Goal: Transaction & Acquisition: Download file/media

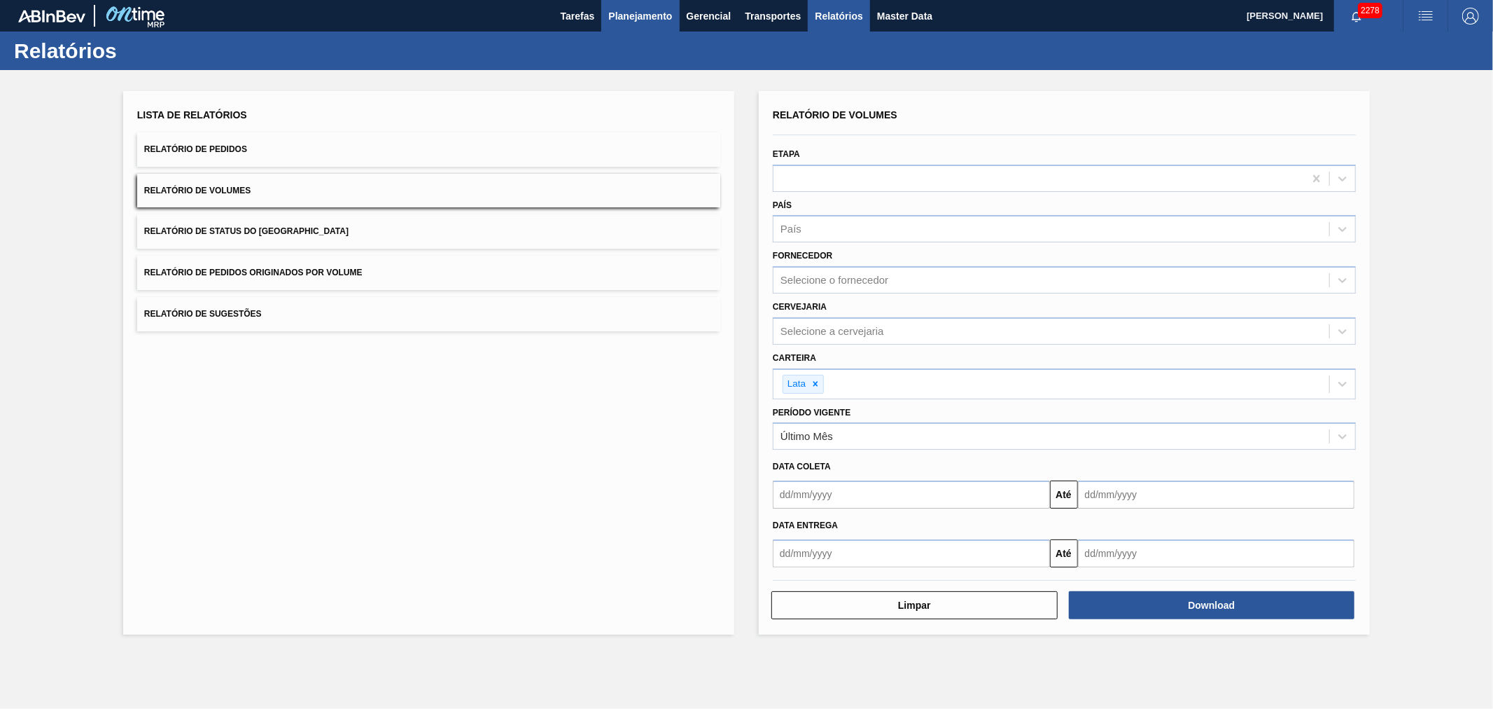
click at [645, 2] on button "Planejamento" at bounding box center [640, 16] width 78 height 32
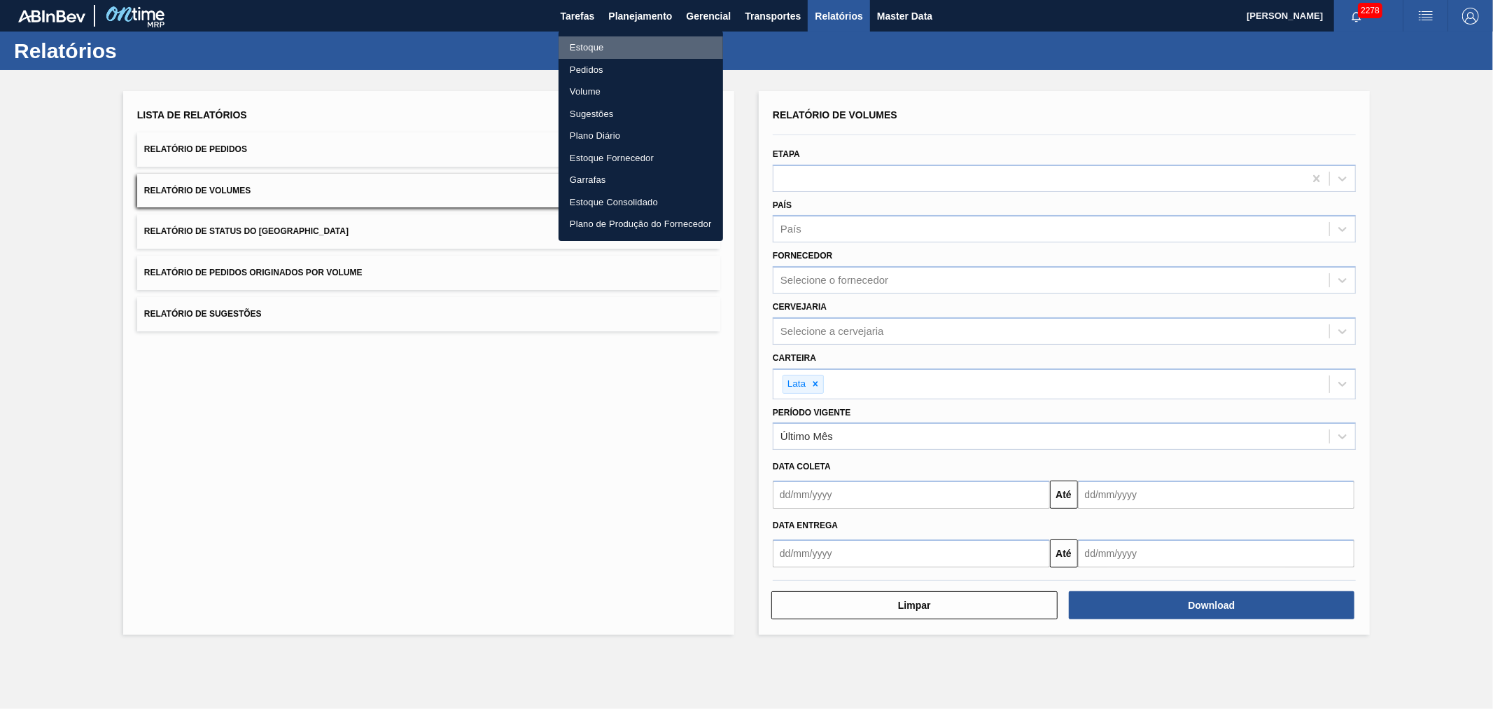
click at [582, 43] on li "Estoque" at bounding box center [641, 47] width 165 height 22
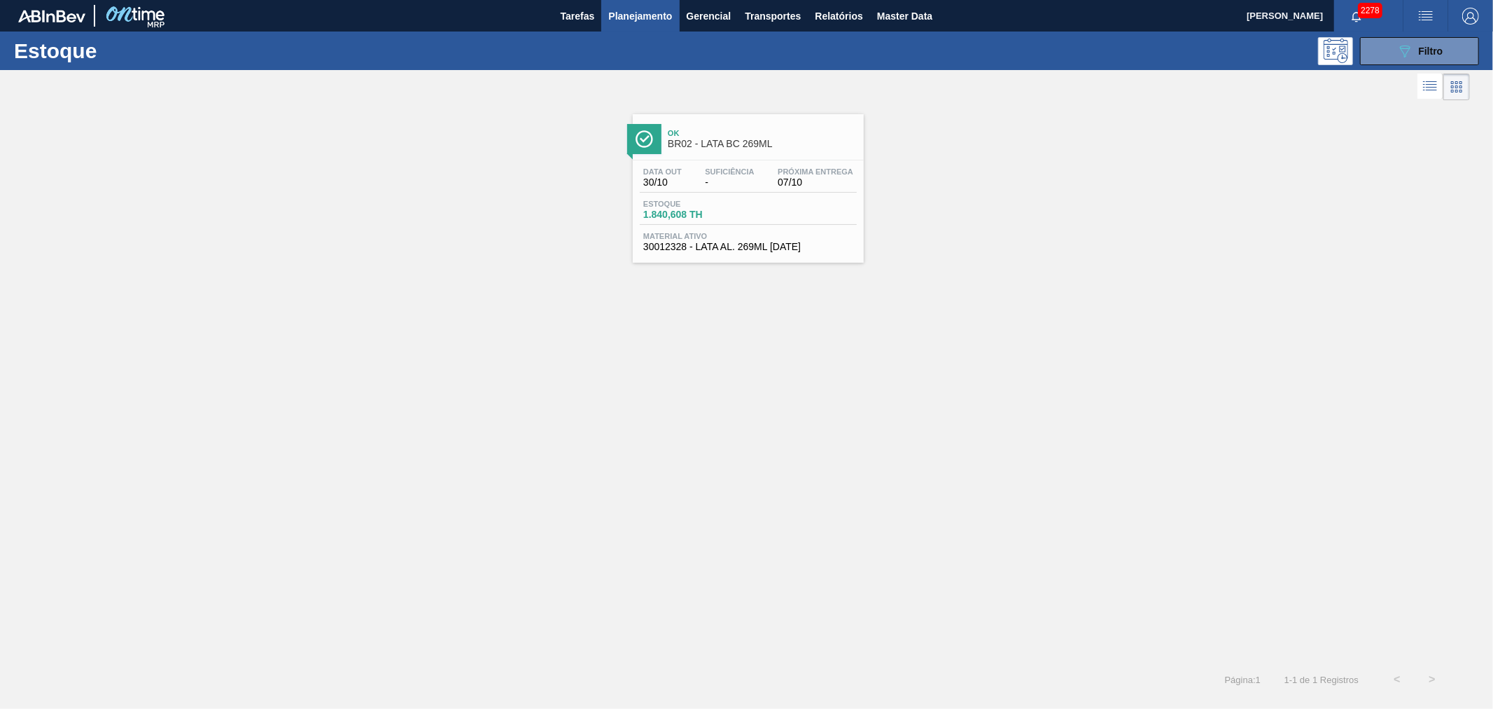
click at [628, 13] on span "Planejamento" at bounding box center [640, 16] width 64 height 17
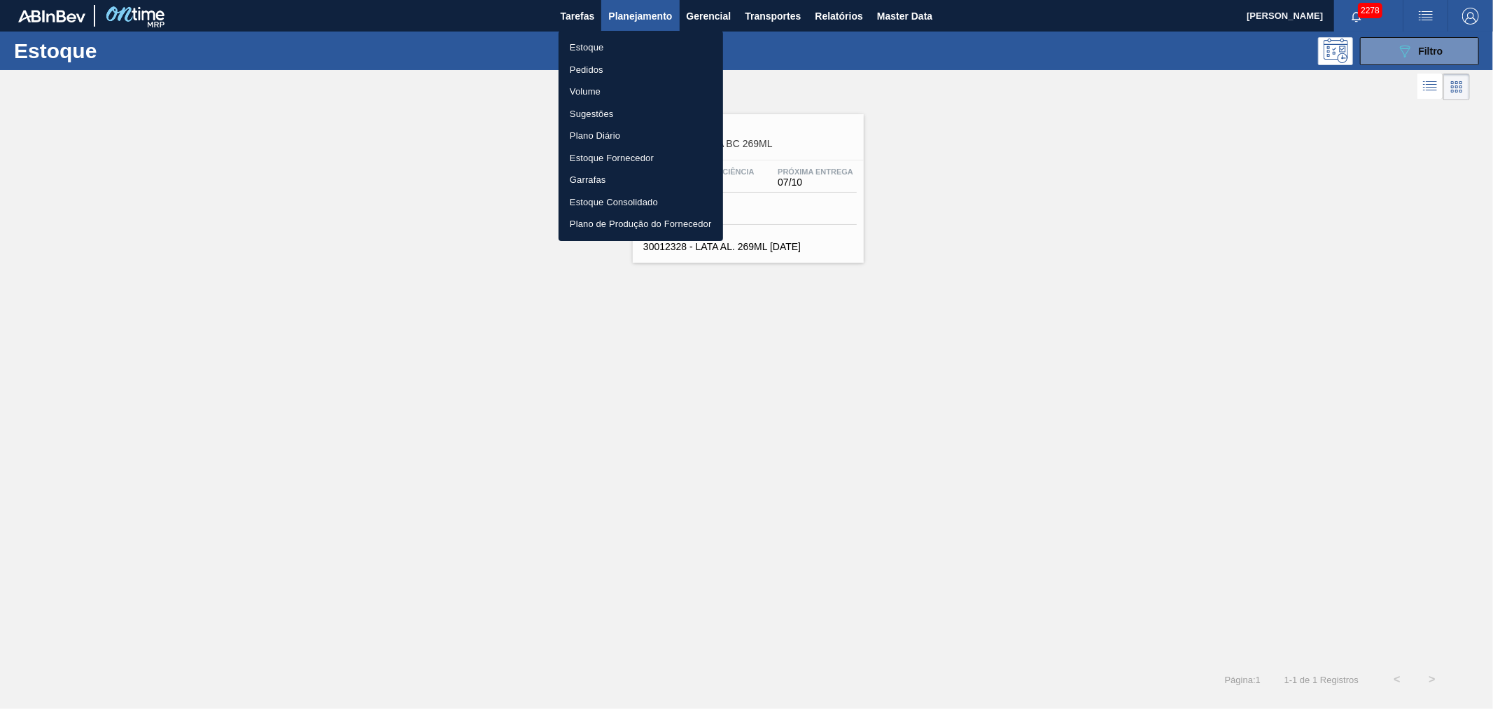
click at [592, 74] on li "Pedidos" at bounding box center [641, 70] width 165 height 22
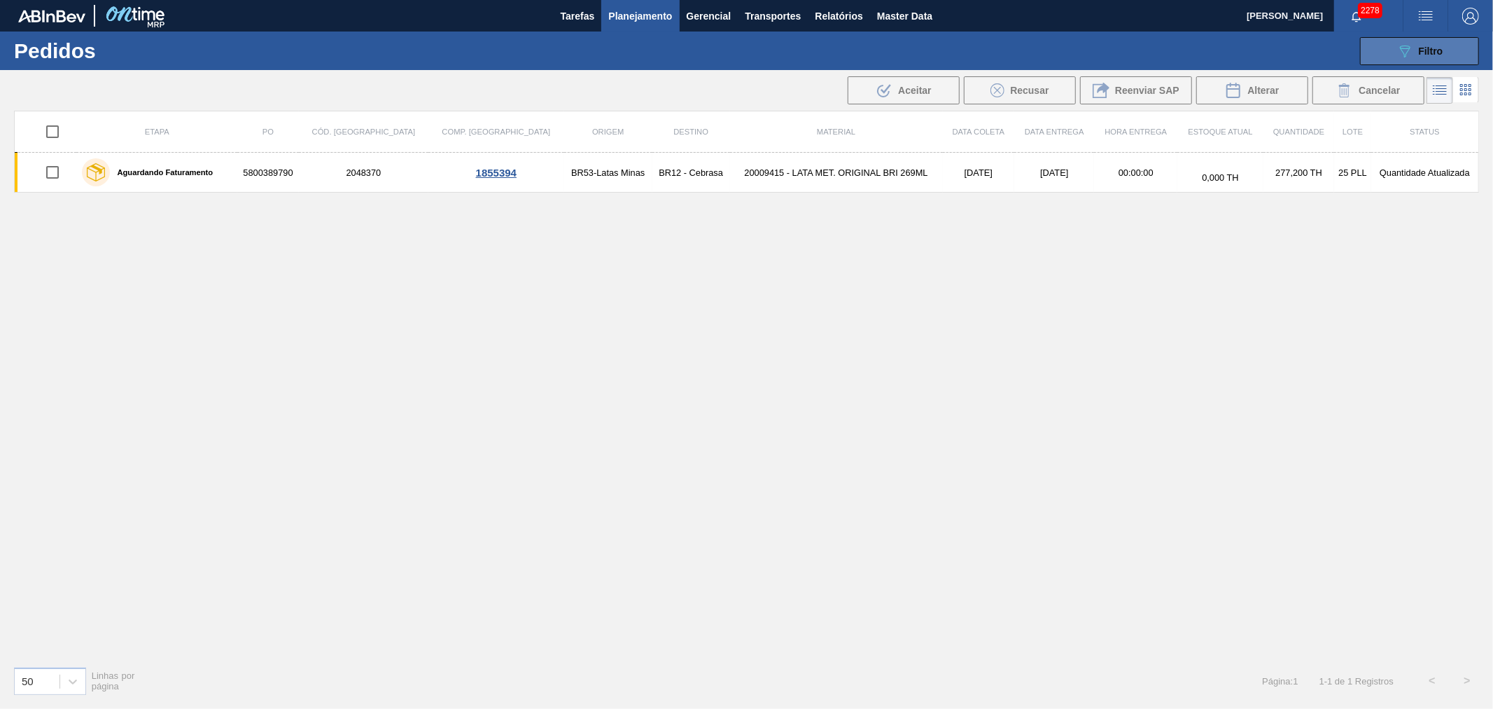
click at [1437, 49] on span "Filtro" at bounding box center [1431, 51] width 25 height 11
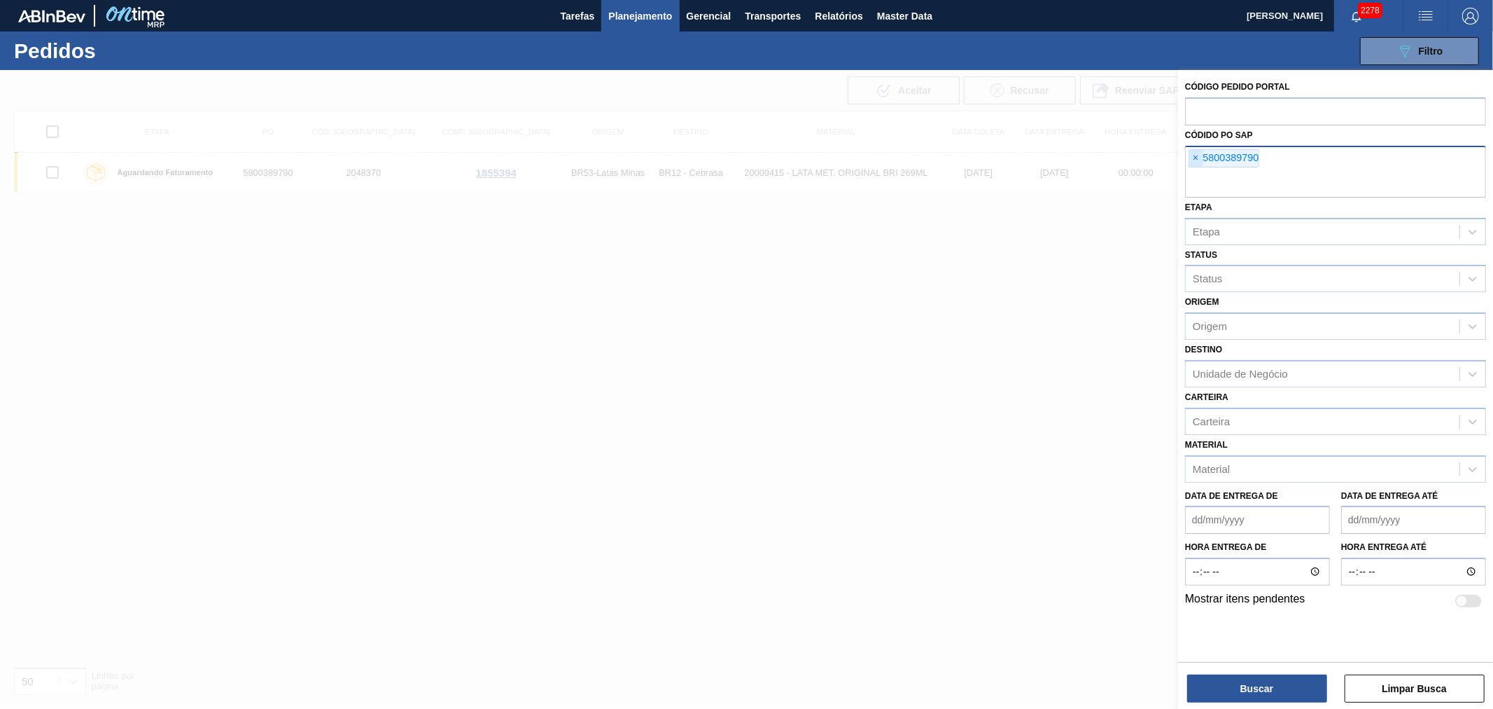
click at [1194, 166] on div "× 5800389790" at bounding box center [1224, 158] width 71 height 18
click at [1202, 158] on span "×" at bounding box center [1196, 158] width 13 height 17
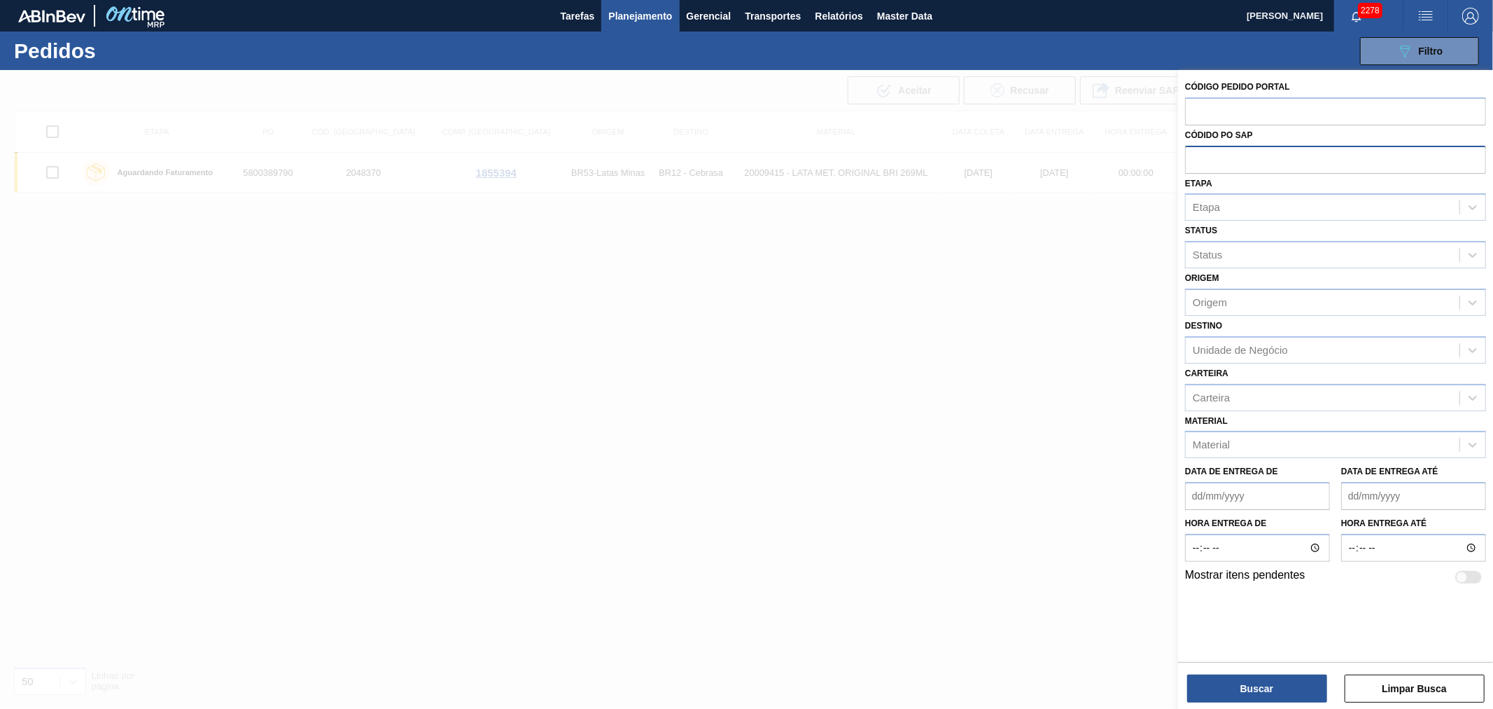
paste input "5800387999"
type input "5800387999"
click at [1252, 687] on button "Buscar" at bounding box center [1258, 688] width 140 height 28
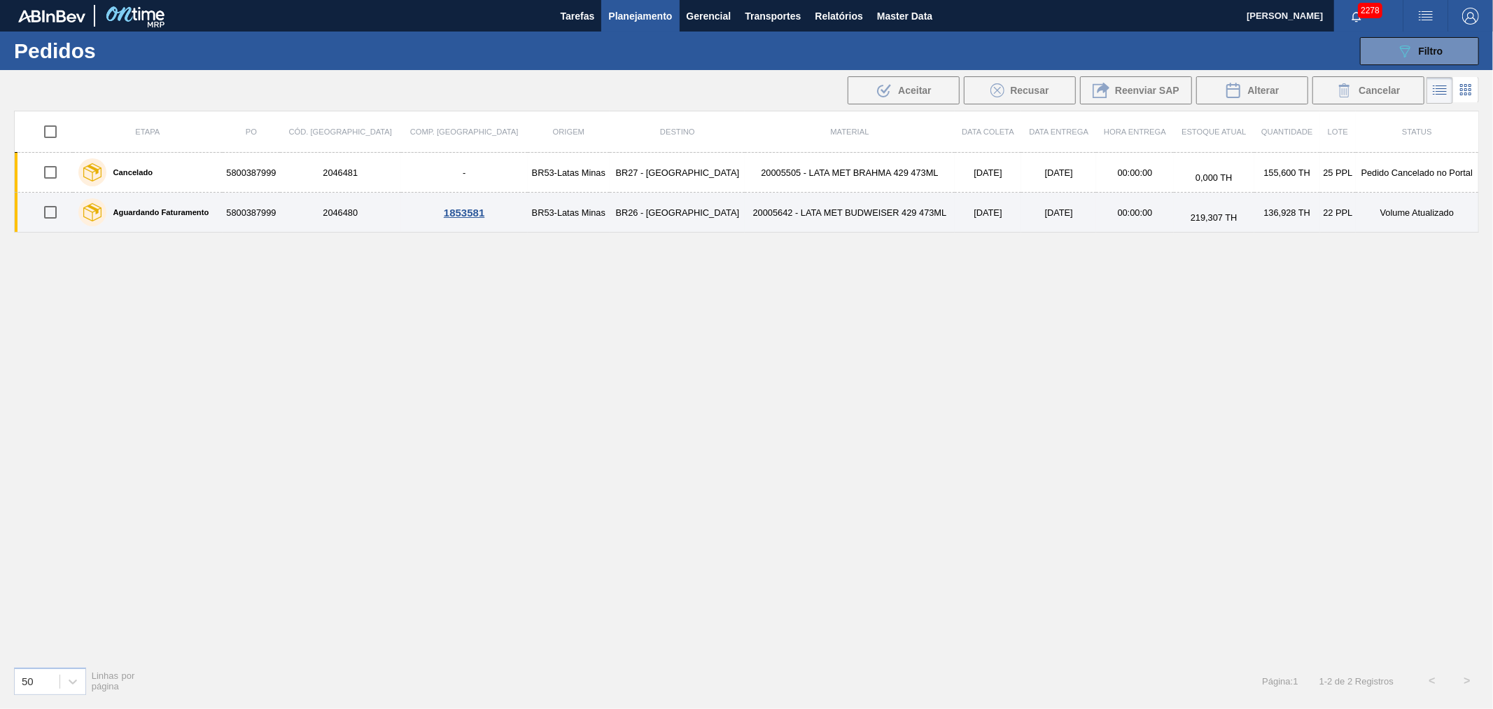
click at [59, 217] on input "checkbox" at bounding box center [50, 211] width 29 height 29
checkbox input "true"
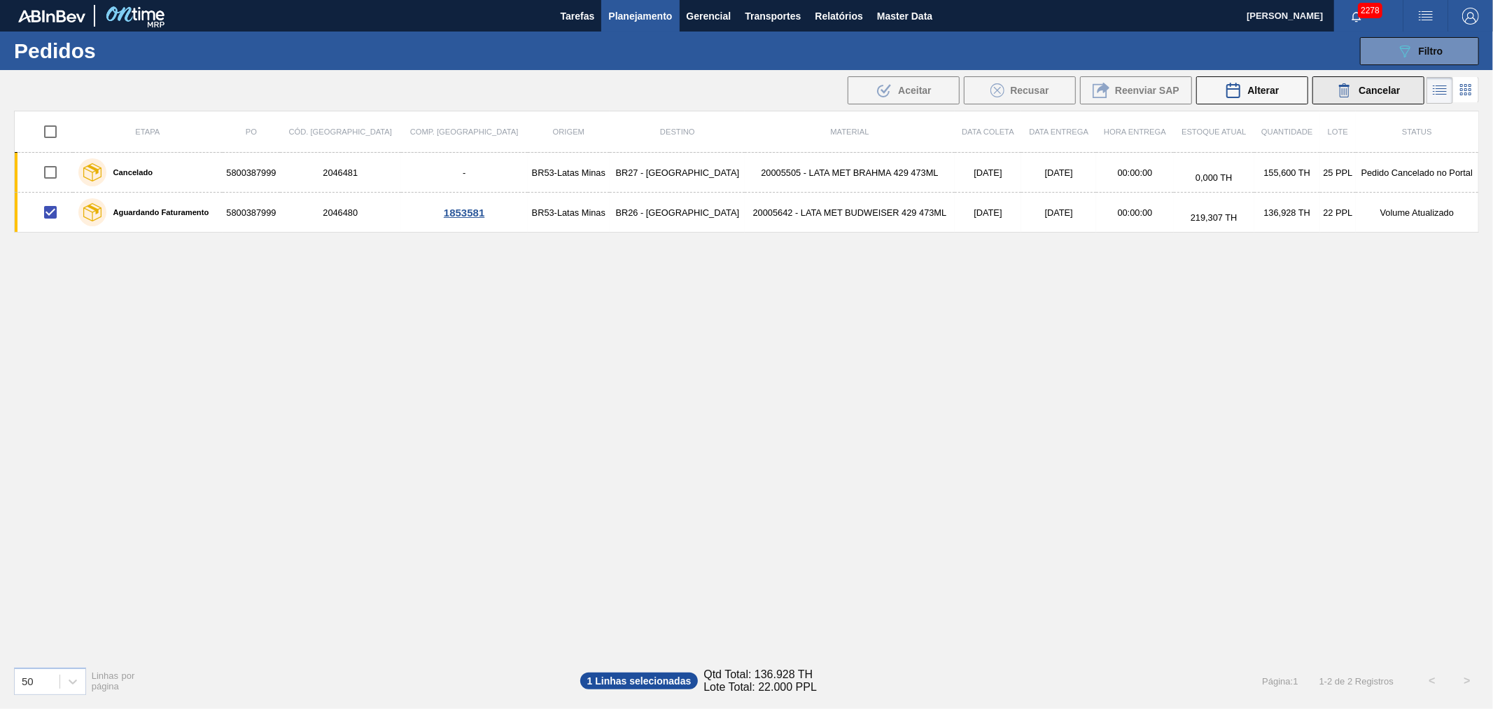
click at [1361, 92] on span "Cancelar" at bounding box center [1379, 90] width 41 height 11
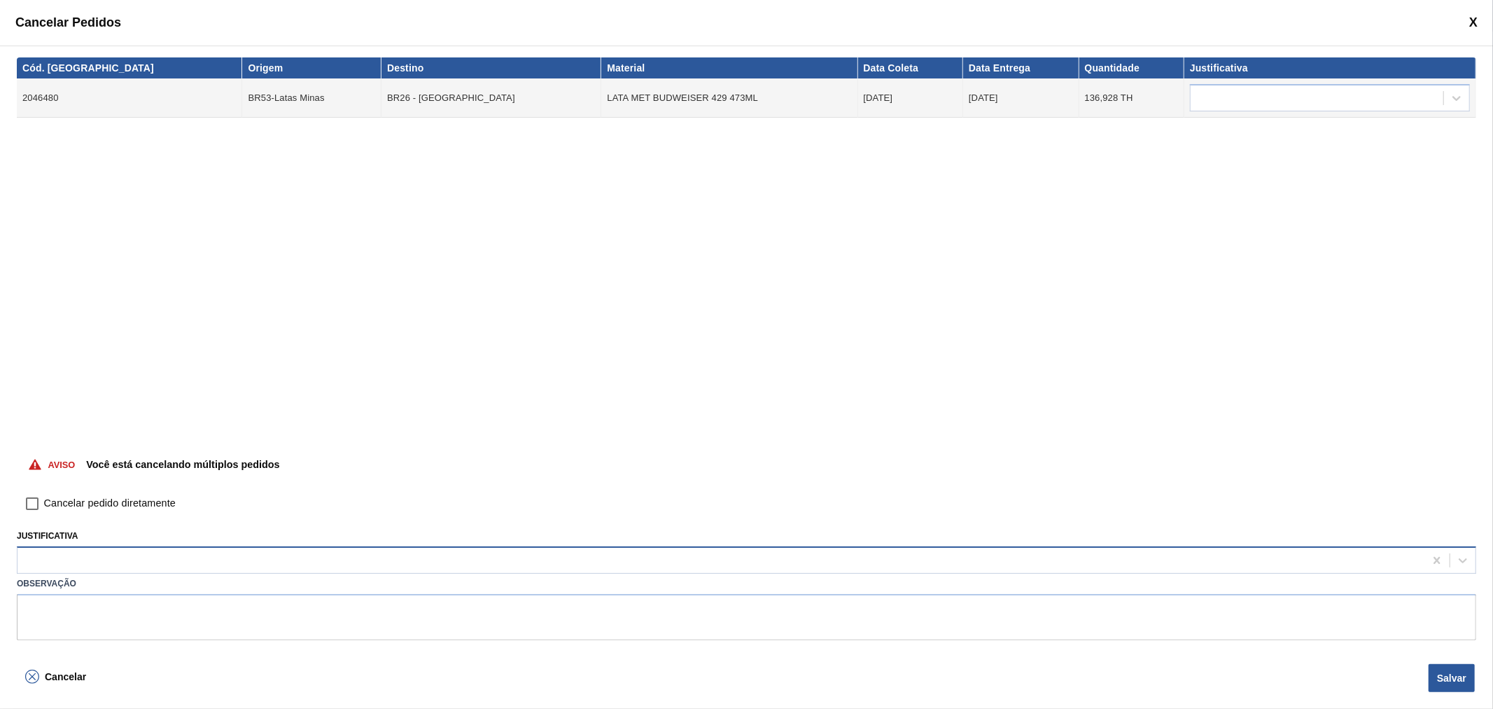
click at [356, 567] on div at bounding box center [721, 560] width 1407 height 20
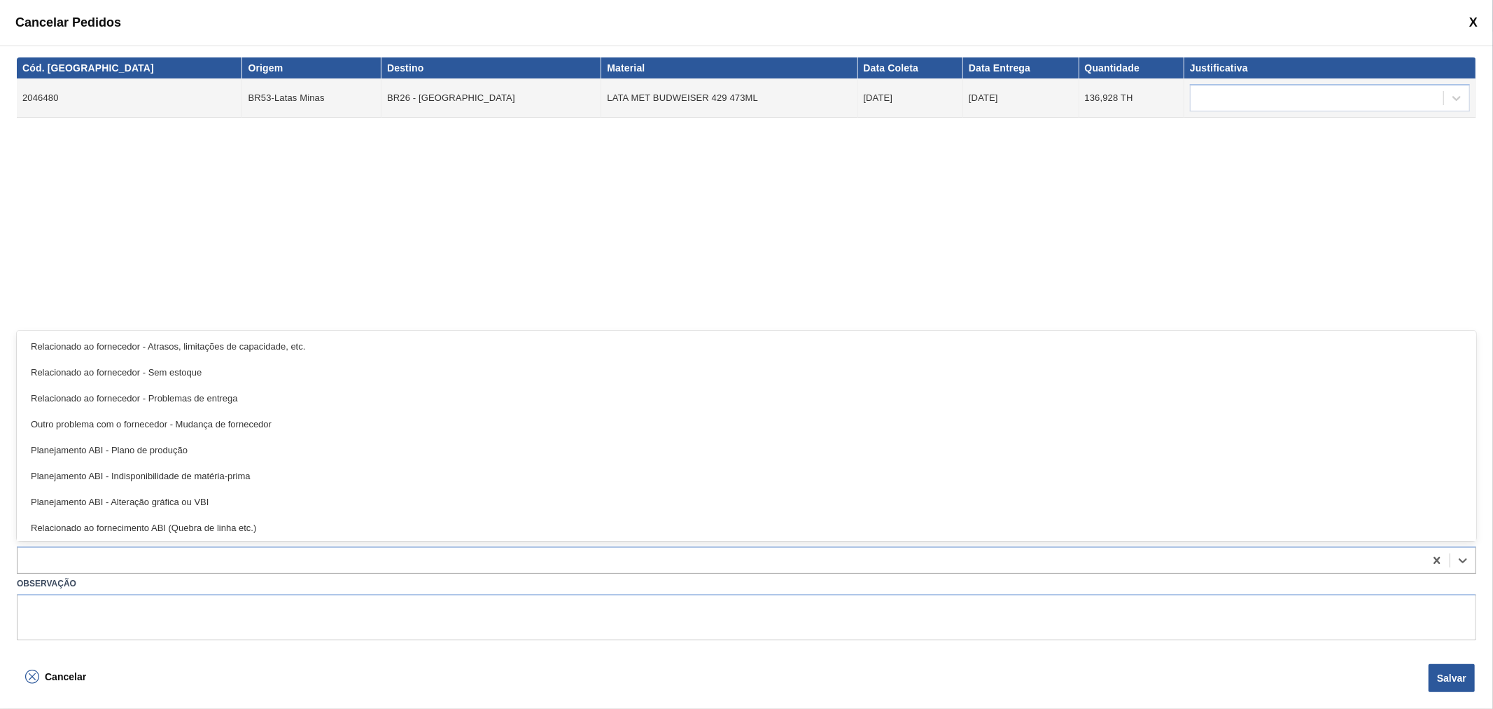
click at [1164, 269] on div "Cód. Pedido Origem Destino Material Data Coleta Data Entrega Quantidade Justifi…" at bounding box center [747, 247] width 1460 height 380
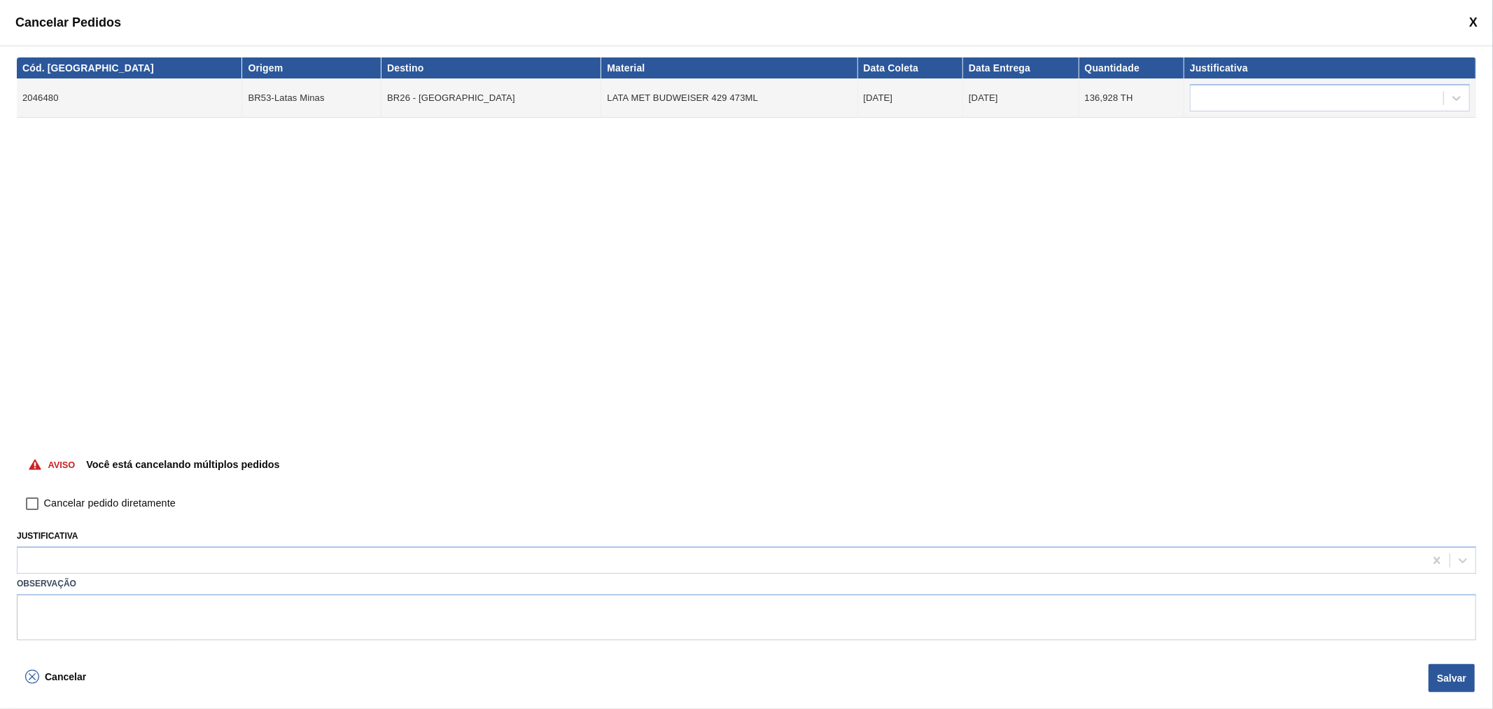
click at [1242, 81] on td at bounding box center [1331, 97] width 292 height 39
click at [1272, 94] on div at bounding box center [1317, 98] width 253 height 20
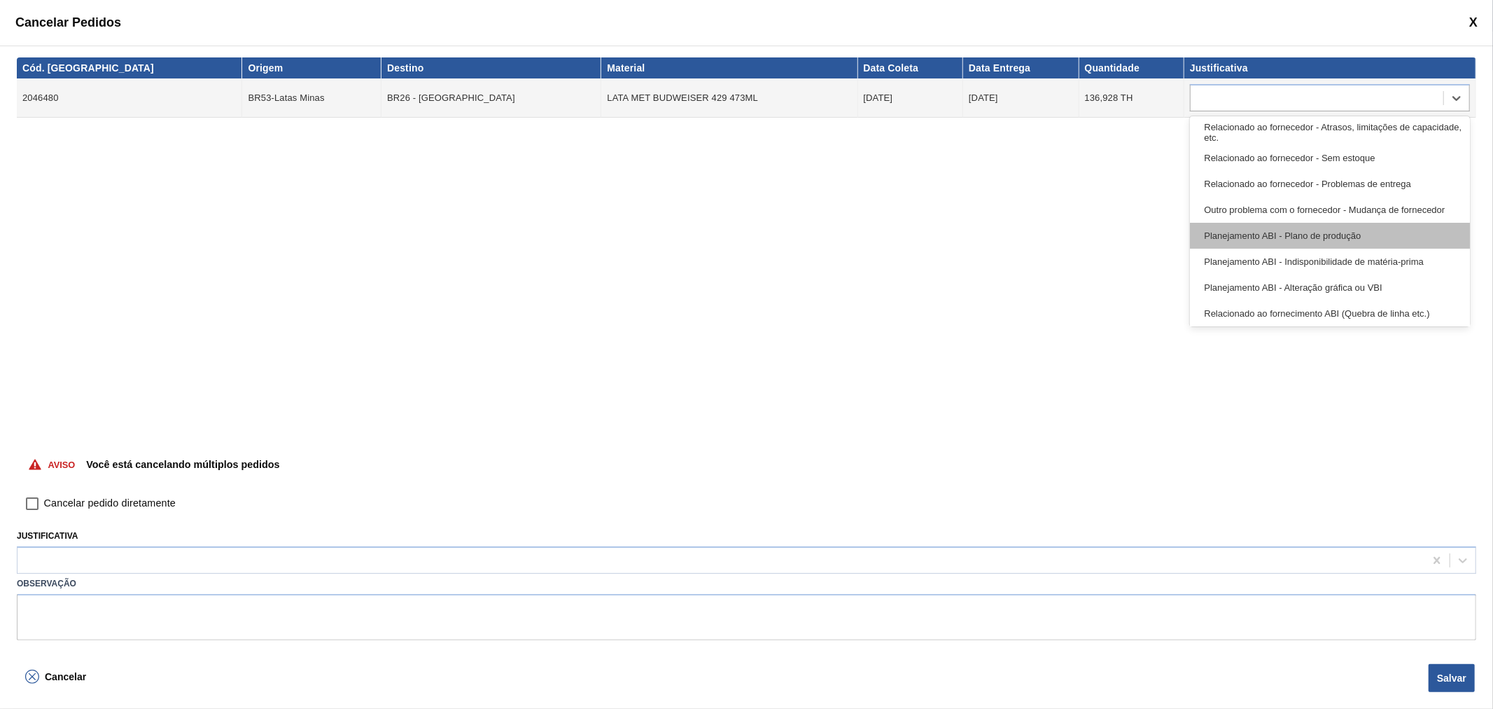
click at [1255, 239] on div "Planejamento ABI - Plano de produção" at bounding box center [1330, 236] width 280 height 26
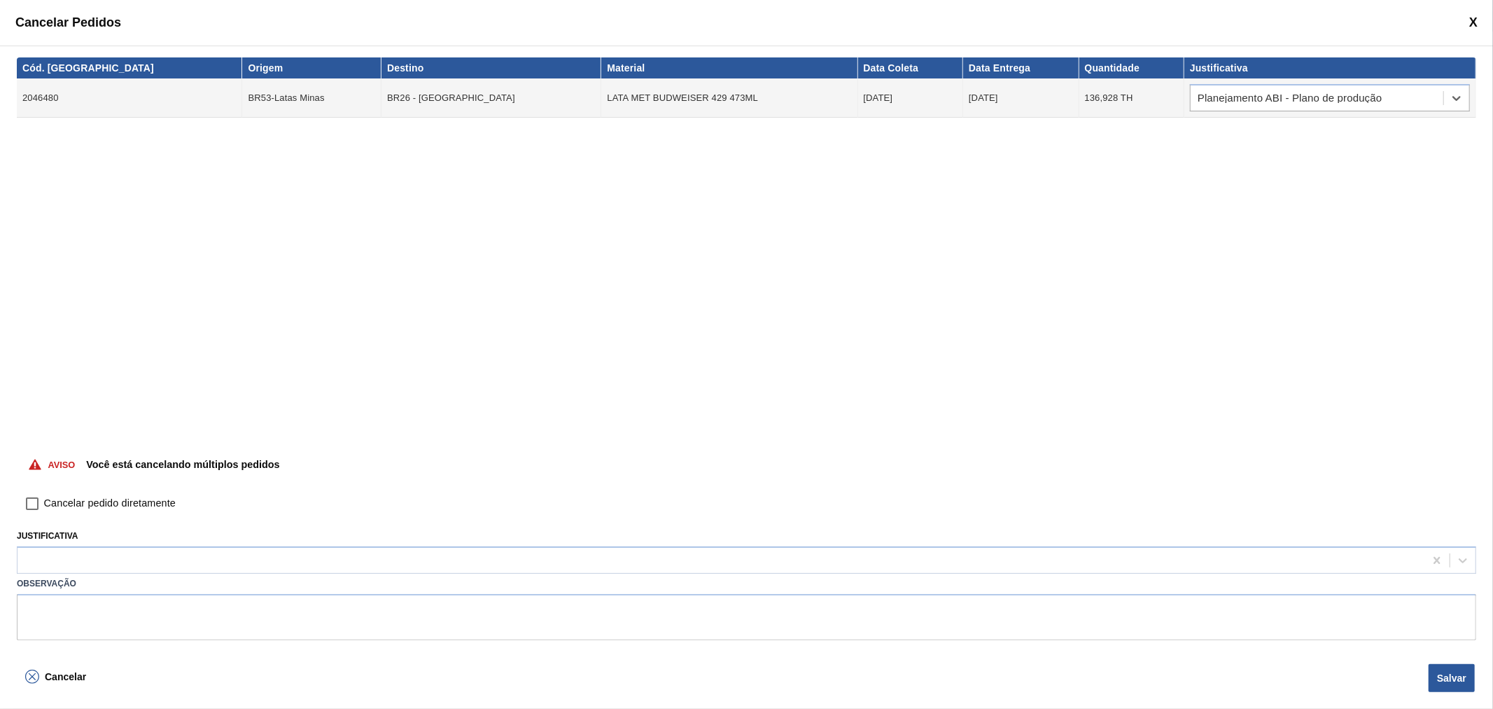
drag, startPoint x: 78, startPoint y: 502, endPoint x: 142, endPoint y: 526, distance: 68.0
click at [78, 503] on span "Cancelar pedido diretamente" at bounding box center [110, 503] width 132 height 15
click at [44, 503] on input "Cancelar pedido diretamente" at bounding box center [32, 504] width 24 height 24
checkbox input "true"
click at [1456, 678] on button "Salvar" at bounding box center [1452, 678] width 46 height 28
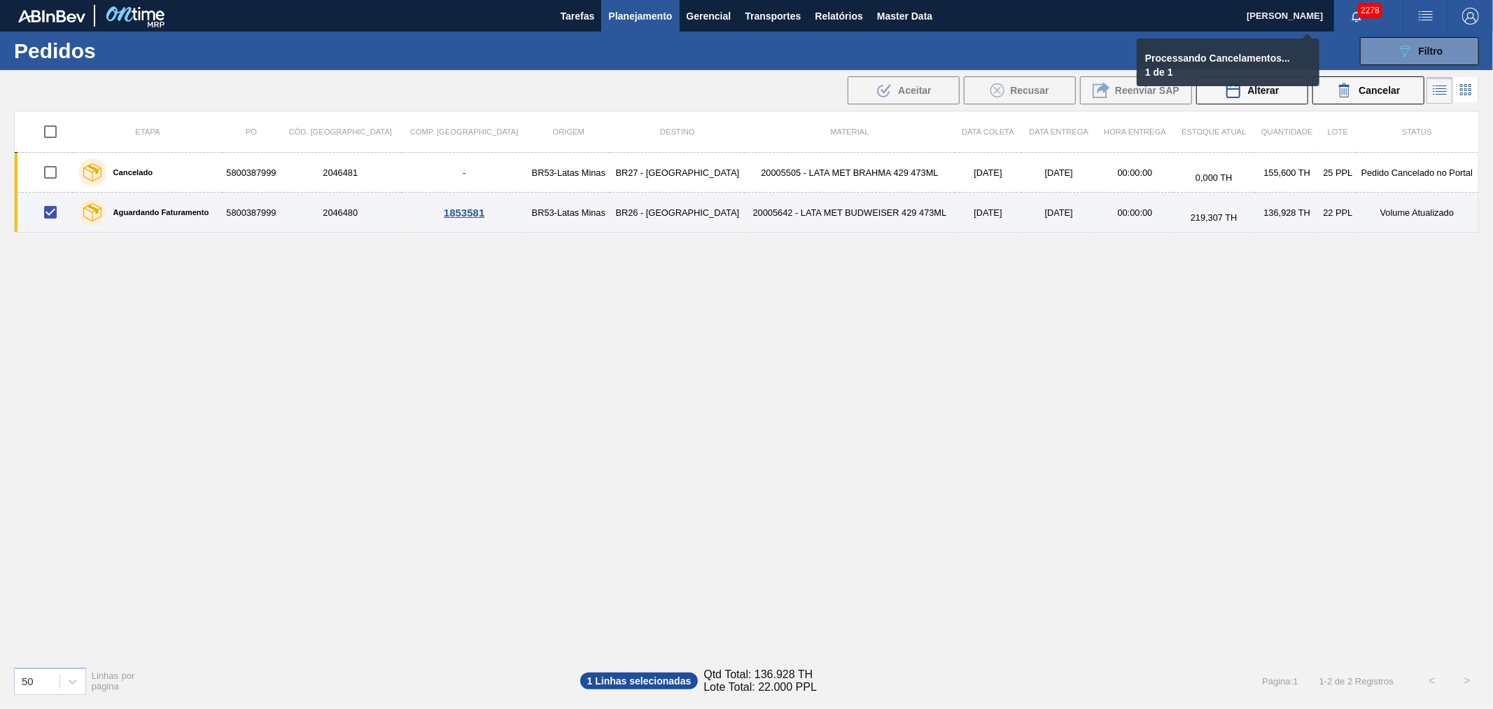
checkbox input "false"
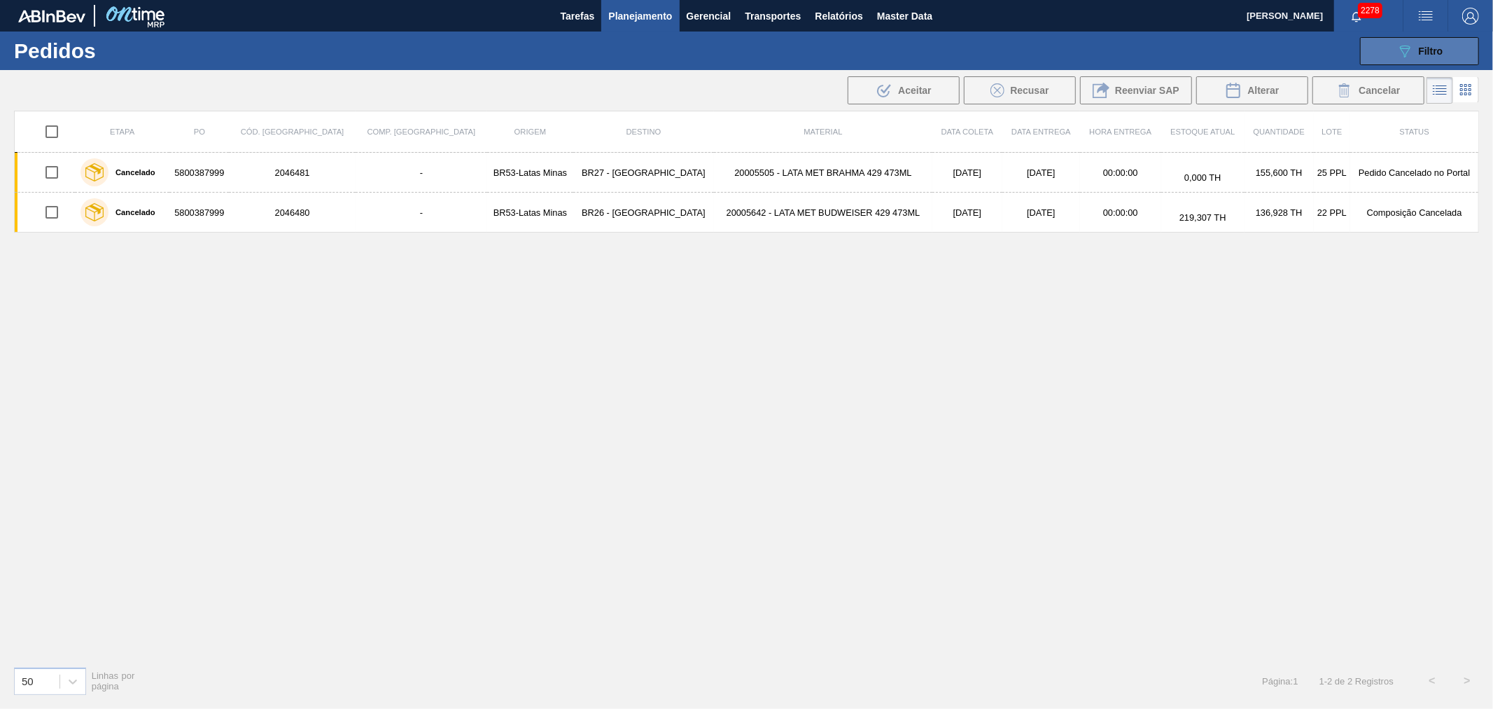
click at [1445, 57] on button "089F7B8B-B2A5-4AFE-B5C0-19BA573D28AC Filtro" at bounding box center [1419, 51] width 119 height 28
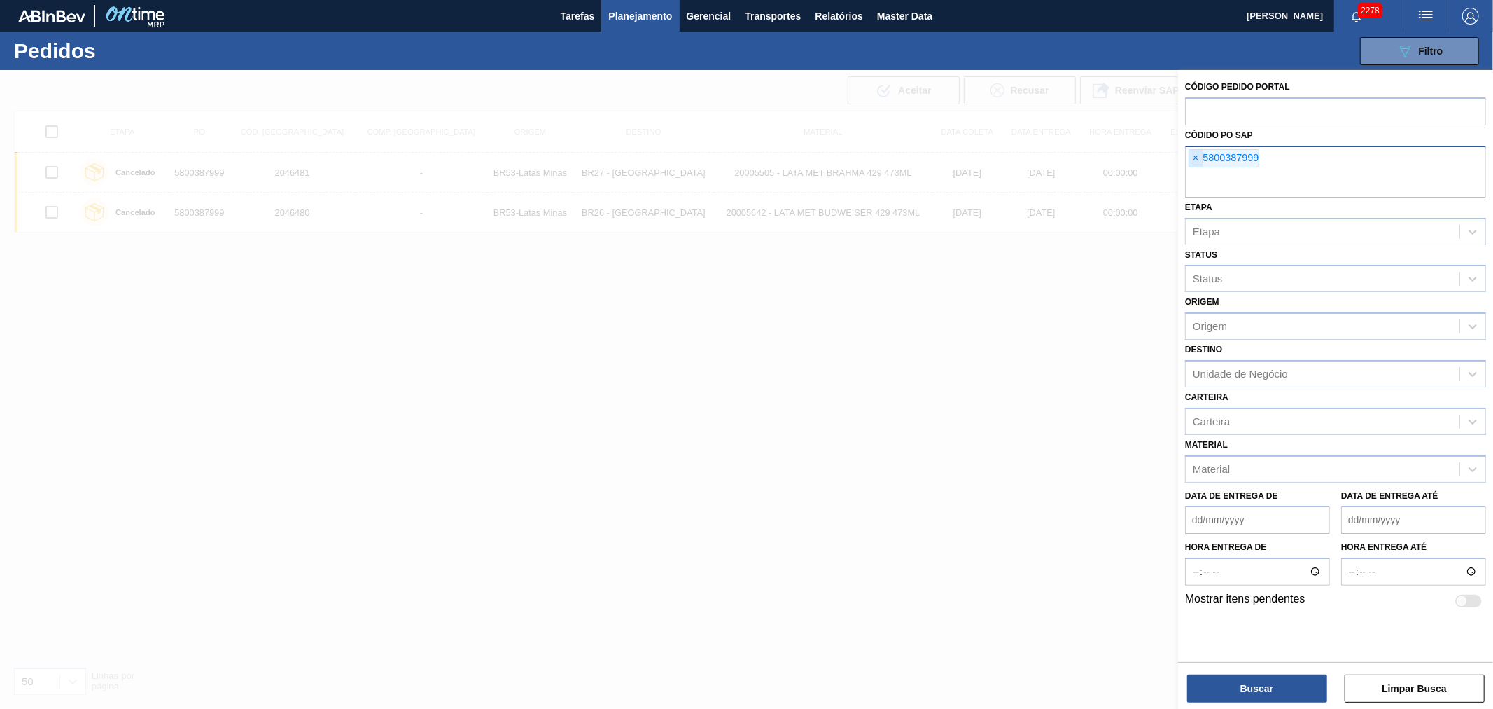
click at [1196, 162] on span "×" at bounding box center [1196, 158] width 13 height 17
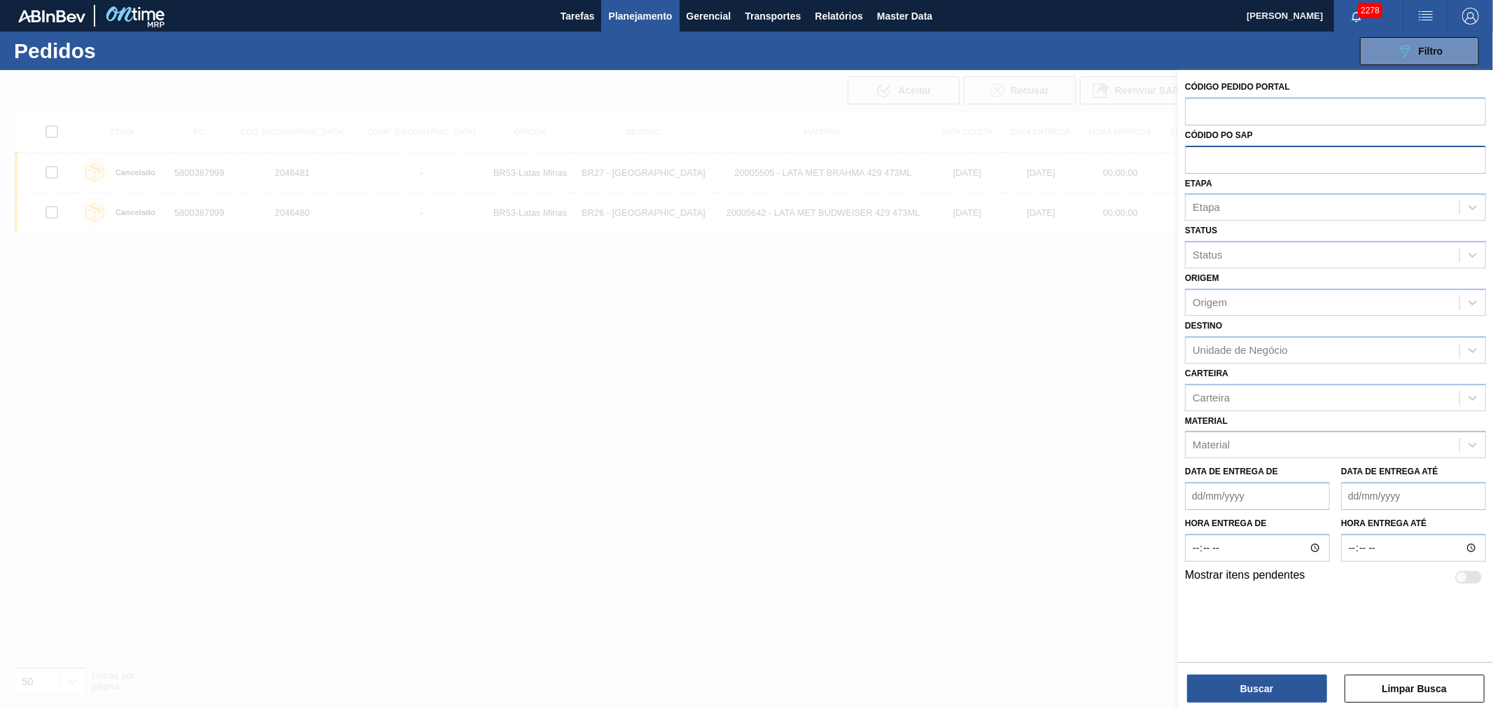
paste input "text"
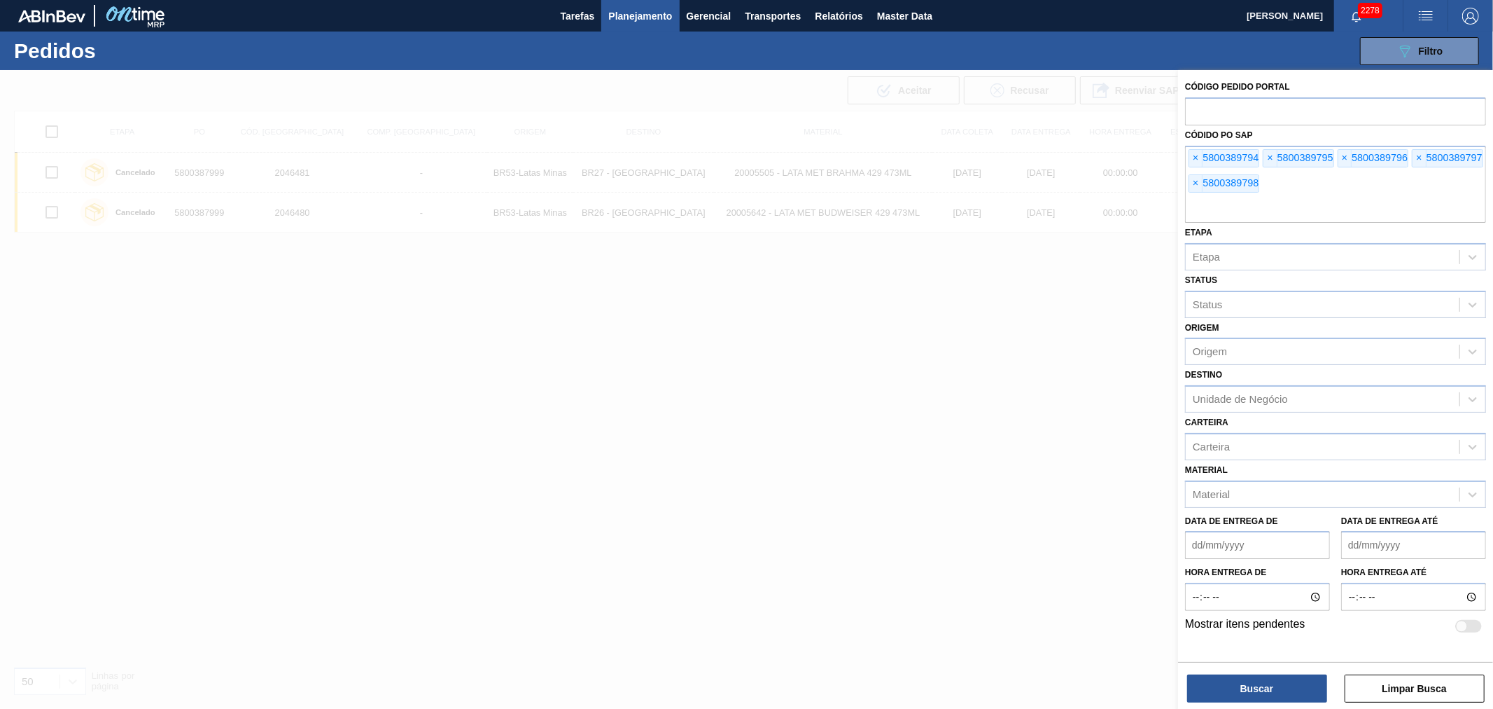
click at [1280, 704] on div "Código Pedido Portal Códido PO SAP × 5800389794 × 5800389795 × 5800389796 × 580…" at bounding box center [1335, 390] width 315 height 641
click at [1280, 694] on button "Buscar" at bounding box center [1258, 688] width 140 height 28
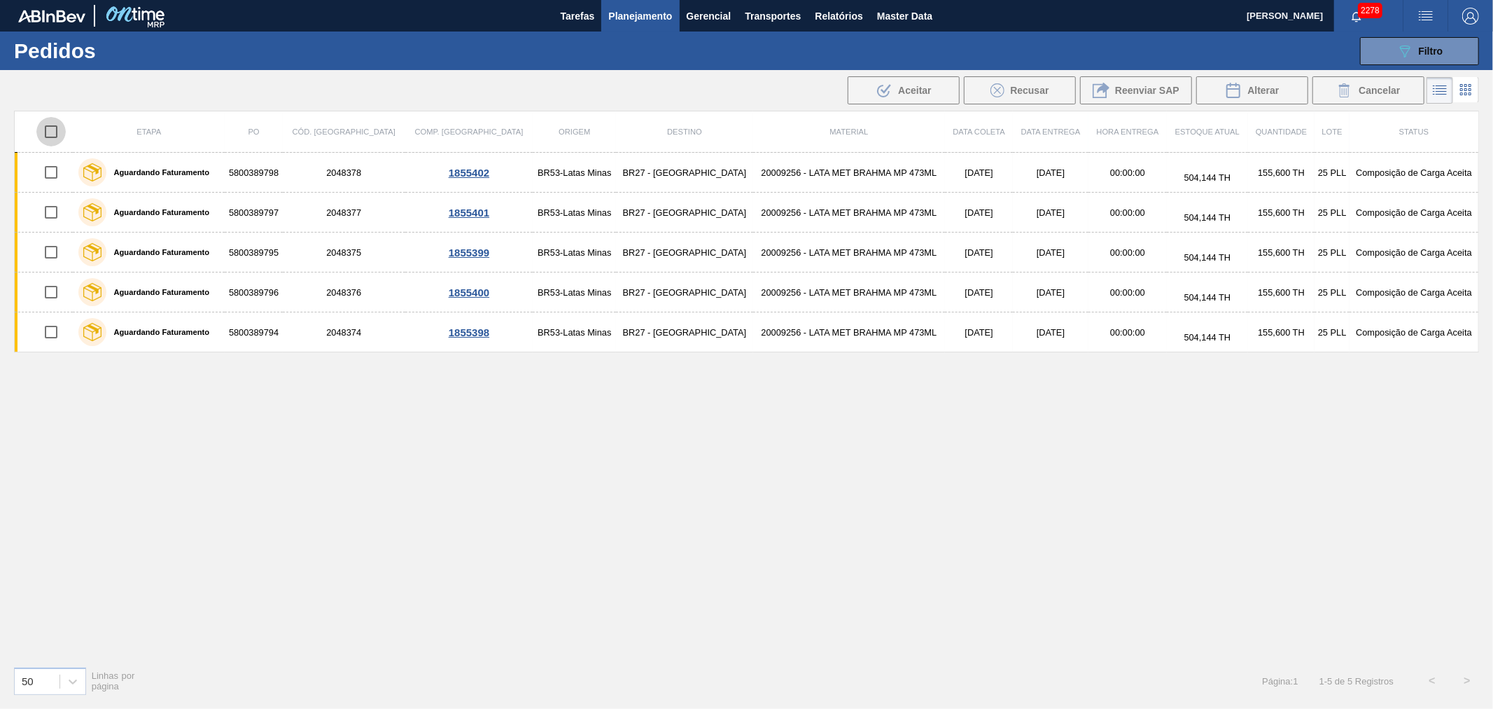
drag, startPoint x: 54, startPoint y: 133, endPoint x: 130, endPoint y: 149, distance: 77.3
click at [54, 132] on input "checkbox" at bounding box center [50, 131] width 29 height 29
checkbox input "true"
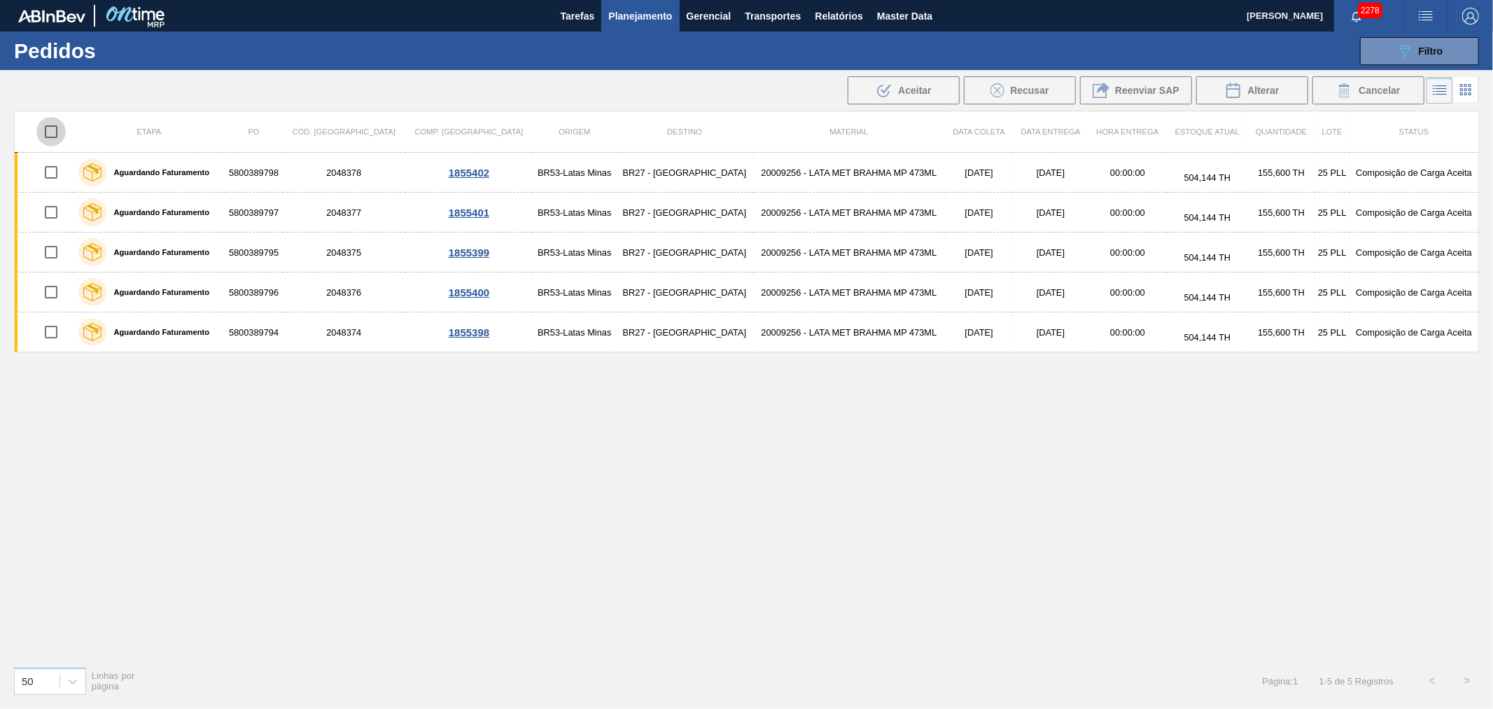
checkbox input "true"
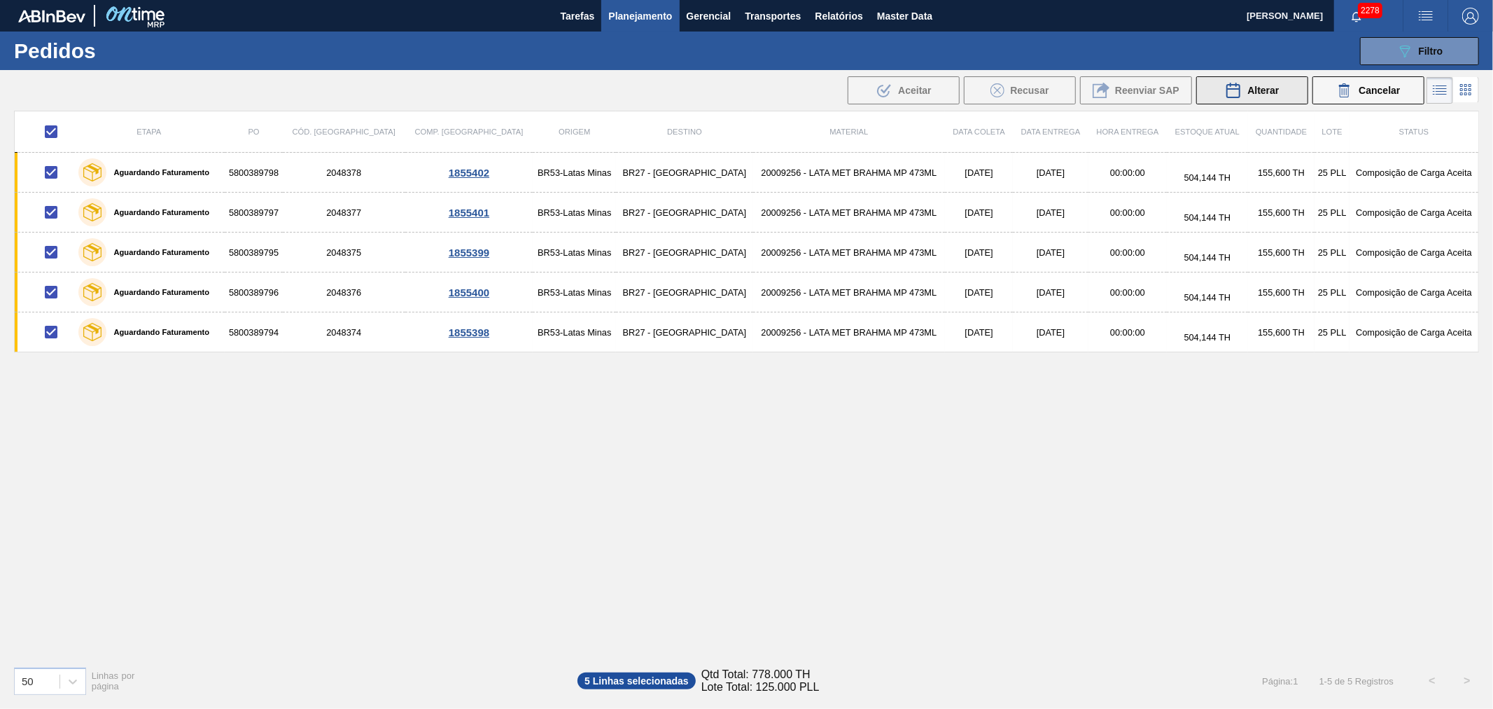
click at [1260, 80] on button "Alterar" at bounding box center [1253, 90] width 112 height 28
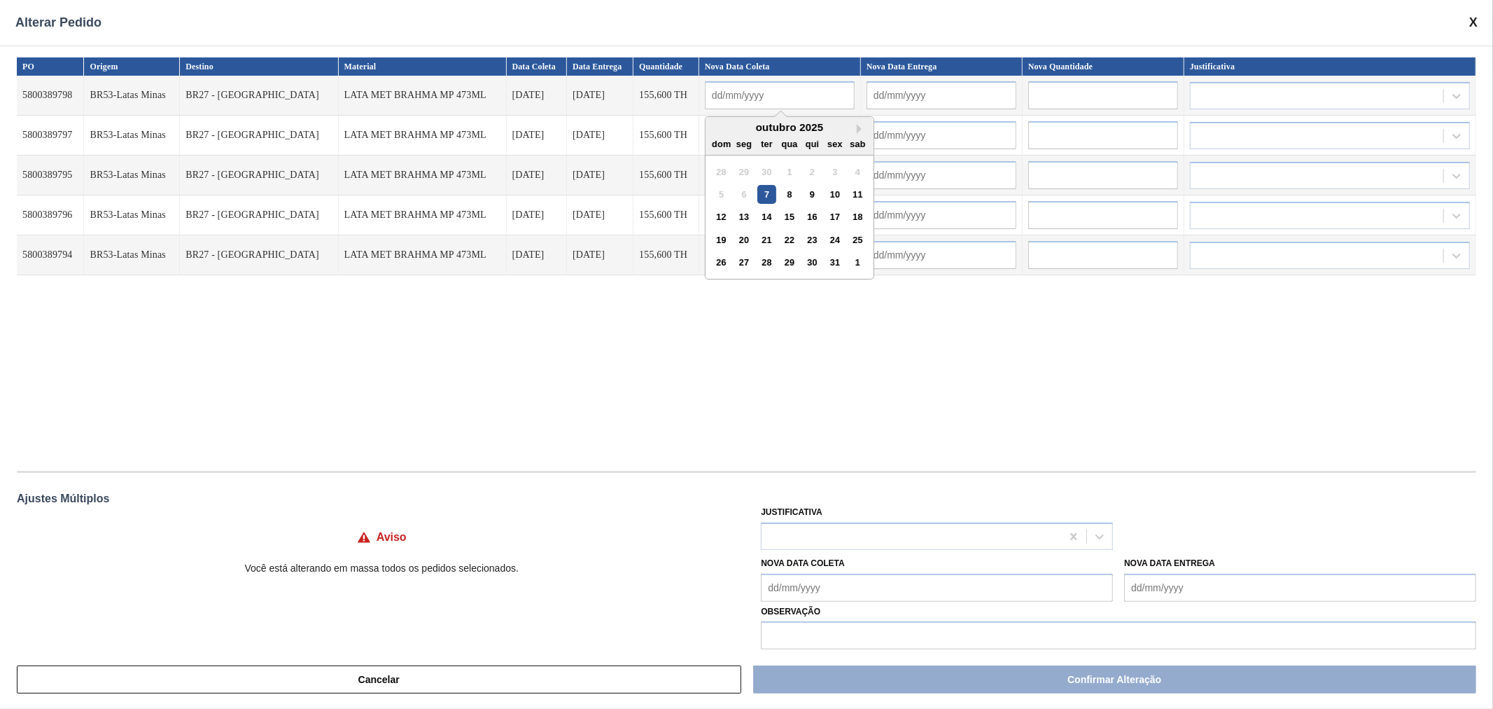
click at [723, 102] on input "text" at bounding box center [780, 95] width 150 height 28
click at [758, 196] on div "7" at bounding box center [767, 194] width 19 height 19
type input "[DATE]"
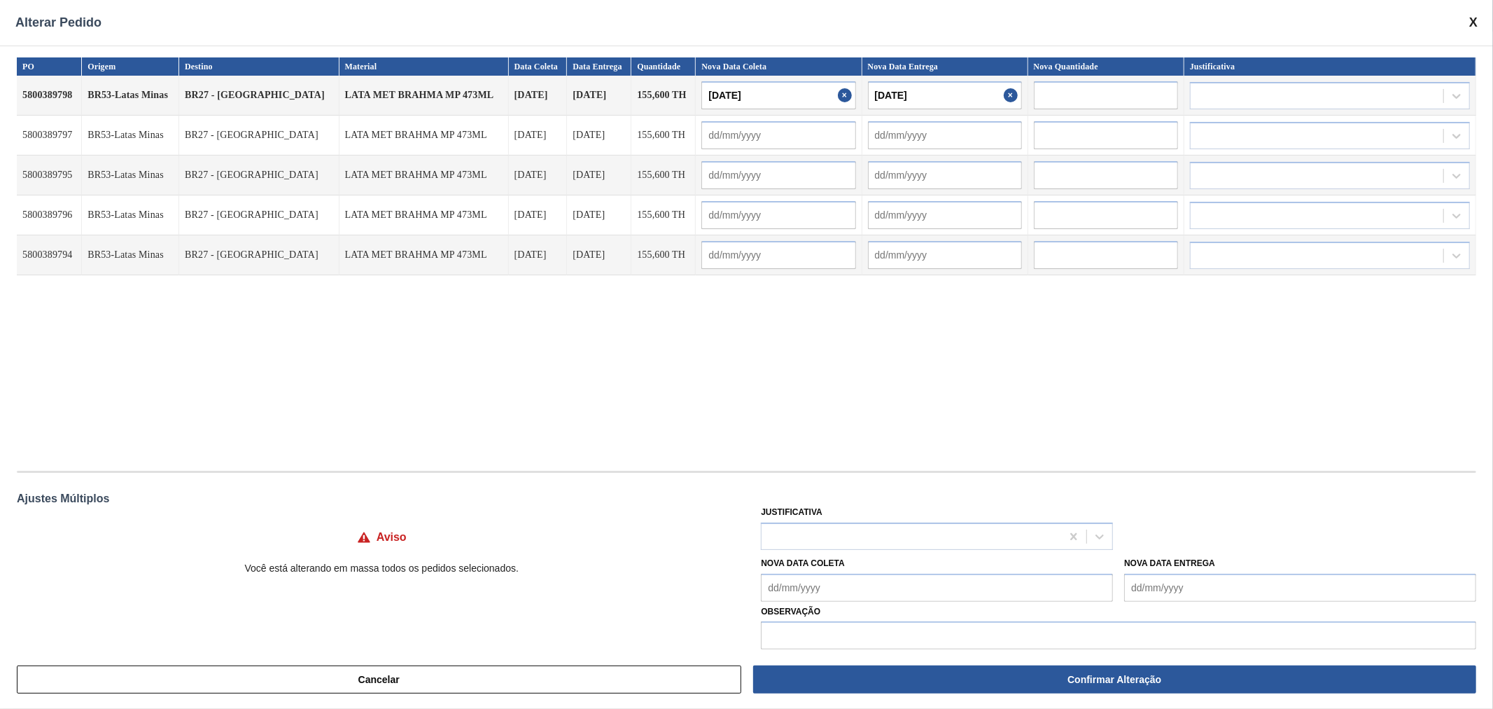
click at [814, 588] on Coleta "Nova Data Coleta" at bounding box center [937, 587] width 352 height 28
click at [824, 474] on div "7" at bounding box center [823, 479] width 19 height 19
type Coleta "[DATE]"
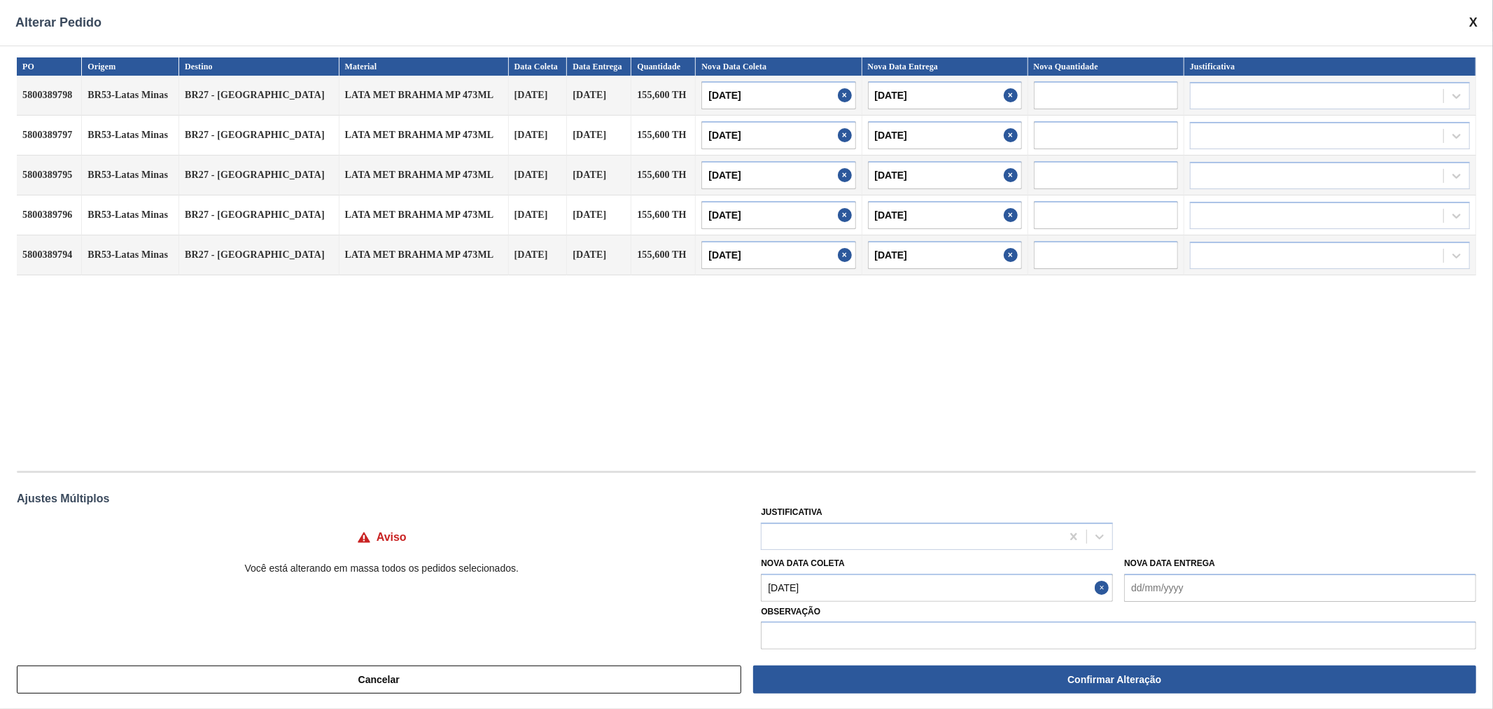
type input "[DATE]"
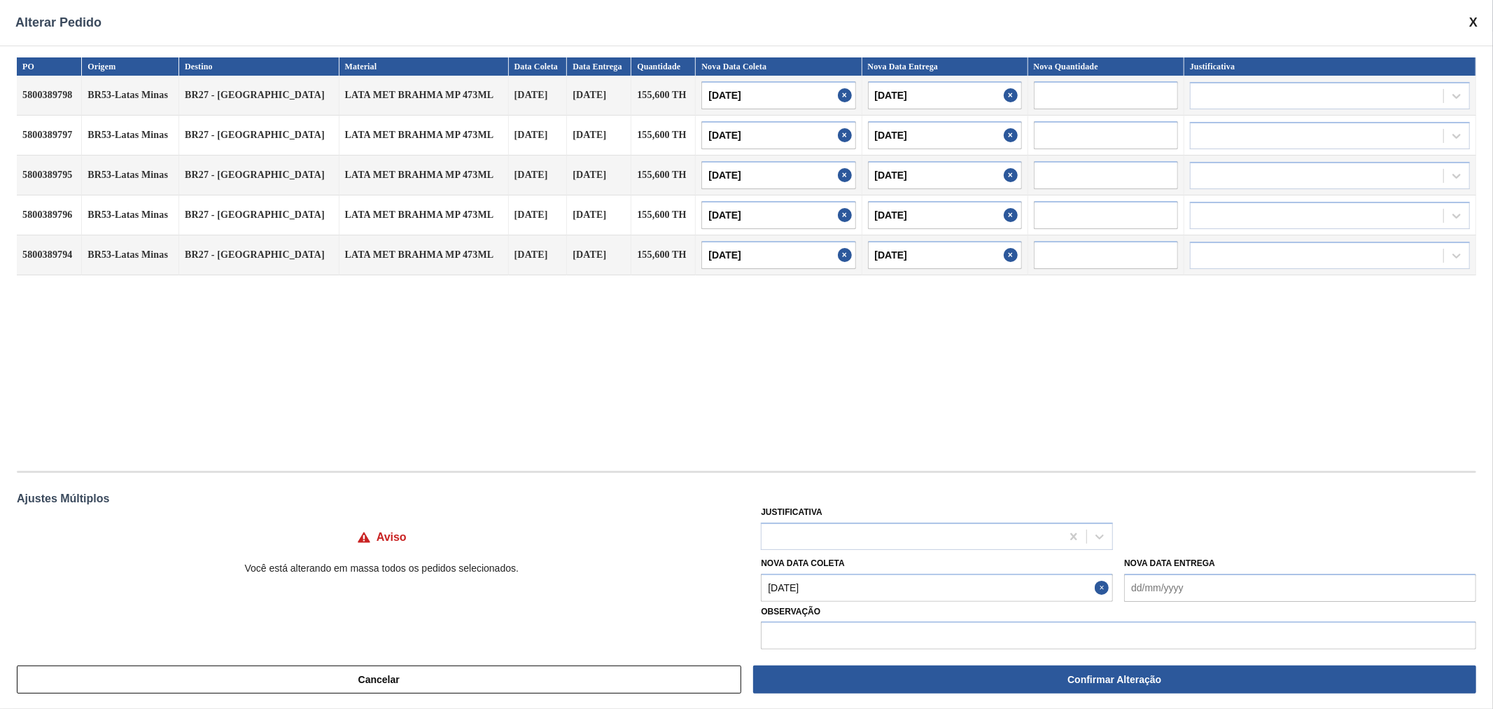
type input "[DATE]"
click at [984, 543] on div at bounding box center [912, 536] width 300 height 20
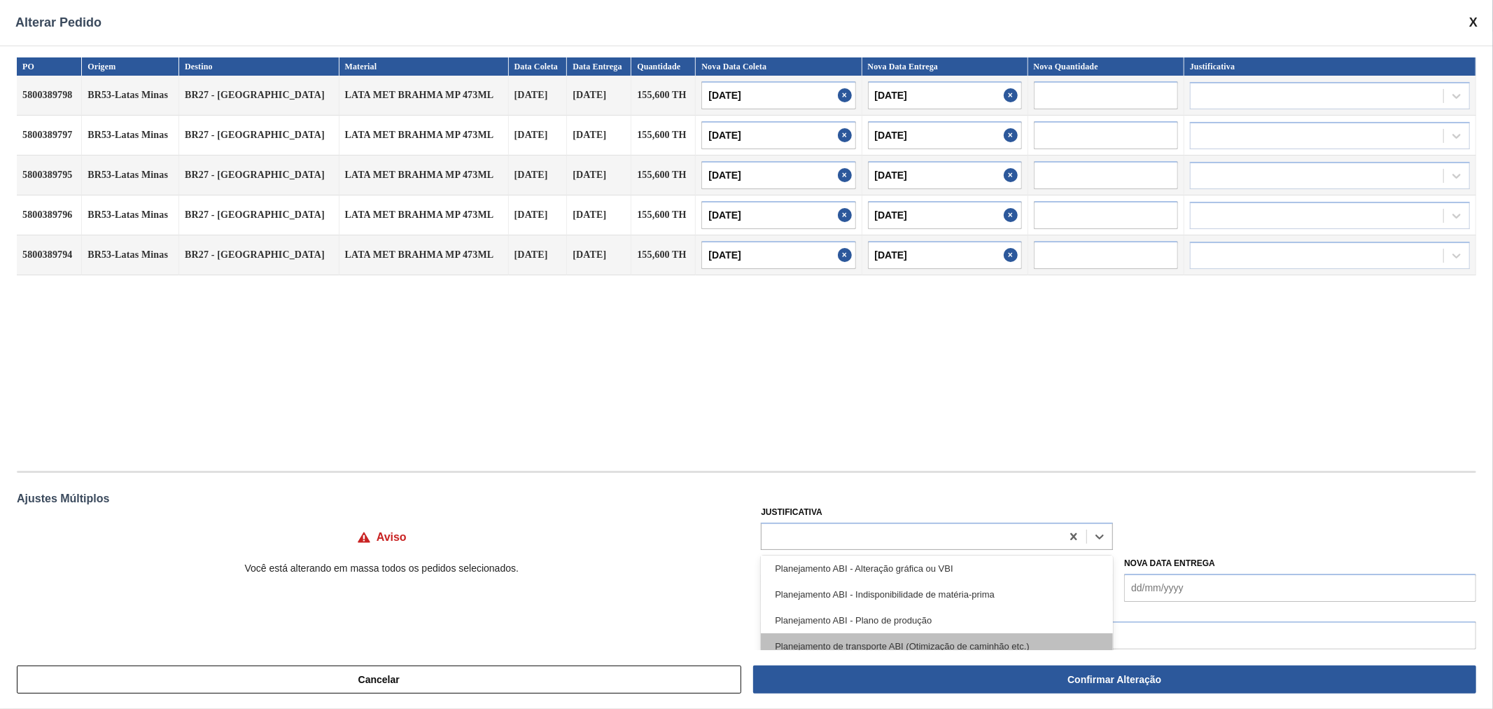
scroll to position [207, 0]
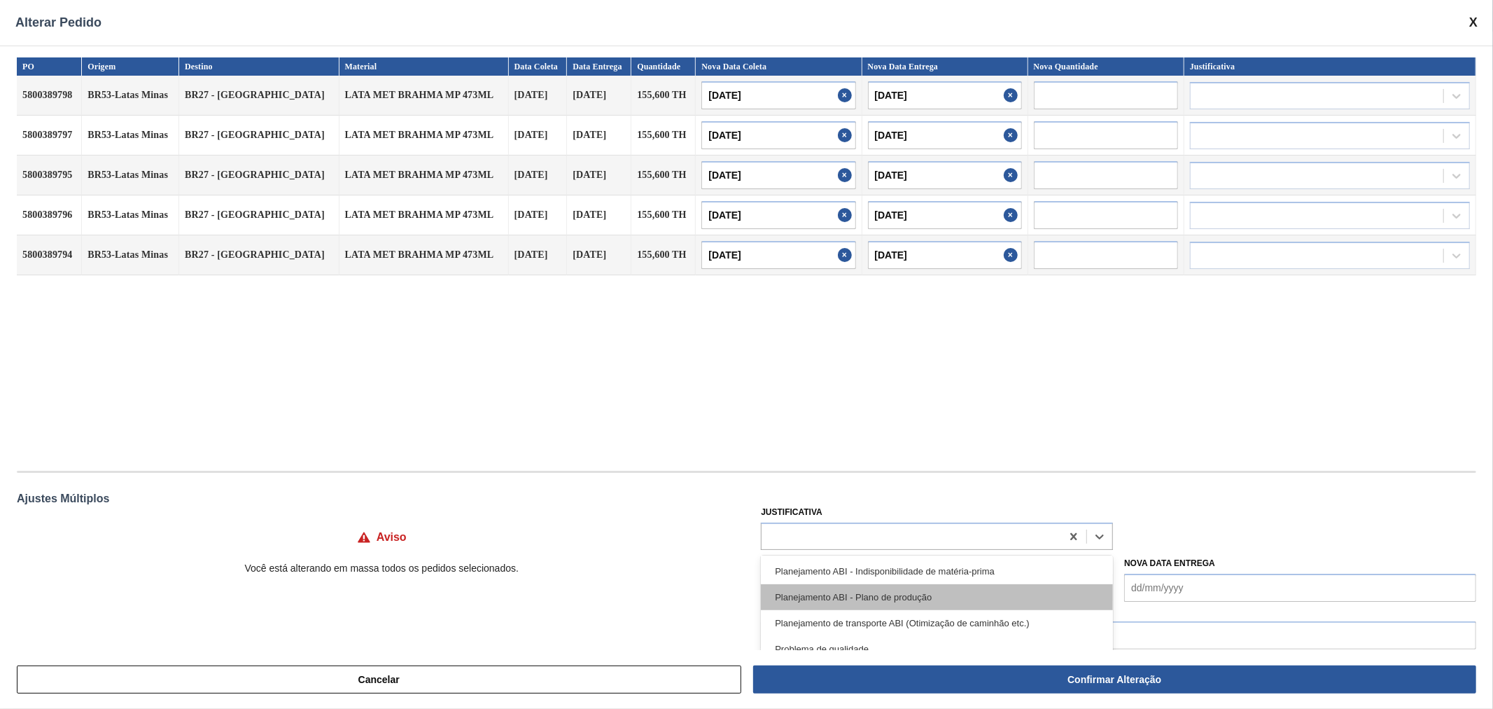
drag, startPoint x: 1108, startPoint y: 628, endPoint x: 944, endPoint y: 599, distance: 167.0
click at [944, 599] on div "Aquisição ABI (Preços, contratos, etc.) Erro humano ABI (Cálculo / Erro de entr…" at bounding box center [937, 629] width 352 height 148
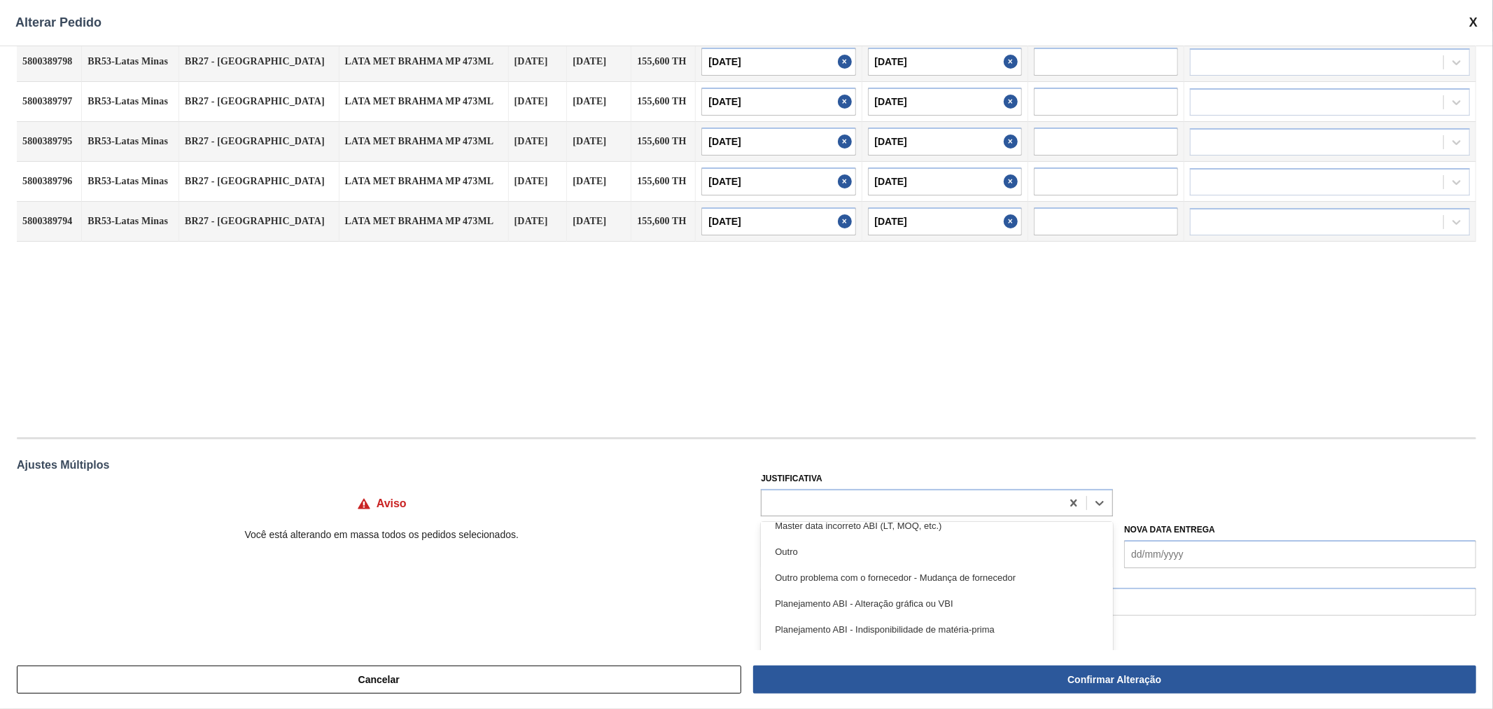
scroll to position [53, 0]
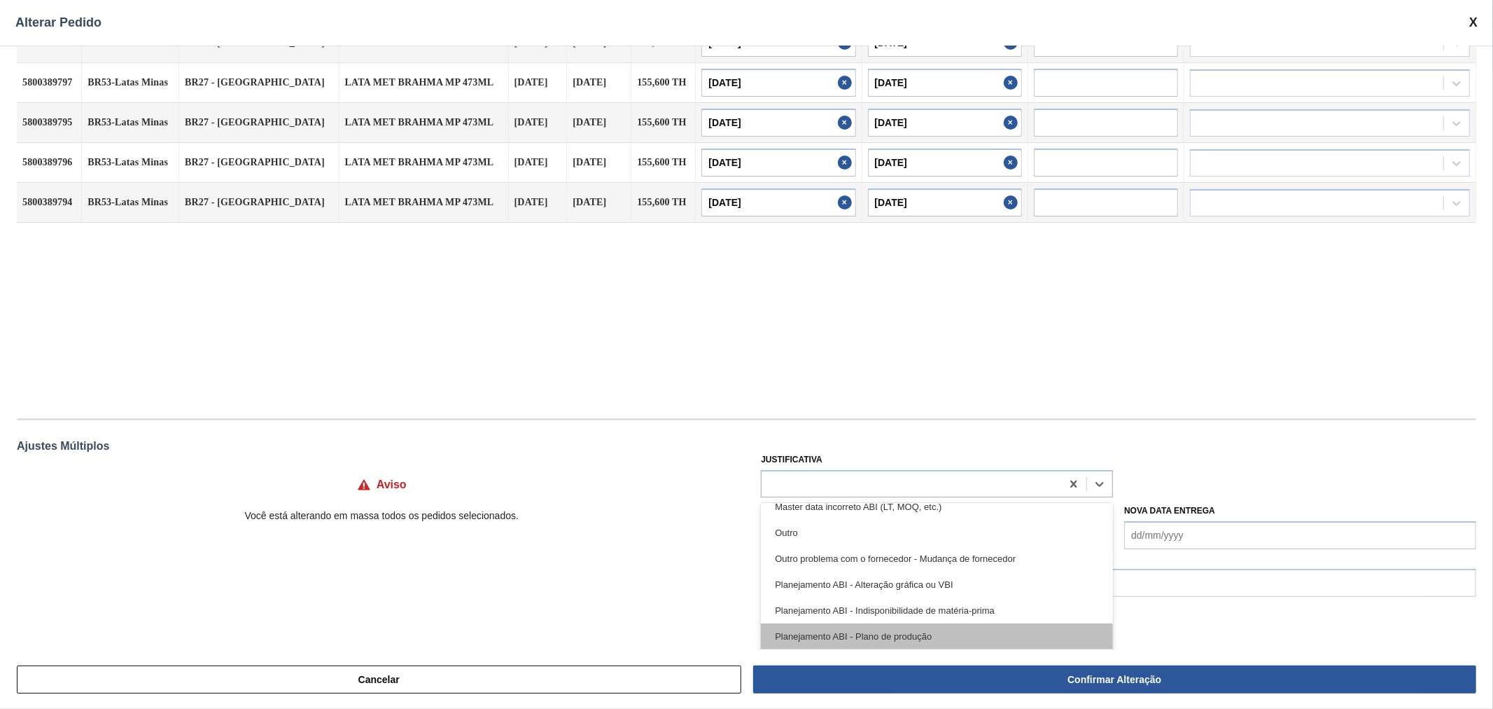
click at [898, 631] on div "Planejamento ABI - Plano de produção" at bounding box center [937, 636] width 352 height 26
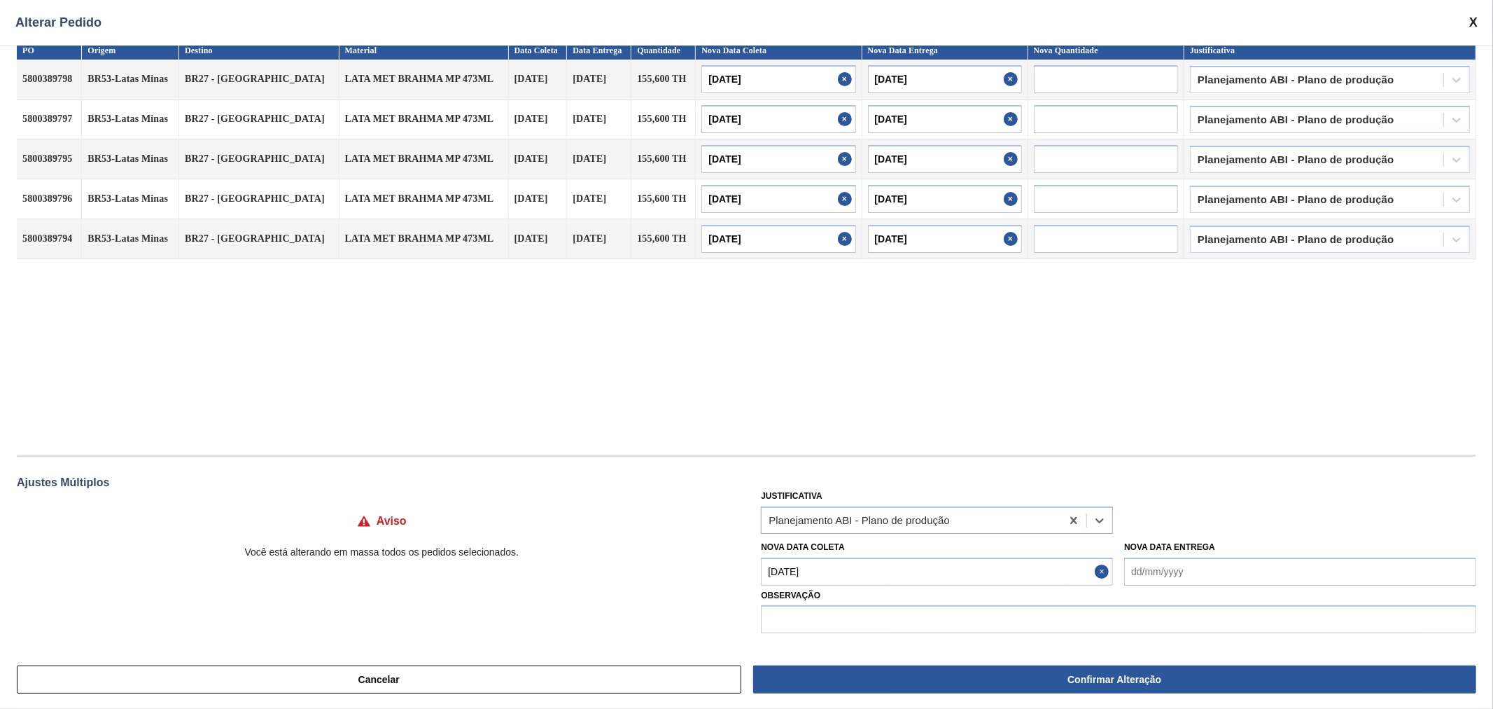
scroll to position [15, 0]
click at [940, 365] on div "PO Origem Destino Material Data Coleta Data Entrega Quantidade Nova Data Coleta…" at bounding box center [747, 241] width 1460 height 399
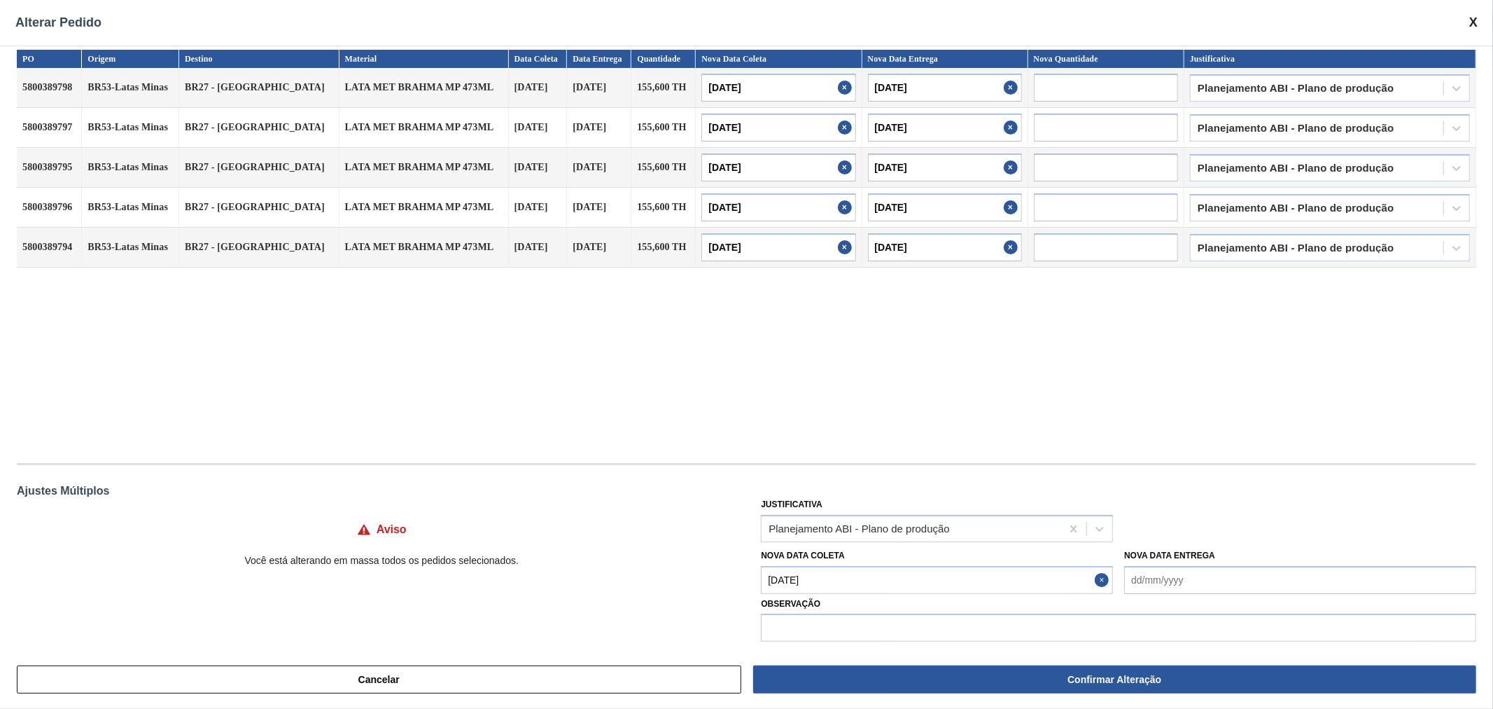
scroll to position [0, 0]
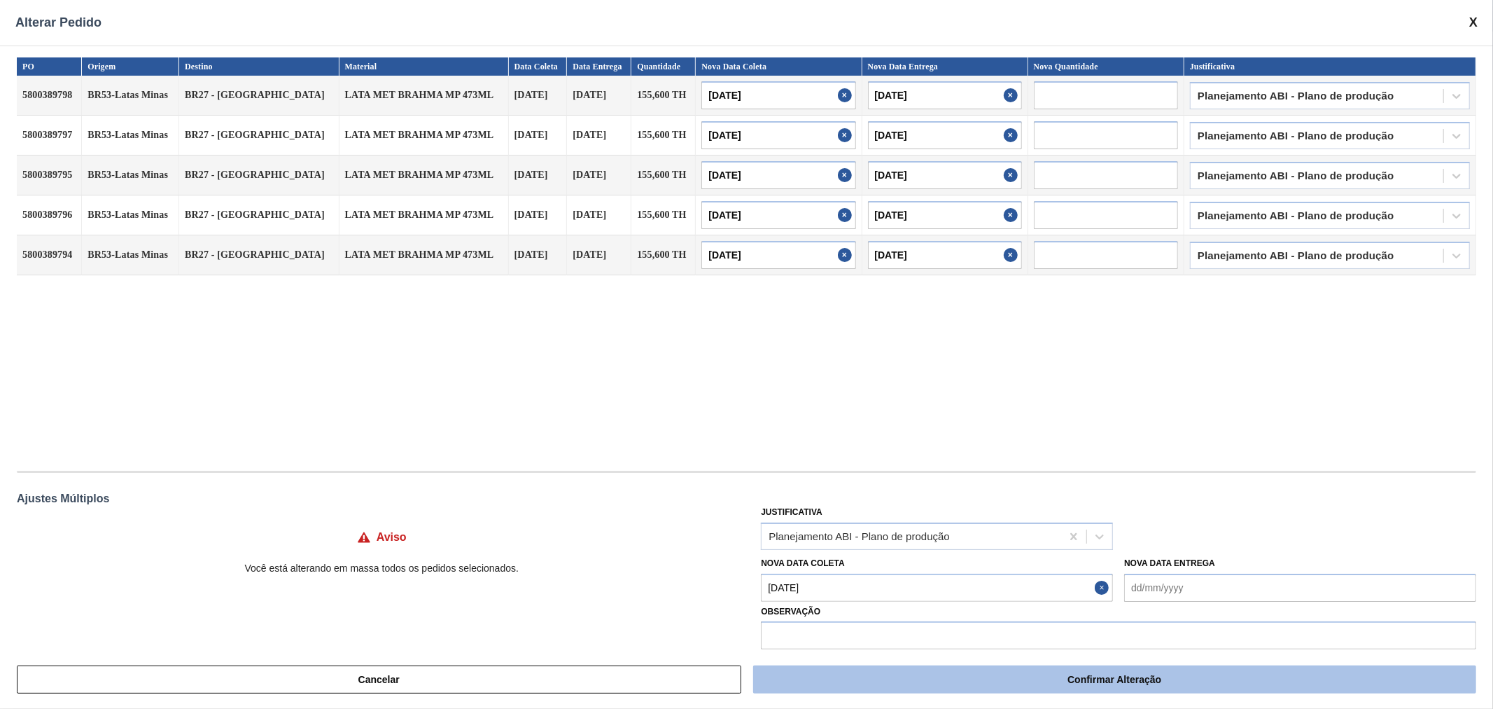
click at [1083, 683] on button "Confirmar Alteração" at bounding box center [1114, 679] width 723 height 28
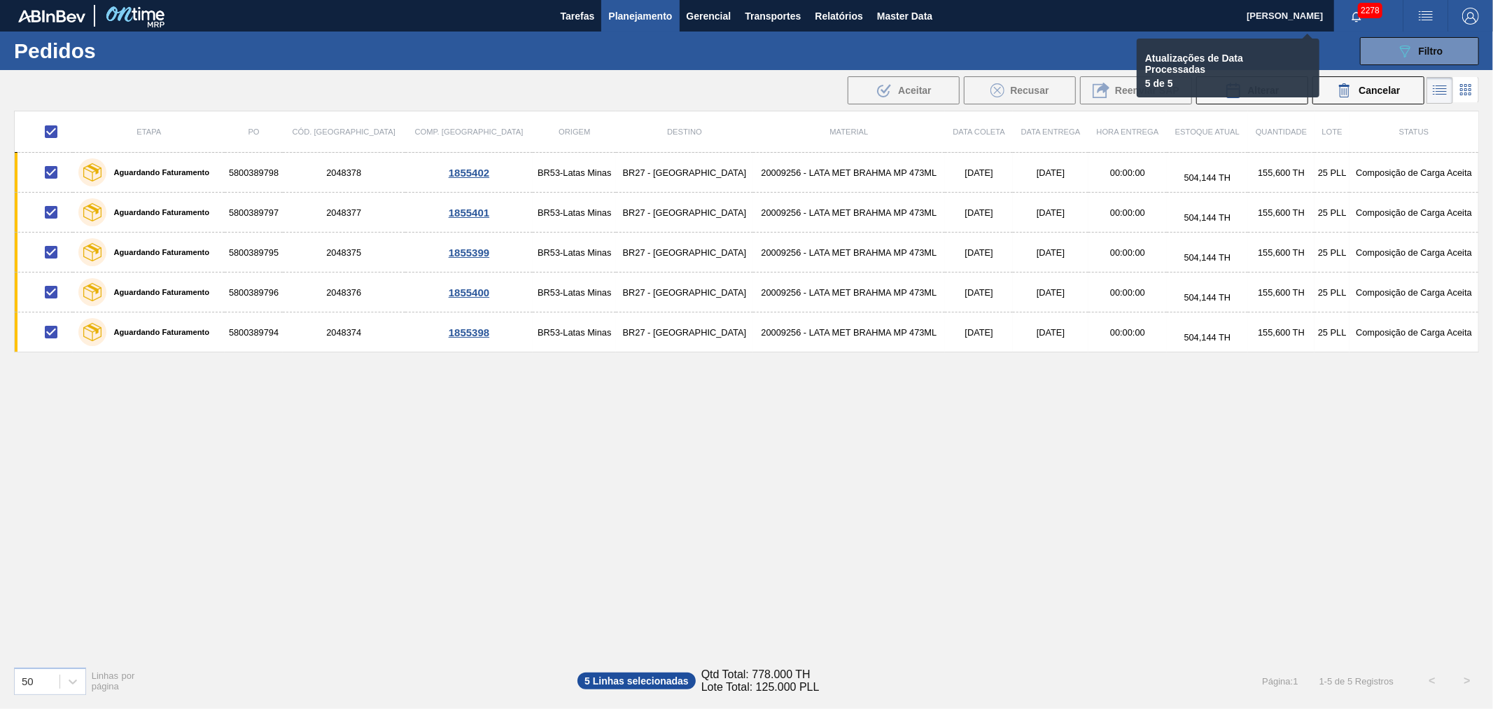
checkbox input "false"
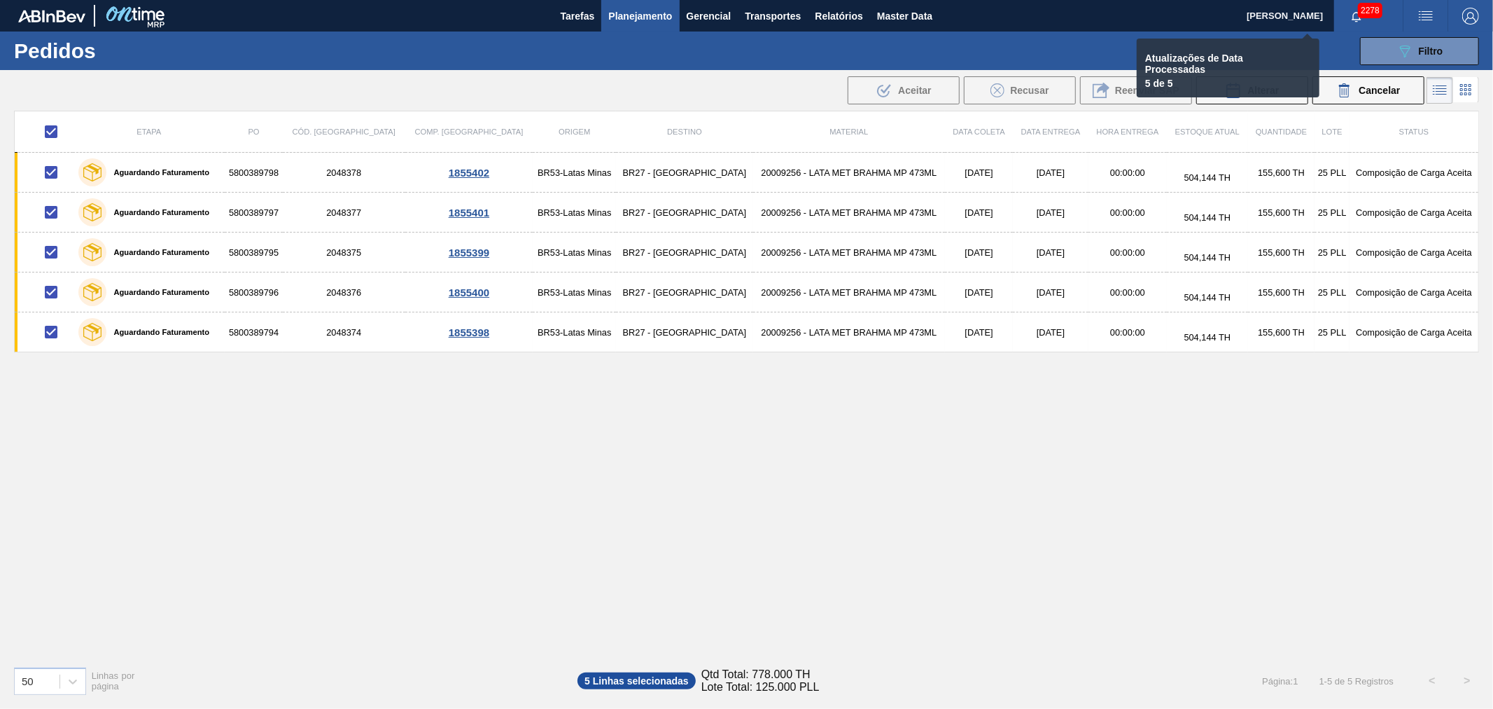
checkbox input "false"
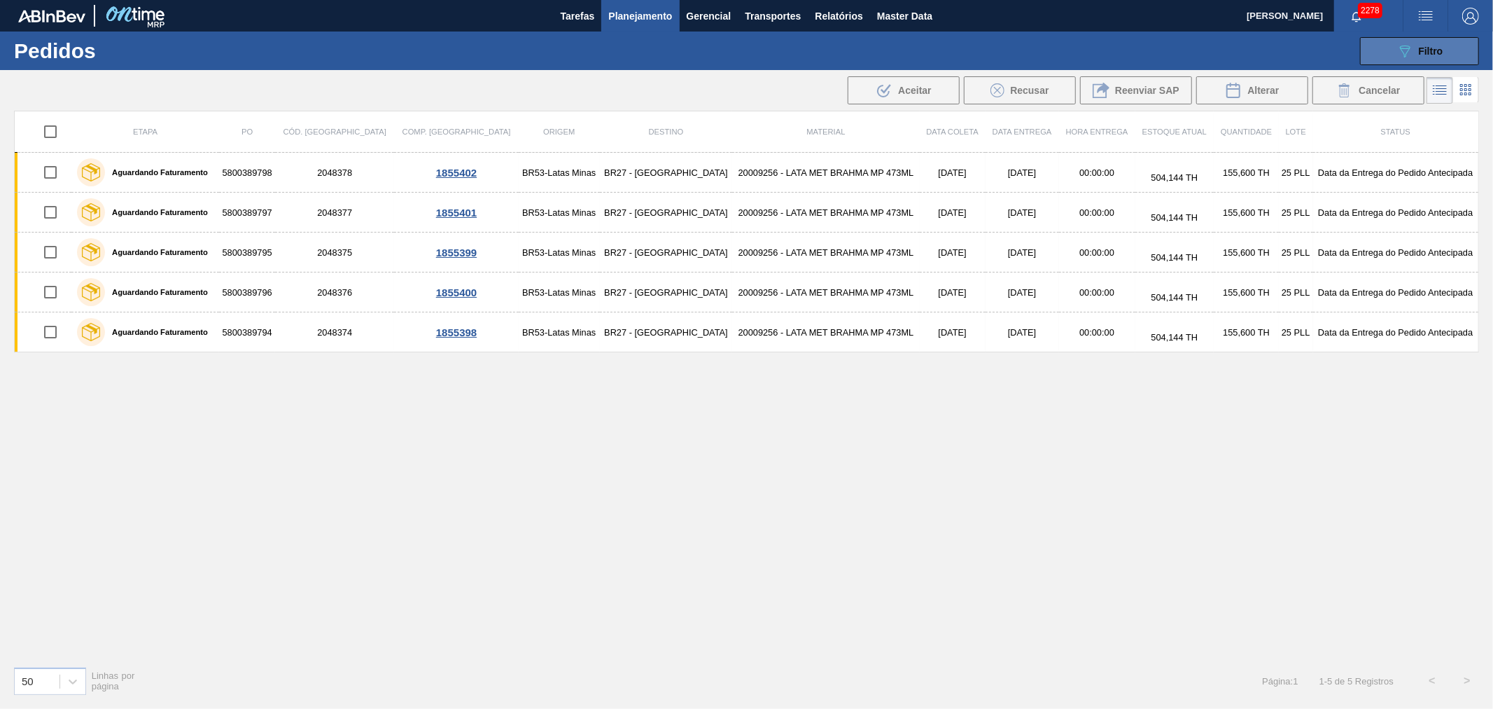
click at [1421, 46] on span "Filtro" at bounding box center [1431, 51] width 25 height 11
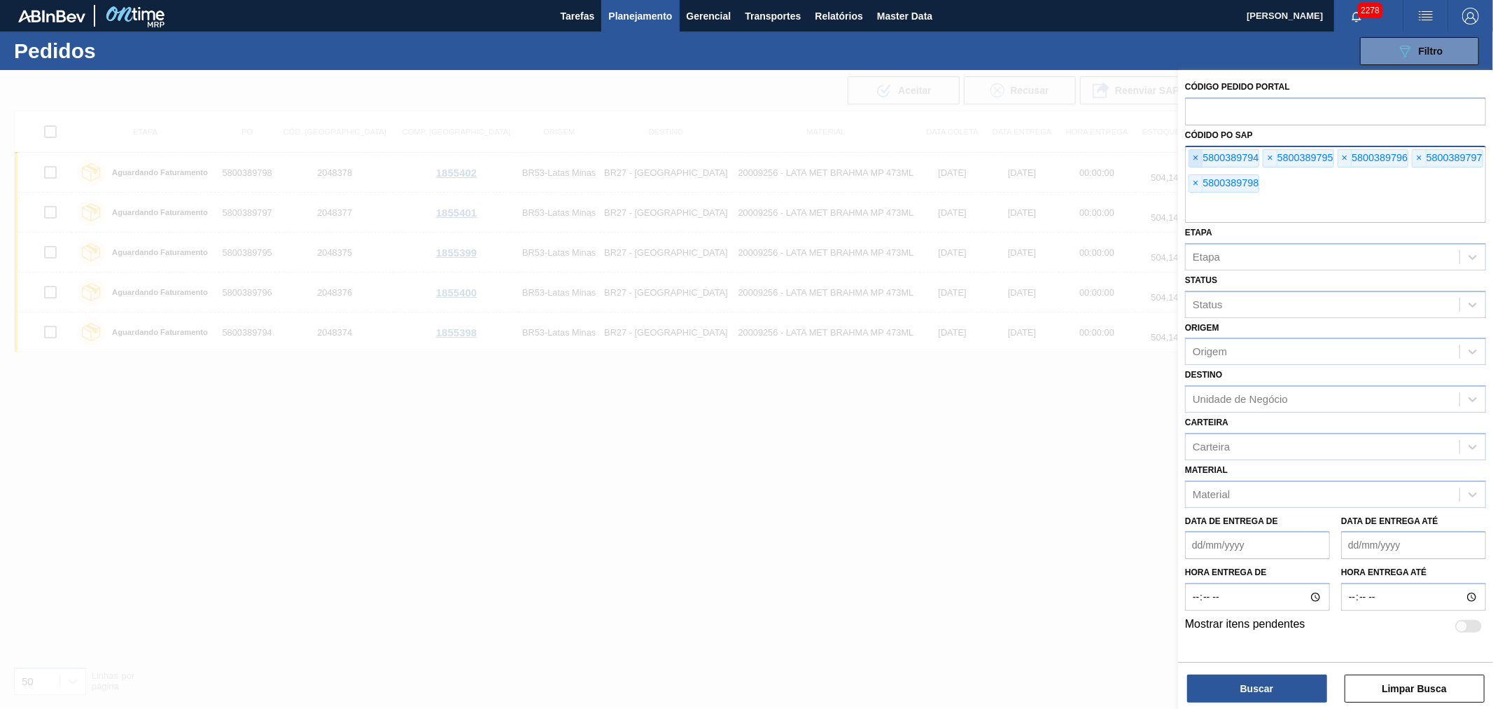
click at [1194, 157] on span "×" at bounding box center [1196, 158] width 13 height 17
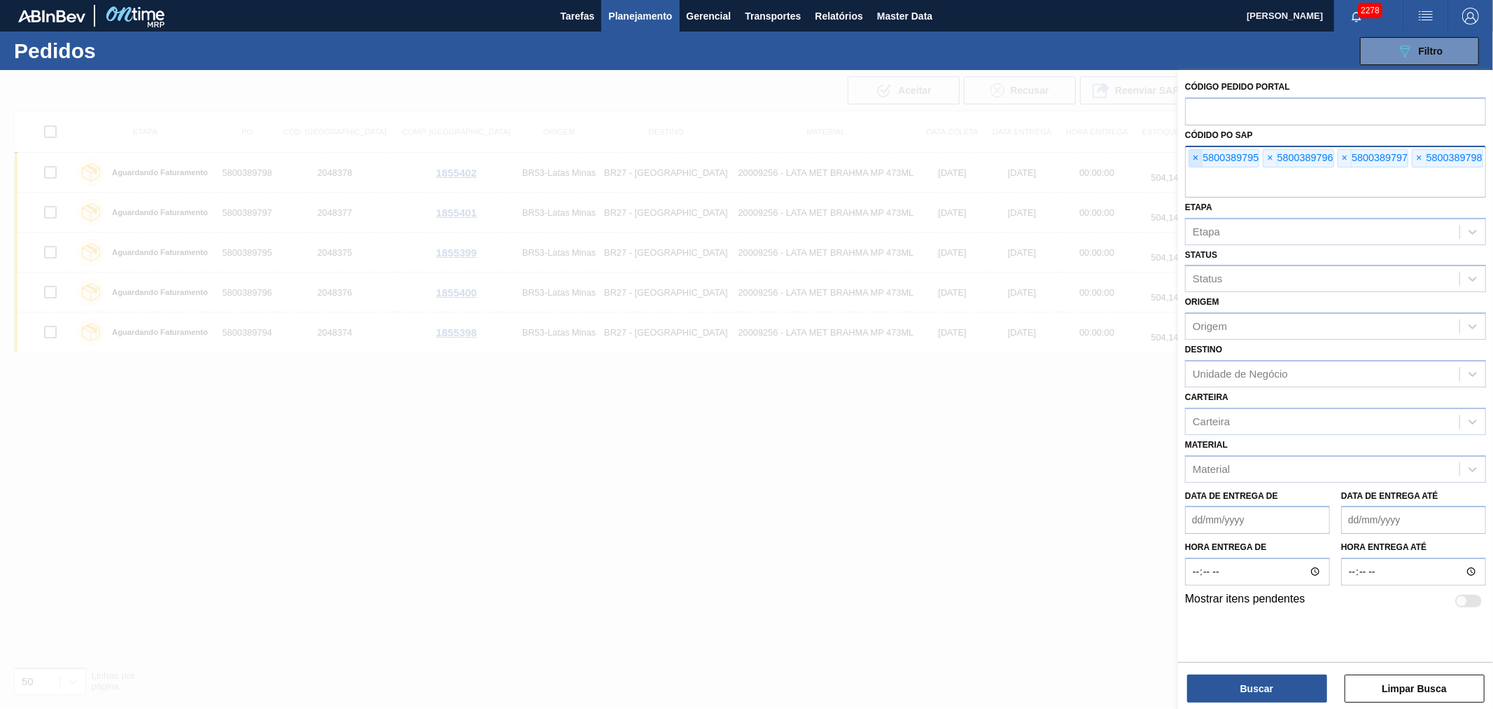
click at [1194, 157] on span "×" at bounding box center [1196, 158] width 13 height 17
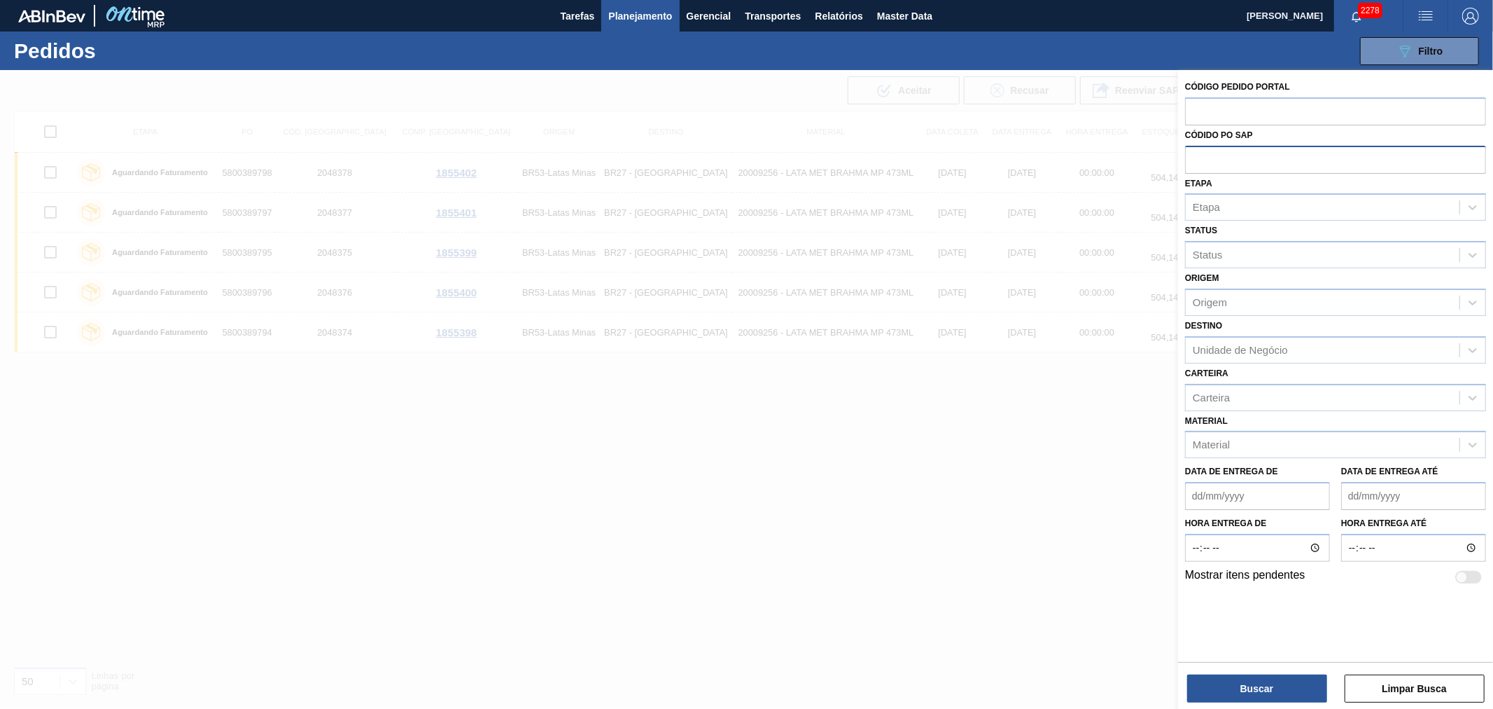
click at [1194, 157] on input "text" at bounding box center [1335, 159] width 301 height 27
paste input "text"
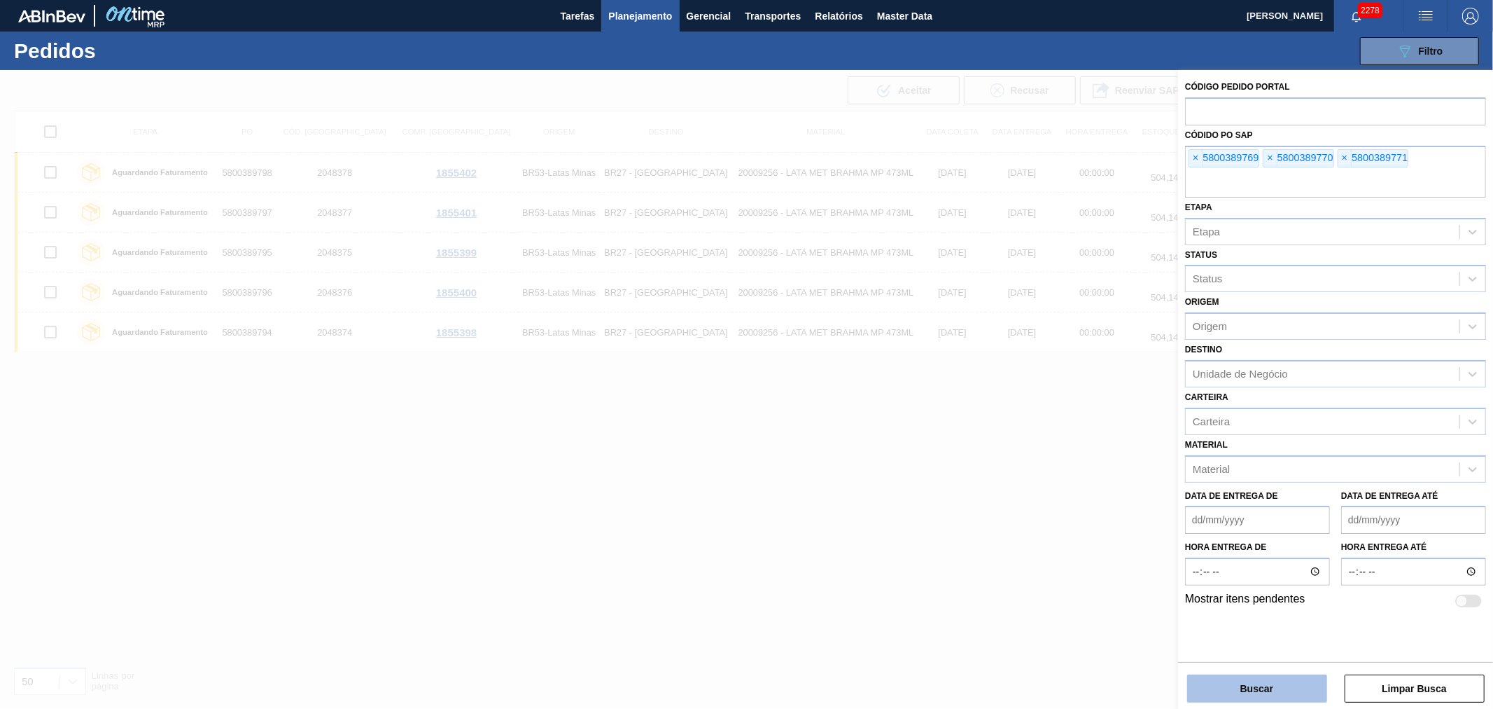
click at [1277, 685] on button "Buscar" at bounding box center [1258, 688] width 140 height 28
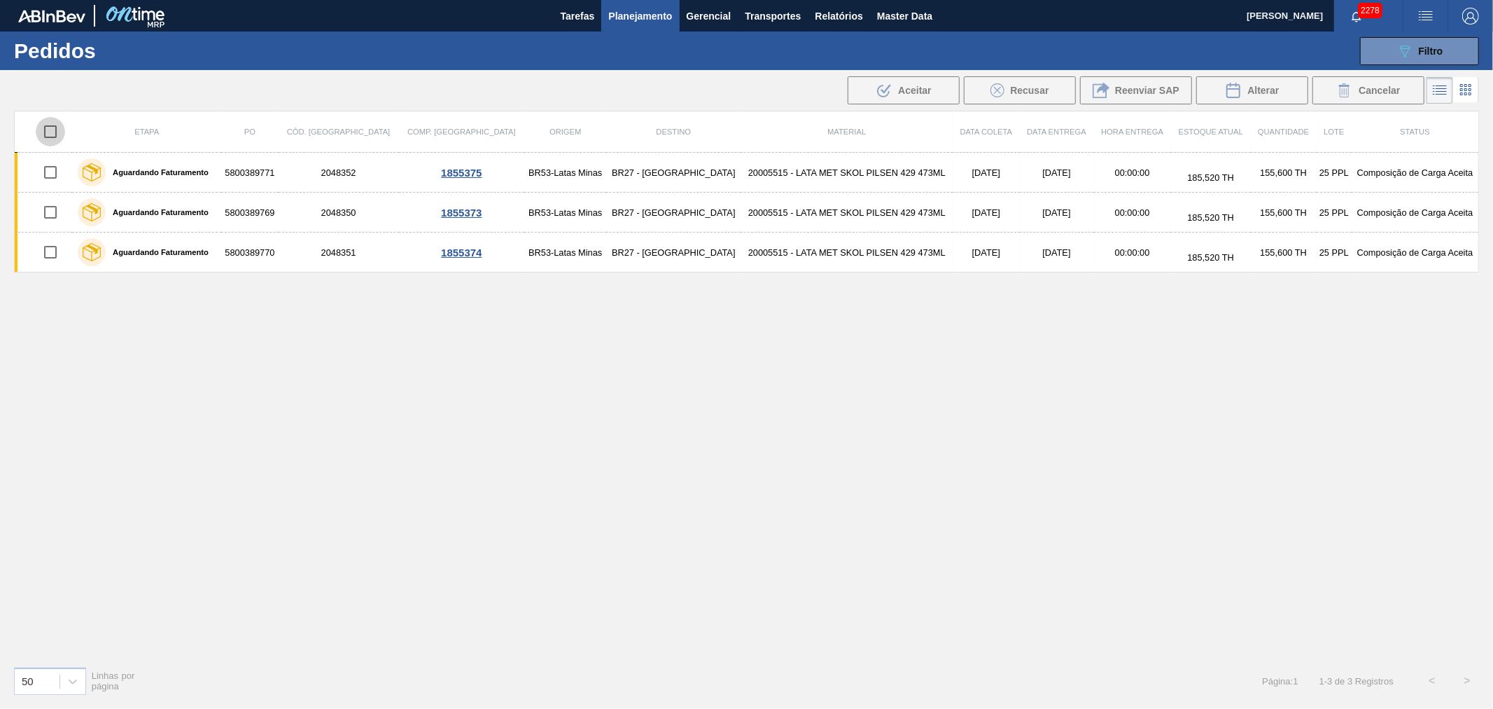
click at [53, 134] on input "checkbox" at bounding box center [50, 131] width 29 height 29
checkbox input "true"
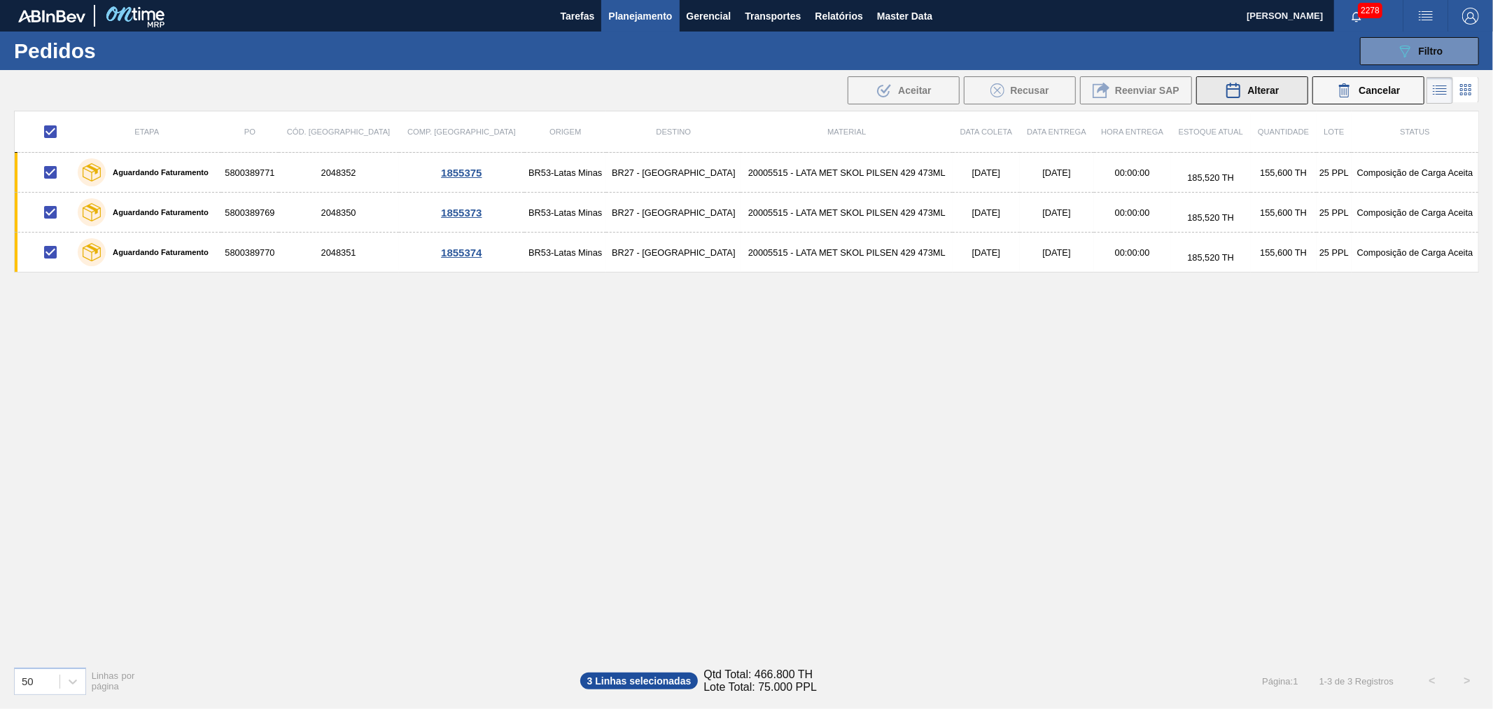
click at [1240, 79] on button "Alterar" at bounding box center [1253, 90] width 112 height 28
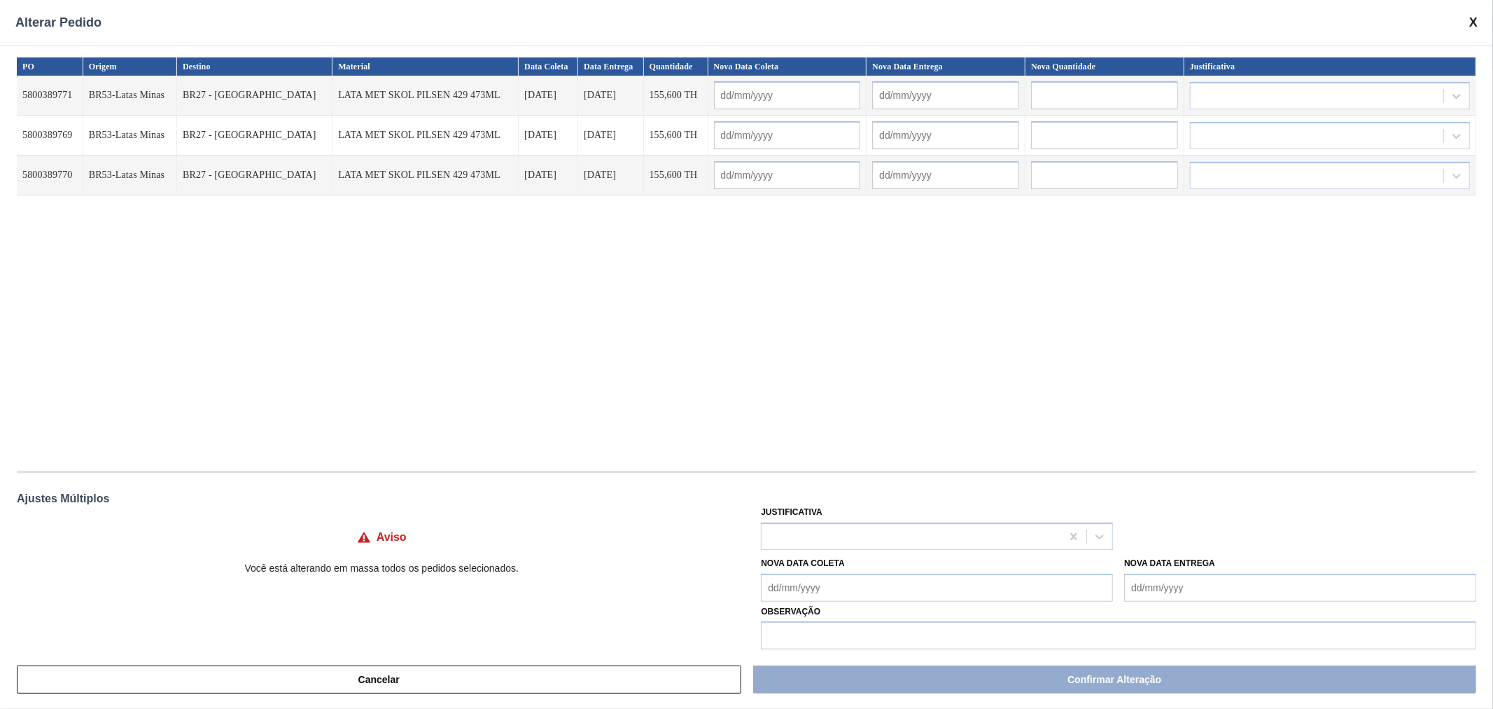
click at [744, 98] on input "text" at bounding box center [787, 95] width 147 height 28
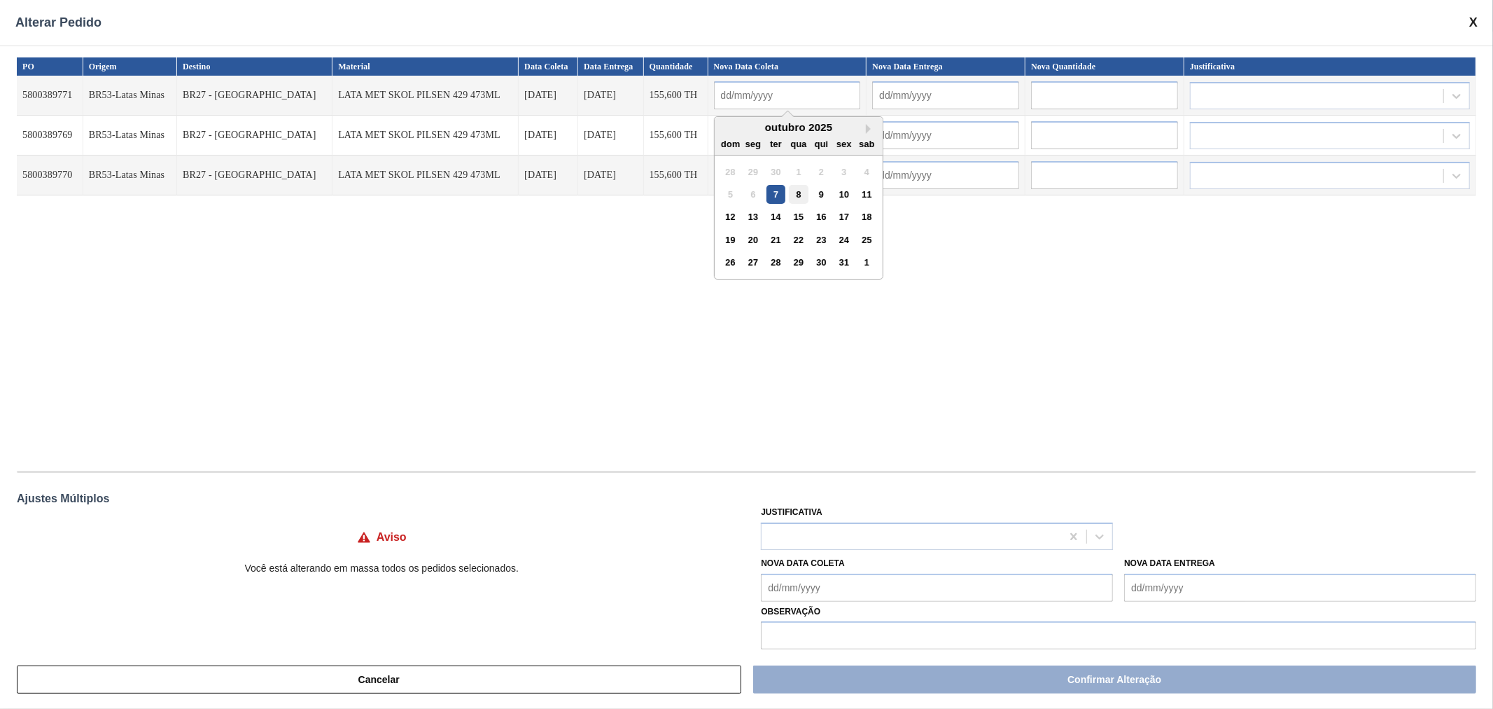
click at [789, 190] on div "8" at bounding box center [798, 194] width 19 height 19
type input "[DATE]"
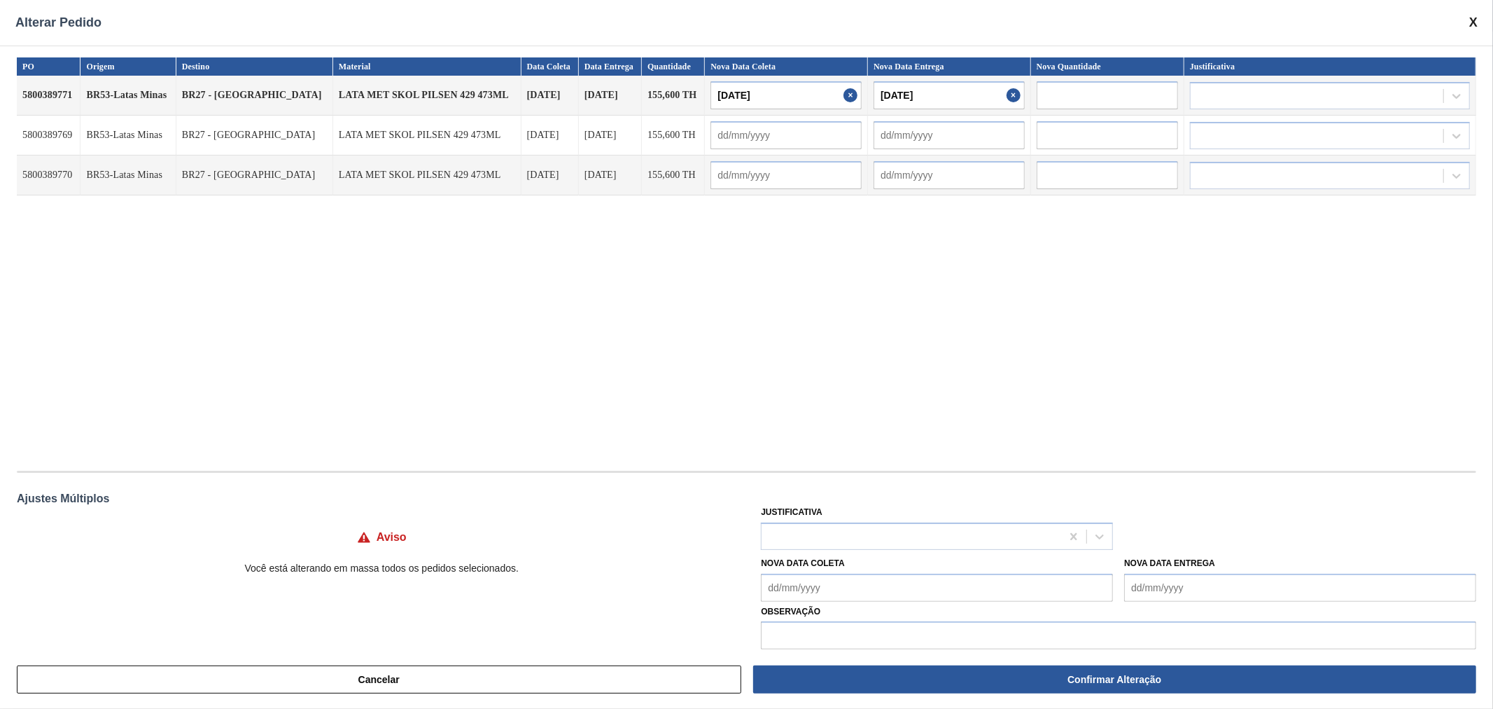
click at [824, 585] on Coleta "Nova Data Coleta" at bounding box center [937, 587] width 352 height 28
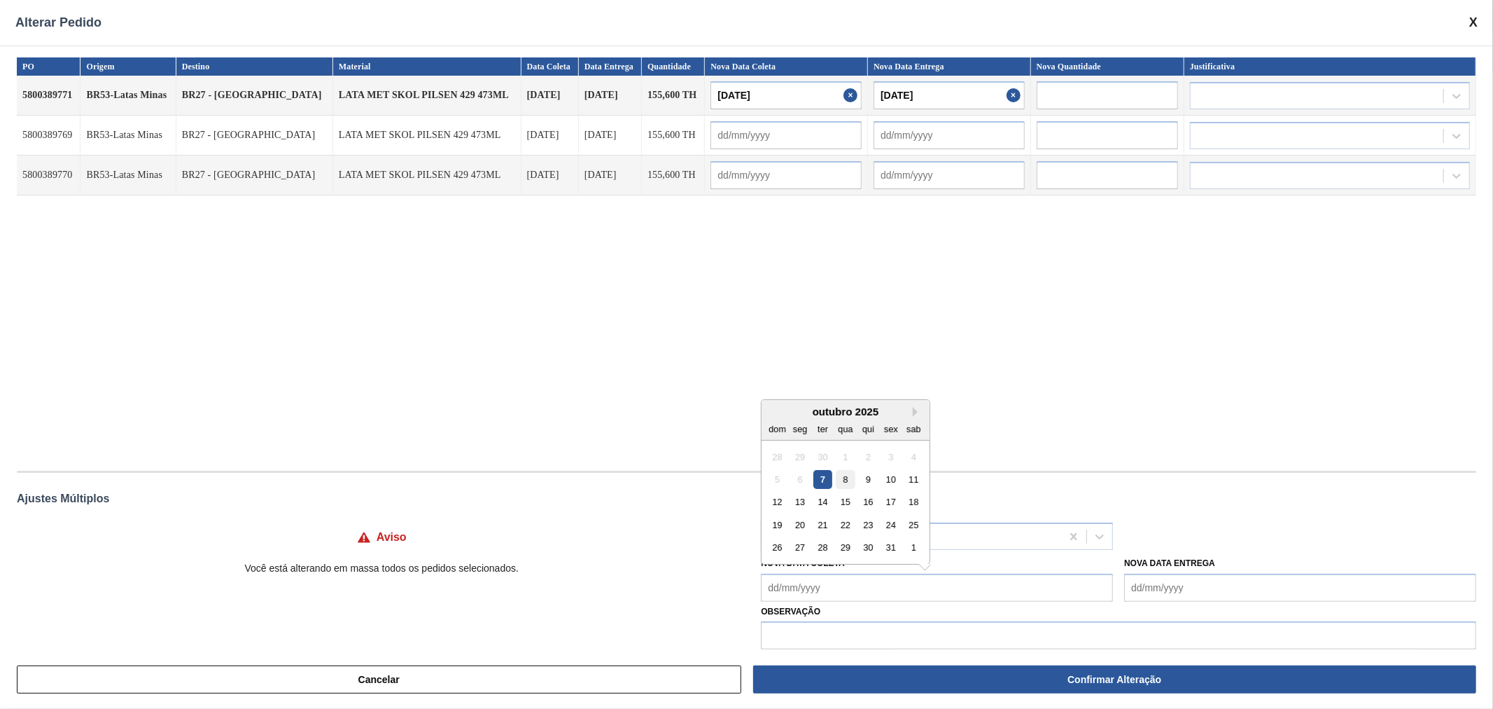
click at [852, 477] on div "8" at bounding box center [846, 479] width 19 height 19
type Coleta "[DATE]"
type input "[DATE]"
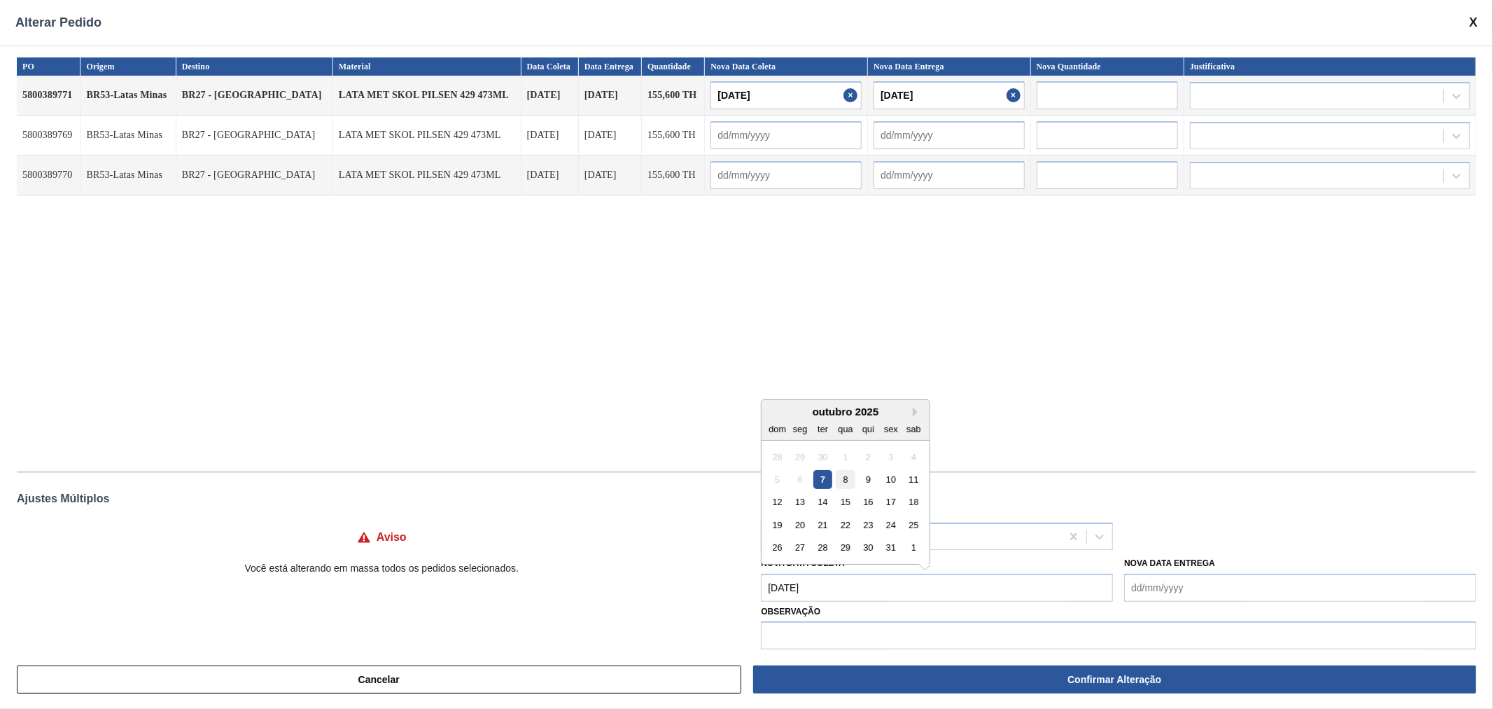
type input "[DATE]"
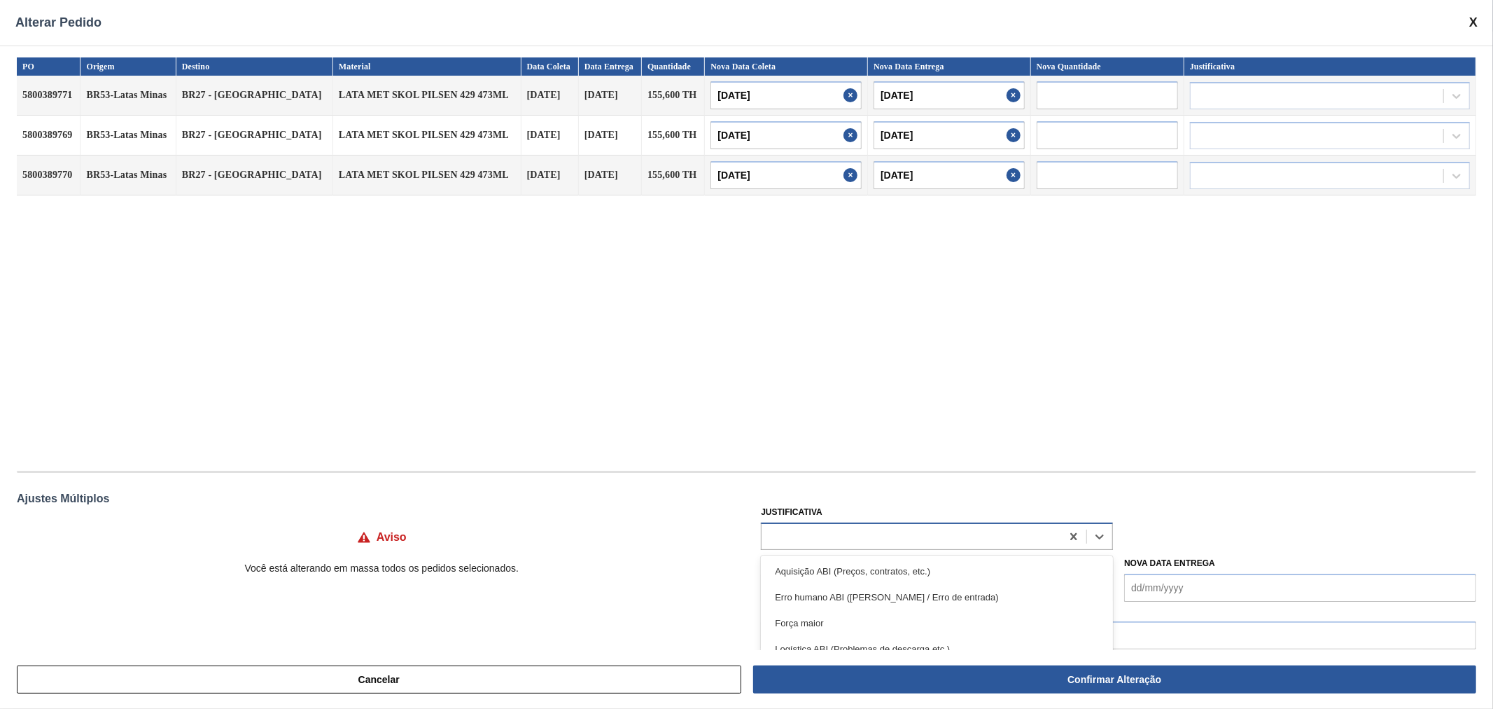
click at [833, 527] on div at bounding box center [912, 536] width 300 height 20
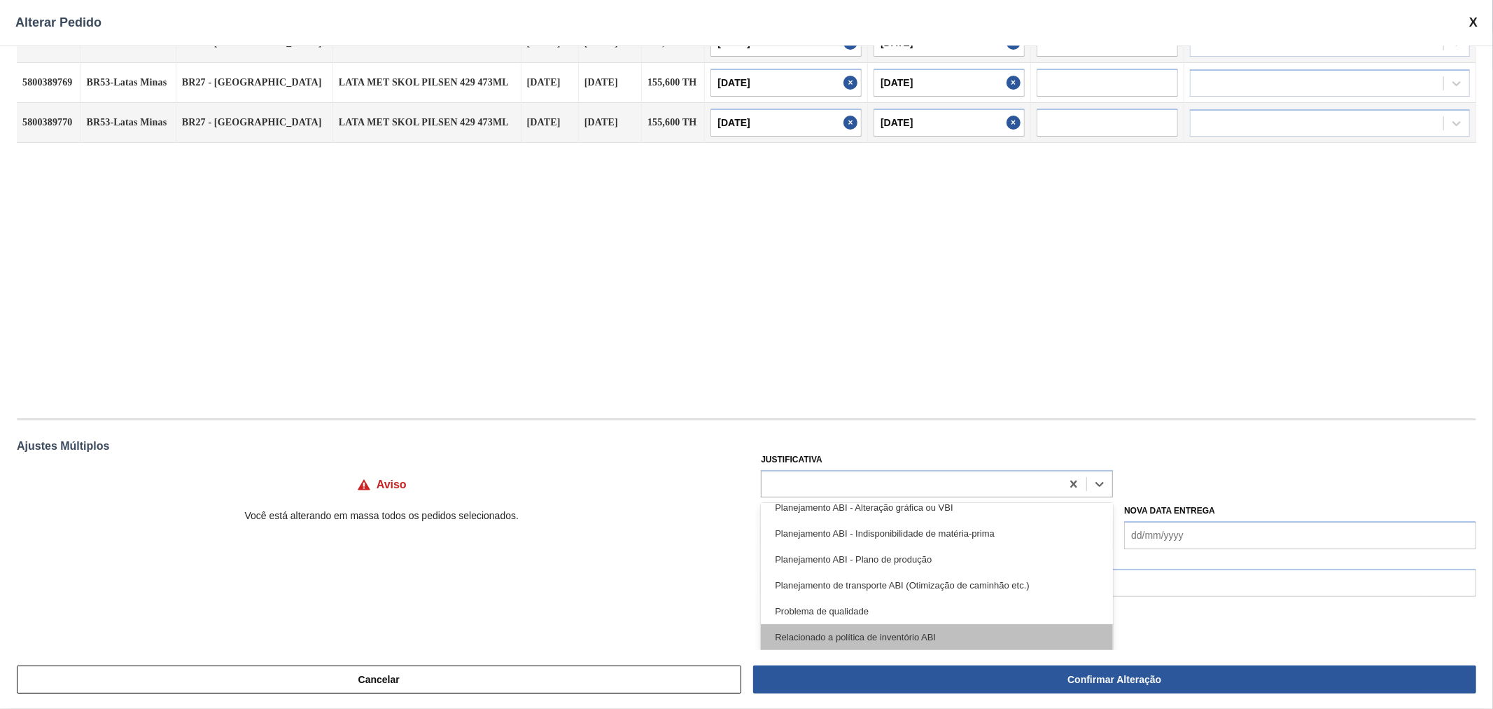
scroll to position [207, 0]
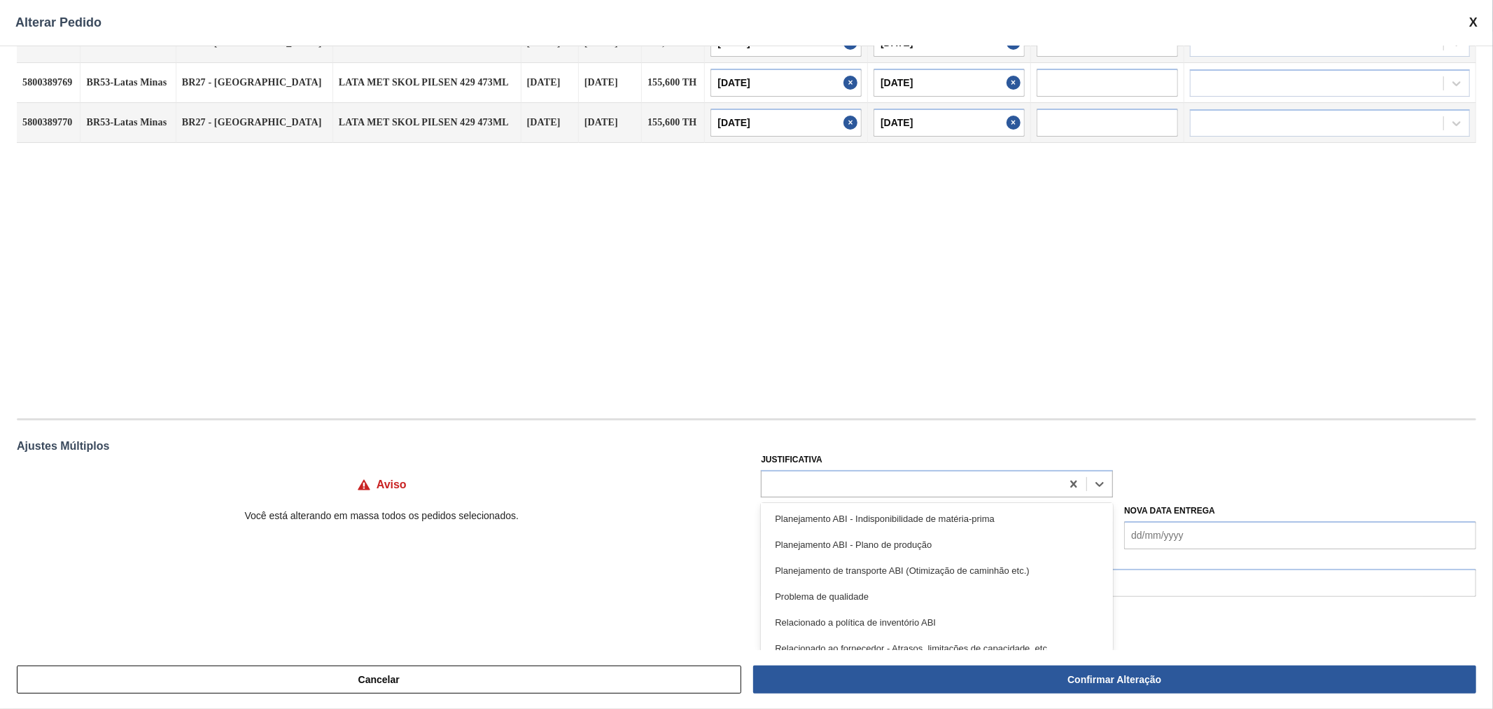
drag, startPoint x: 945, startPoint y: 543, endPoint x: 961, endPoint y: 547, distance: 16.6
click at [945, 542] on div "Planejamento ABI - Plano de produção" at bounding box center [937, 544] width 352 height 26
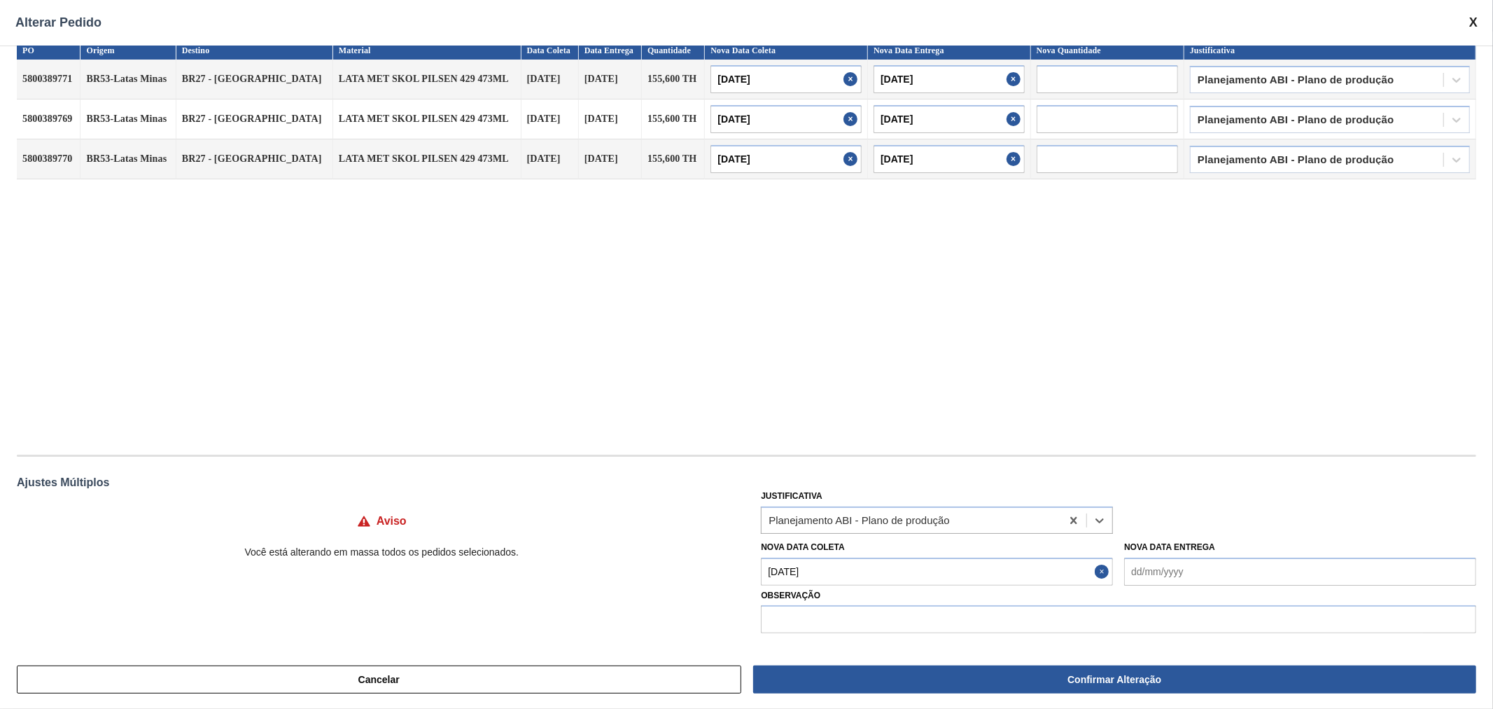
scroll to position [15, 0]
click at [1132, 392] on div "PO Origem Destino Material Data Coleta Data Entrega Quantidade Nova Data Coleta…" at bounding box center [747, 241] width 1460 height 399
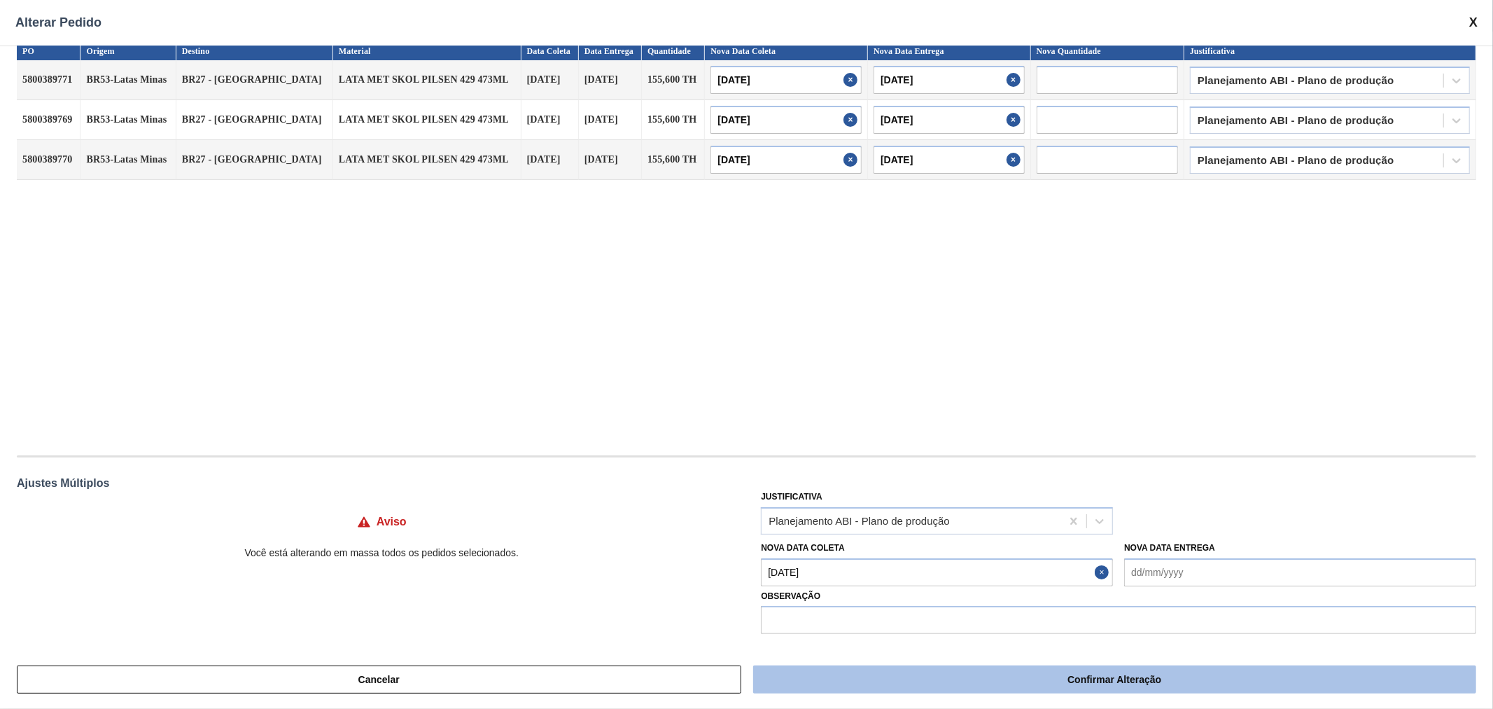
click at [986, 685] on button "Confirmar Alteração" at bounding box center [1114, 679] width 723 height 28
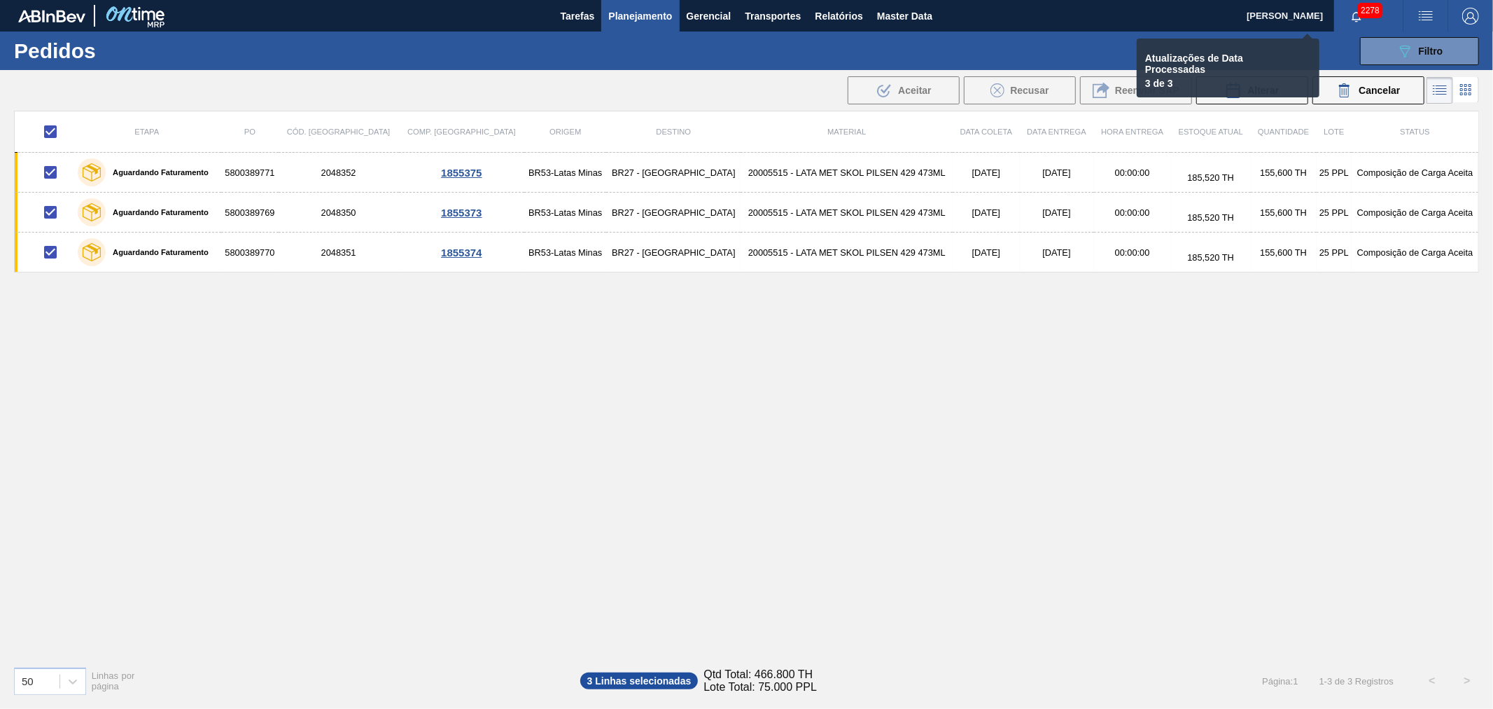
checkbox input "false"
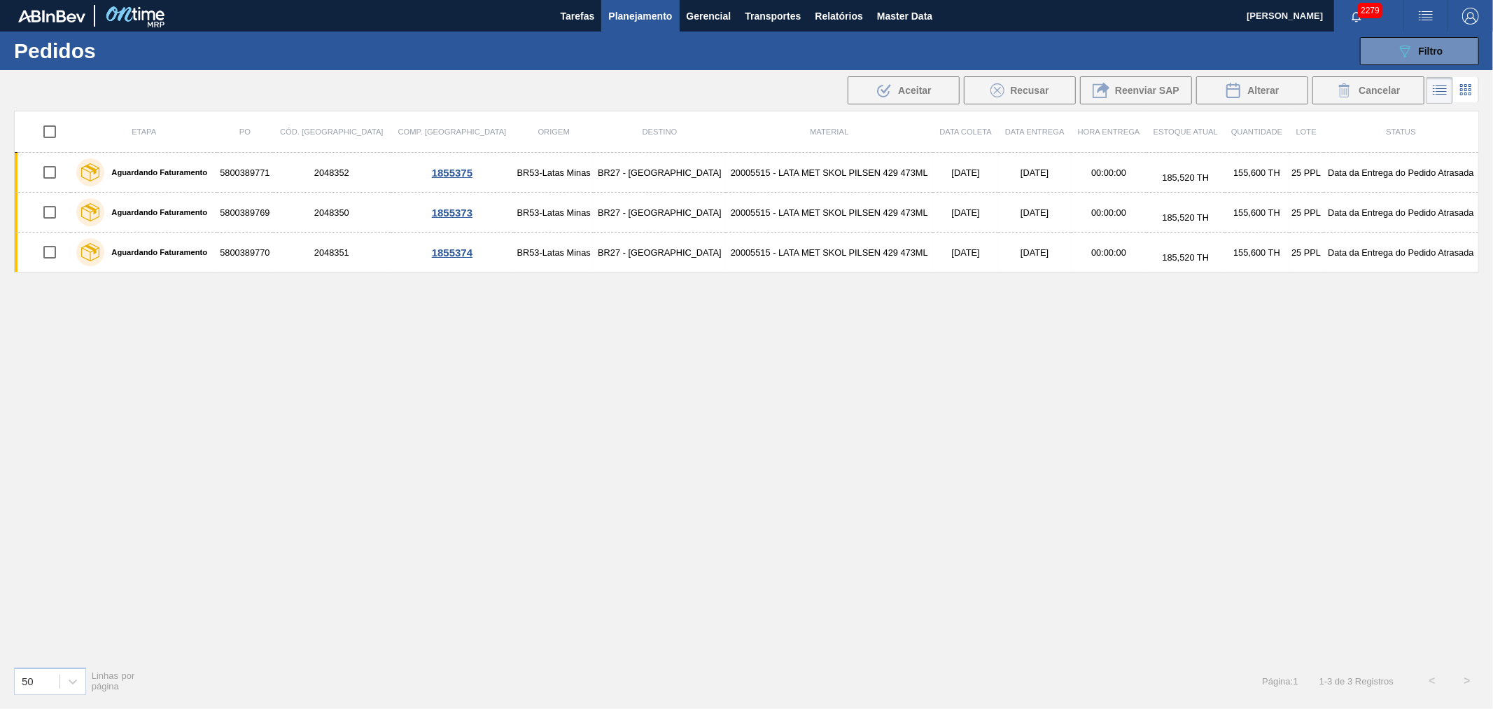
click at [974, 332] on div "Etapa PO Cód. Pedido Comp. Carga Origem Destino Material Data coleta Data Entre…" at bounding box center [746, 383] width 1465 height 544
click at [908, 283] on div "Etapa PO Cód. Pedido Comp. Carga Origem Destino Material Data coleta Data Entre…" at bounding box center [746, 383] width 1465 height 544
click at [900, 2] on button "Master Data" at bounding box center [904, 16] width 69 height 32
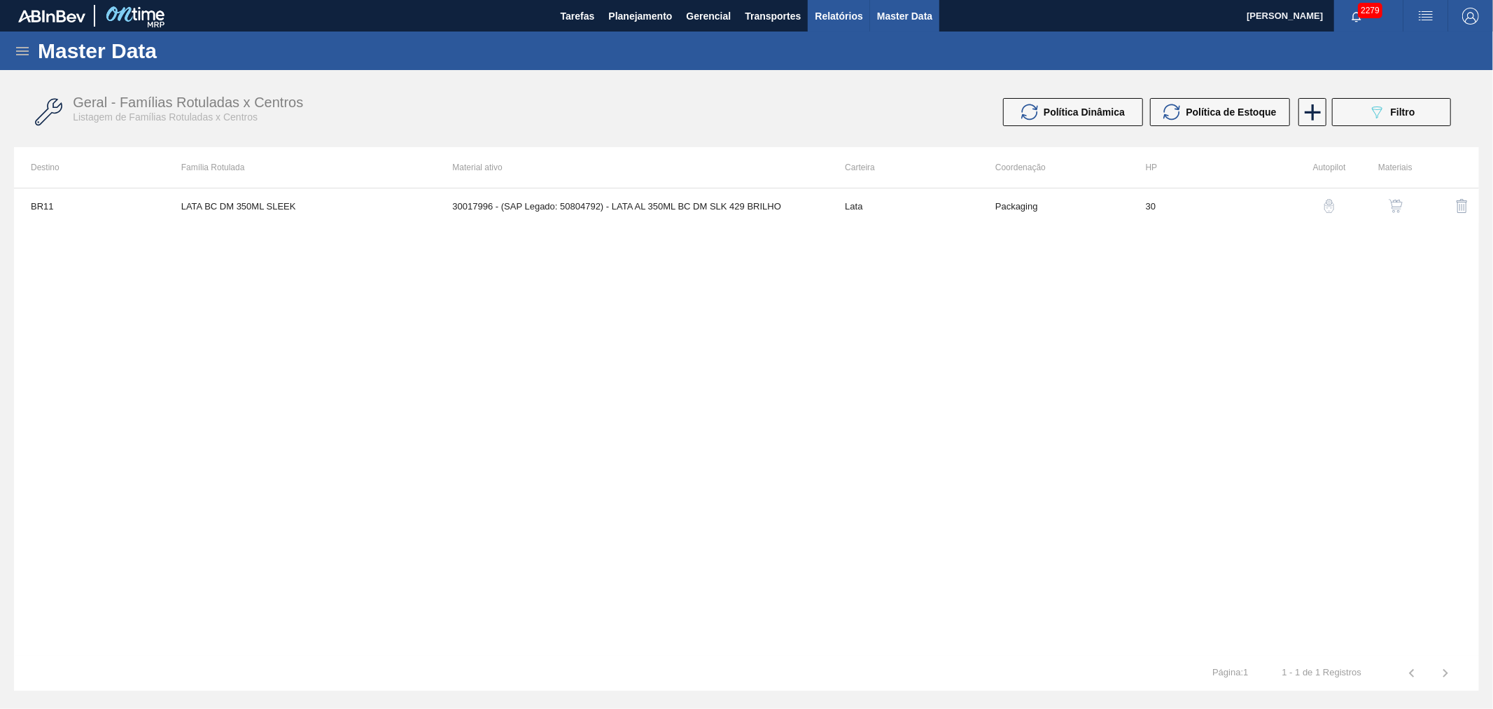
drag, startPoint x: 844, startPoint y: 11, endPoint x: 847, endPoint y: 20, distance: 8.9
click at [844, 11] on span "Relatórios" at bounding box center [839, 16] width 48 height 17
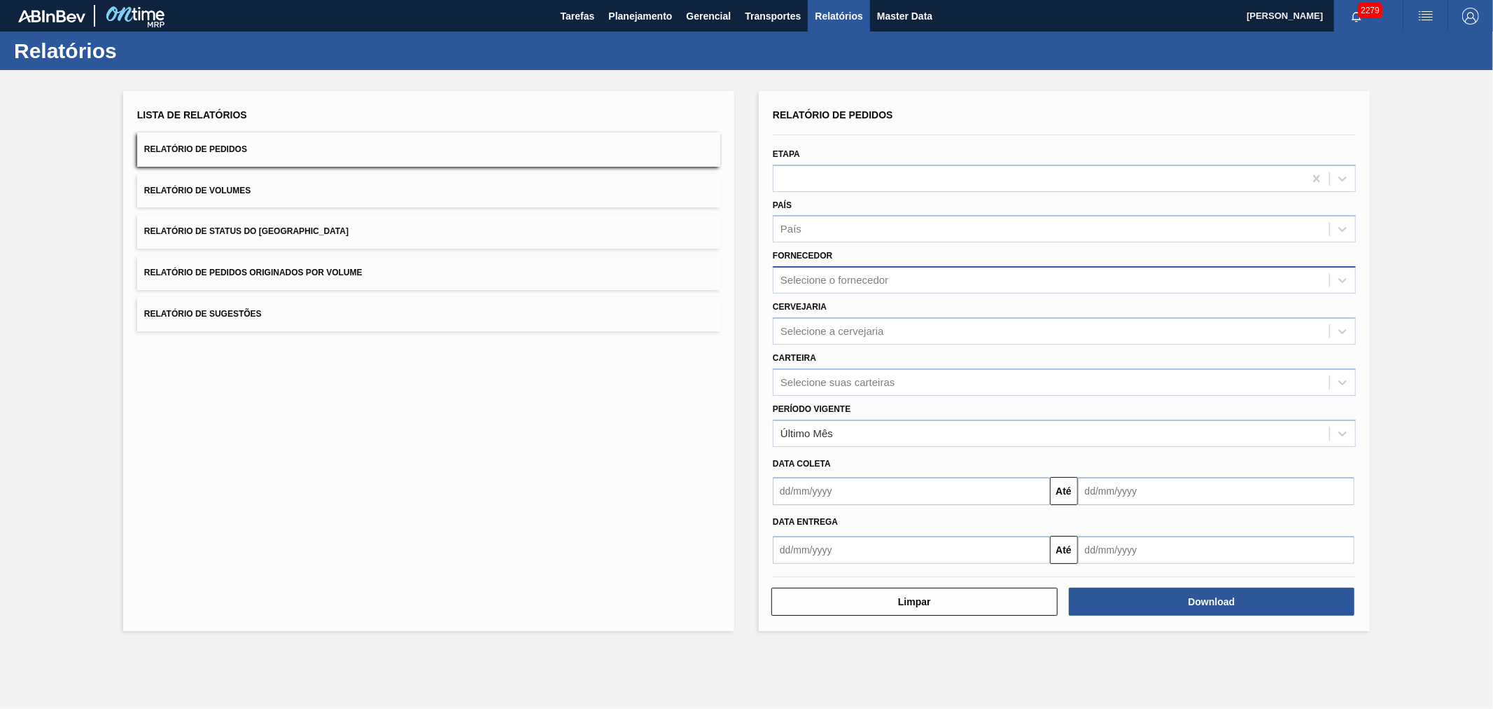
click at [845, 274] on div "Selecione o fornecedor" at bounding box center [835, 280] width 108 height 12
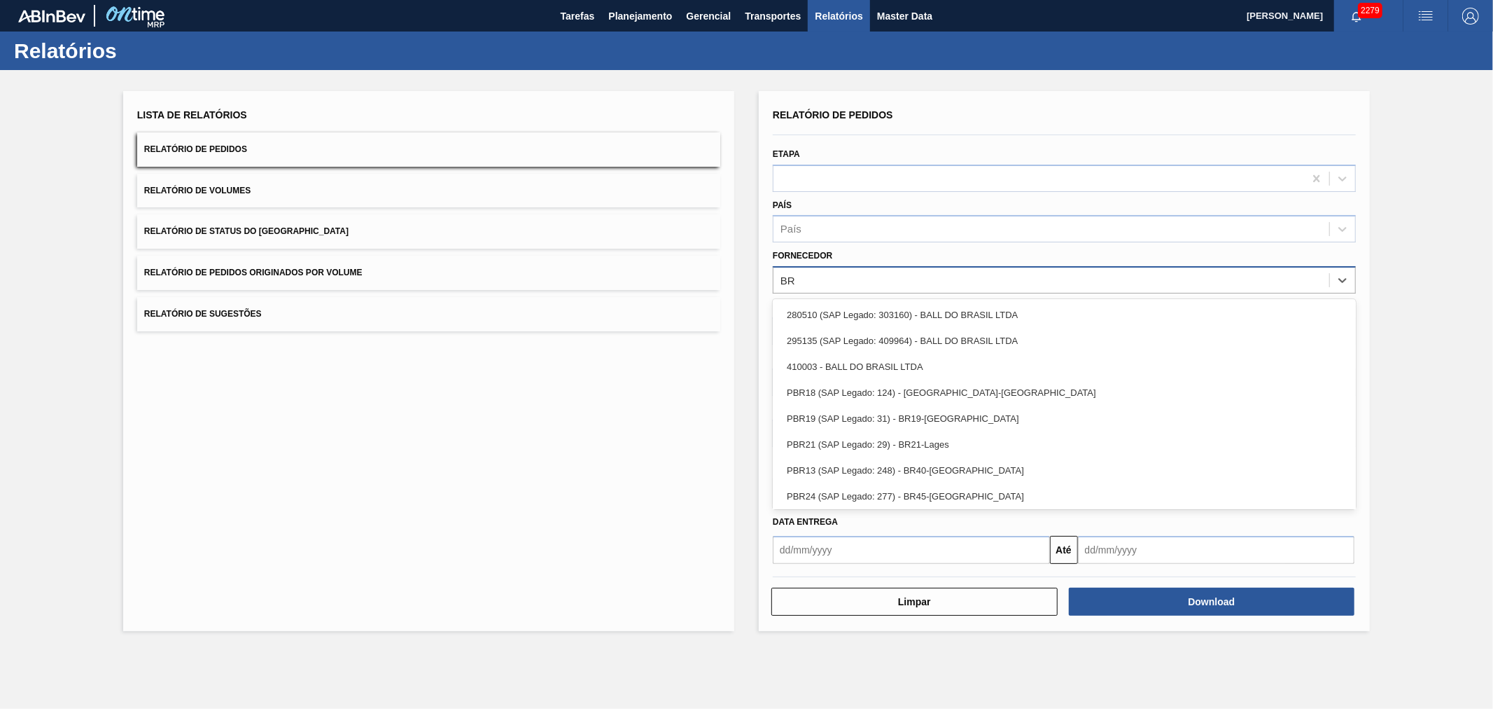
type input "BRV"
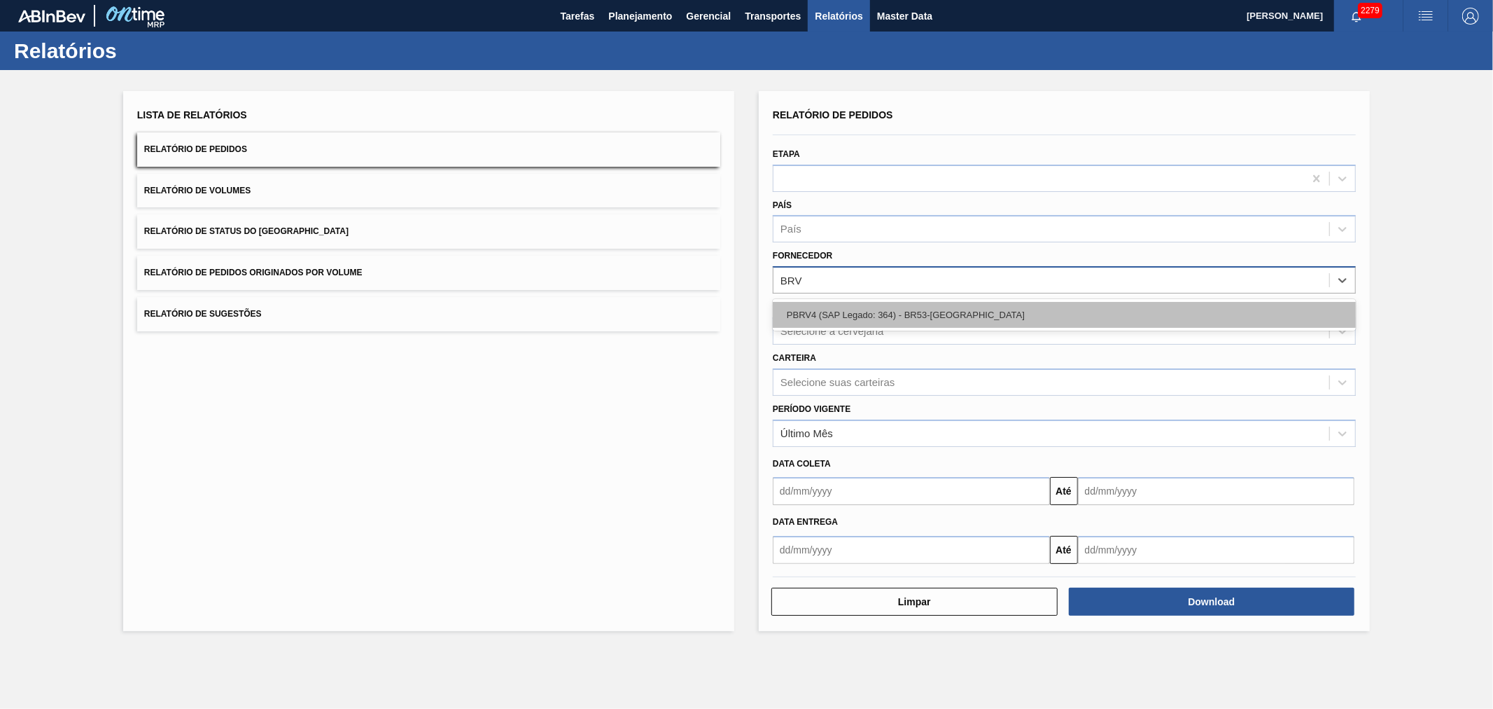
click at [883, 306] on div "PBRV4 (SAP Legado: 364) - BR53-Latas Minas" at bounding box center [1064, 315] width 583 height 26
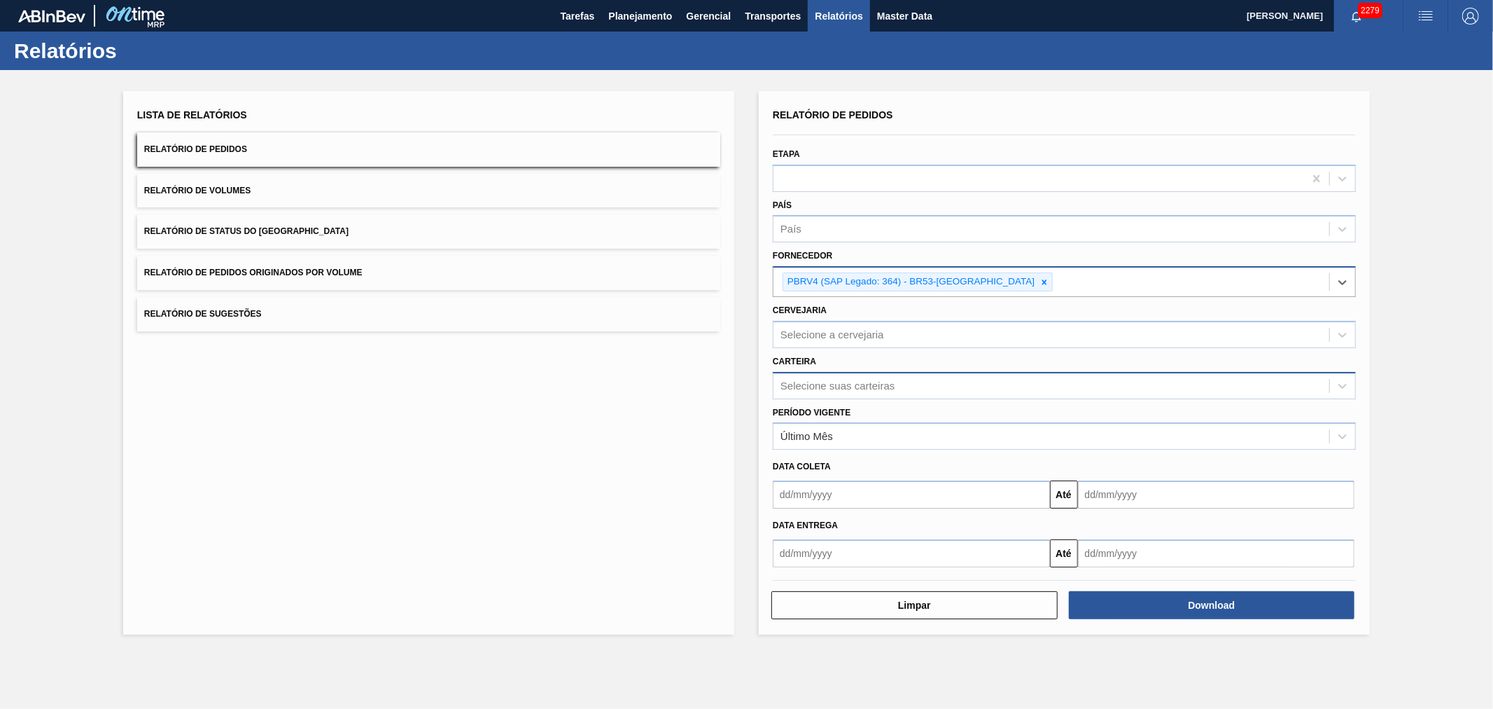
click at [837, 392] on div "Selecione suas carteiras" at bounding box center [1052, 385] width 556 height 20
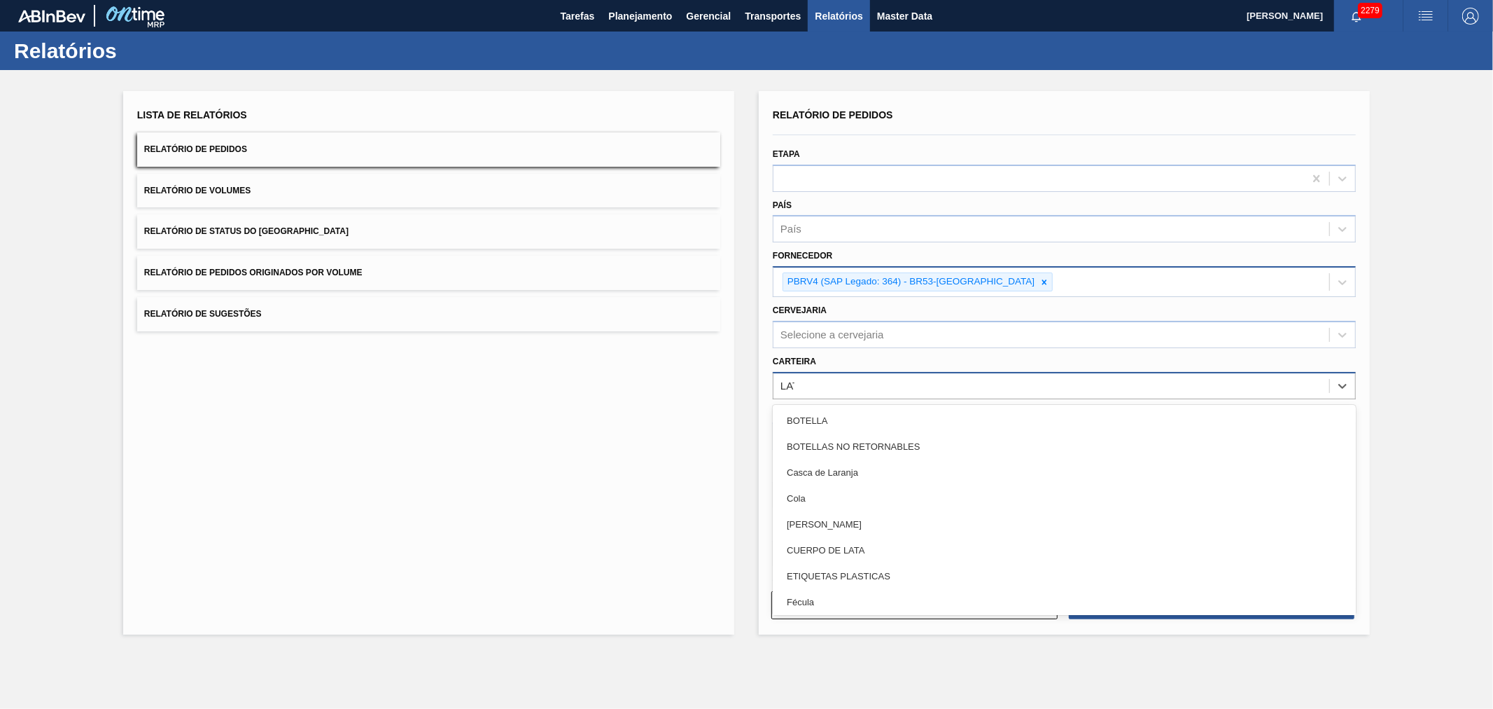
type input "LATA"
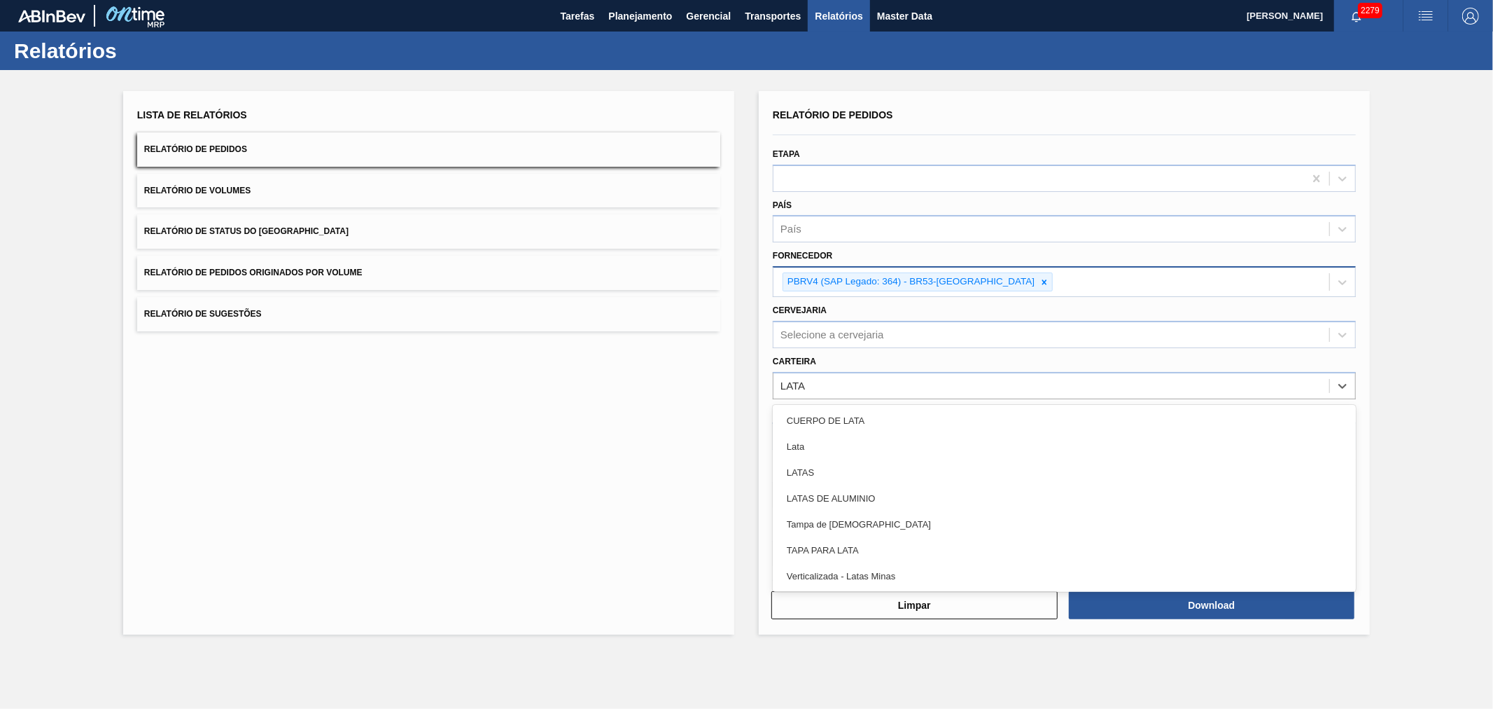
click at [836, 441] on div "Lata" at bounding box center [1064, 446] width 583 height 26
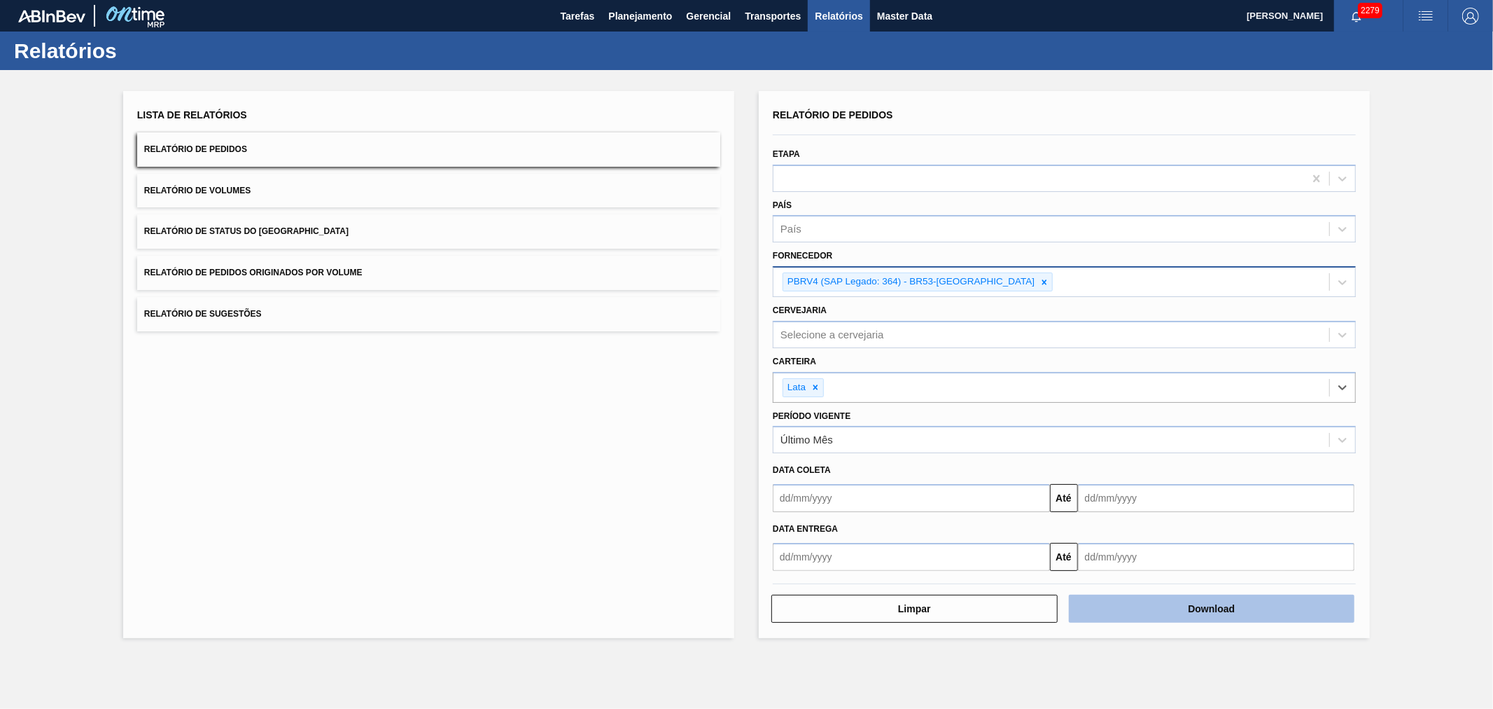
click at [1192, 611] on button "Download" at bounding box center [1212, 608] width 286 height 28
click at [1415, 11] on span "button" at bounding box center [1426, 16] width 34 height 17
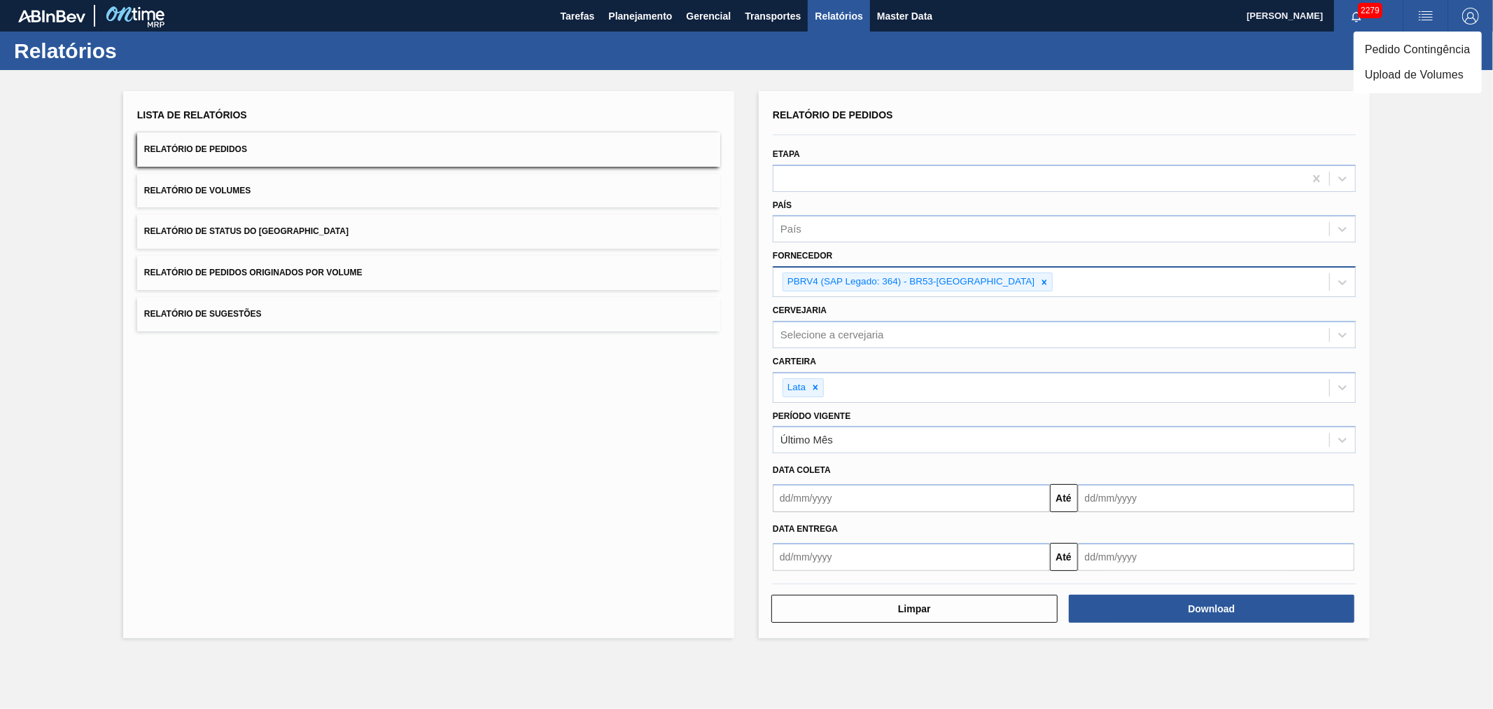
drag, startPoint x: 1419, startPoint y: 70, endPoint x: 1412, endPoint y: 80, distance: 12.0
click at [1419, 69] on li "Upload de Volumes" at bounding box center [1418, 74] width 128 height 25
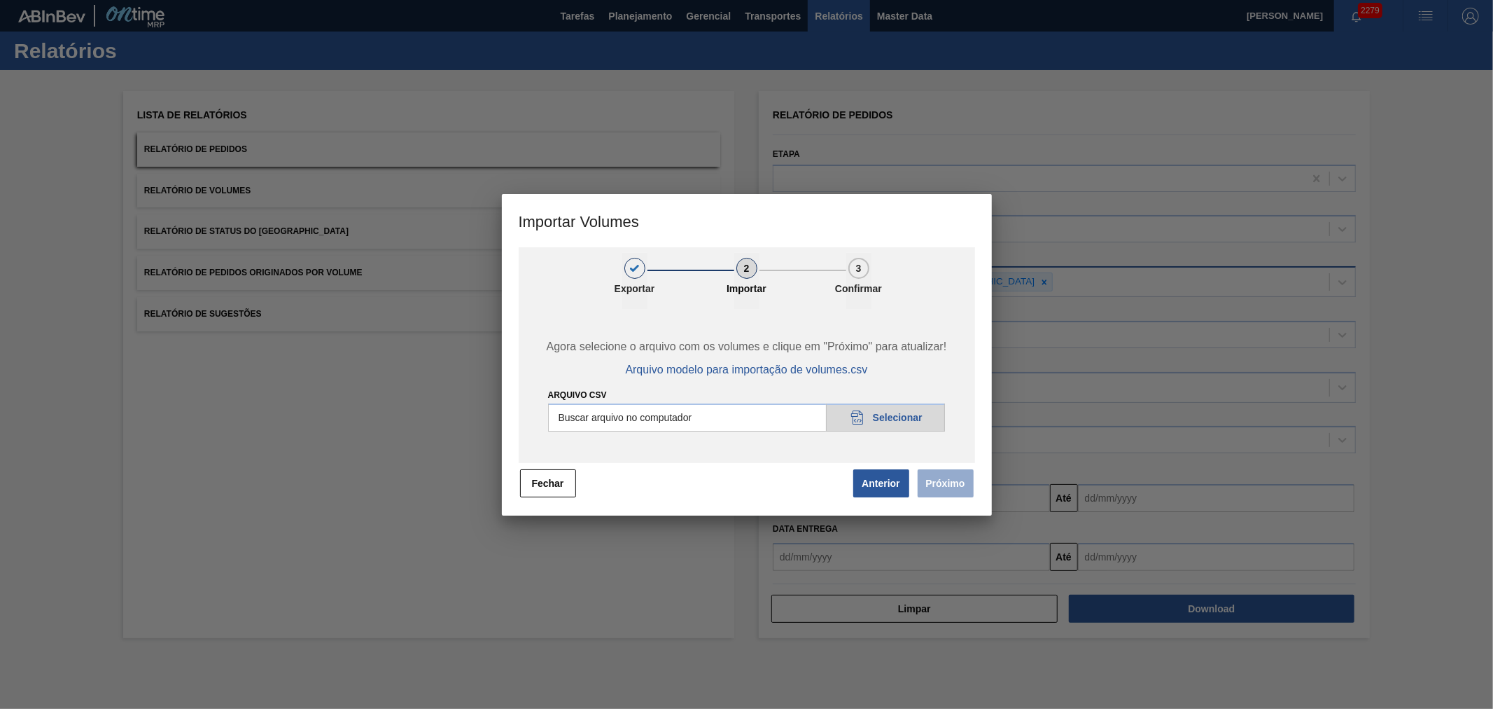
click at [896, 435] on div "Agora selecione o arquivo com os volumes e clique em "Próximo" para atualizar! …" at bounding box center [747, 386] width 457 height 154
click at [894, 416] on input "Arquivo csv" at bounding box center [747, 417] width 398 height 28
type input "C:\fakepath\Template Subida LM.csv"
click at [961, 468] on span "Próximo" at bounding box center [943, 483] width 64 height 31
click at [949, 455] on div "Agora selecione o arquivo com os volumes e clique em "Próximo" para atualizar! …" at bounding box center [747, 386] width 457 height 154
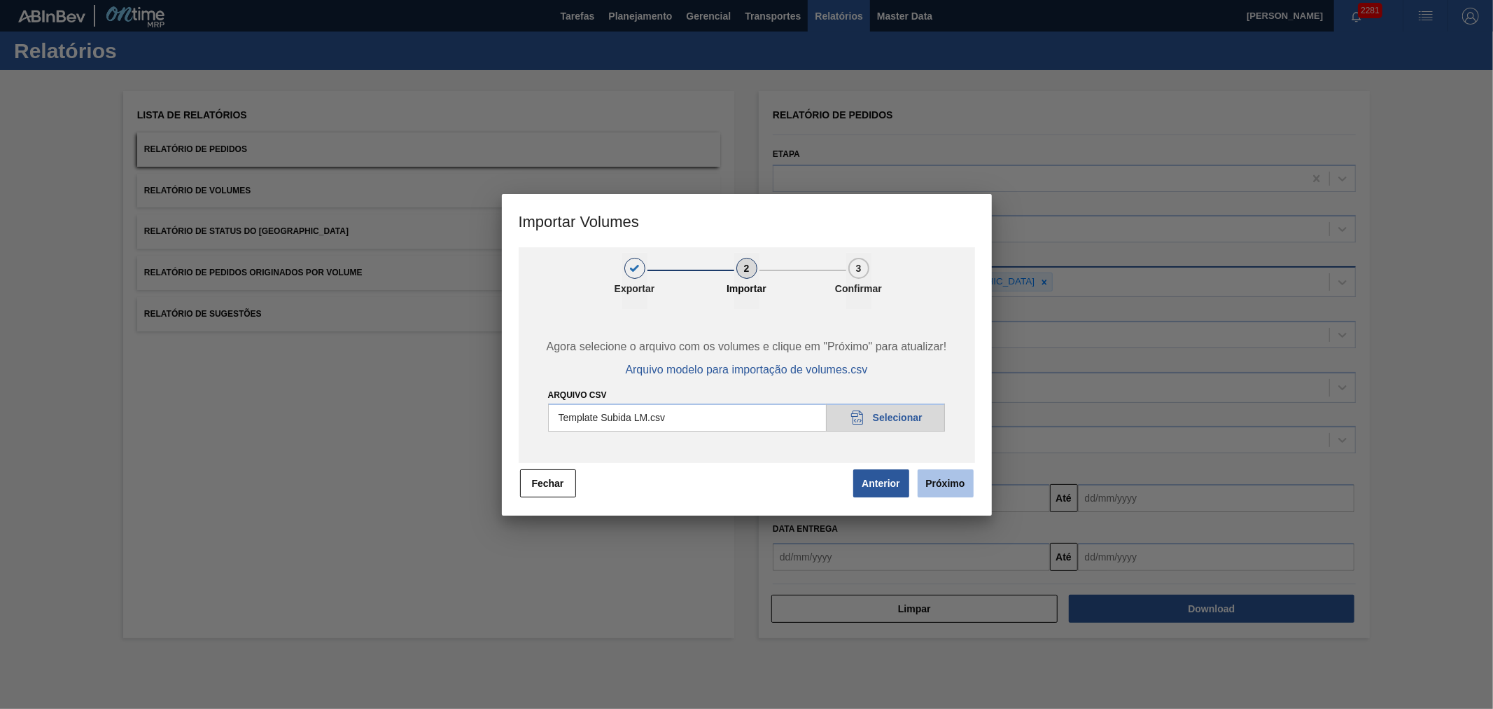
click at [942, 480] on button "Próximo" at bounding box center [946, 483] width 56 height 28
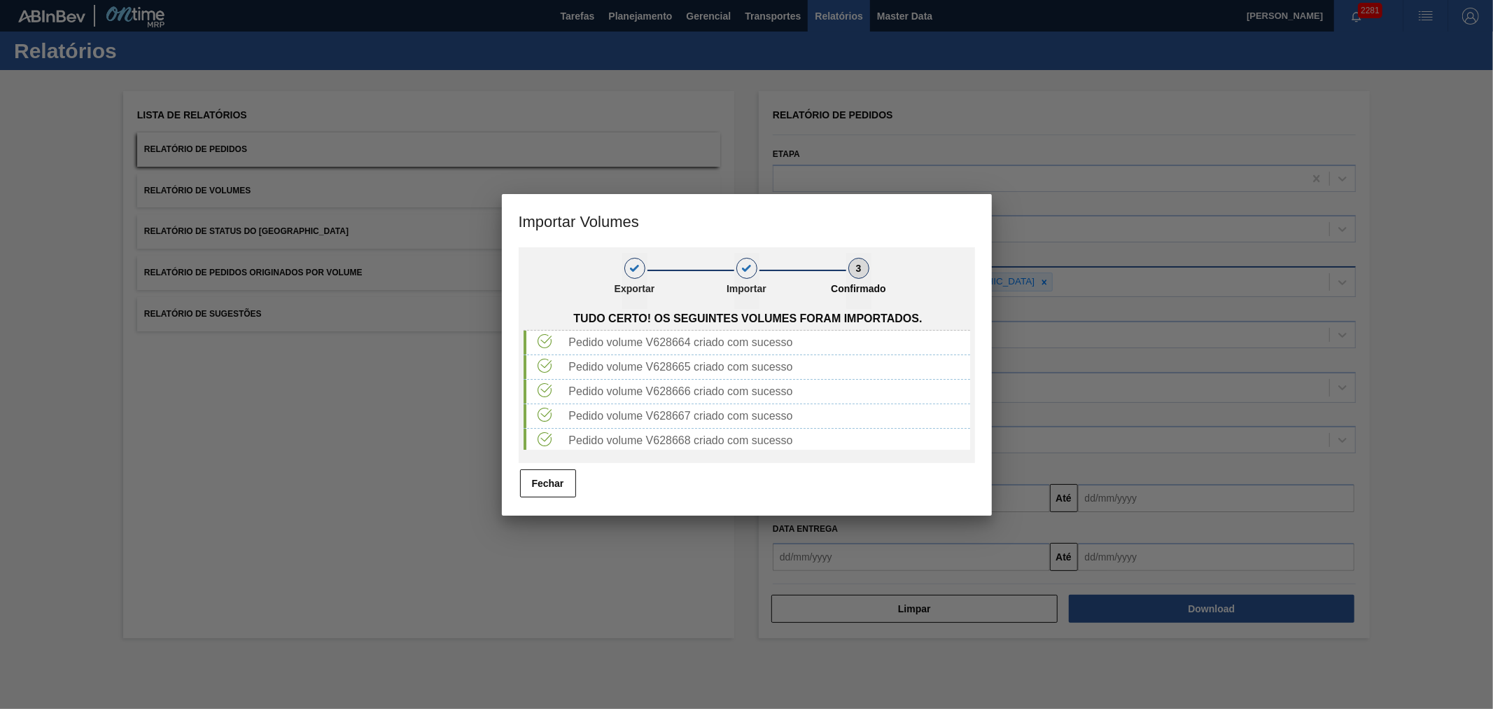
click at [515, 478] on div "1 Exportar 2 Importar 3 Confirmado Tudo certo! Os seguintes volumes foram impor…" at bounding box center [747, 381] width 490 height 268
click at [542, 485] on button "Fechar" at bounding box center [548, 483] width 56 height 28
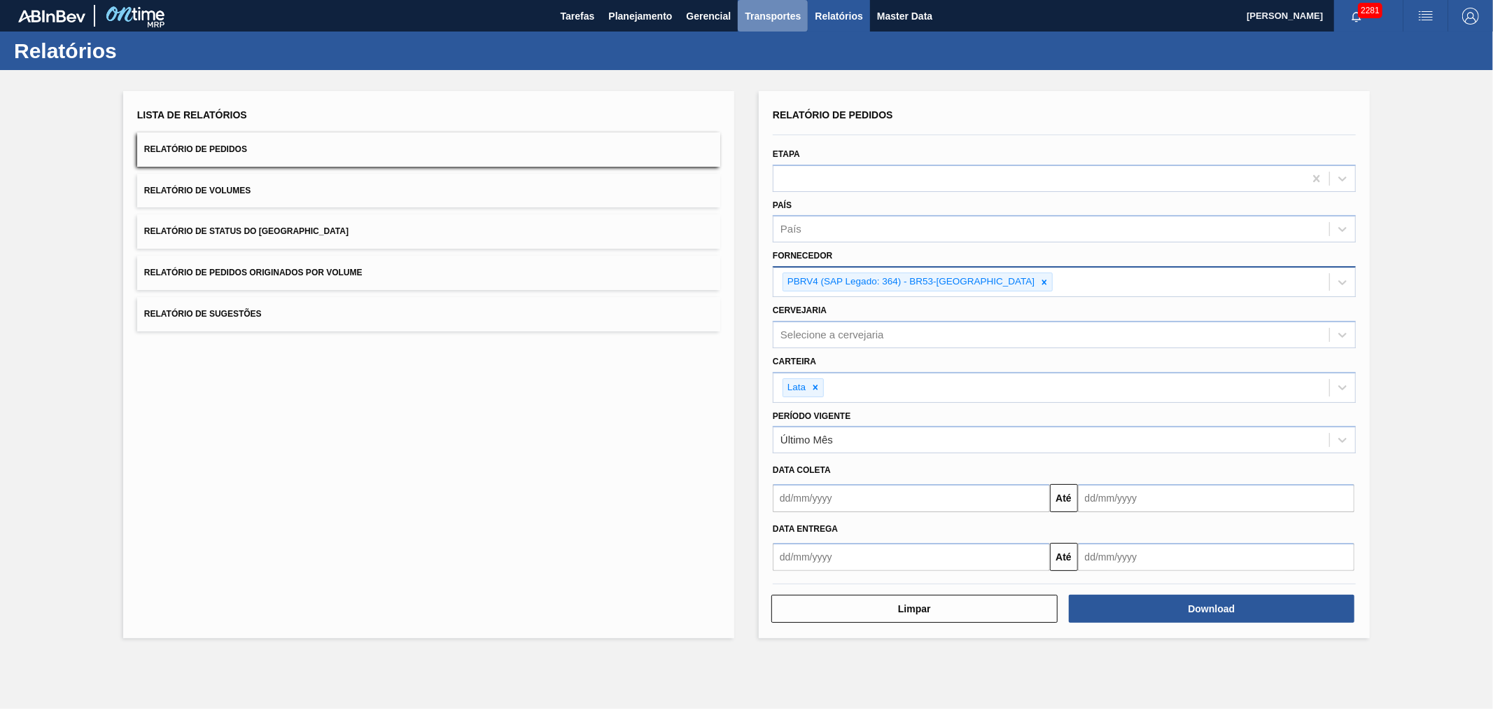
click at [774, 14] on span "Transportes" at bounding box center [773, 16] width 56 height 17
click at [767, 70] on li "Otimização de Carga" at bounding box center [773, 70] width 115 height 22
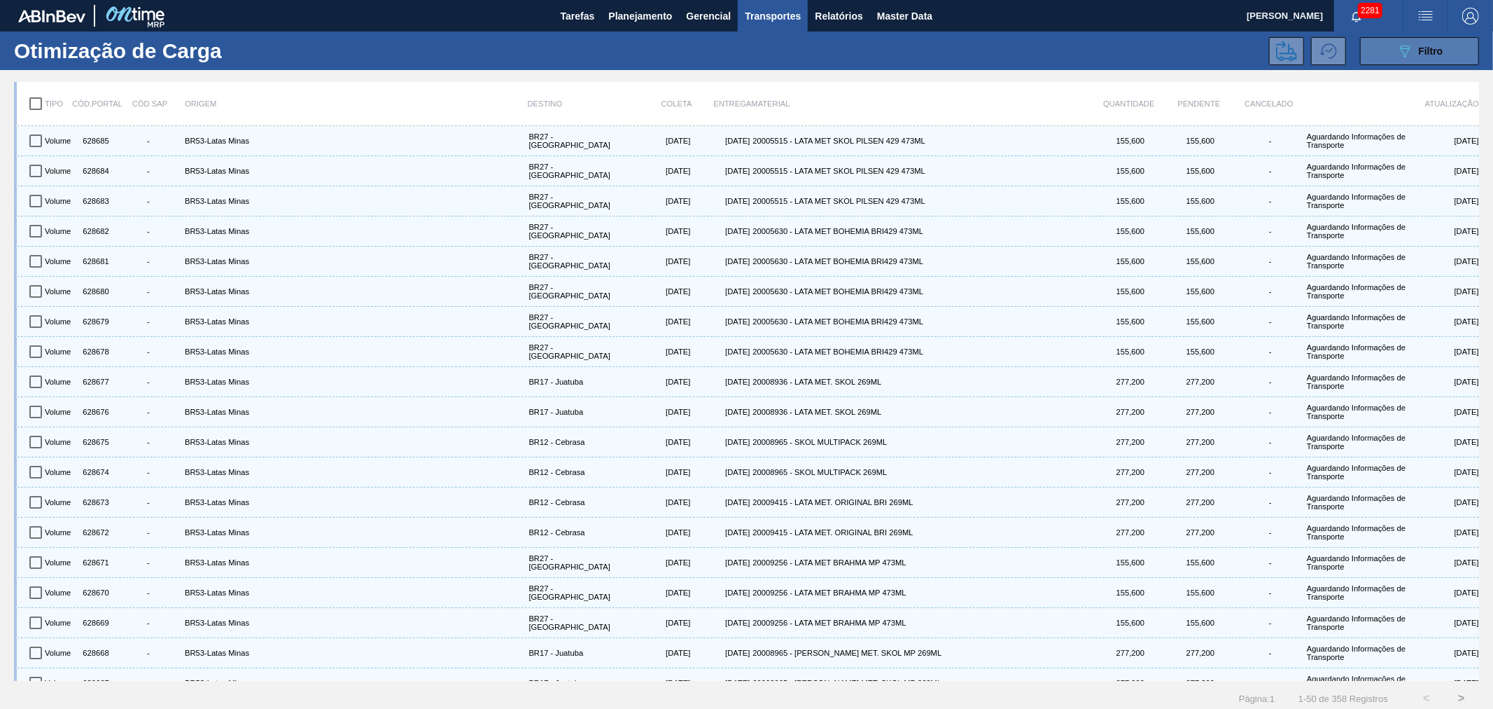
click at [1437, 53] on span "Filtro" at bounding box center [1431, 51] width 25 height 11
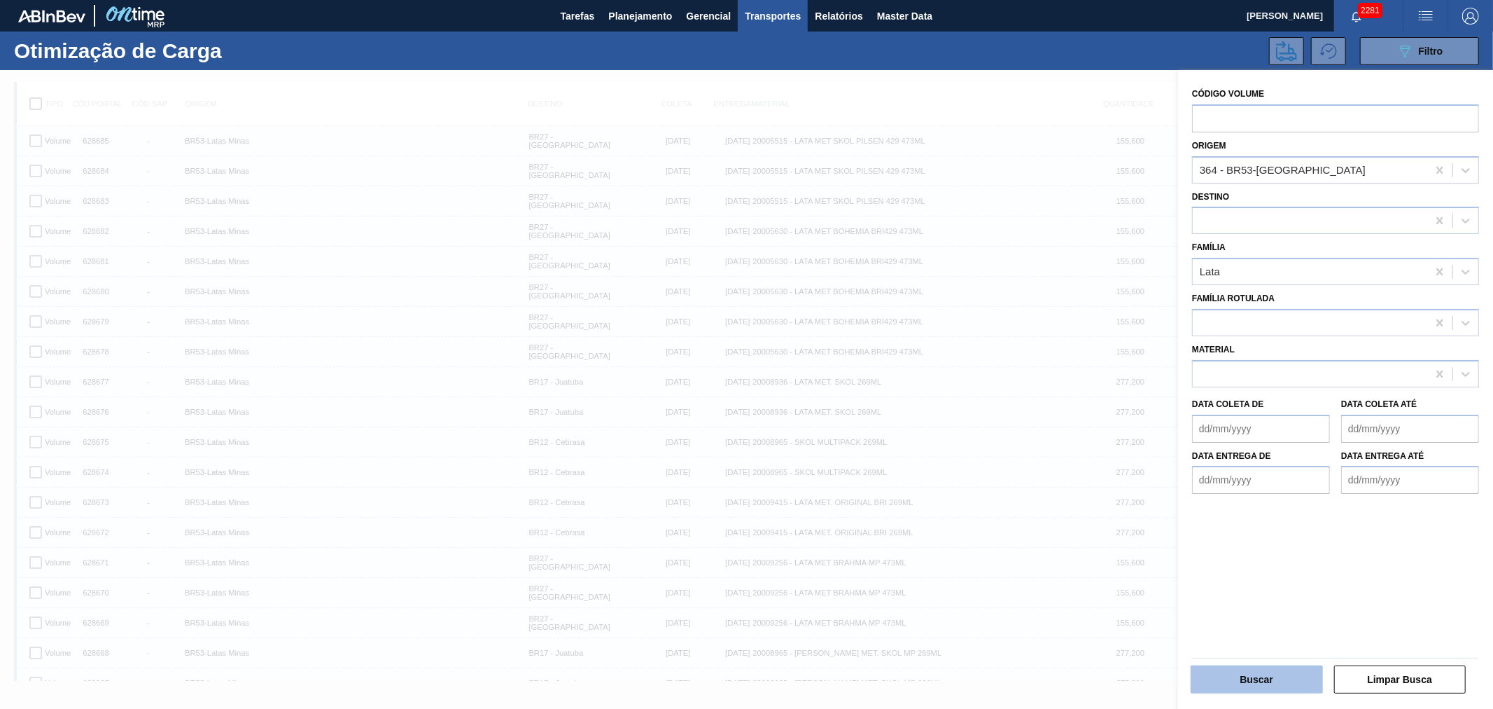
click at [1260, 669] on button "Buscar" at bounding box center [1257, 679] width 132 height 28
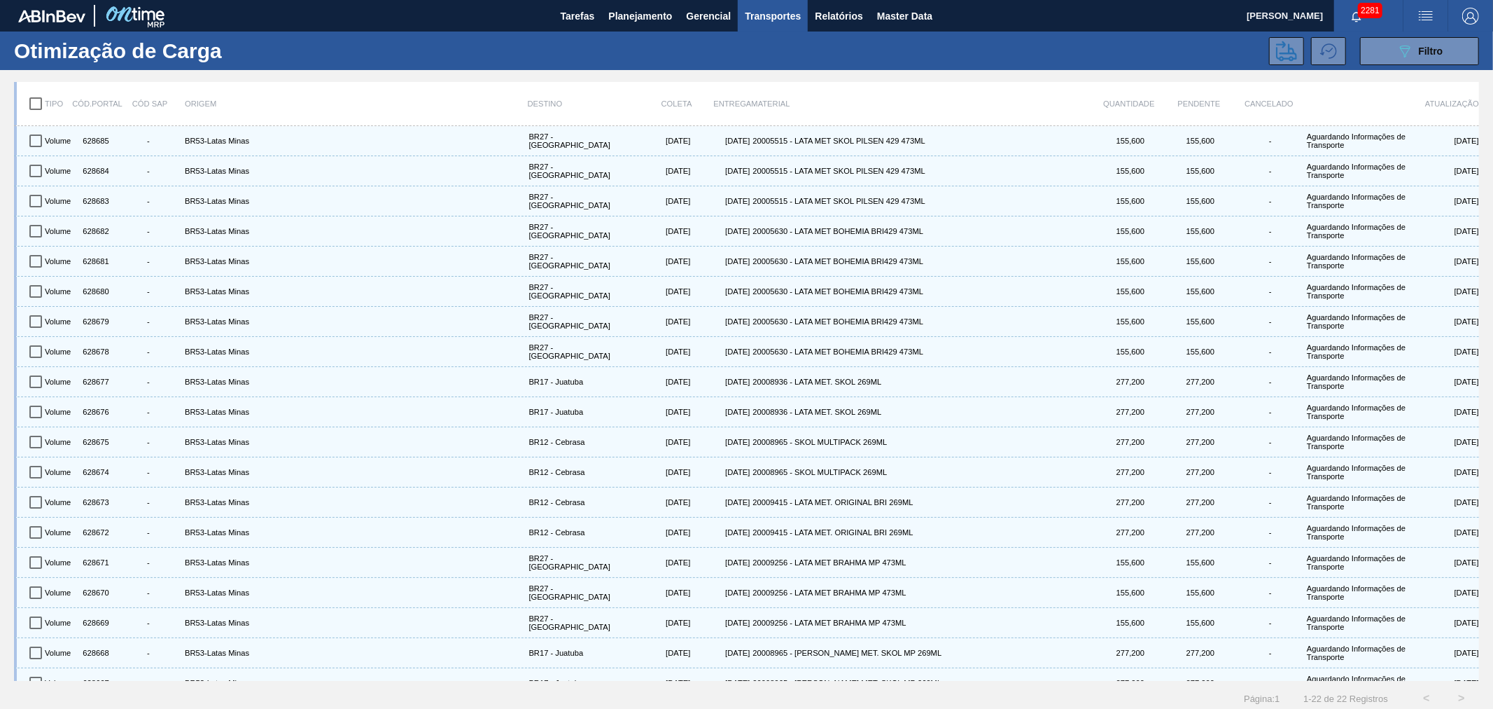
click at [30, 97] on input "checkbox" at bounding box center [35, 103] width 29 height 29
checkbox input "true"
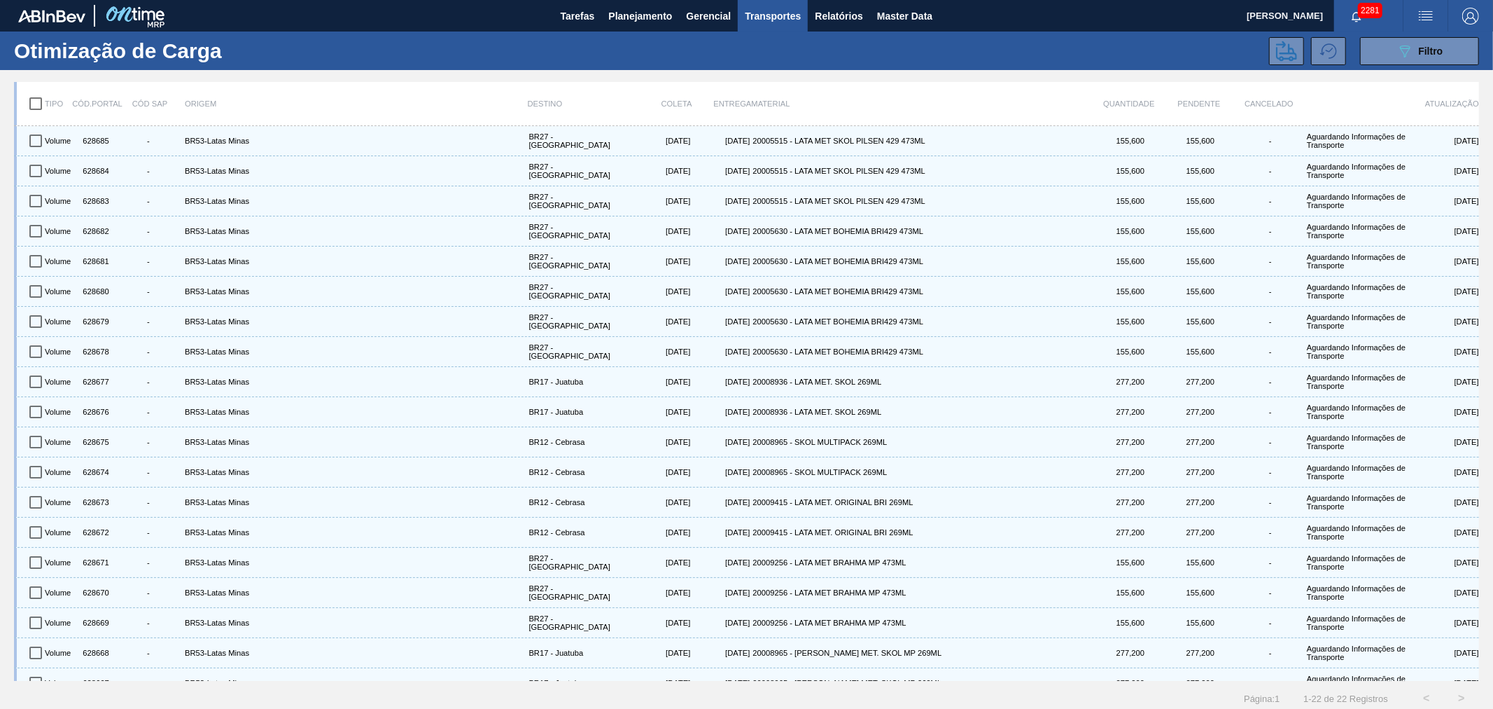
checkbox input "true"
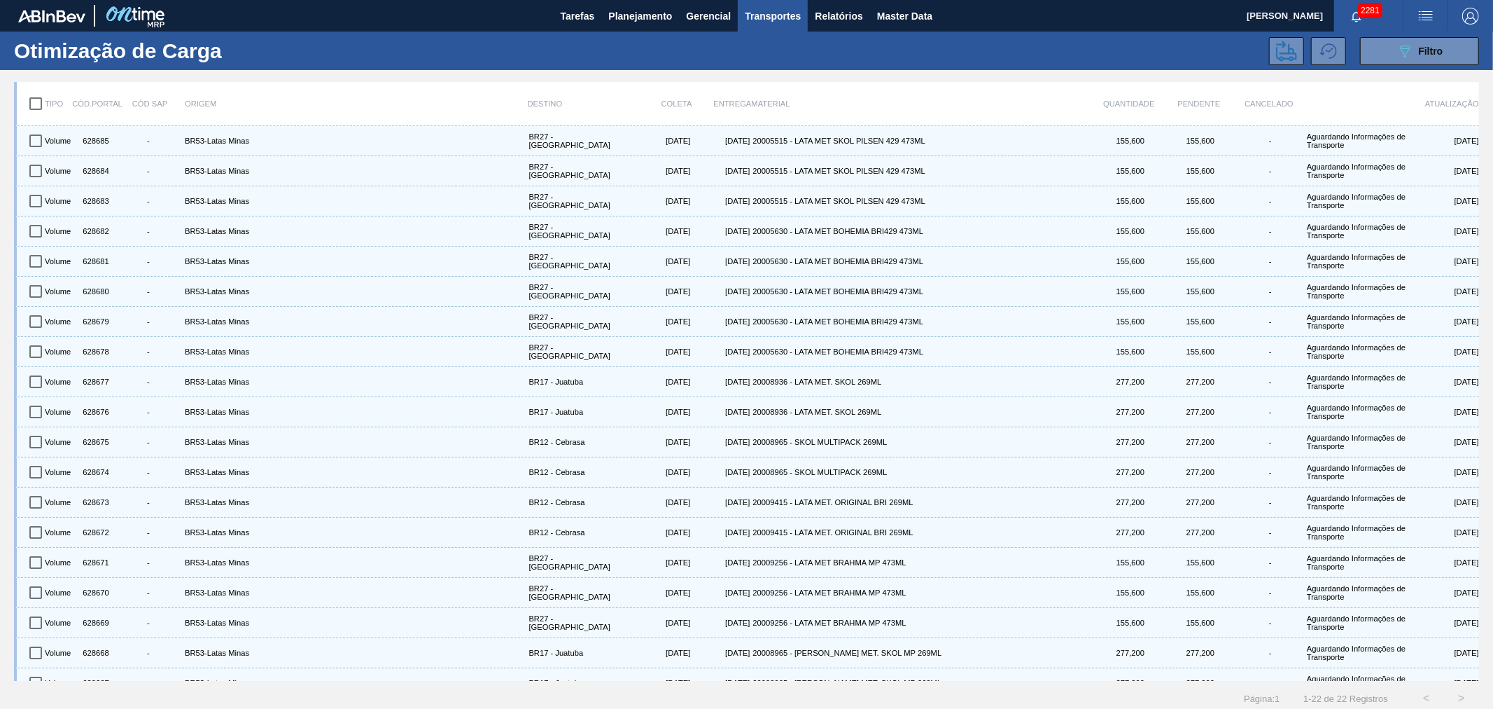
checkbox input "true"
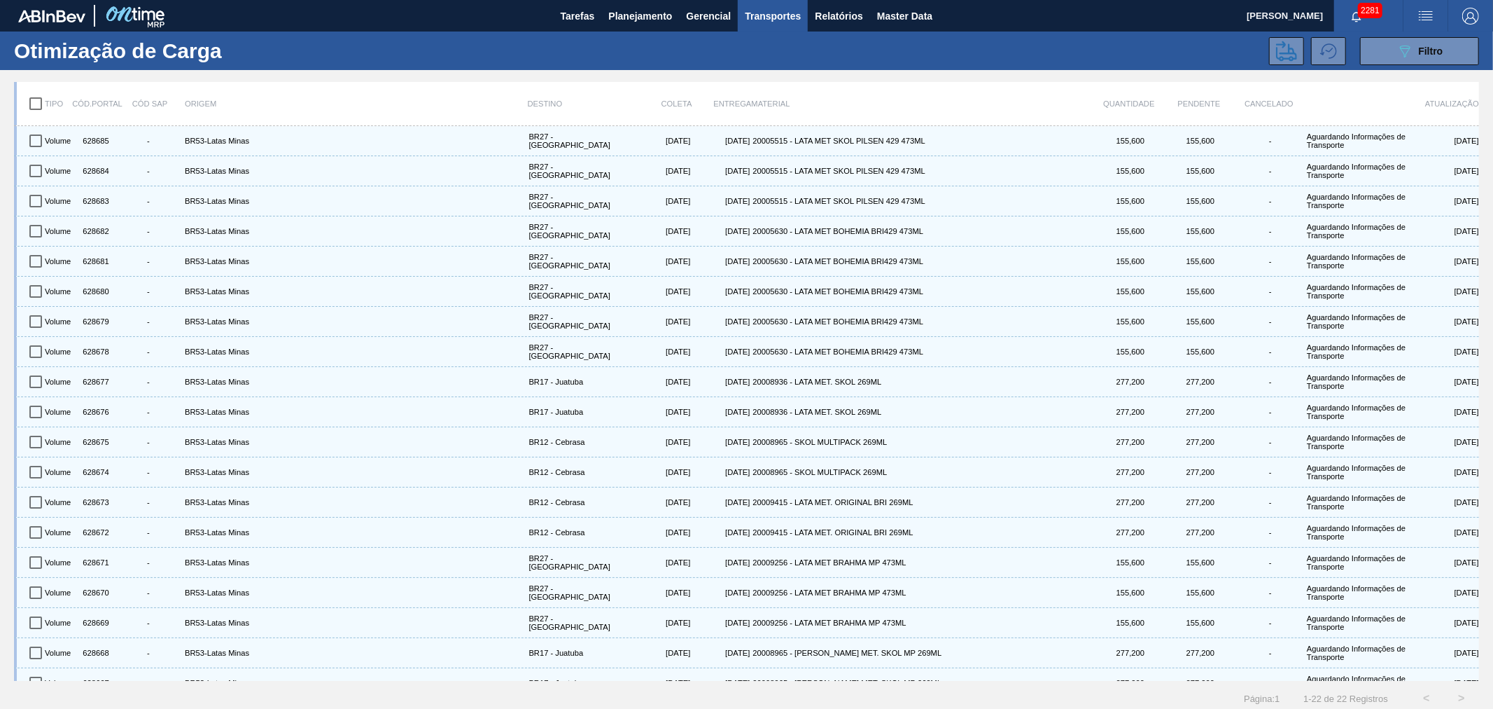
checkbox input "true"
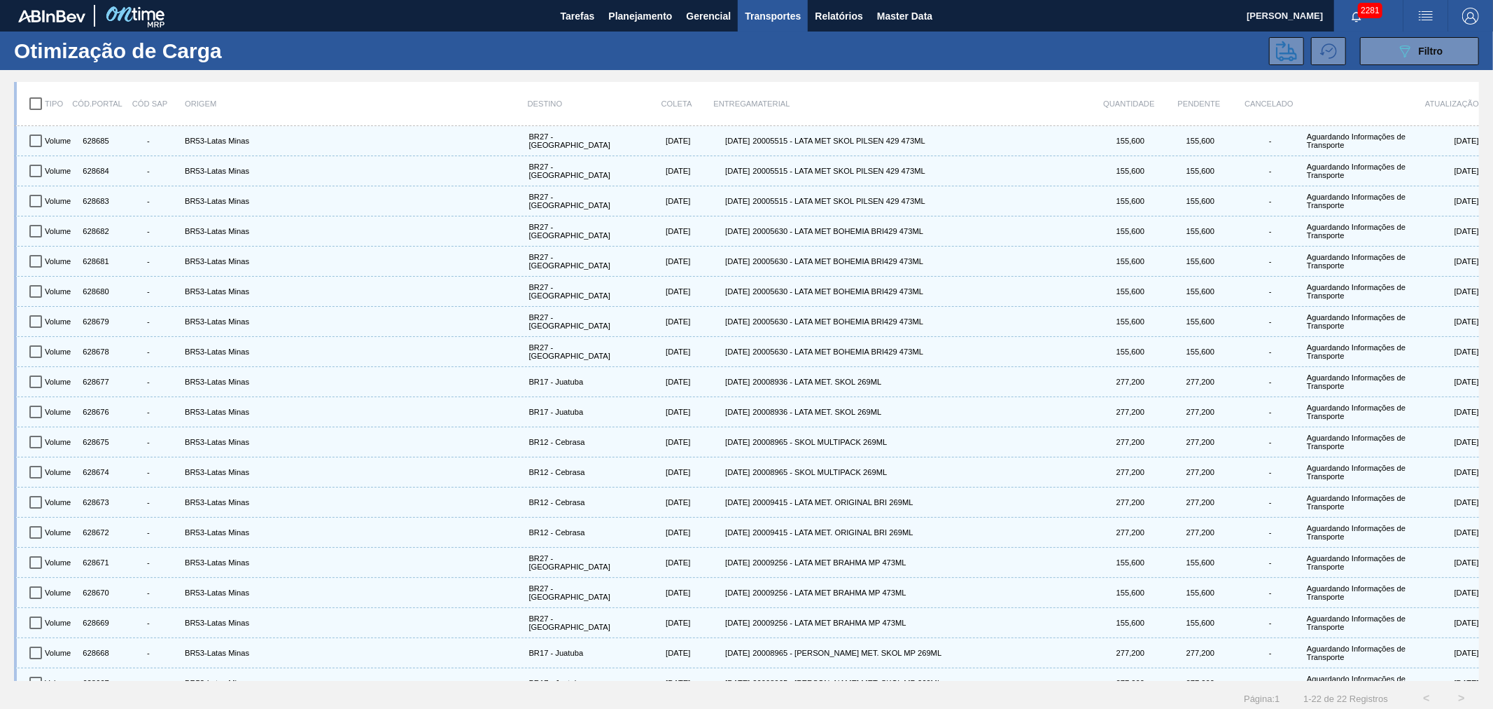
checkbox input "true"
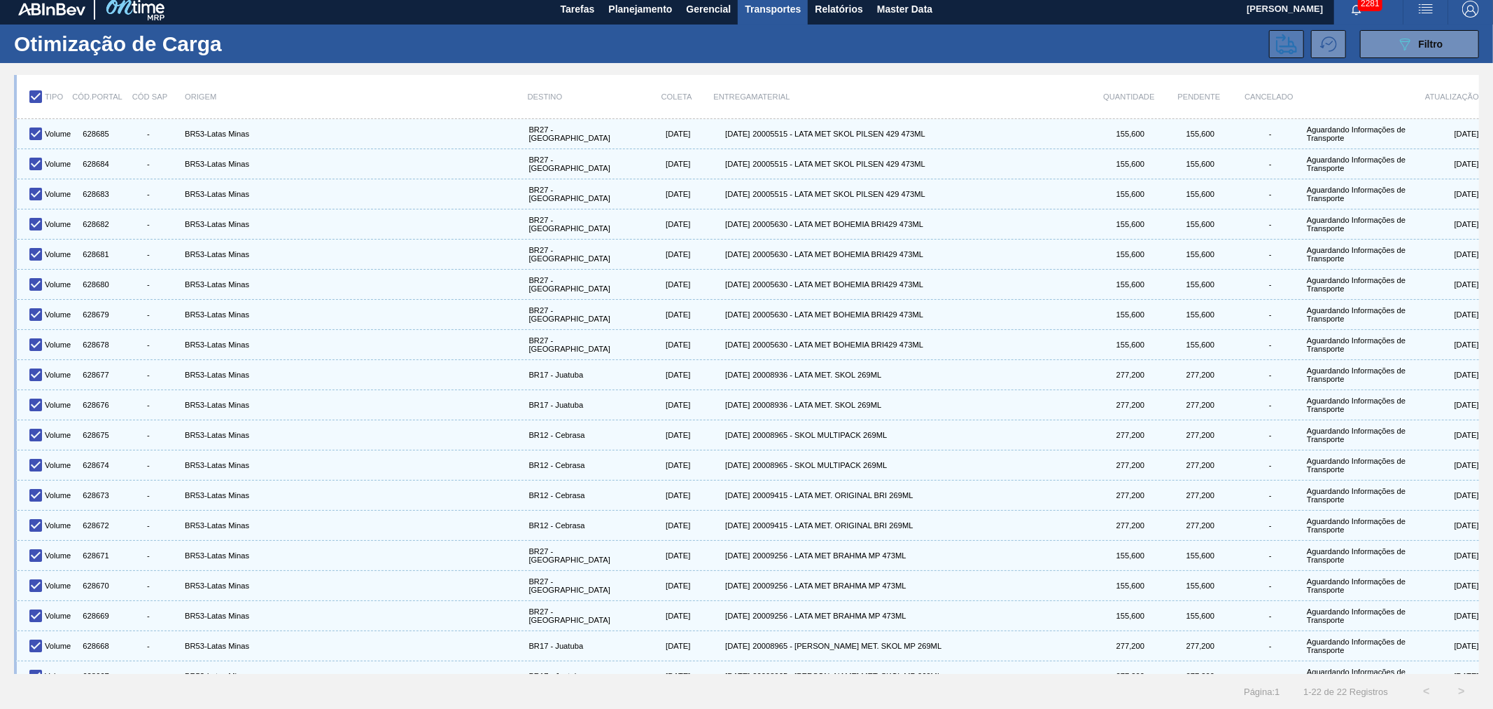
click at [1286, 48] on icon at bounding box center [1286, 44] width 21 height 21
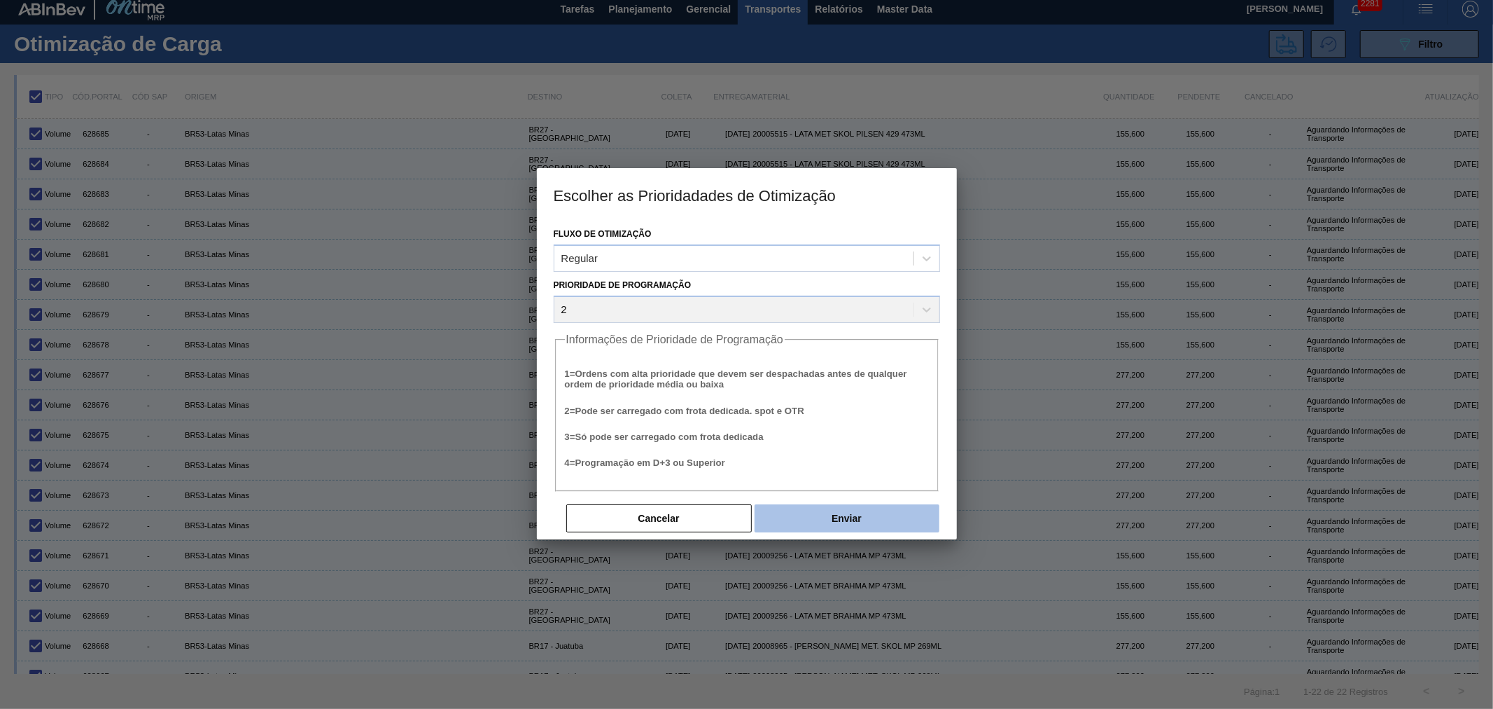
click at [870, 519] on button "Enviar" at bounding box center [847, 518] width 185 height 28
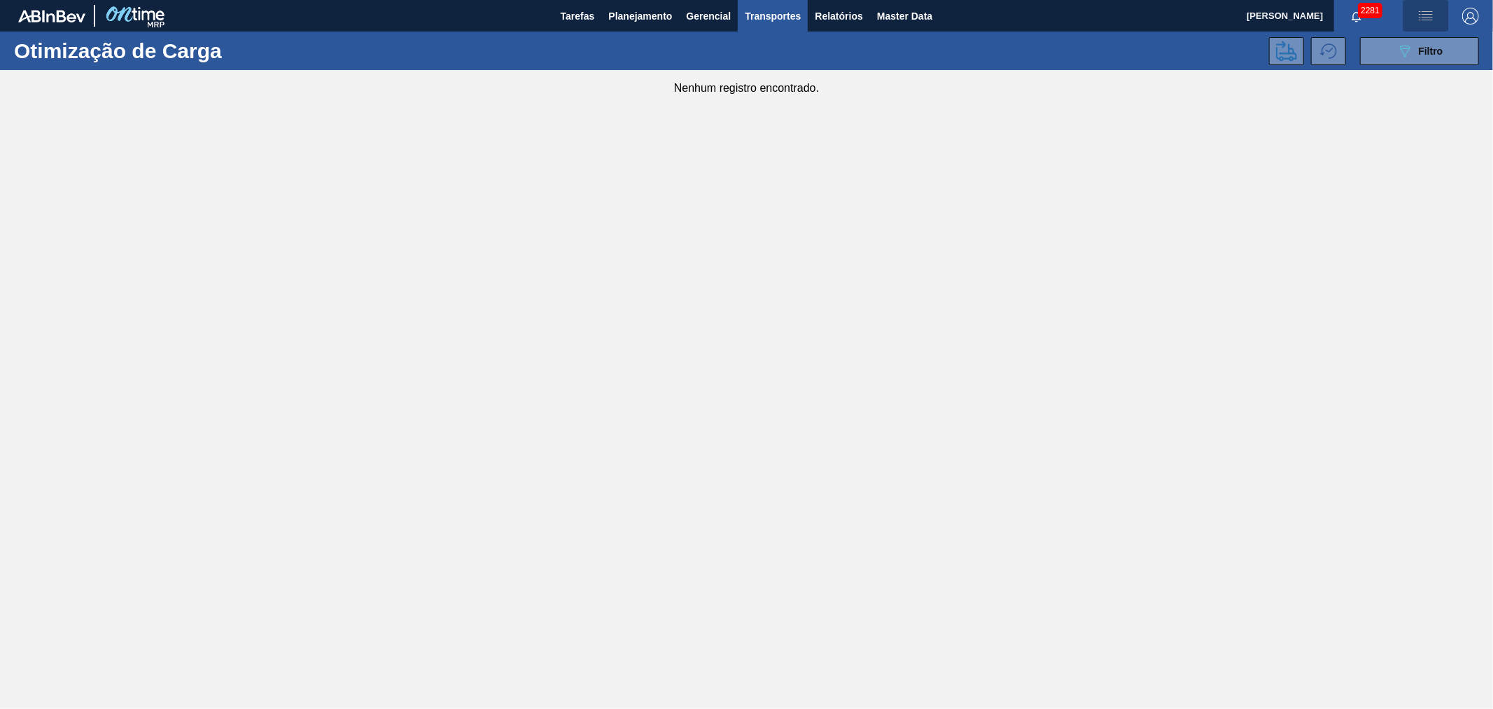
click at [1418, 14] on img "button" at bounding box center [1426, 16] width 17 height 17
click at [1388, 73] on li "Upload de Volumes" at bounding box center [1418, 74] width 128 height 25
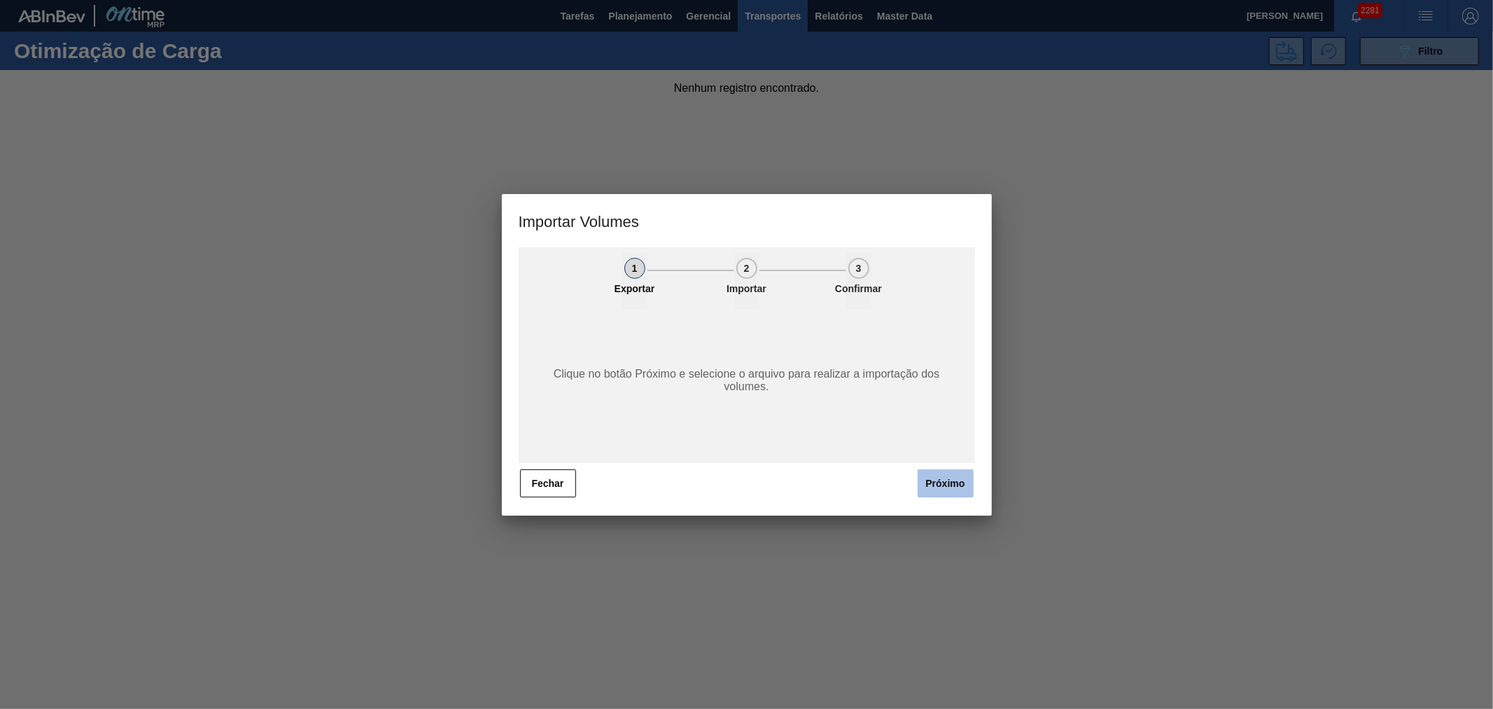
click at [940, 491] on button "Próximo" at bounding box center [946, 483] width 56 height 28
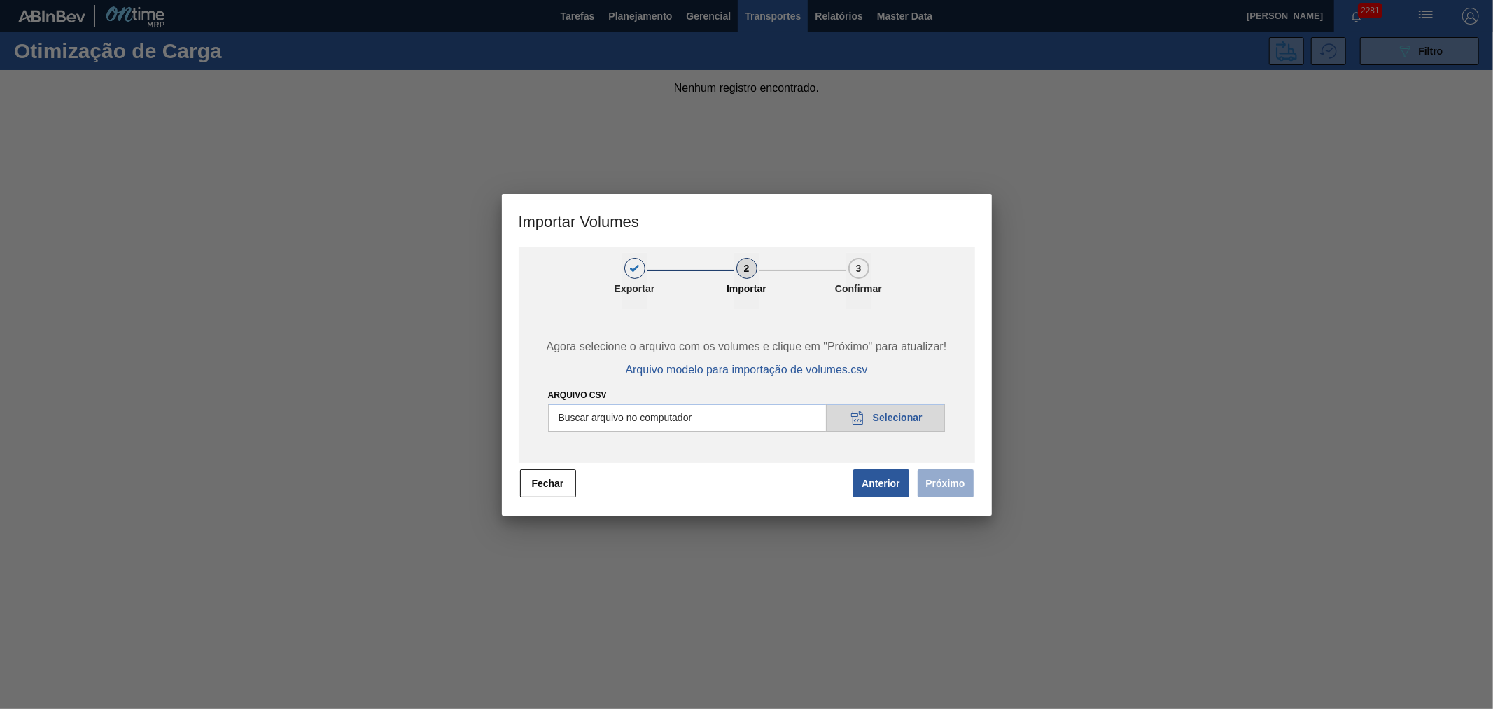
click at [883, 415] on input "Arquivo csv" at bounding box center [747, 417] width 398 height 28
type input "C:\fakepath\Subida Portal 07-10.csv"
click at [957, 472] on button "Próximo" at bounding box center [946, 483] width 56 height 28
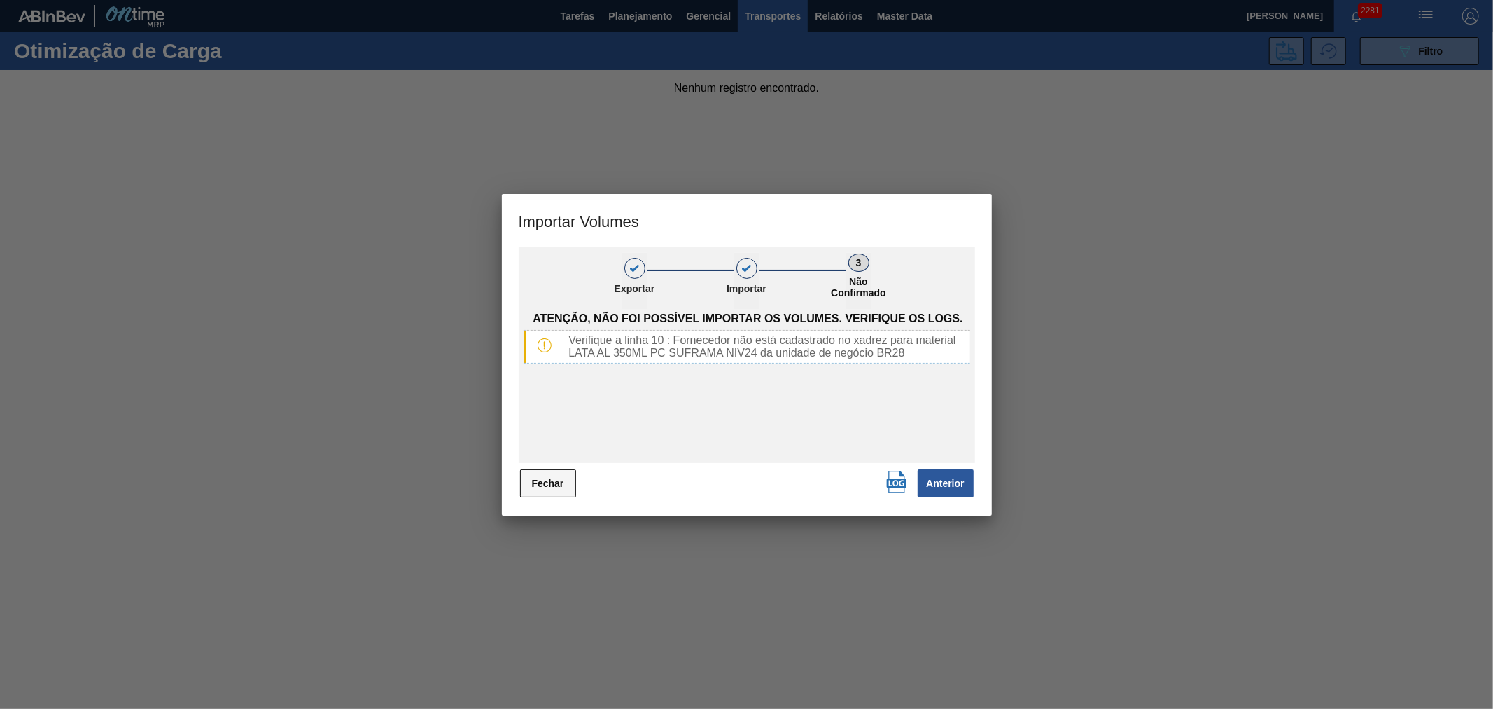
click at [552, 482] on button "Fechar" at bounding box center [548, 483] width 56 height 28
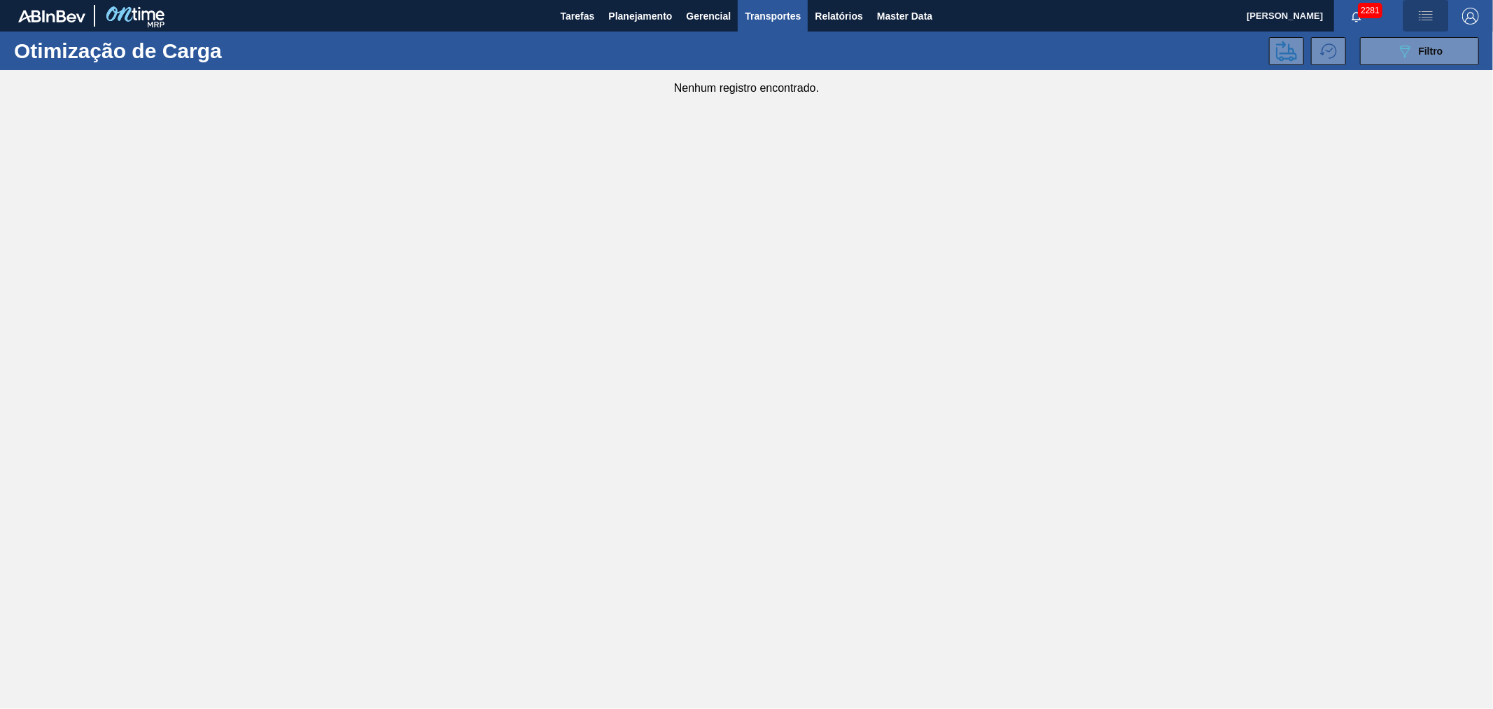
click at [1434, 15] on img "button" at bounding box center [1426, 16] width 17 height 17
click at [1391, 61] on li "Pedido Contingência" at bounding box center [1418, 49] width 128 height 25
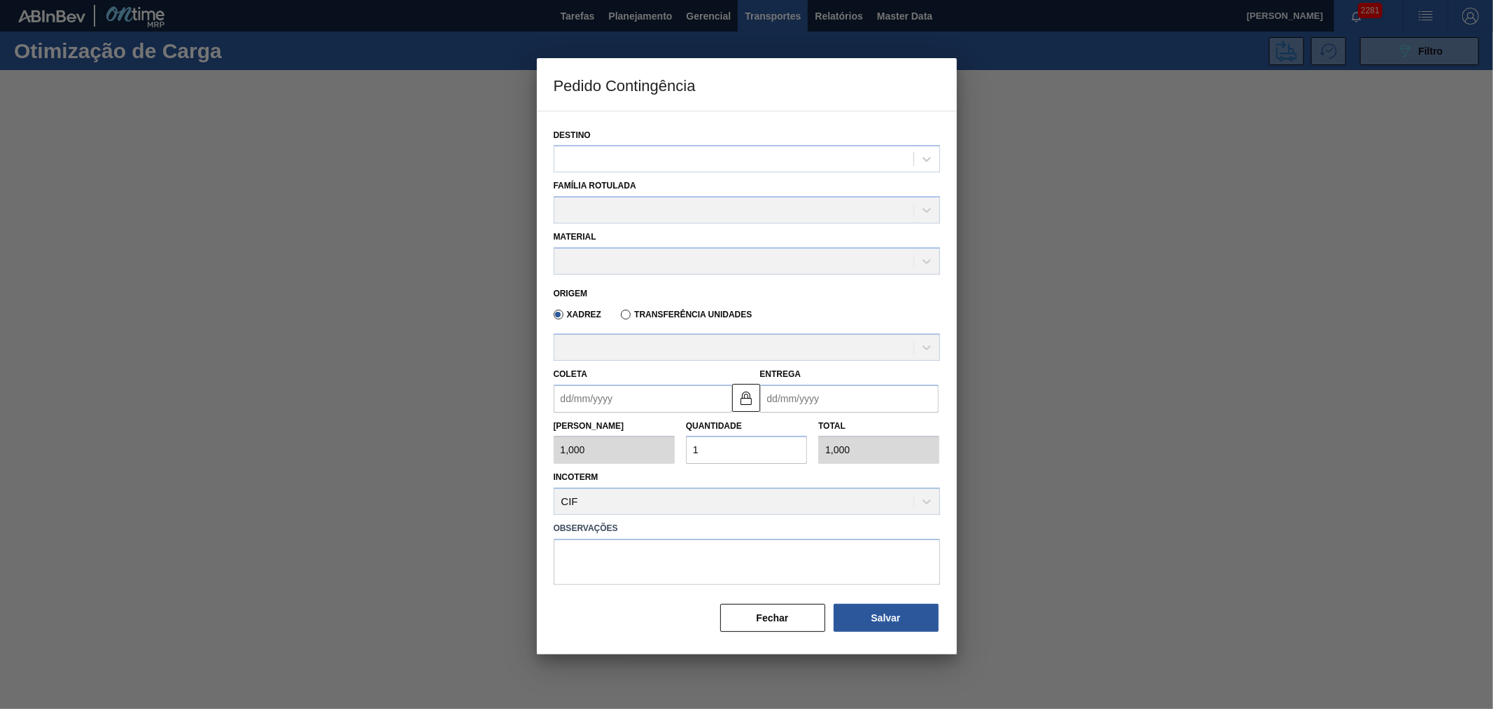
click at [592, 142] on div "Destino" at bounding box center [747, 149] width 387 height 48
click at [593, 157] on div at bounding box center [734, 159] width 359 height 20
drag, startPoint x: 765, startPoint y: 627, endPoint x: 761, endPoint y: 620, distance: 7.6
click at [764, 627] on button "Fechar" at bounding box center [772, 618] width 105 height 28
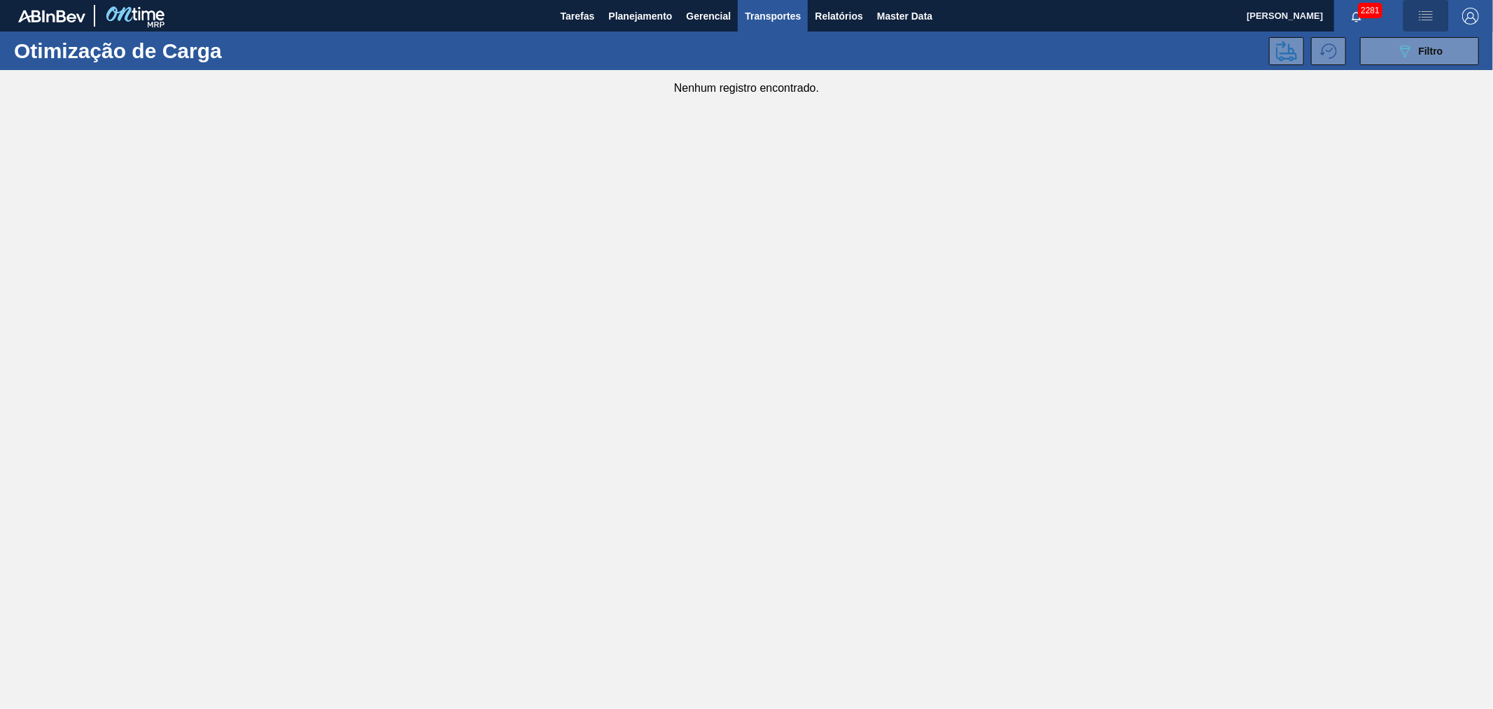
click at [1423, 9] on img "button" at bounding box center [1426, 16] width 17 height 17
click at [1397, 72] on li "Upload de Volumes" at bounding box center [1418, 74] width 128 height 25
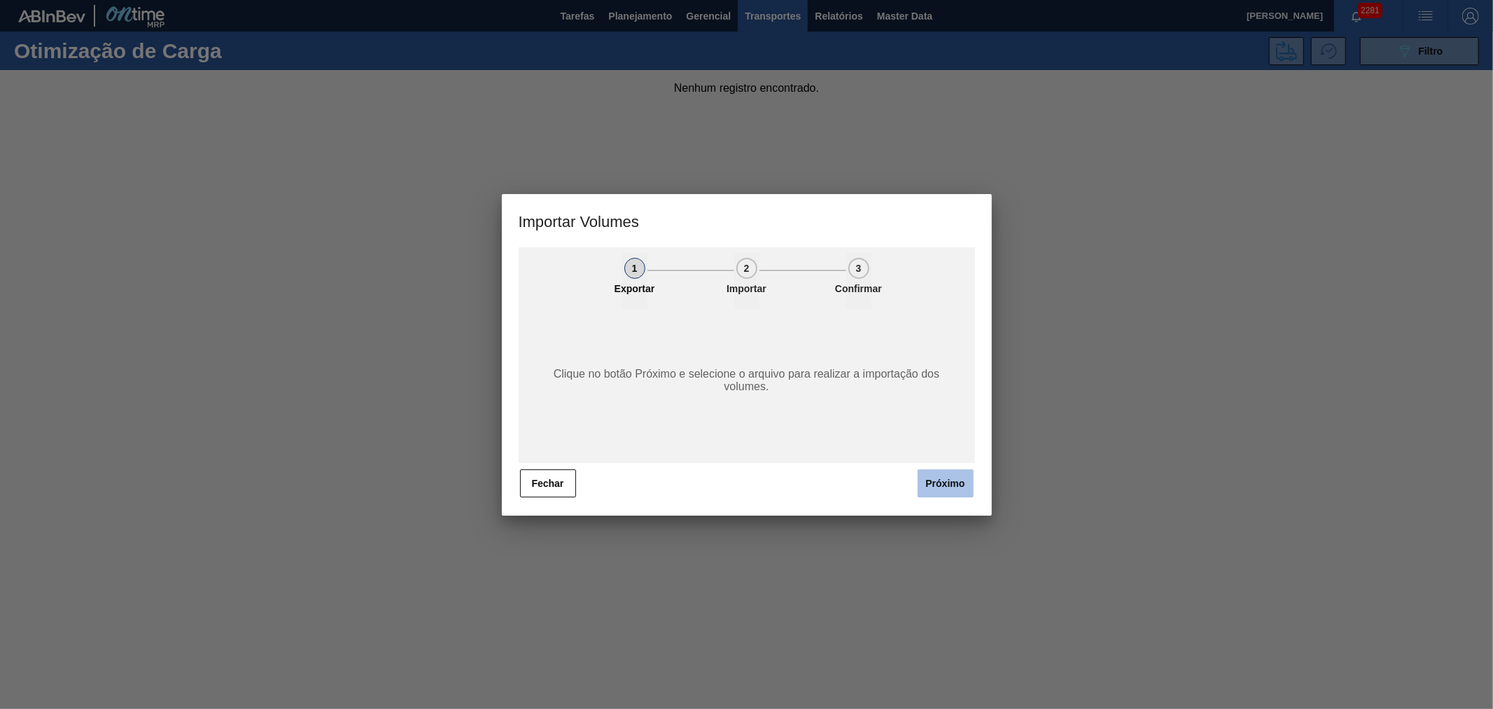
click at [947, 482] on button "Próximo" at bounding box center [946, 483] width 56 height 28
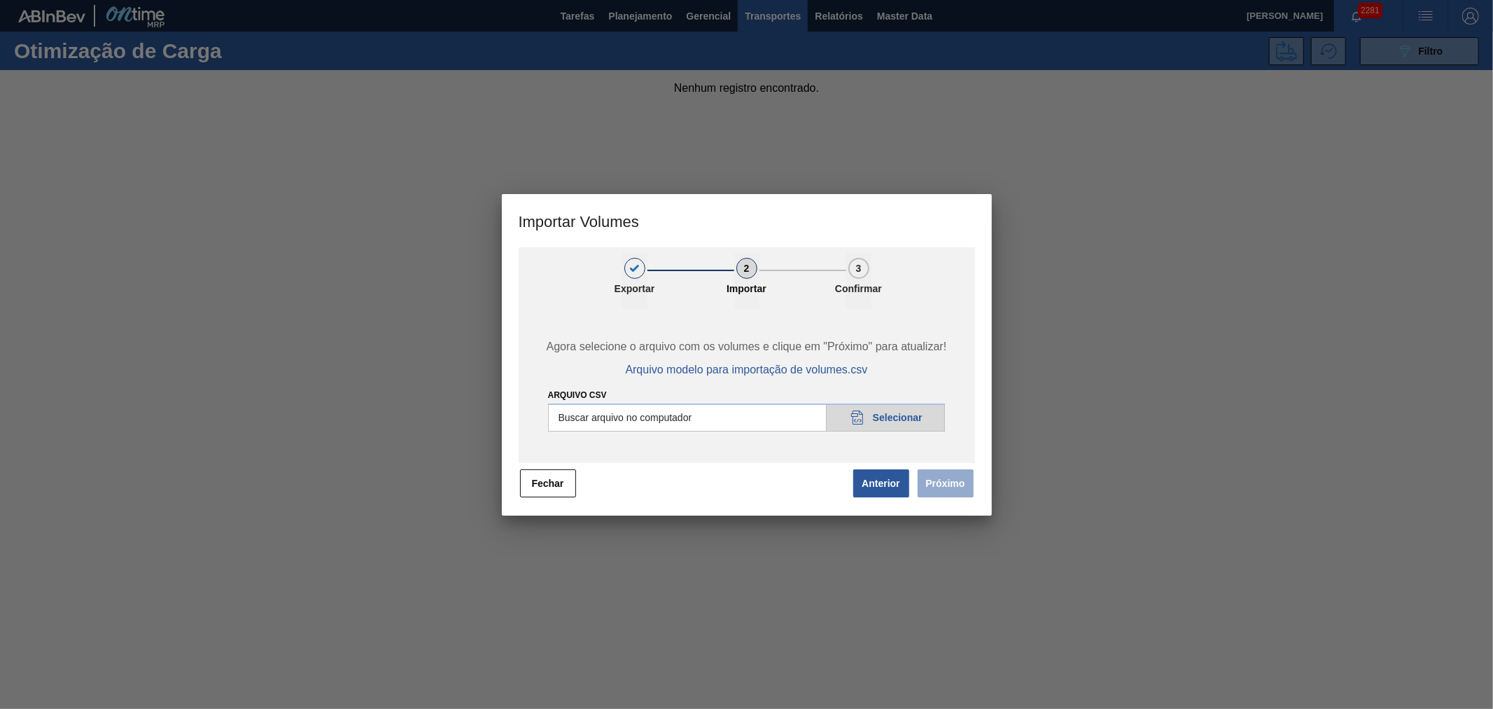
click at [883, 415] on input "Arquivo csv" at bounding box center [747, 417] width 398 height 28
type input "C:\fakepath\Subida Portal 07-10.csv"
click at [945, 478] on button "Próximo" at bounding box center [946, 483] width 56 height 28
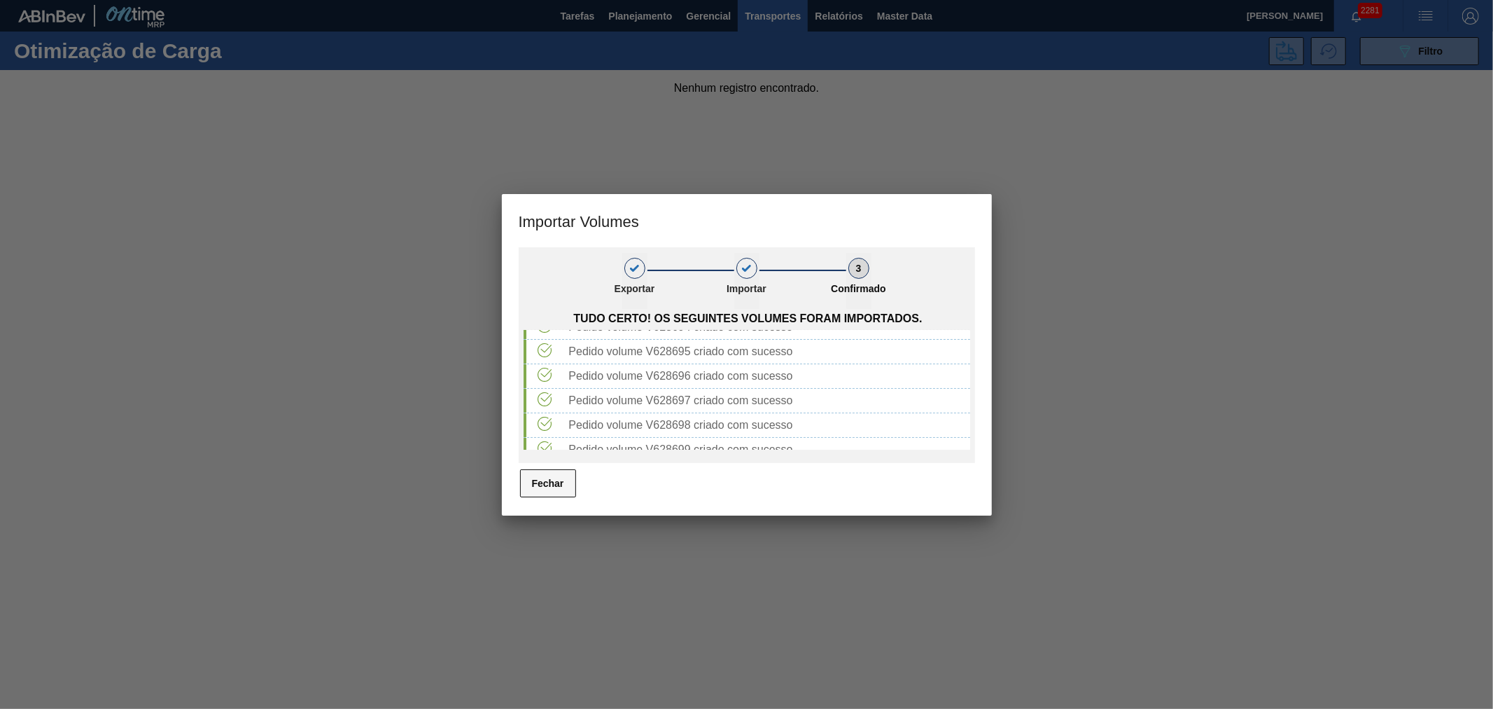
scroll to position [242, 0]
click at [544, 491] on button "Fechar" at bounding box center [548, 483] width 56 height 28
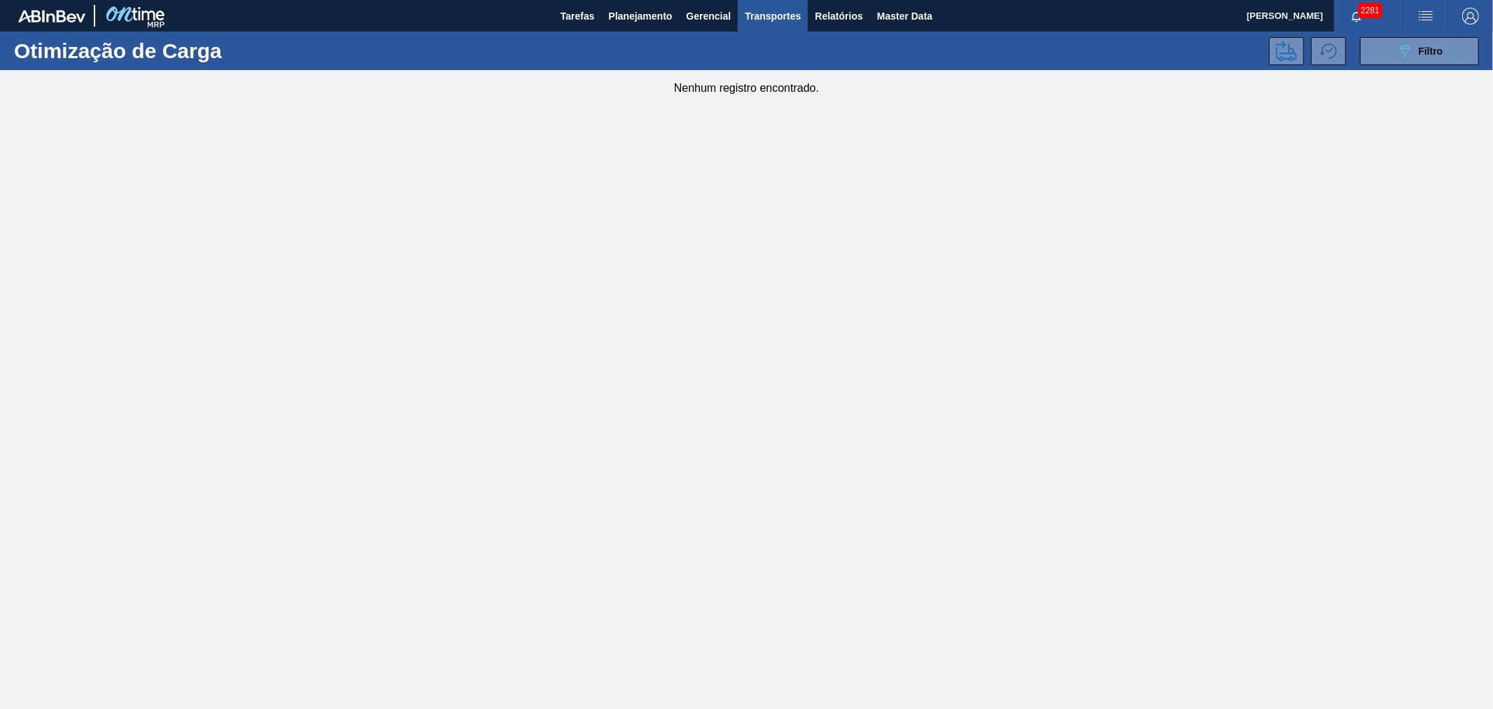
click at [666, 344] on main "Tarefas Planejamento Gerencial Transportes Relatórios Master Data Alisson R Da …" at bounding box center [746, 354] width 1493 height 709
click at [838, 18] on span "Relatórios" at bounding box center [839, 16] width 48 height 17
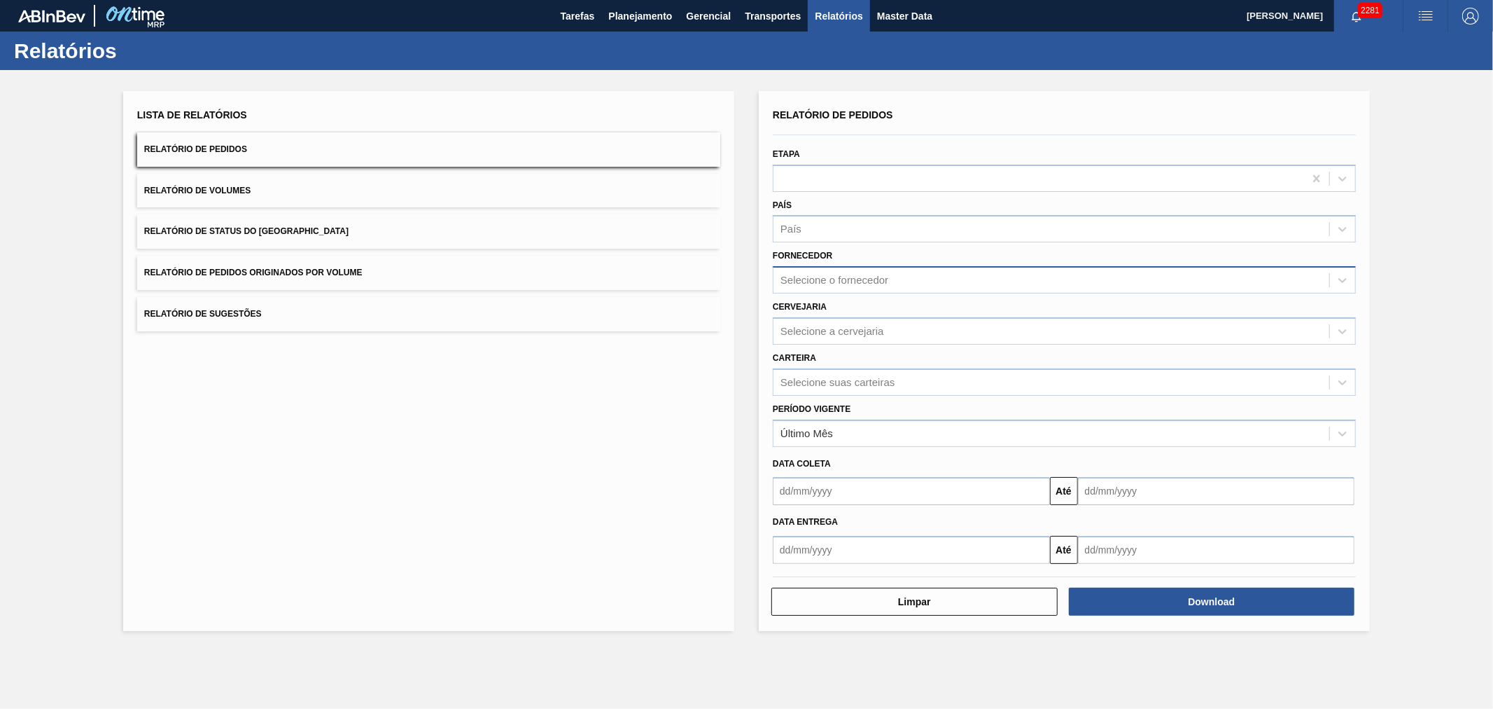
click at [849, 277] on div "Selecione o fornecedor" at bounding box center [835, 280] width 108 height 12
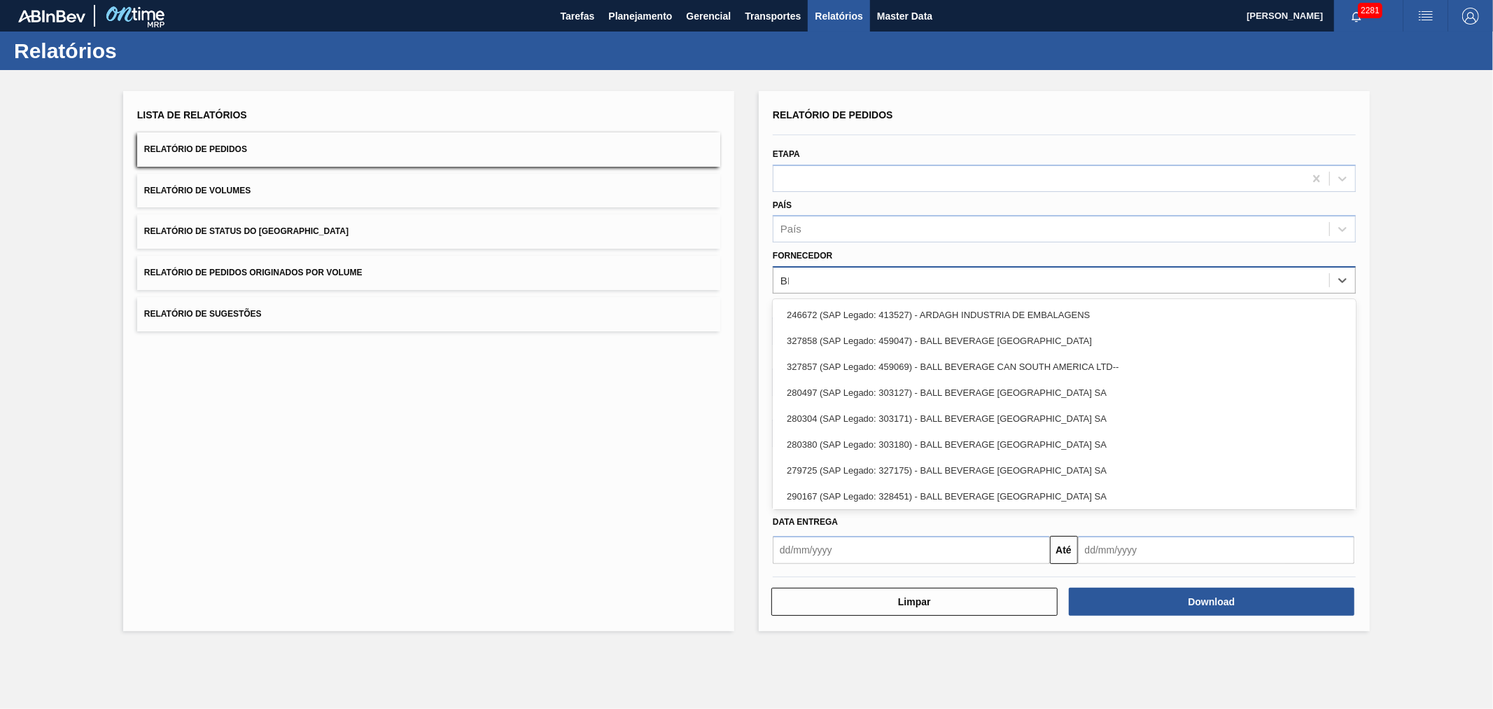
type input "BRV"
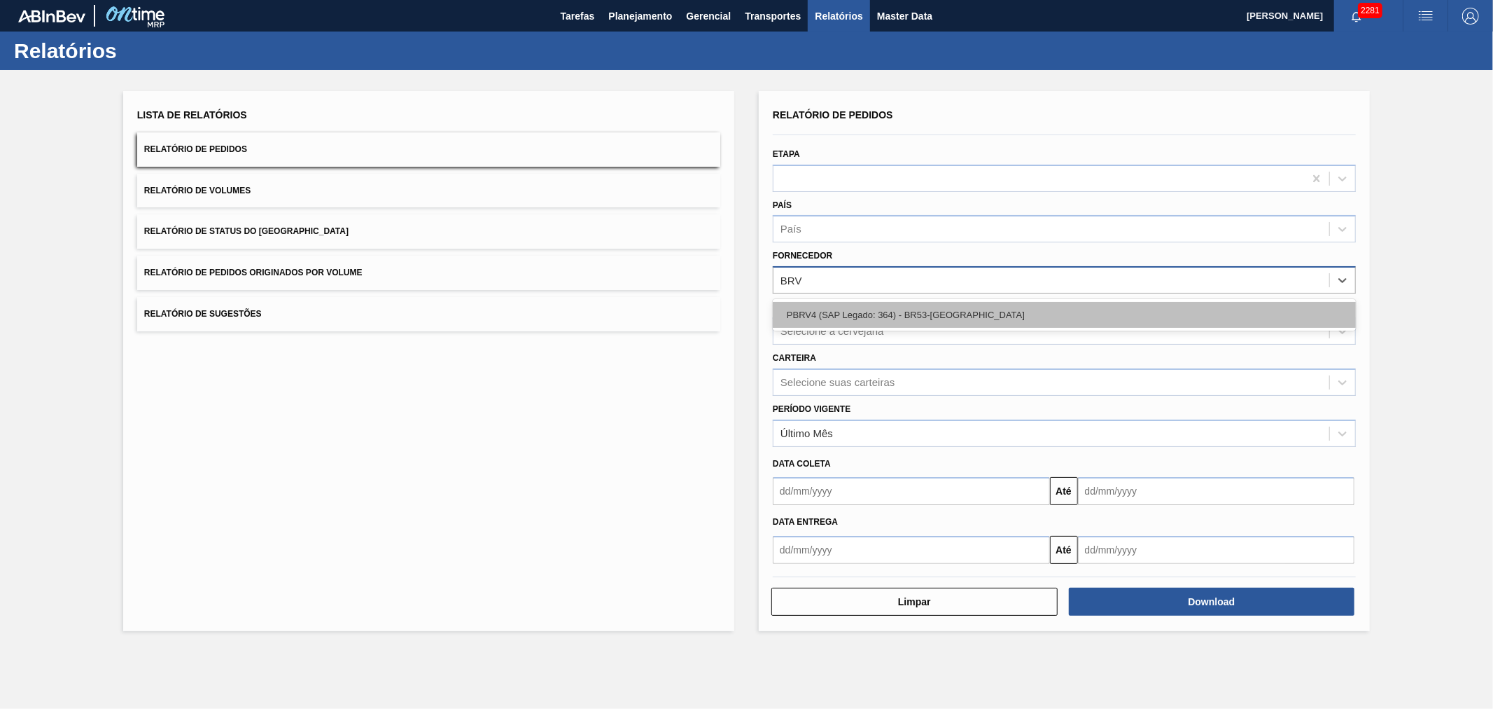
click at [847, 319] on div "PBRV4 (SAP Legado: 364) - BR53-Latas Minas" at bounding box center [1064, 315] width 583 height 26
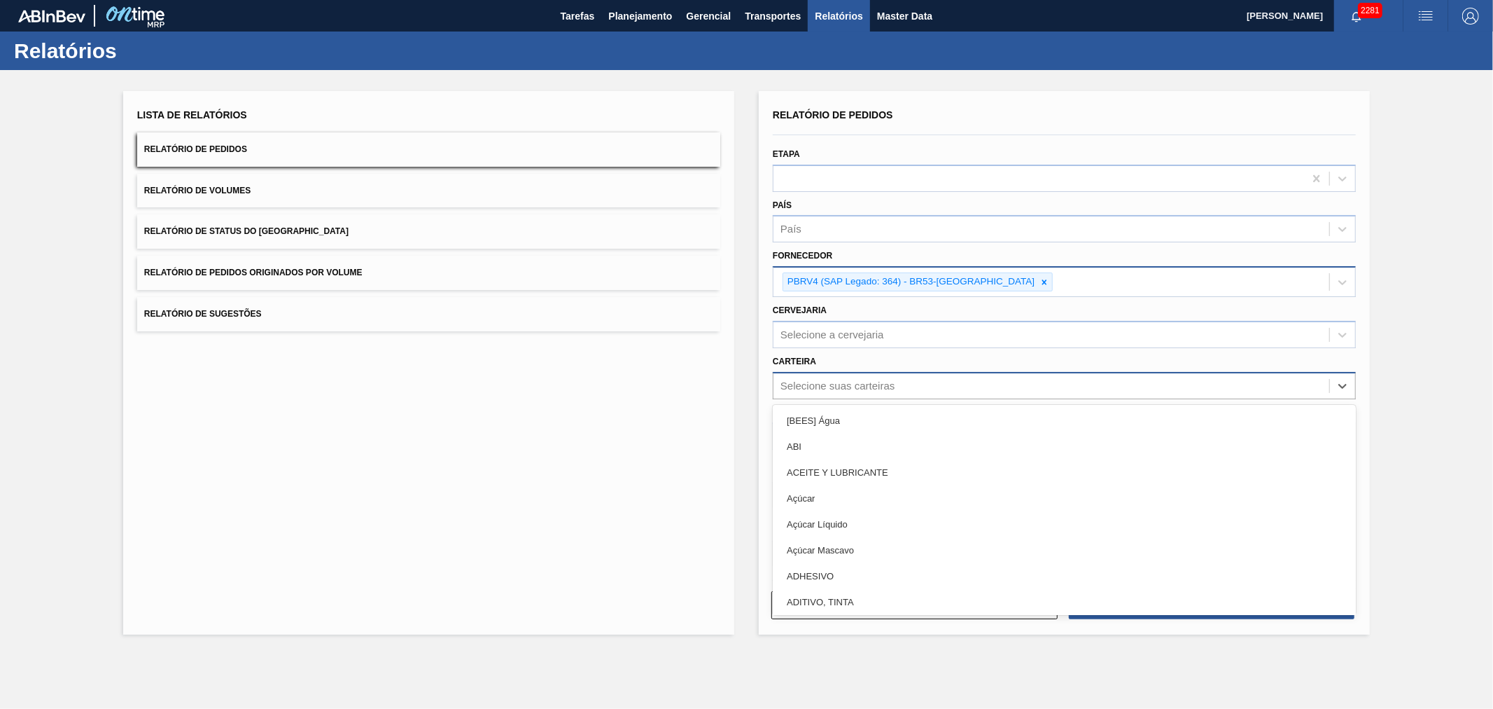
click at [863, 391] on div "Selecione suas carteiras" at bounding box center [1052, 385] width 556 height 20
type input "LATA"
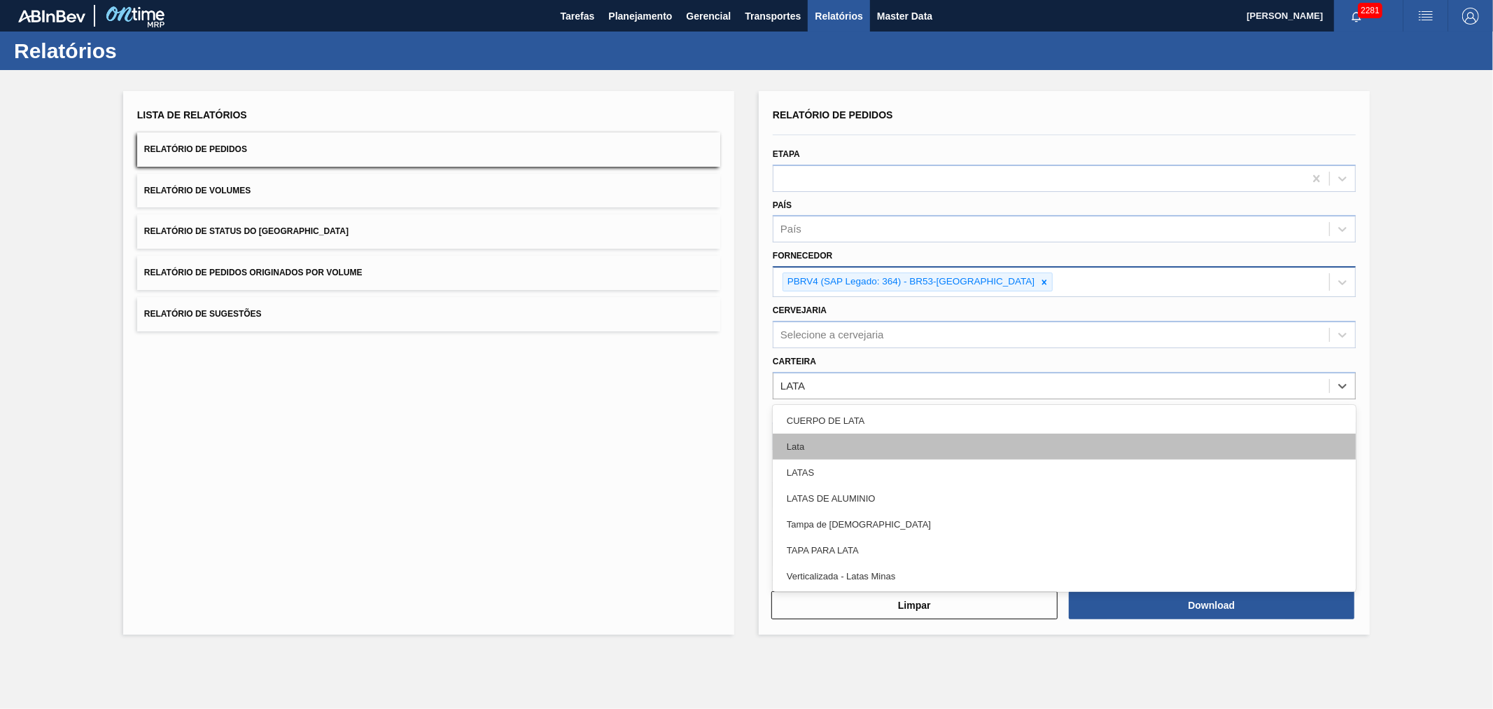
click at [853, 442] on div "Lata" at bounding box center [1064, 446] width 583 height 26
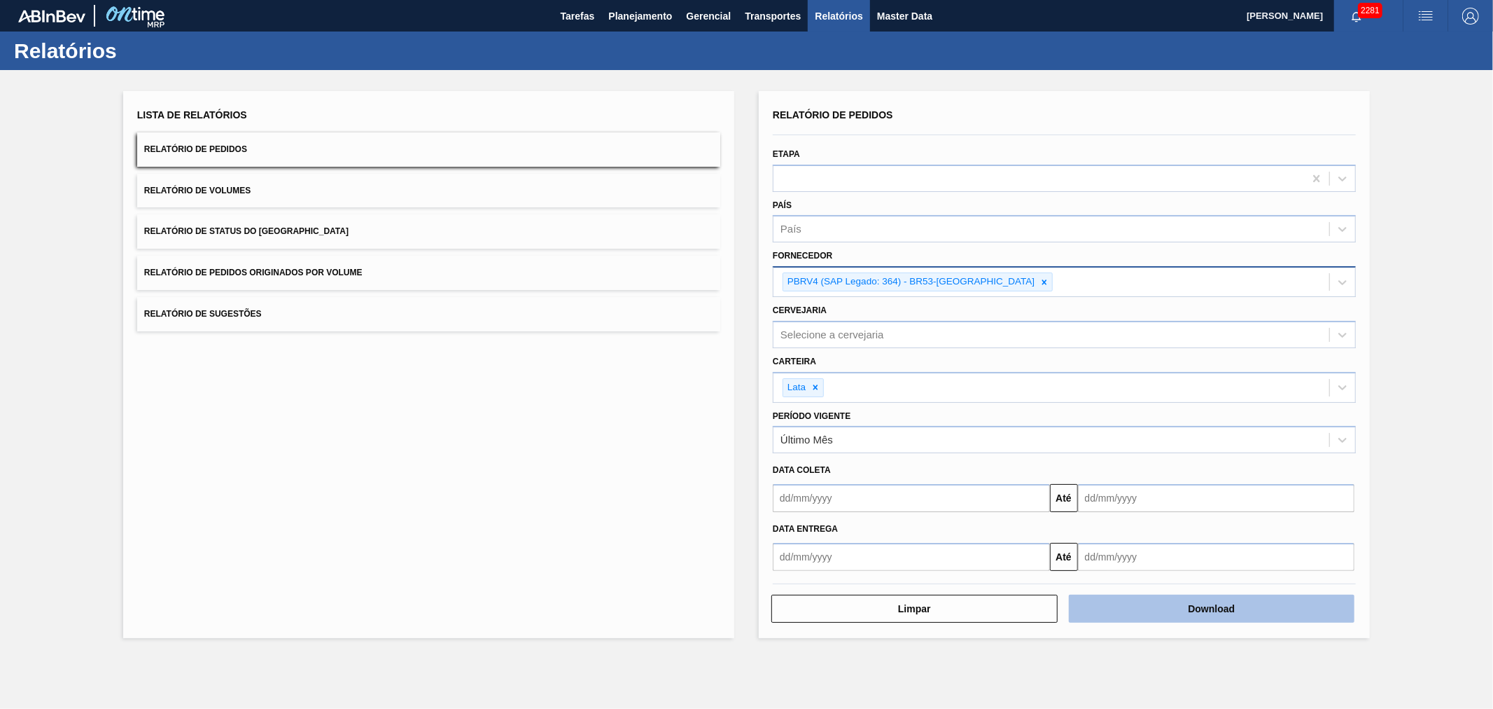
click at [1189, 611] on button "Download" at bounding box center [1212, 608] width 286 height 28
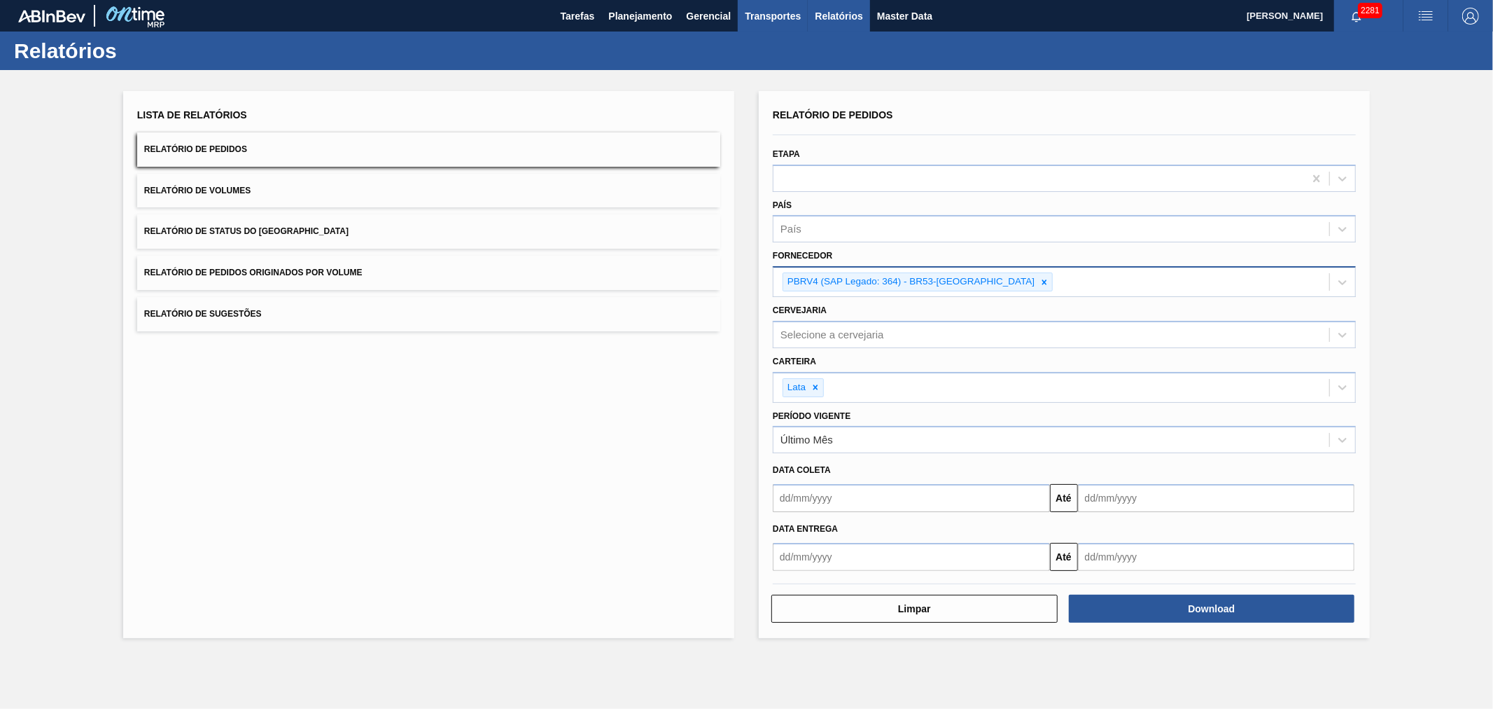
click at [751, 18] on span "Transportes" at bounding box center [773, 16] width 56 height 17
click at [704, 16] on div at bounding box center [746, 354] width 1493 height 709
click at [656, 21] on span "Planejamento" at bounding box center [640, 16] width 64 height 17
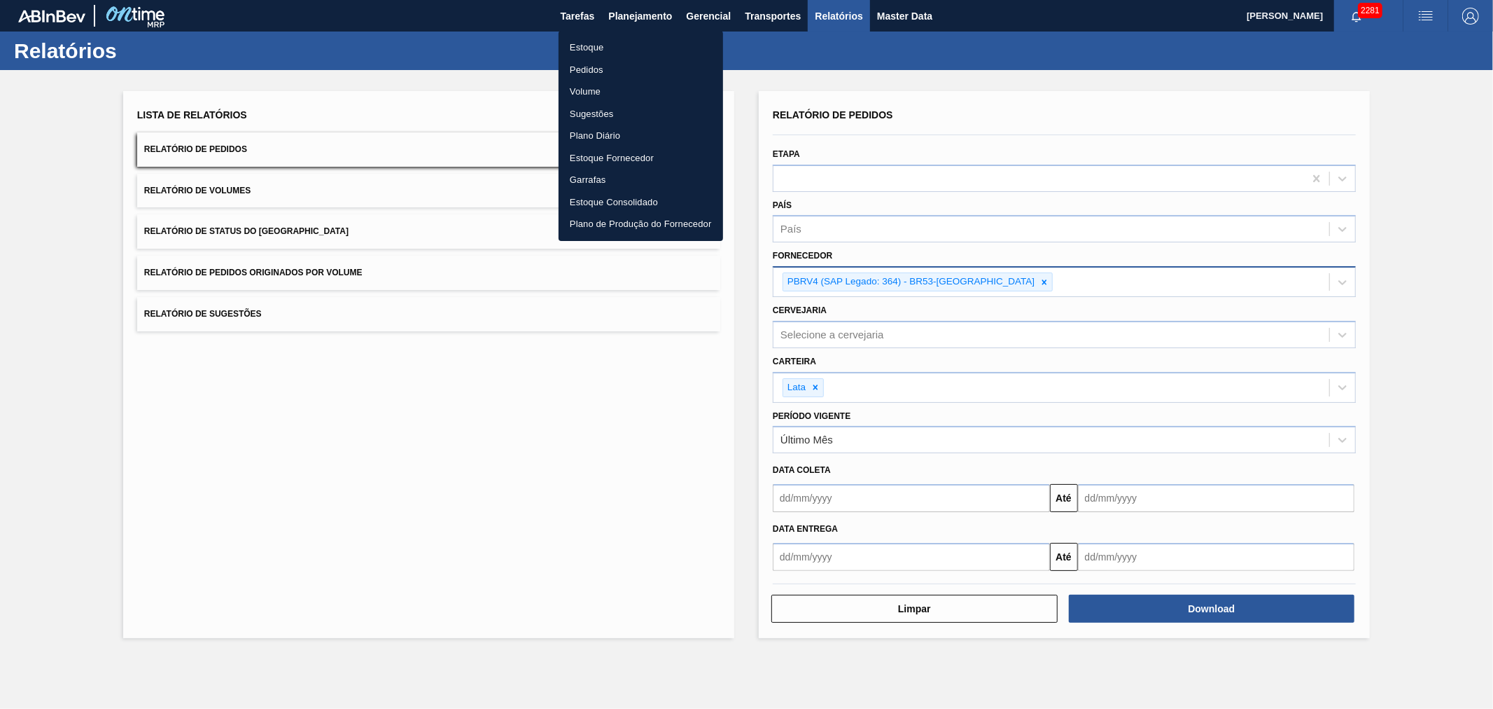
click at [607, 69] on li "Pedidos" at bounding box center [641, 70] width 165 height 22
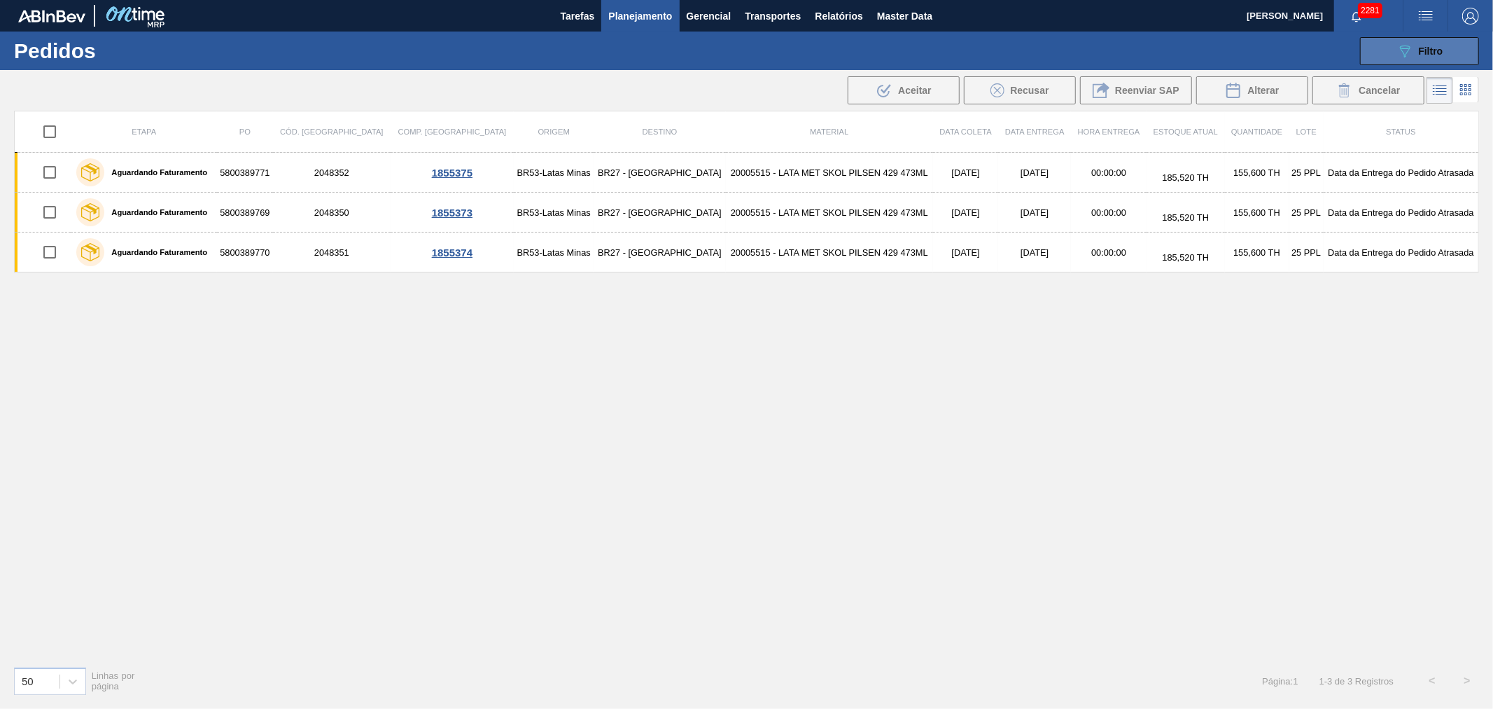
click at [1401, 53] on icon "089F7B8B-B2A5-4AFE-B5C0-19BA573D28AC" at bounding box center [1405, 51] width 17 height 17
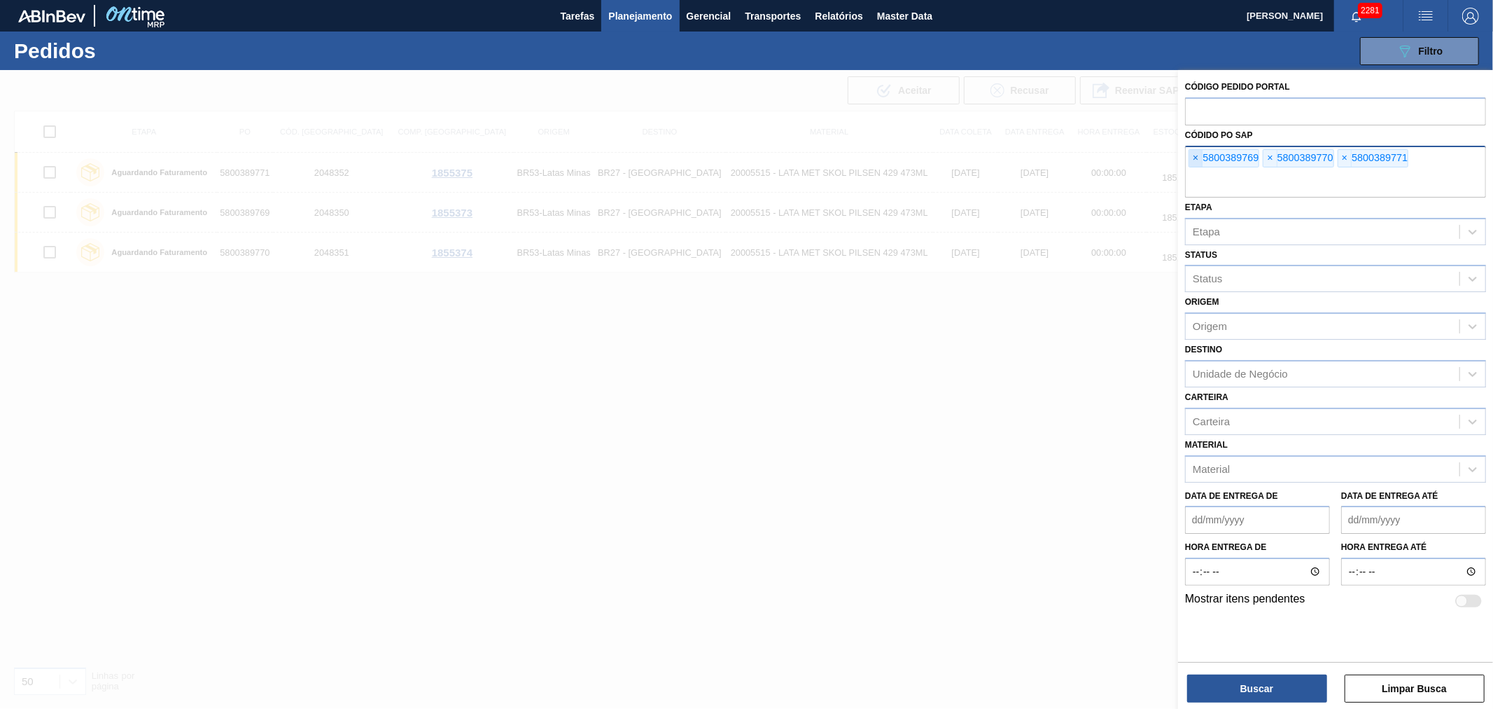
click at [1196, 158] on span "×" at bounding box center [1196, 158] width 13 height 17
click at [1195, 158] on span "×" at bounding box center [1196, 158] width 13 height 17
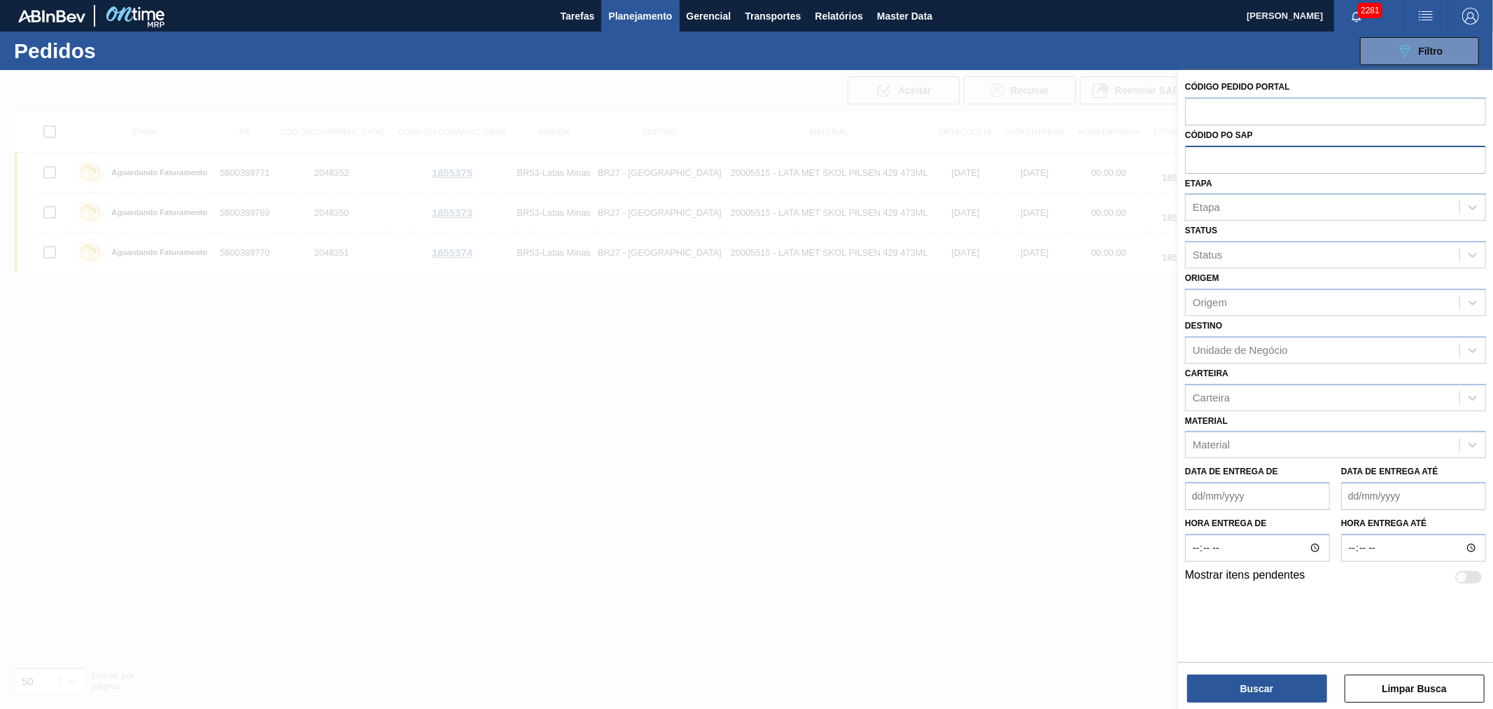
paste input "text"
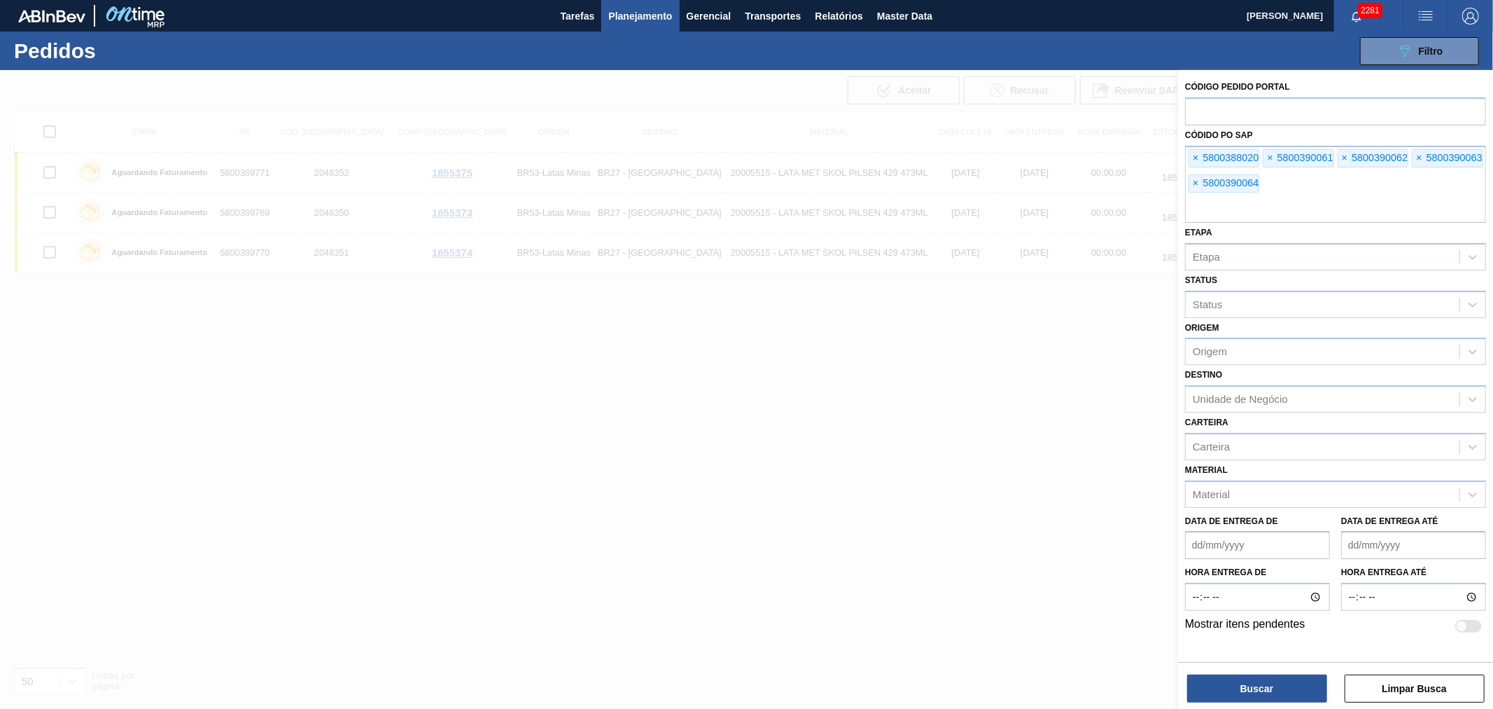
click at [1251, 702] on div "Código Pedido Portal Códido PO SAP × 5800388020 × 5800390061 × 5800390062 × 580…" at bounding box center [1335, 390] width 315 height 641
click at [1249, 687] on button "Buscar" at bounding box center [1258, 688] width 140 height 28
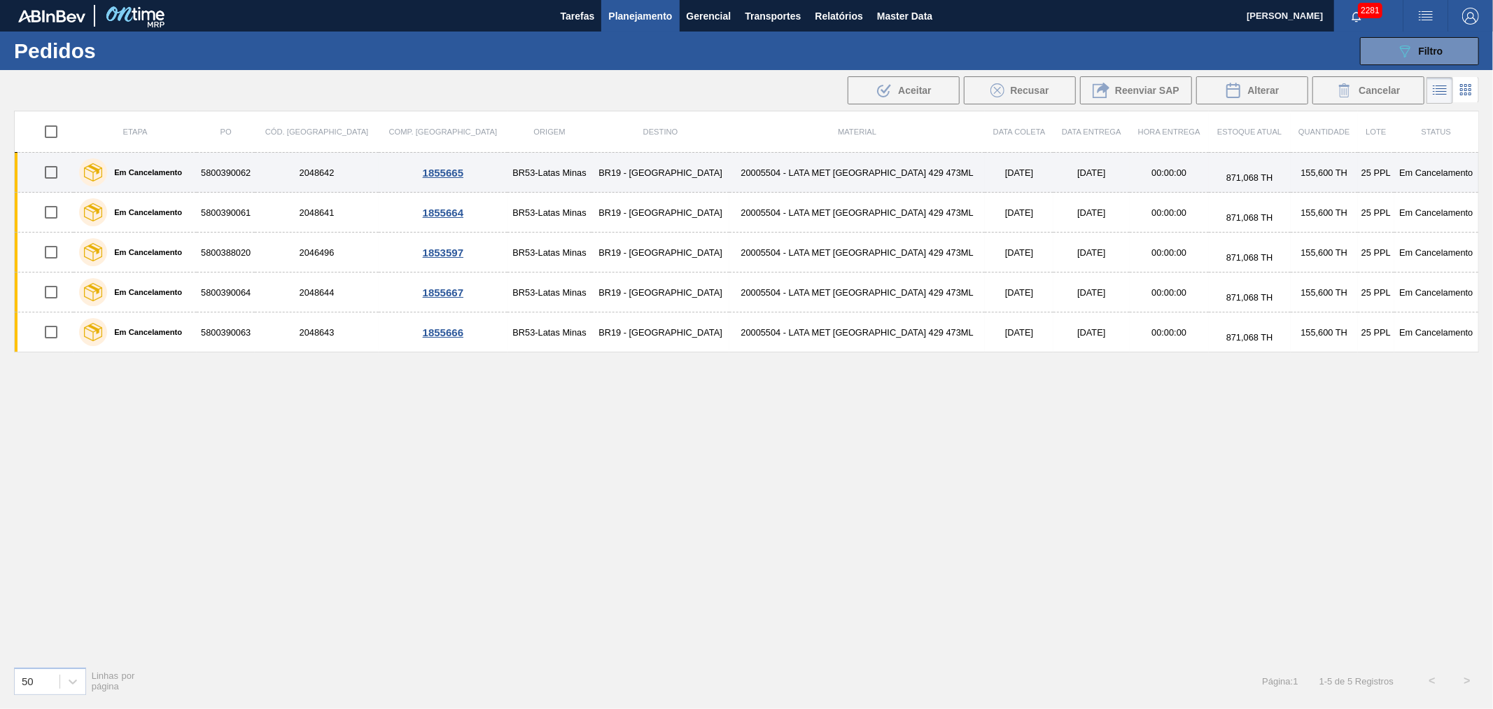
click at [831, 165] on td "20005504 - LATA MET ANTARCTICA 429 473ML" at bounding box center [858, 173] width 256 height 40
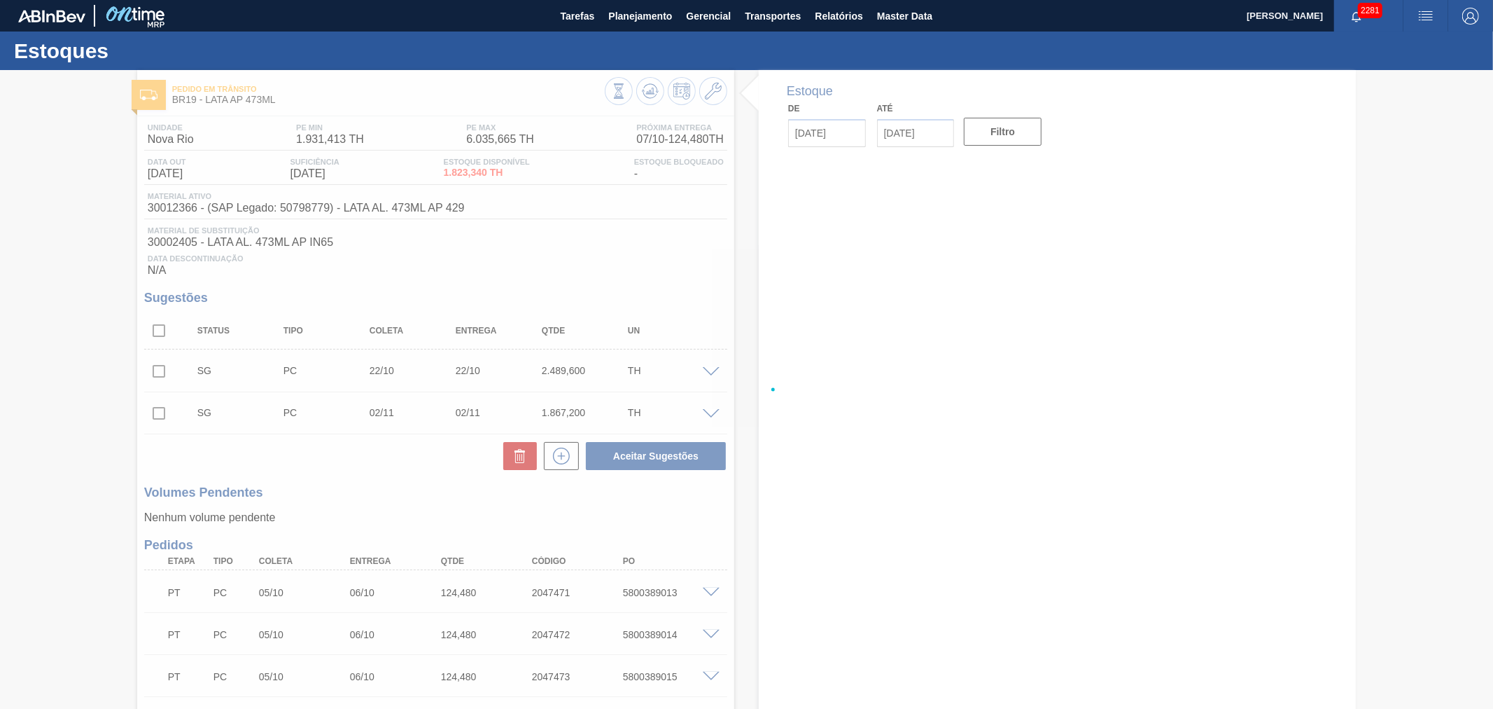
type input "[DATE]"
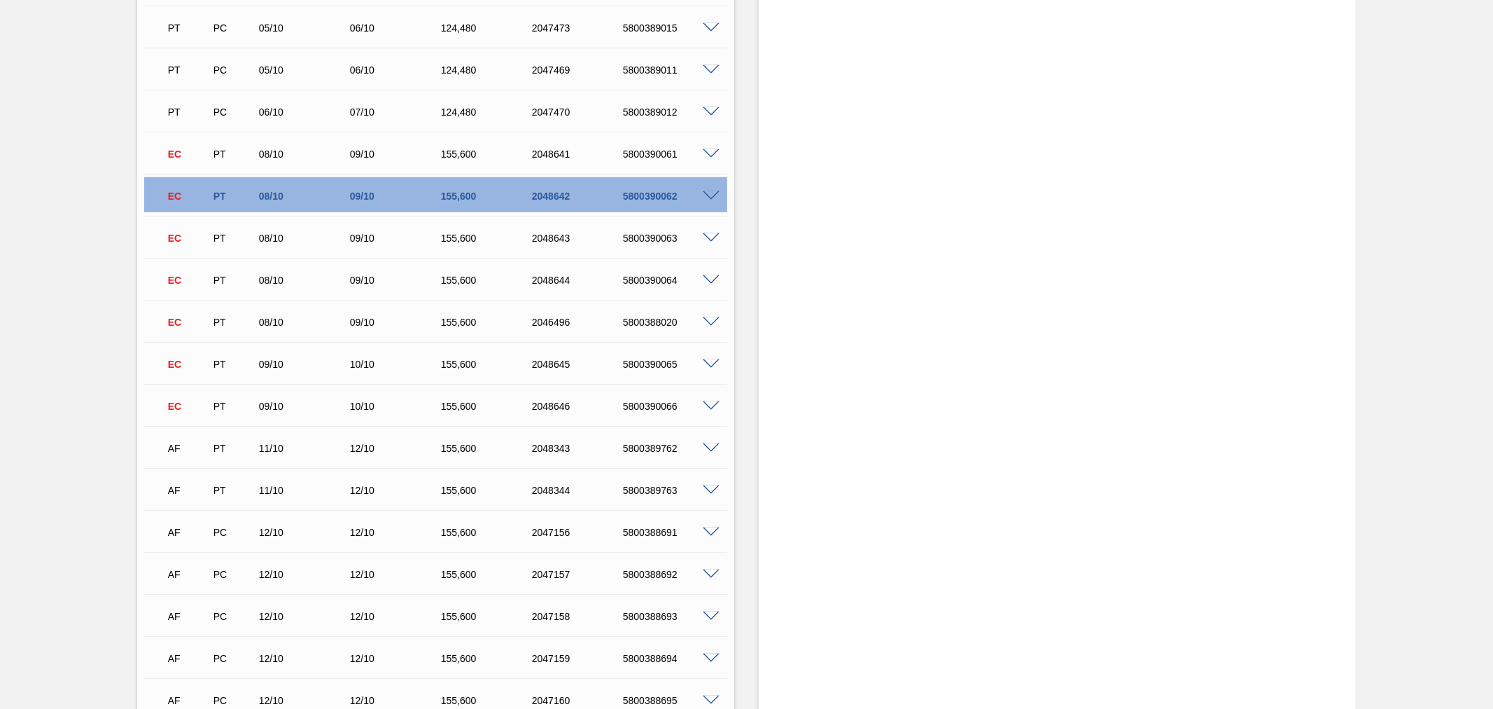
scroll to position [622, 0]
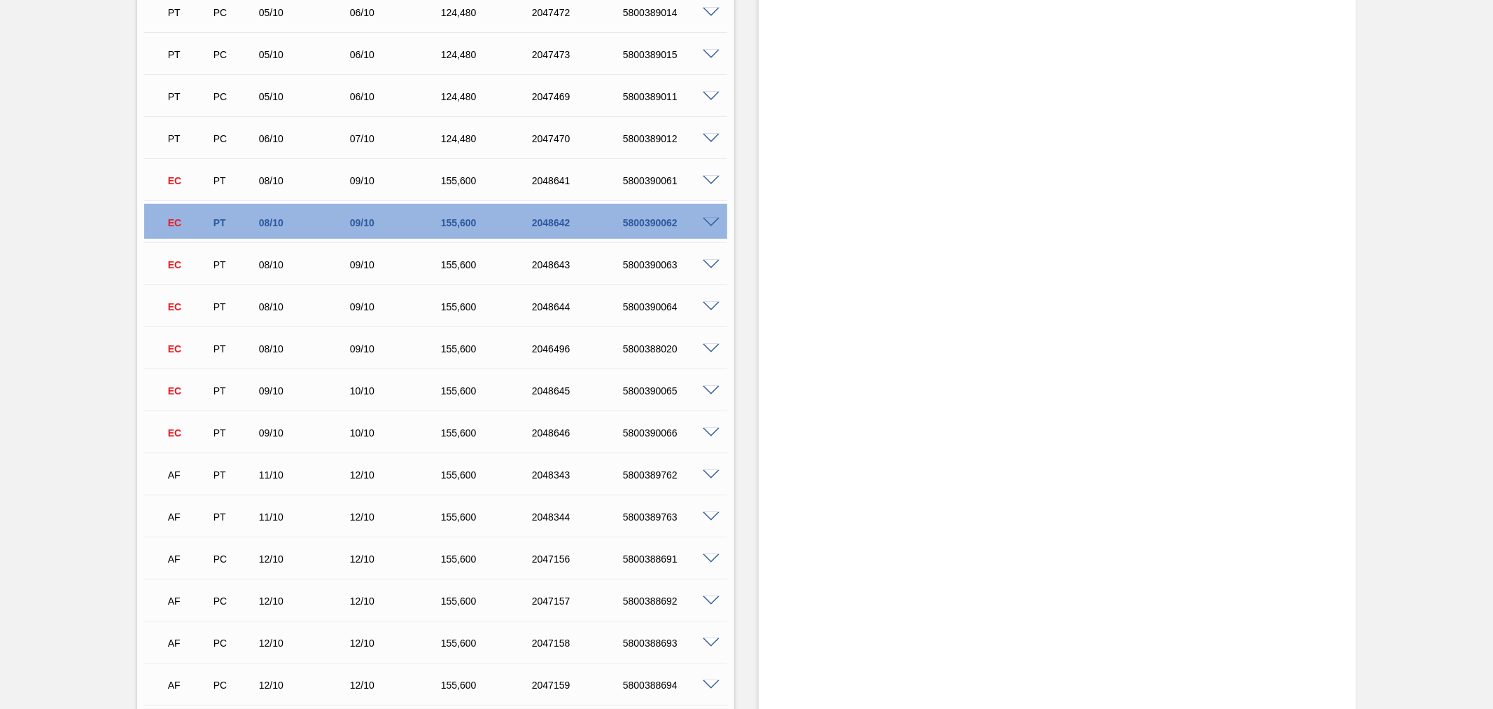
click at [711, 221] on span at bounding box center [711, 223] width 17 height 11
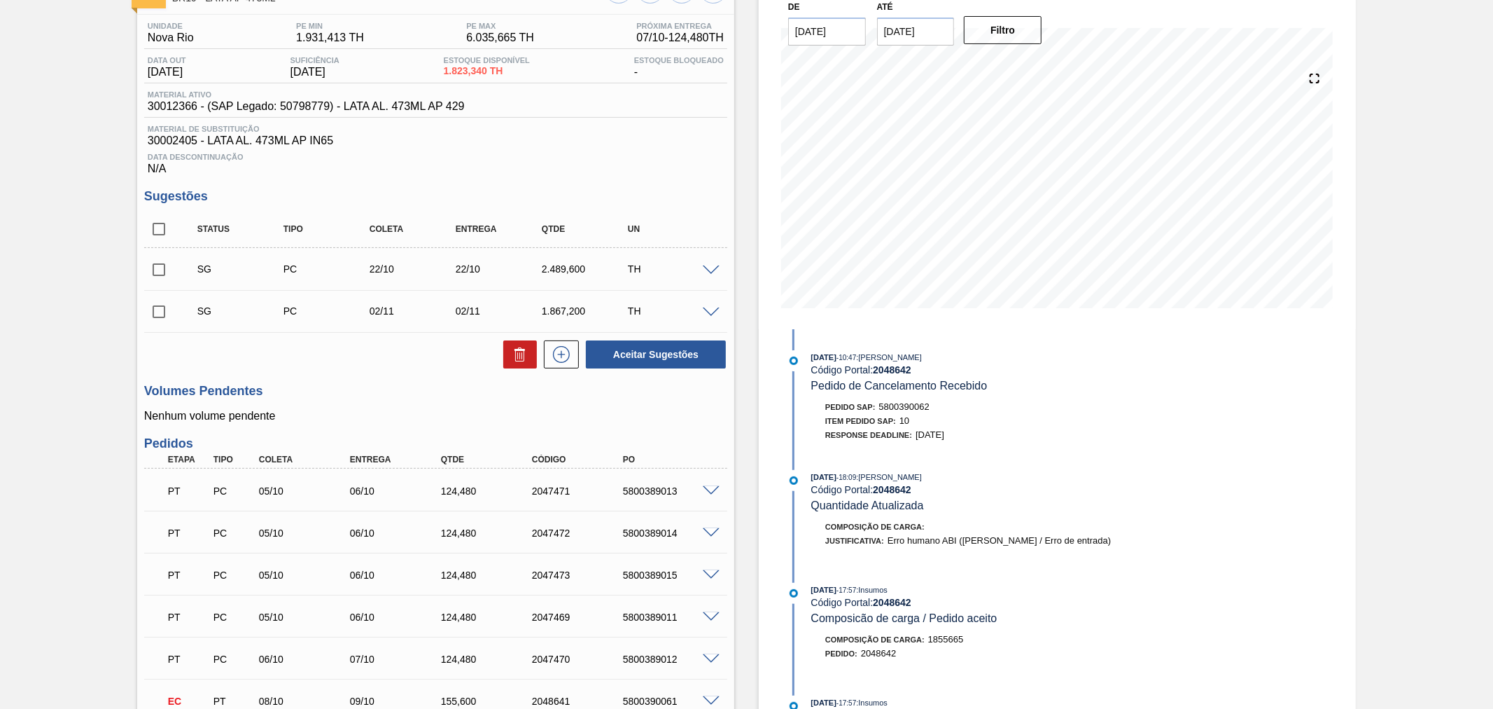
scroll to position [0, 0]
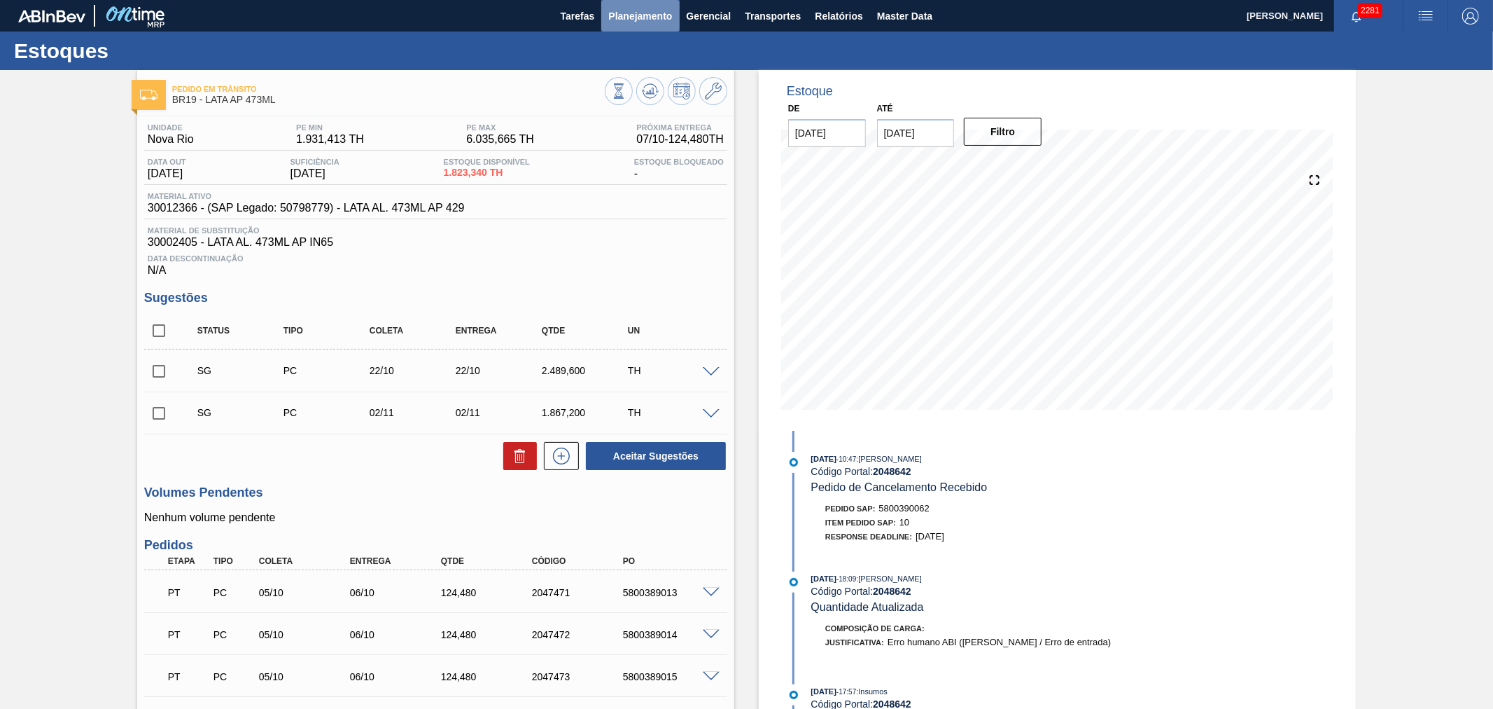
click at [638, 8] on span "Planejamento" at bounding box center [640, 16] width 64 height 17
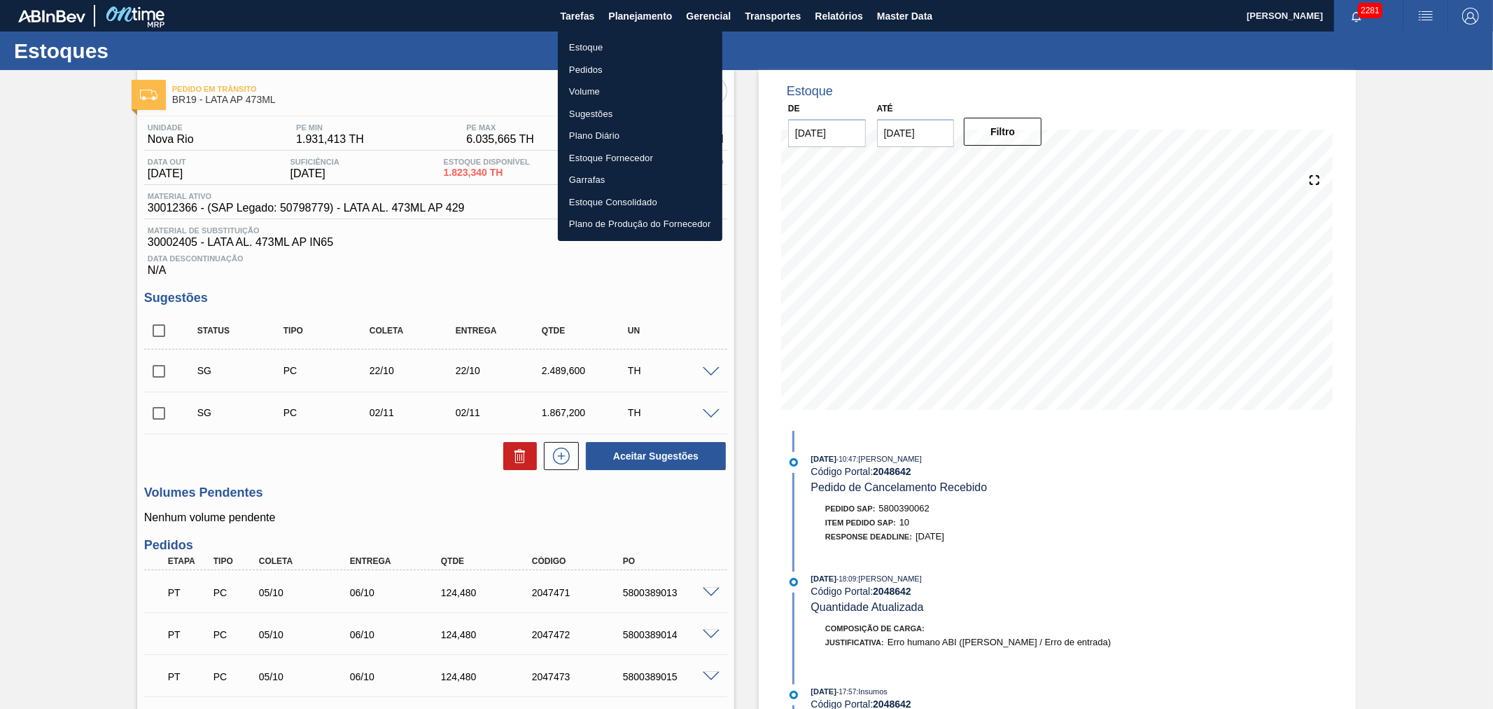
click at [578, 68] on li "Pedidos" at bounding box center [640, 70] width 165 height 22
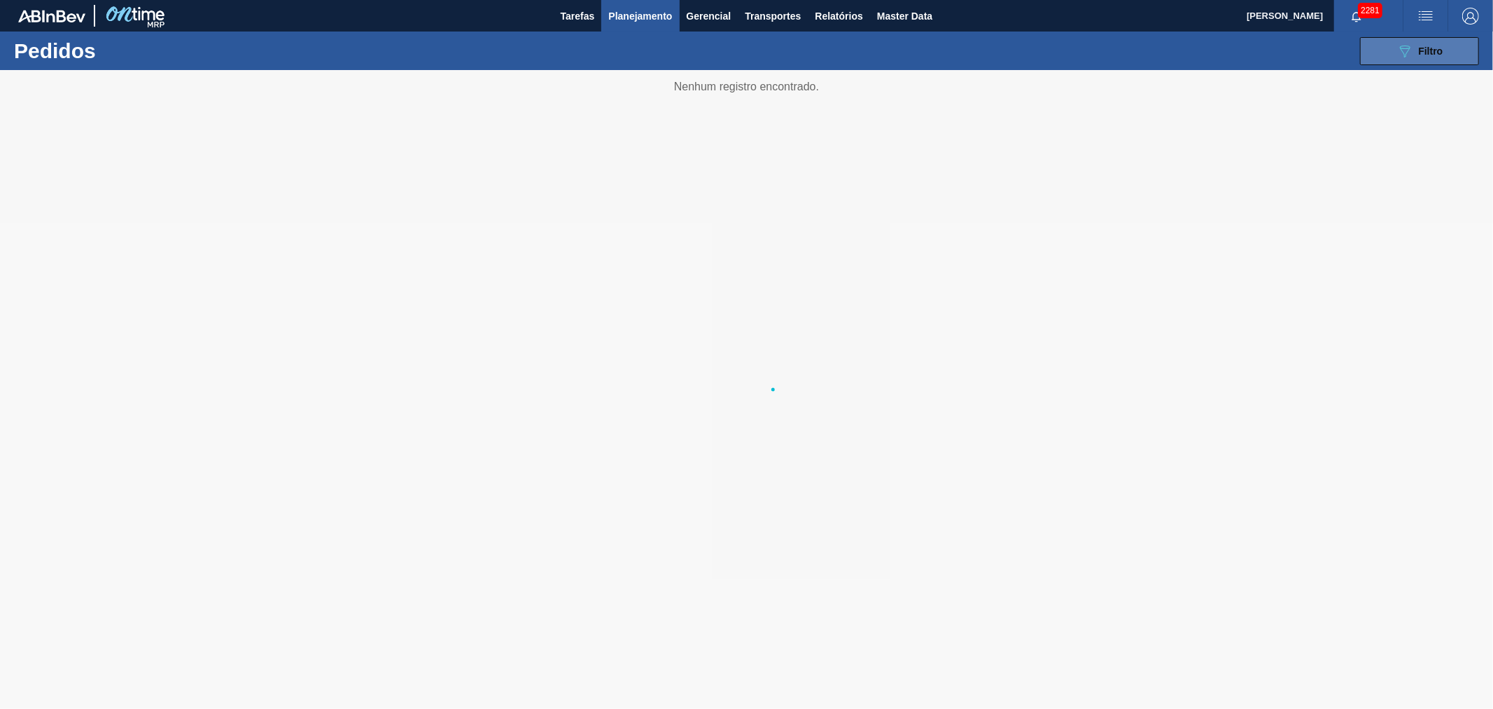
click at [1381, 58] on button "089F7B8B-B2A5-4AFE-B5C0-19BA573D28AC Filtro" at bounding box center [1419, 51] width 119 height 28
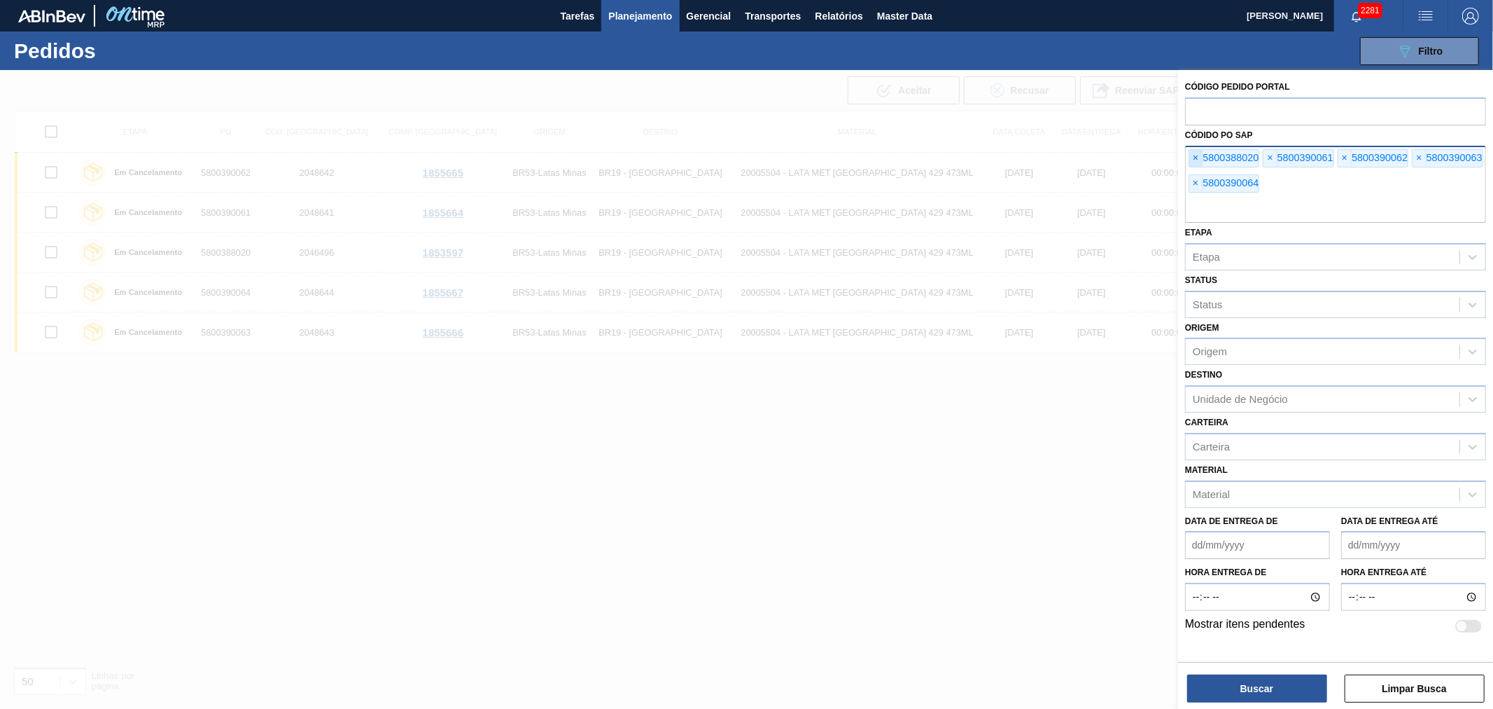
click at [1191, 154] on span "×" at bounding box center [1196, 158] width 13 height 17
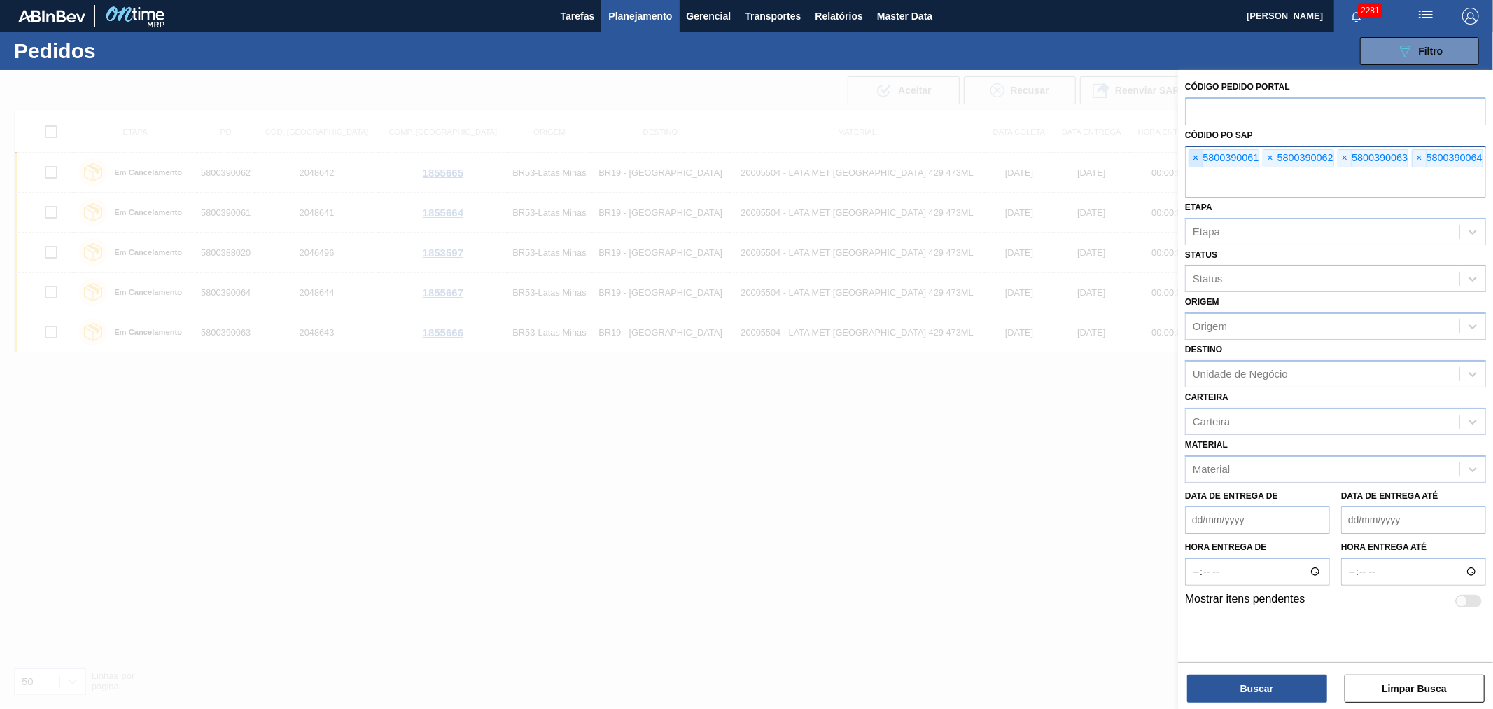
click at [1191, 154] on span "×" at bounding box center [1196, 158] width 13 height 17
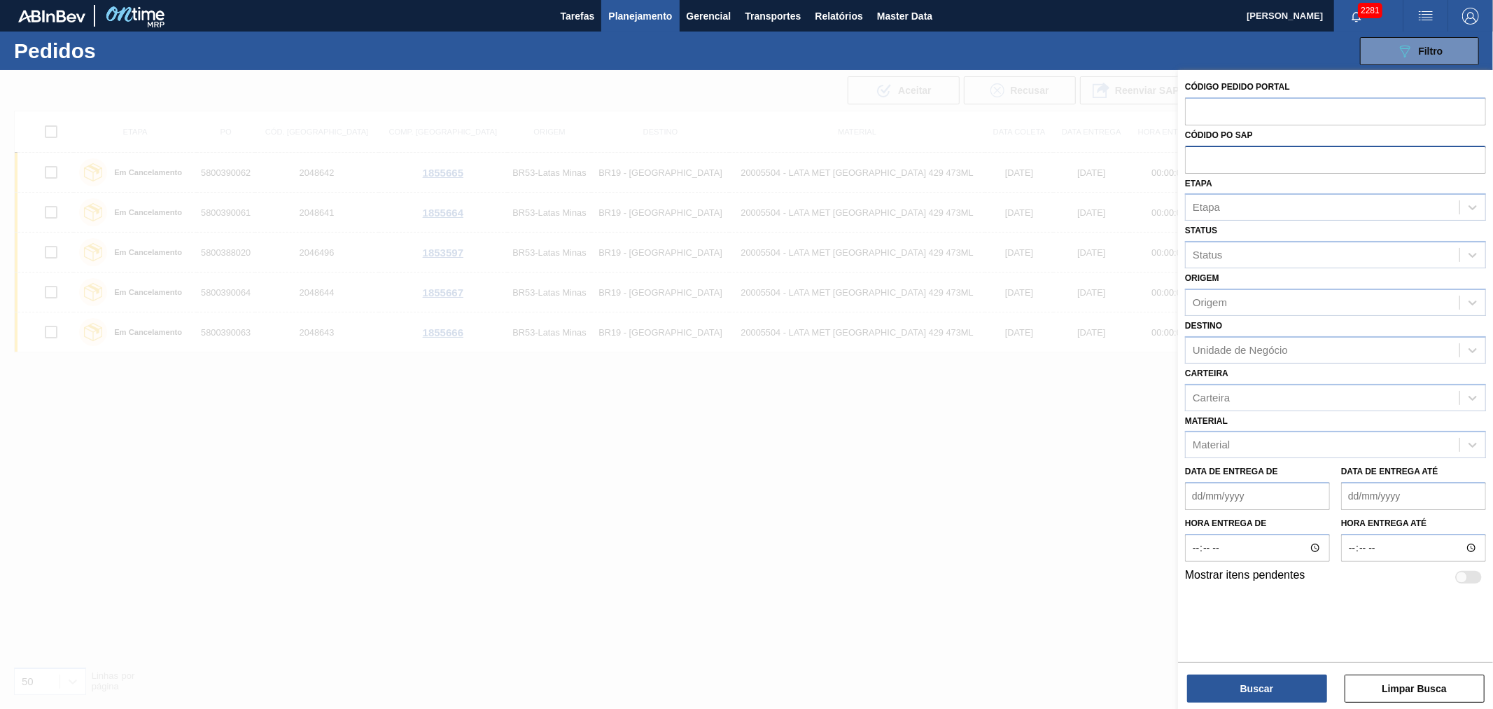
click at [1191, 154] on input "text" at bounding box center [1335, 159] width 301 height 27
paste input "5800380561"
type input "5800380561"
click at [1271, 690] on button "Buscar" at bounding box center [1258, 688] width 140 height 28
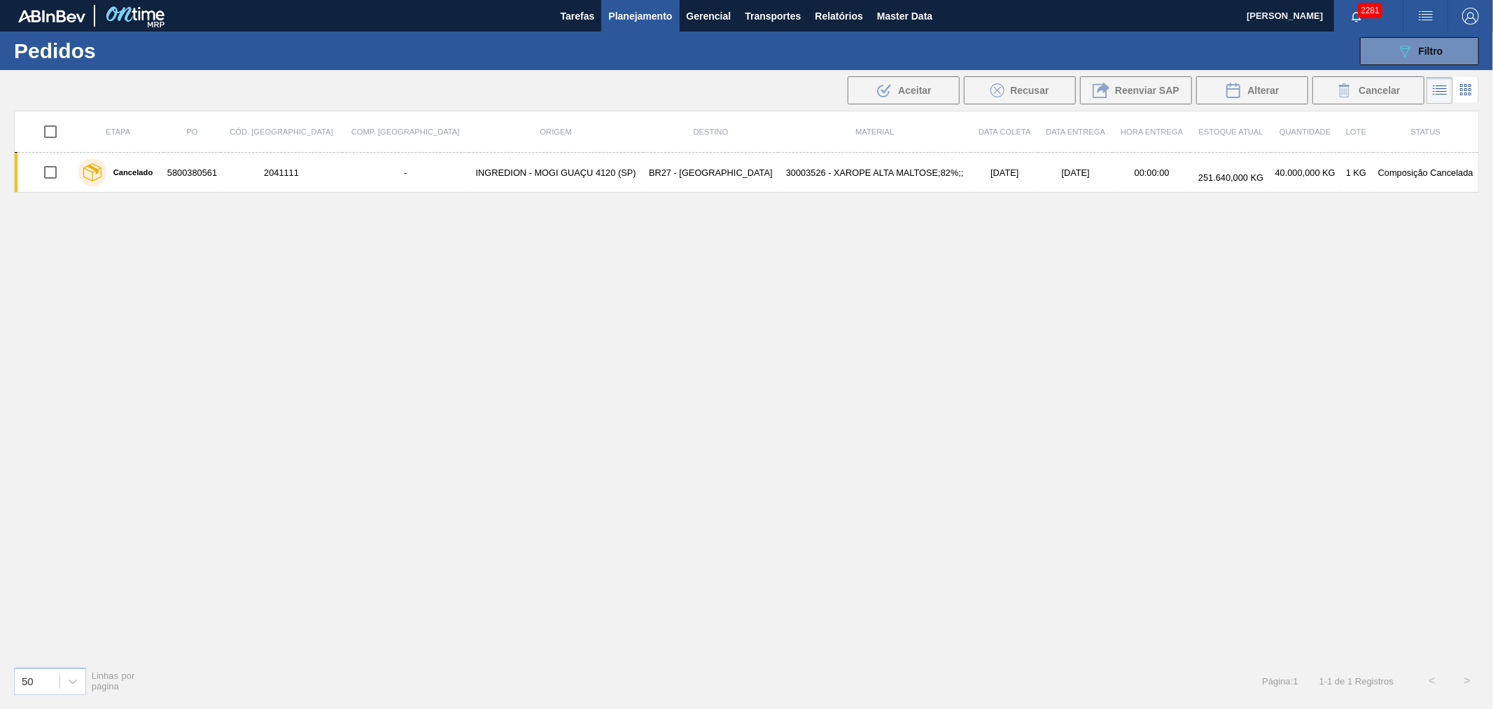
click at [607, 64] on div "089F7B8B-B2A5-4AFE-B5C0-19BA573D28AC Filtro Código Pedido Portal Códido PO SAP …" at bounding box center [857, 51] width 1260 height 42
click at [842, 25] on button "Relatórios" at bounding box center [839, 16] width 62 height 32
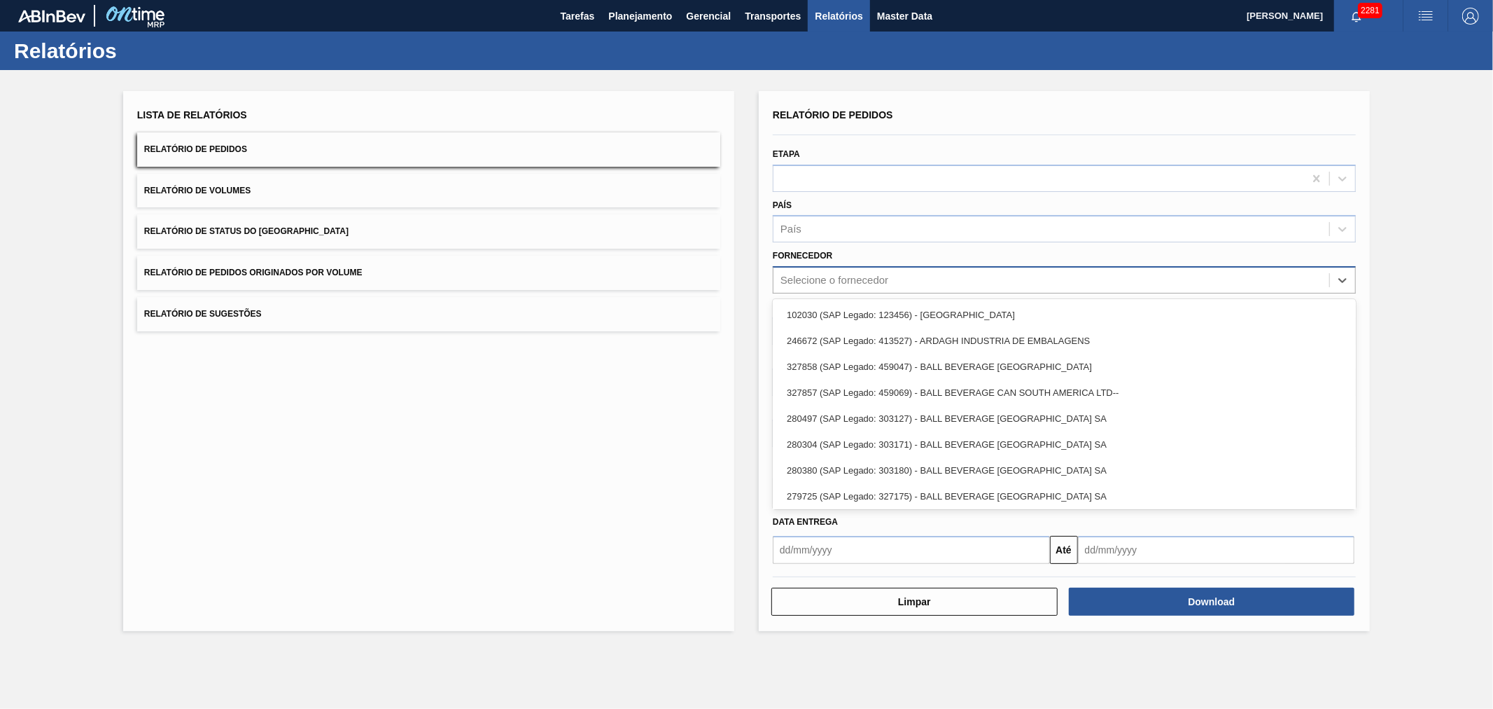
click at [851, 274] on div "Selecione o fornecedor" at bounding box center [835, 280] width 108 height 12
type input "br4"
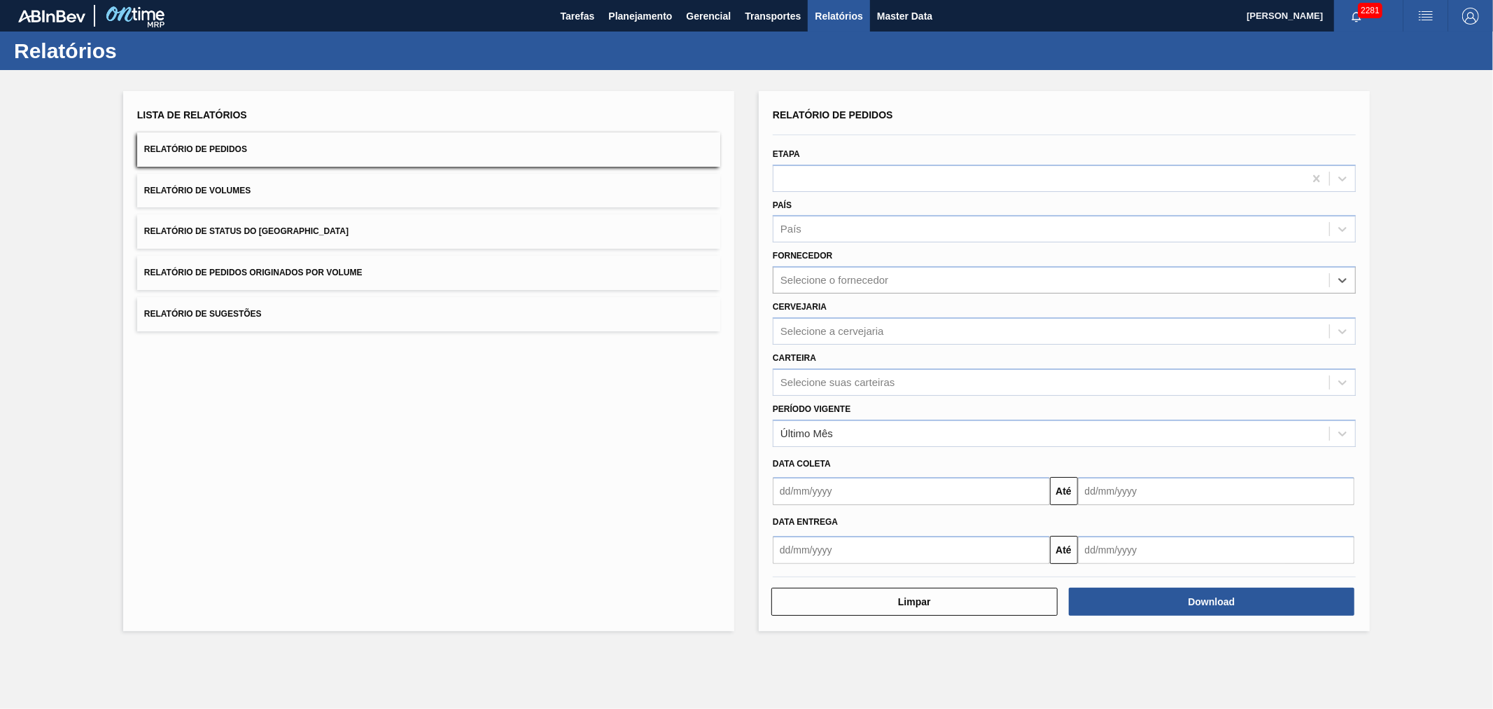
drag, startPoint x: 872, startPoint y: 277, endPoint x: 696, endPoint y: 280, distance: 176.5
click at [697, 278] on div "Lista de Relatórios Relatório de Pedidos Relatório de Volumes Relatório de Stat…" at bounding box center [746, 359] width 1493 height 578
type input "B"
type input "Pbrv4"
click at [876, 317] on div "PBRV4 (SAP Legado: 364) - BR53-Latas Minas" at bounding box center [1064, 315] width 583 height 26
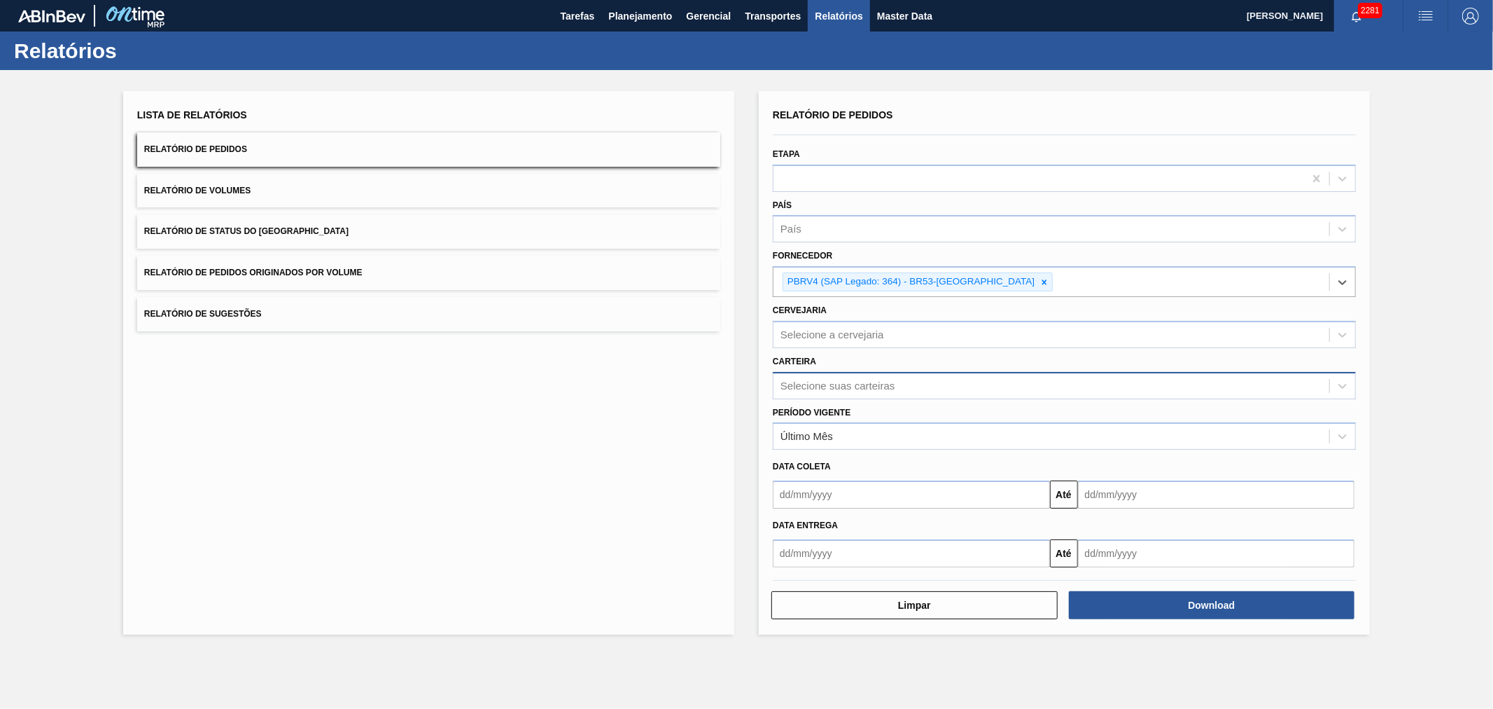
click at [852, 380] on div "Selecione suas carteiras" at bounding box center [838, 386] width 114 height 12
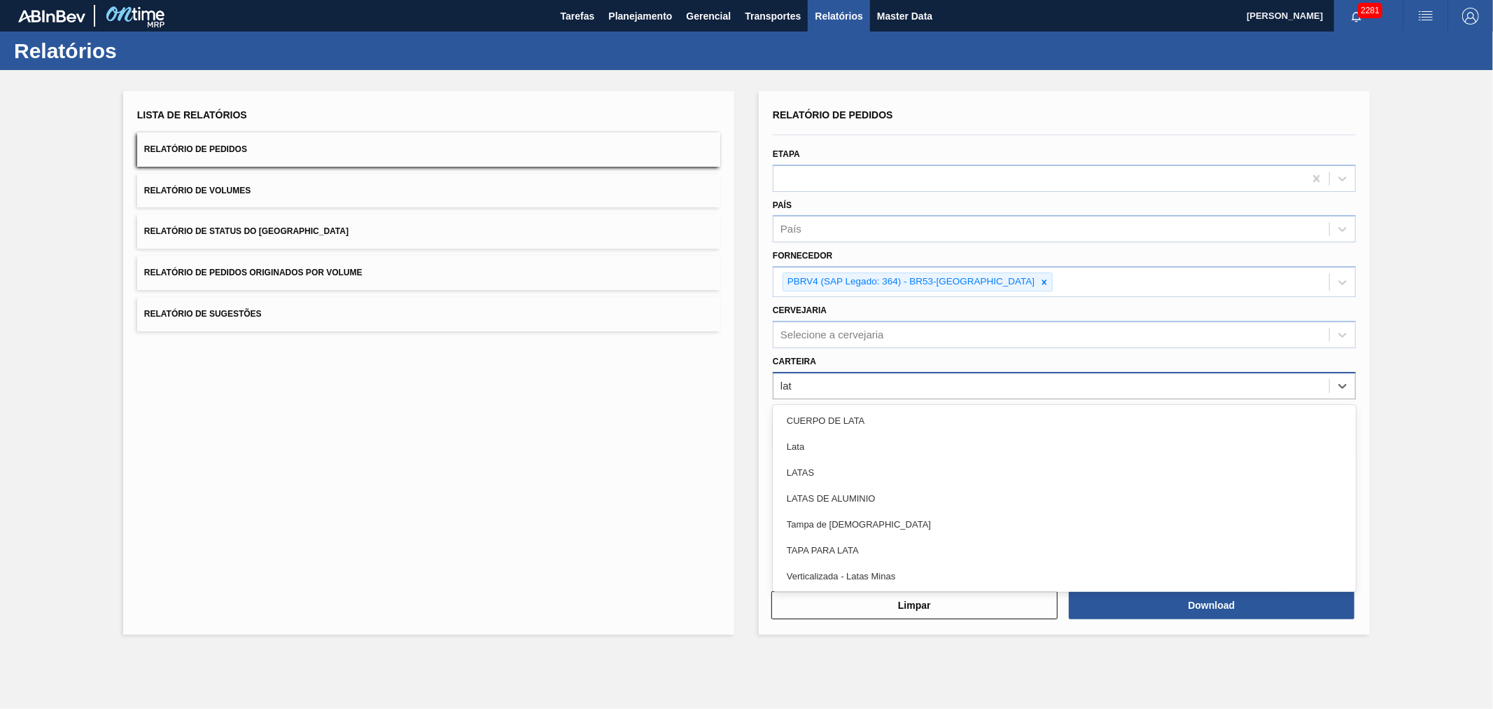
type input "lata"
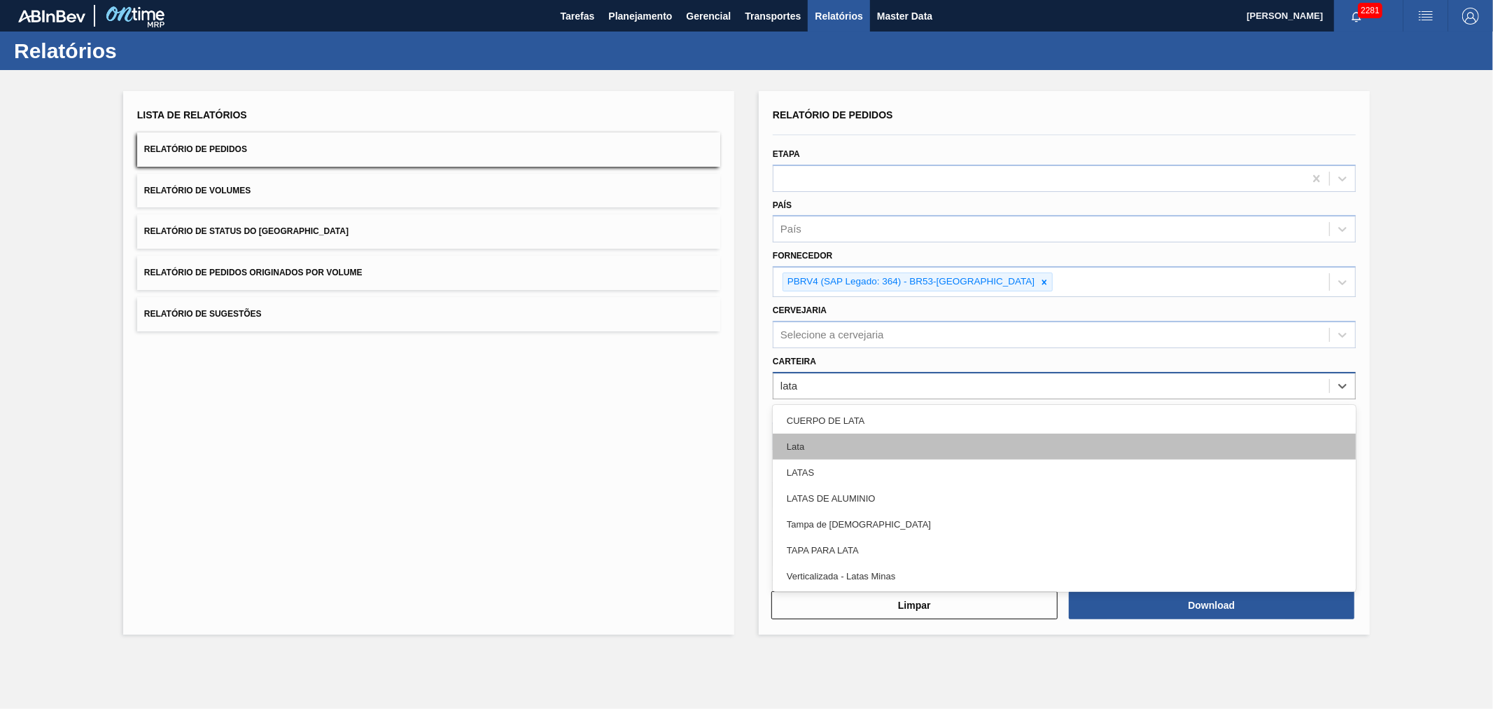
click at [851, 444] on div "Lata" at bounding box center [1064, 446] width 583 height 26
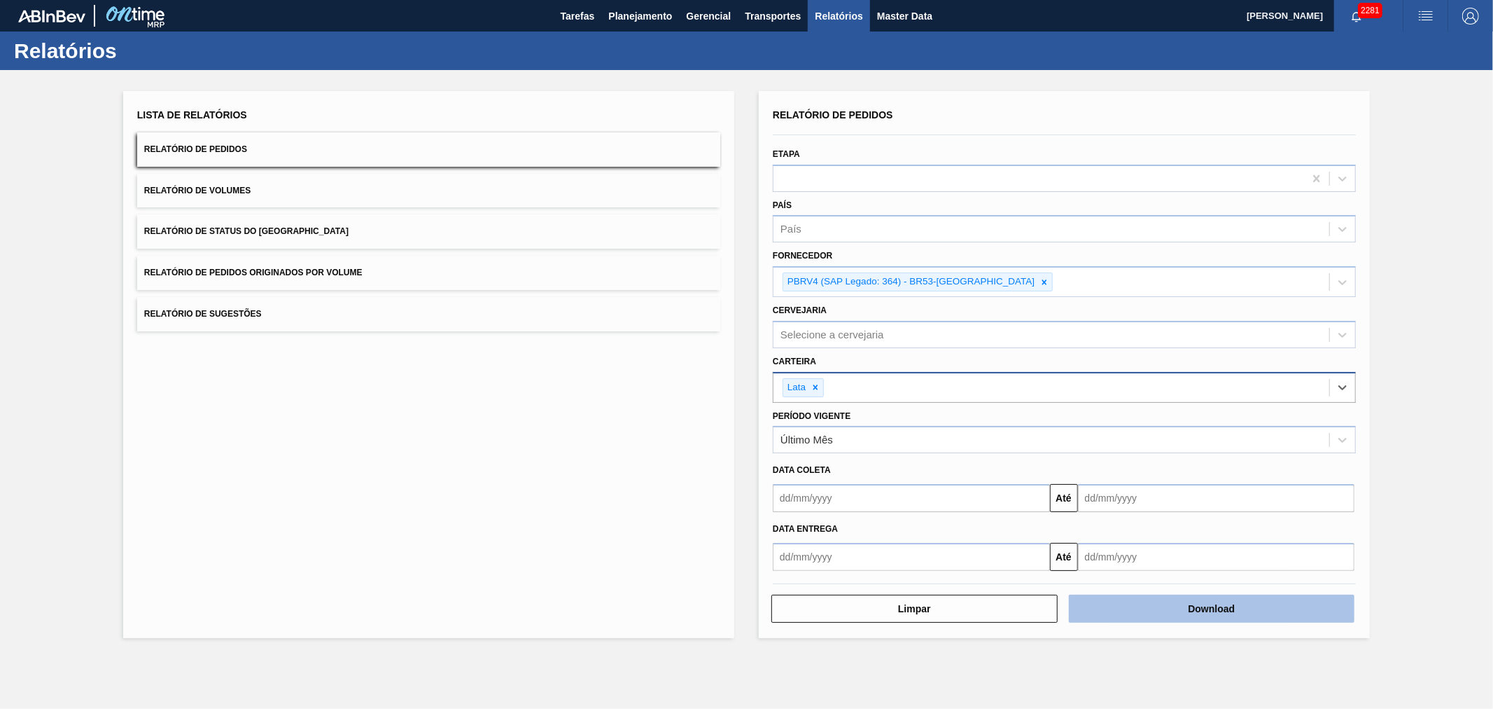
click at [1183, 612] on button "Download" at bounding box center [1212, 608] width 286 height 28
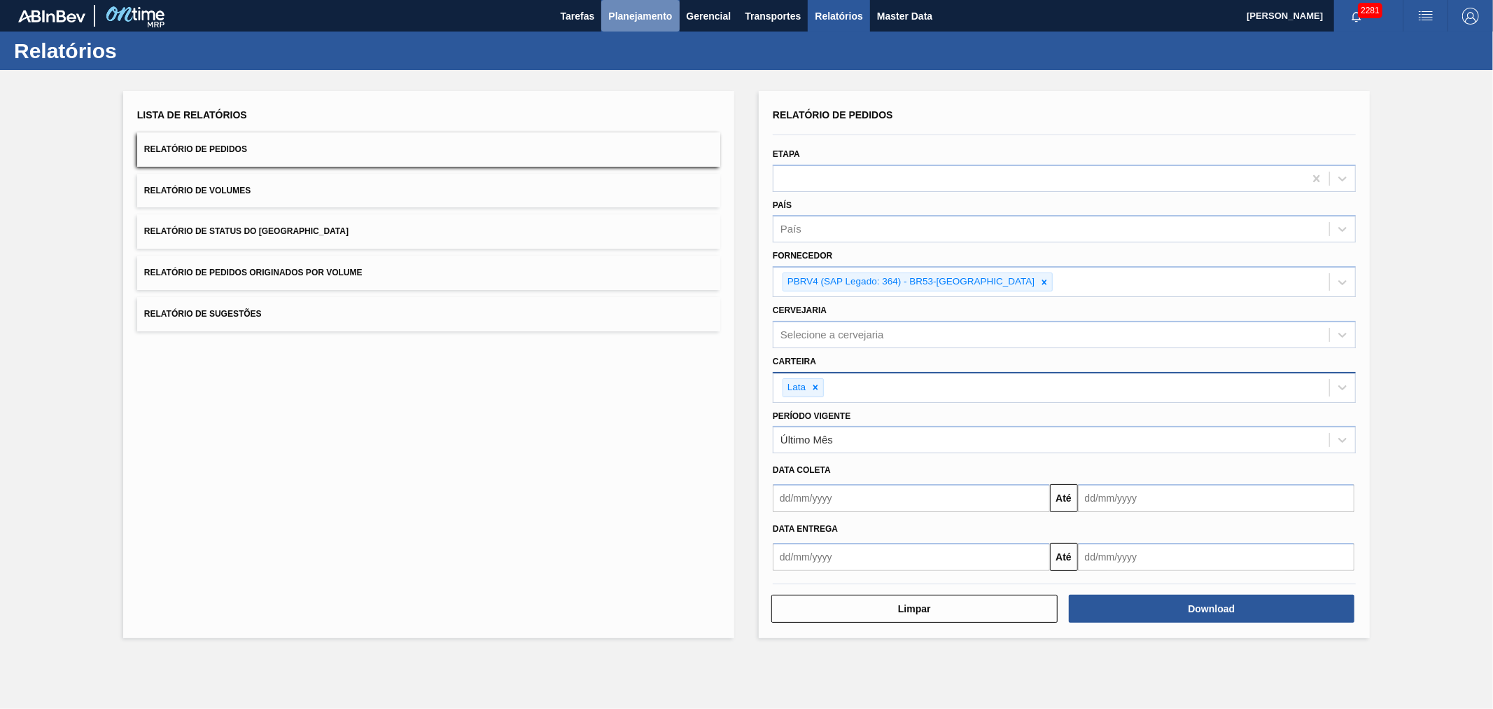
click at [653, 14] on span "Planejamento" at bounding box center [640, 16] width 64 height 17
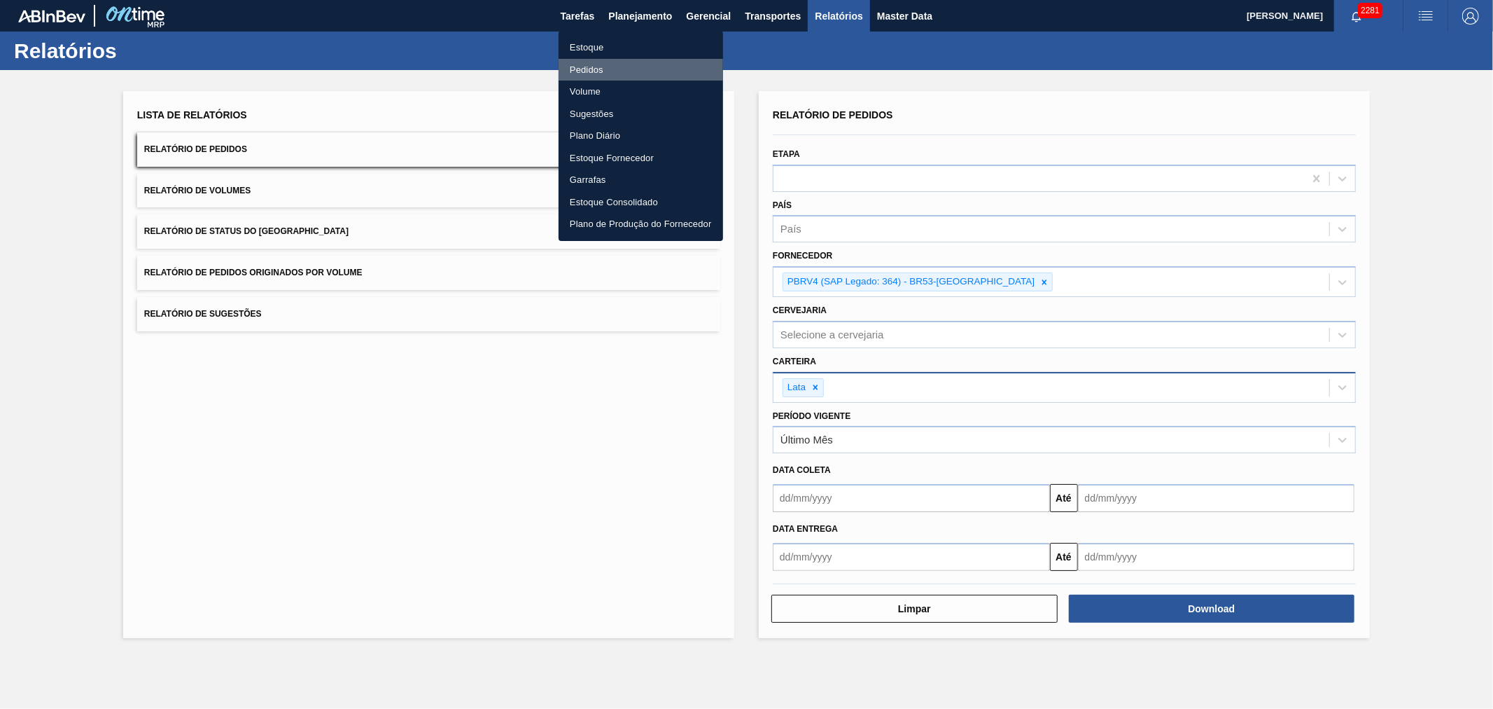
click at [612, 72] on li "Pedidos" at bounding box center [641, 70] width 165 height 22
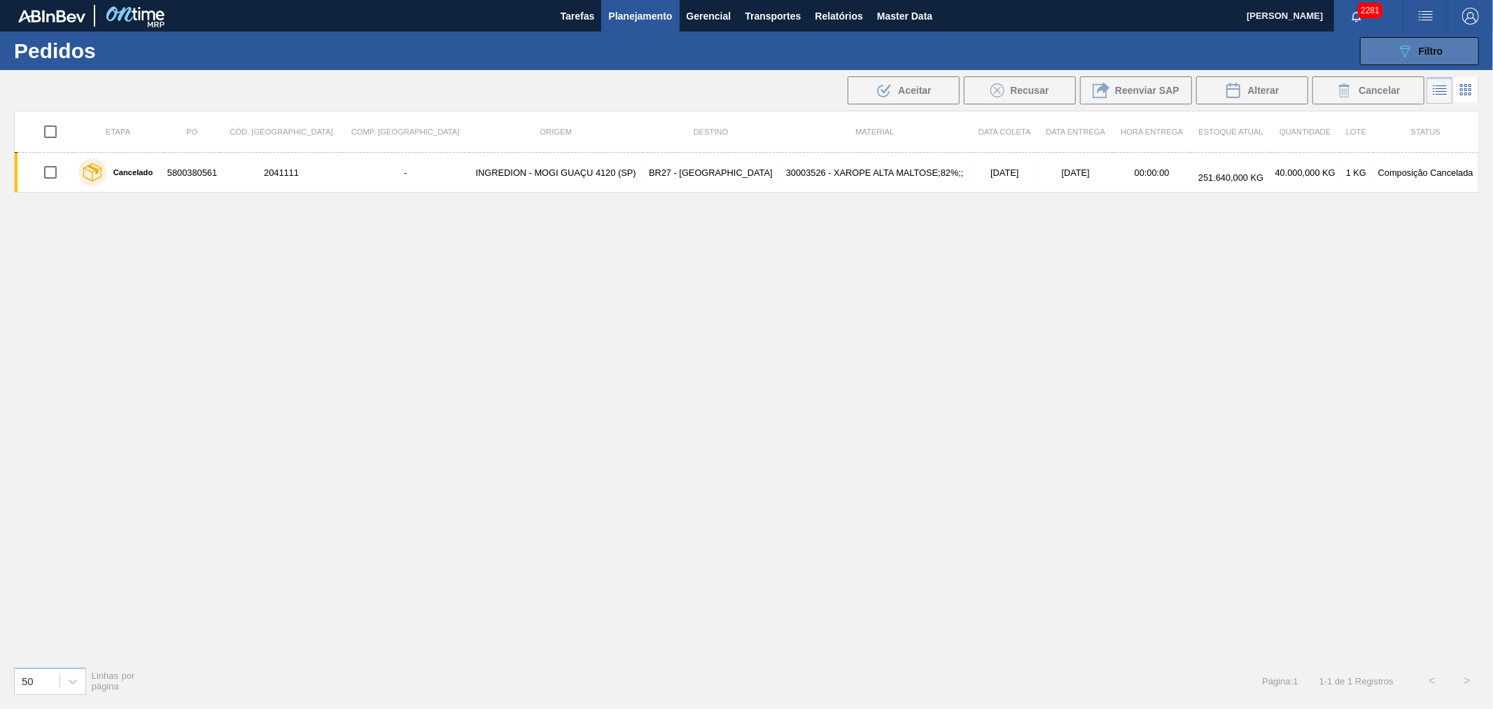
click at [1410, 62] on button "089F7B8B-B2A5-4AFE-B5C0-19BA573D28AC Filtro" at bounding box center [1419, 51] width 119 height 28
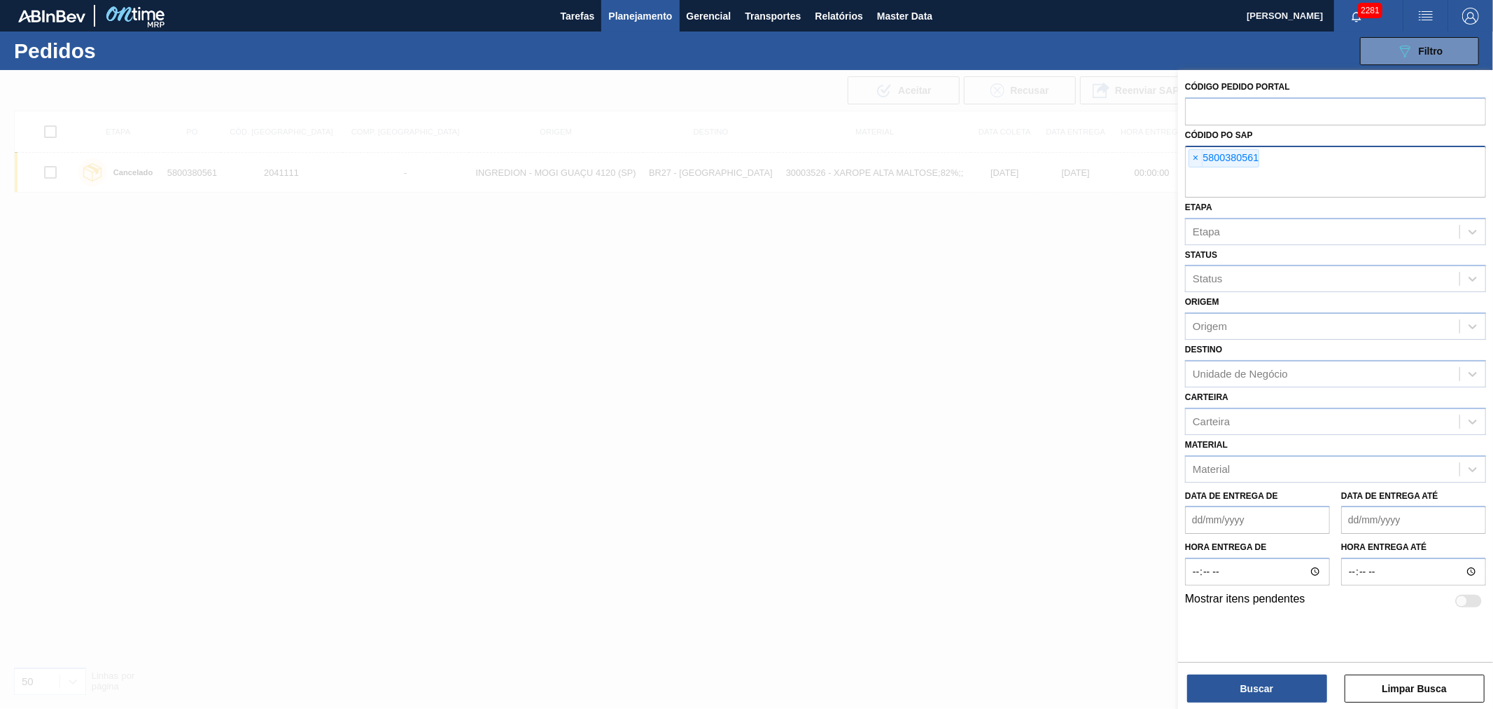
click at [1185, 162] on div "× 5800380561" at bounding box center [1335, 172] width 301 height 52
click at [1192, 159] on span "×" at bounding box center [1196, 158] width 13 height 17
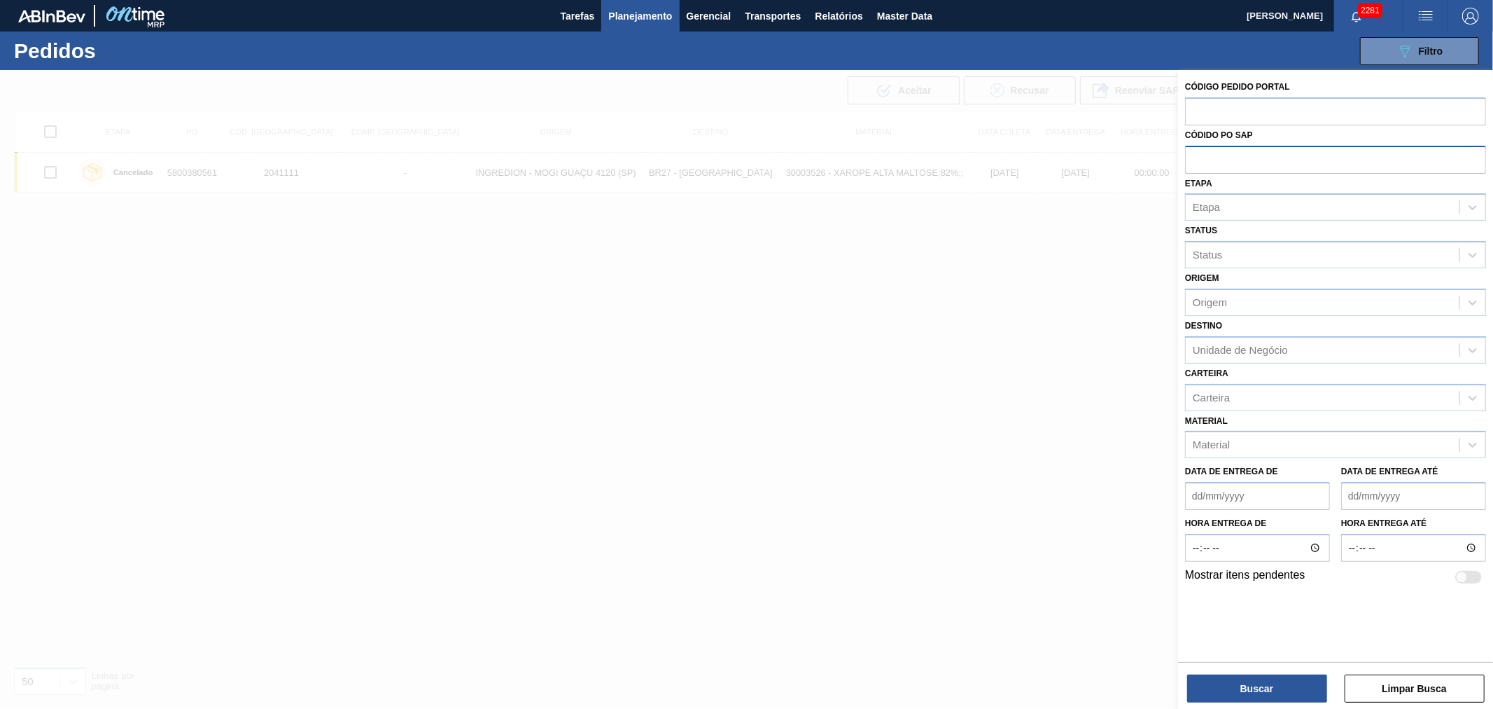
paste input "text"
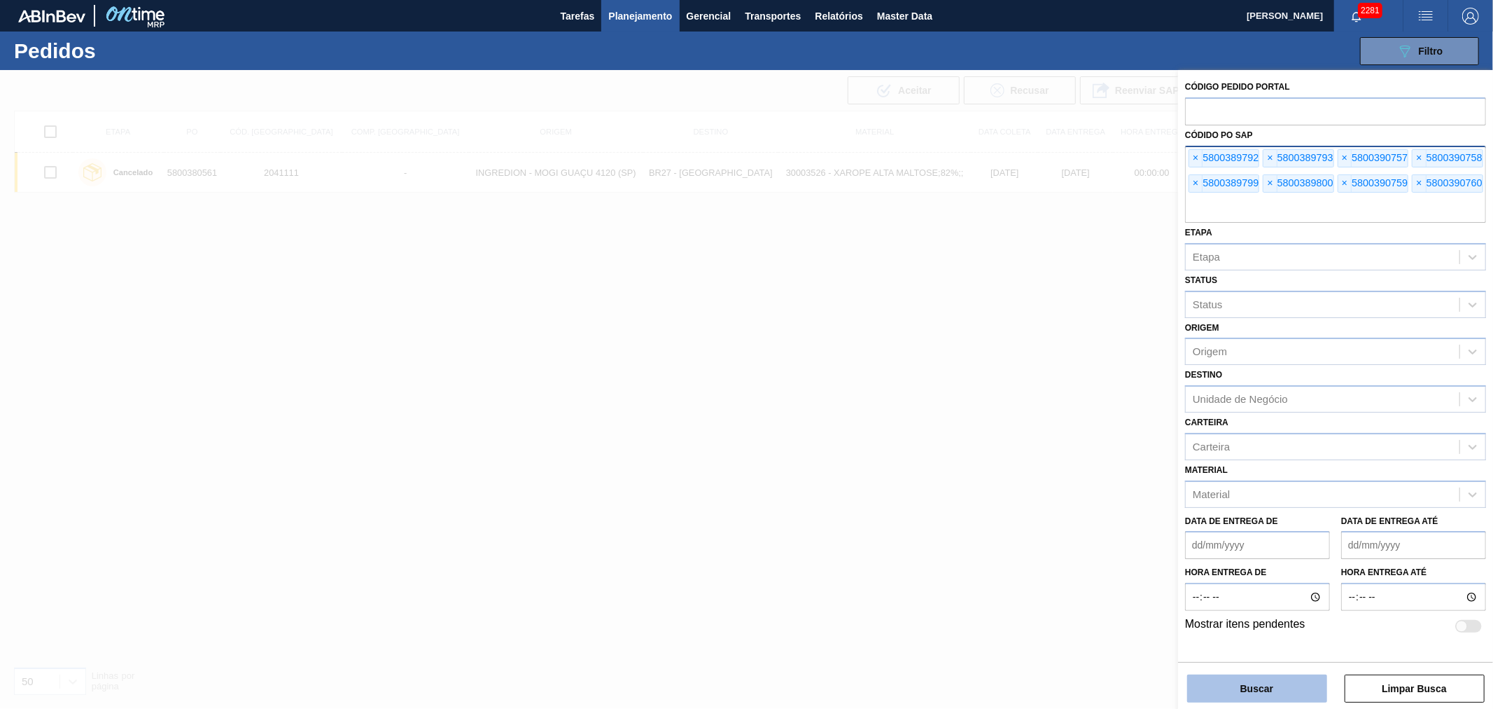
click at [1255, 690] on button "Buscar" at bounding box center [1258, 688] width 140 height 28
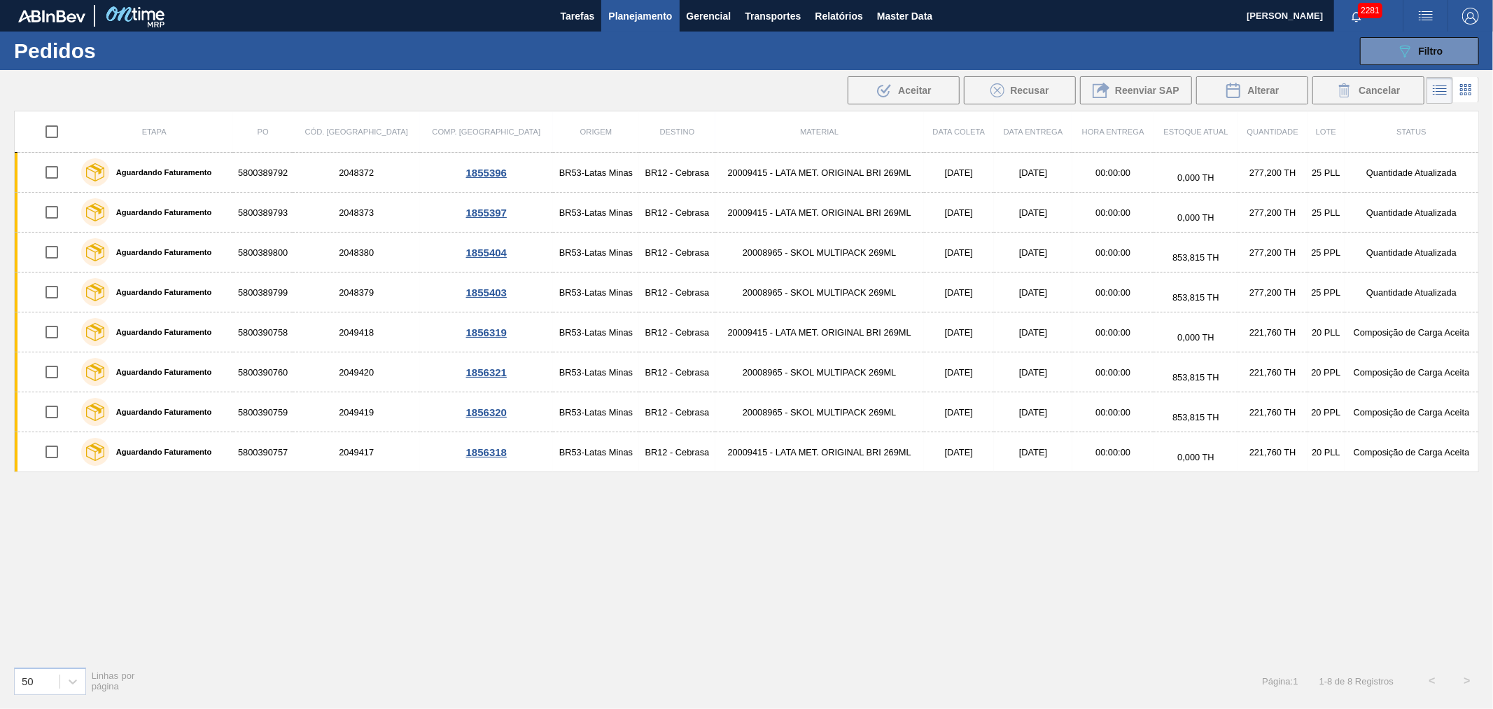
click at [50, 130] on input "checkbox" at bounding box center [51, 131] width 29 height 29
checkbox input "true"
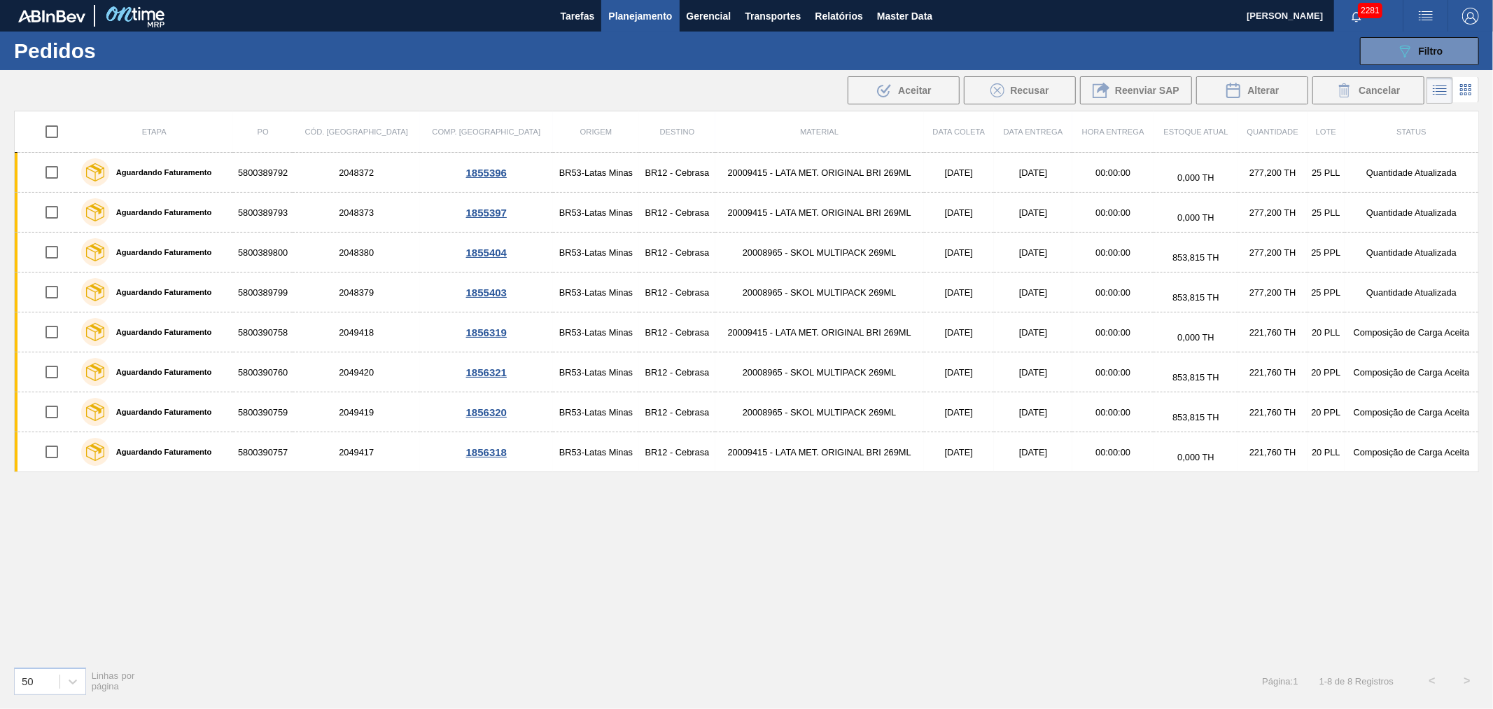
checkbox input "true"
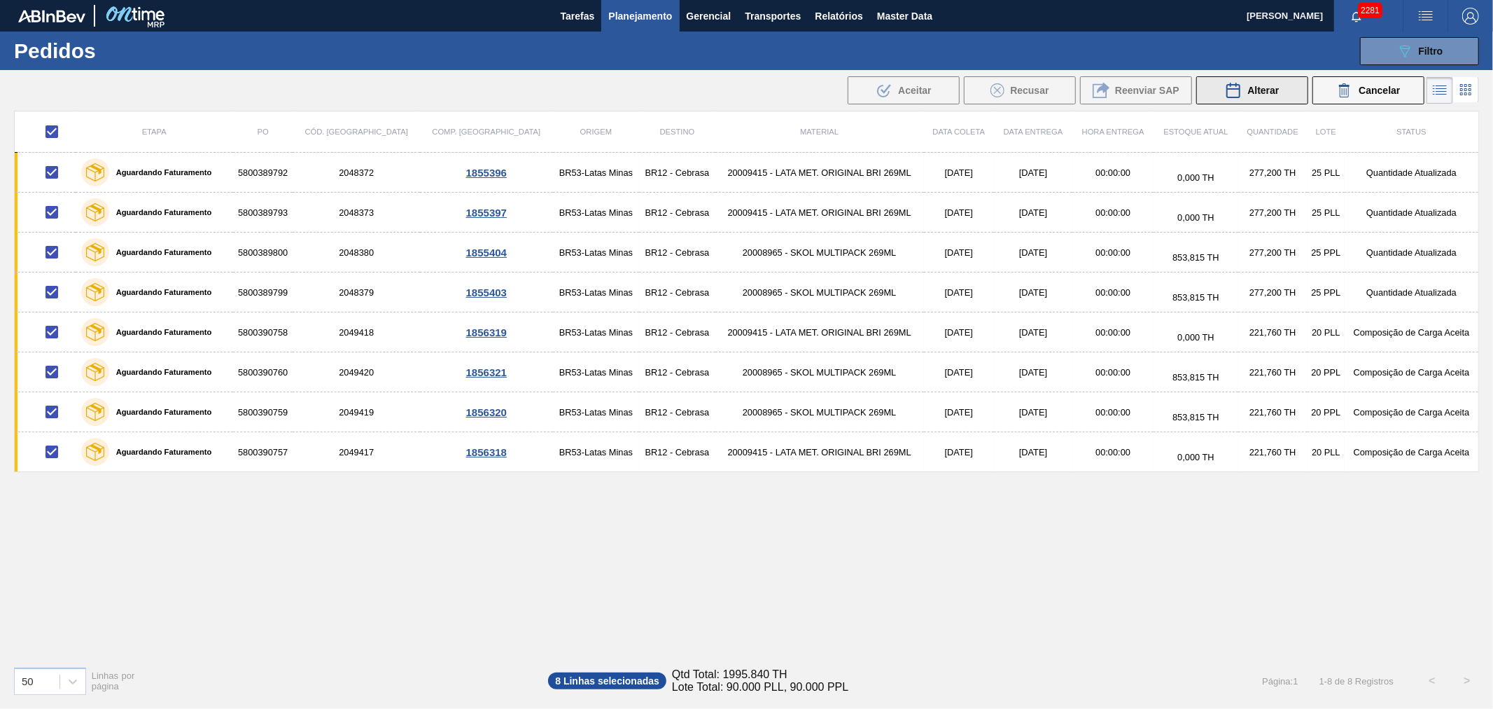
click at [1262, 88] on span "Alterar" at bounding box center [1264, 90] width 32 height 11
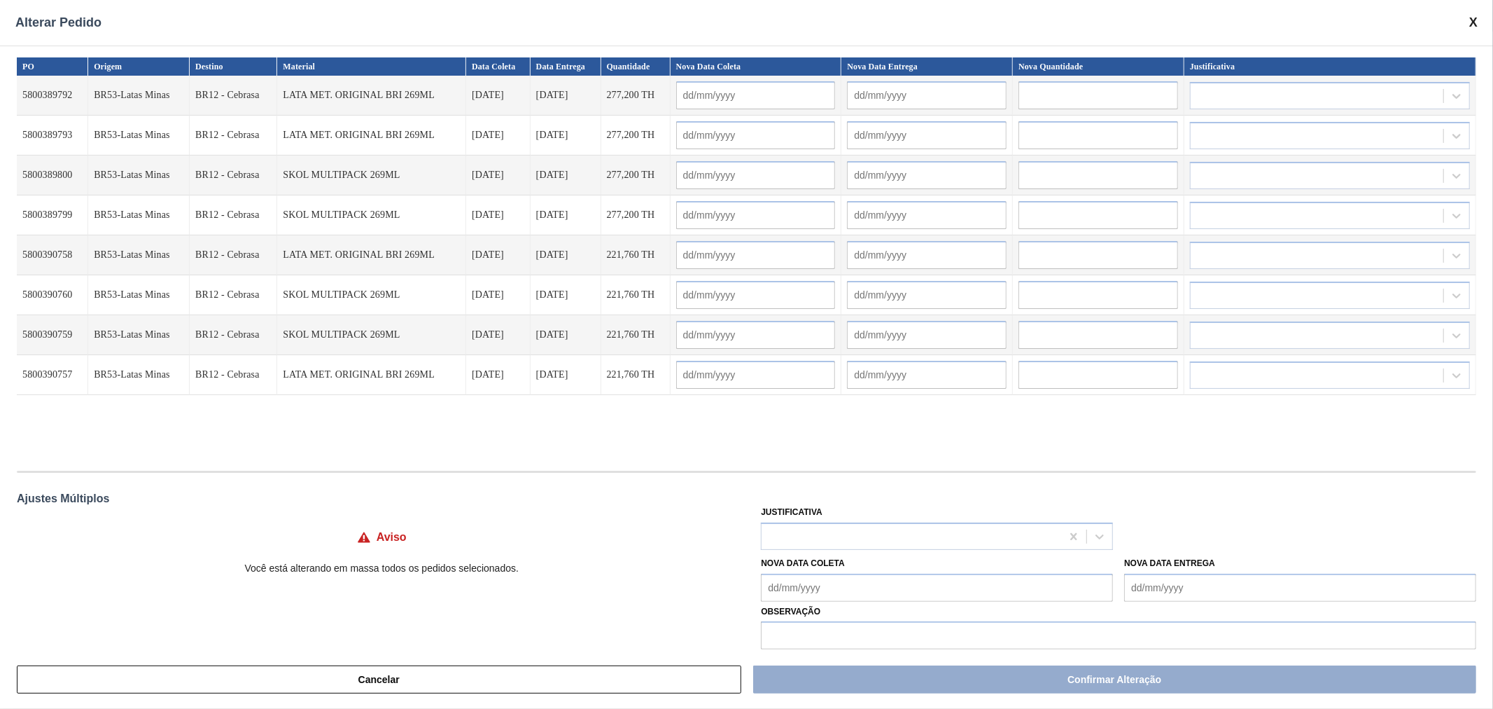
click at [1476, 16] on span at bounding box center [1474, 22] width 8 height 15
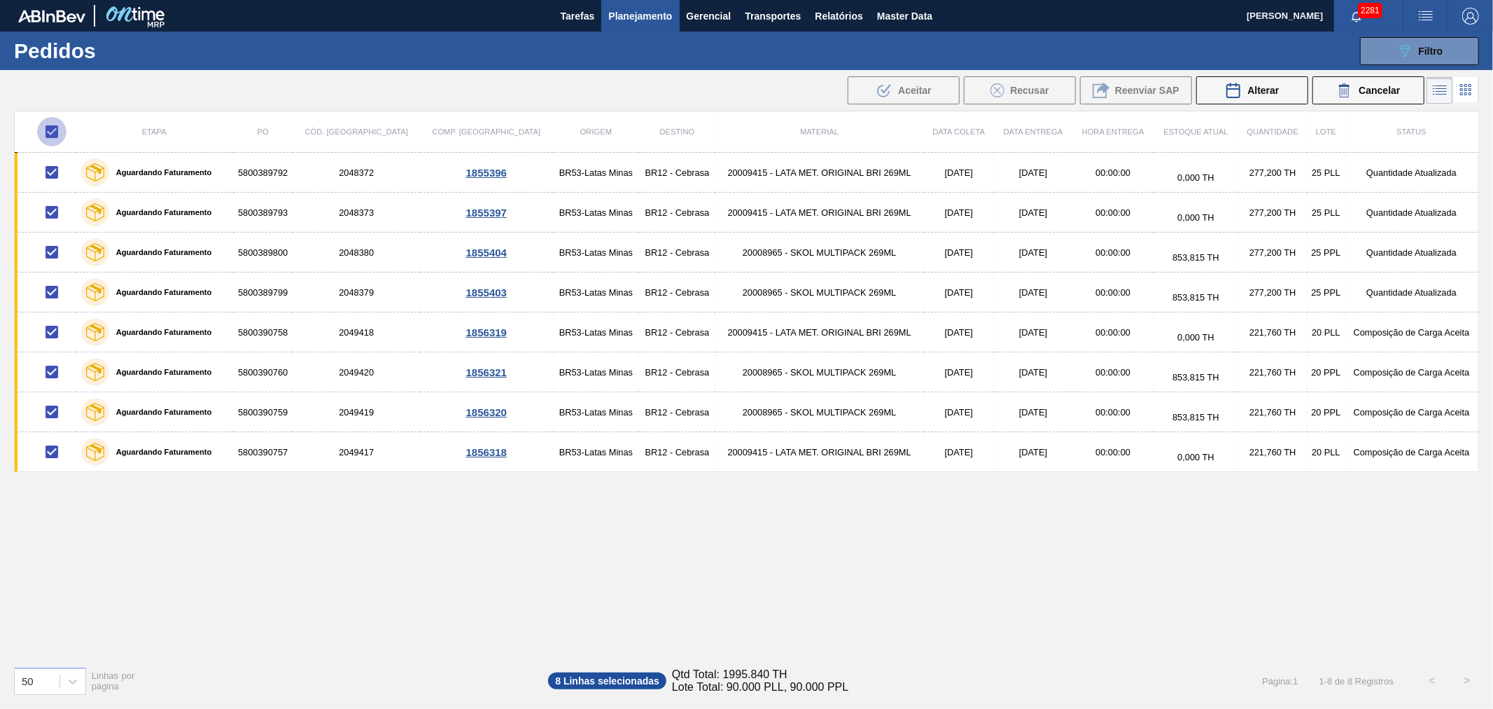
click at [53, 121] on input "checkbox" at bounding box center [51, 131] width 29 height 29
checkbox input "false"
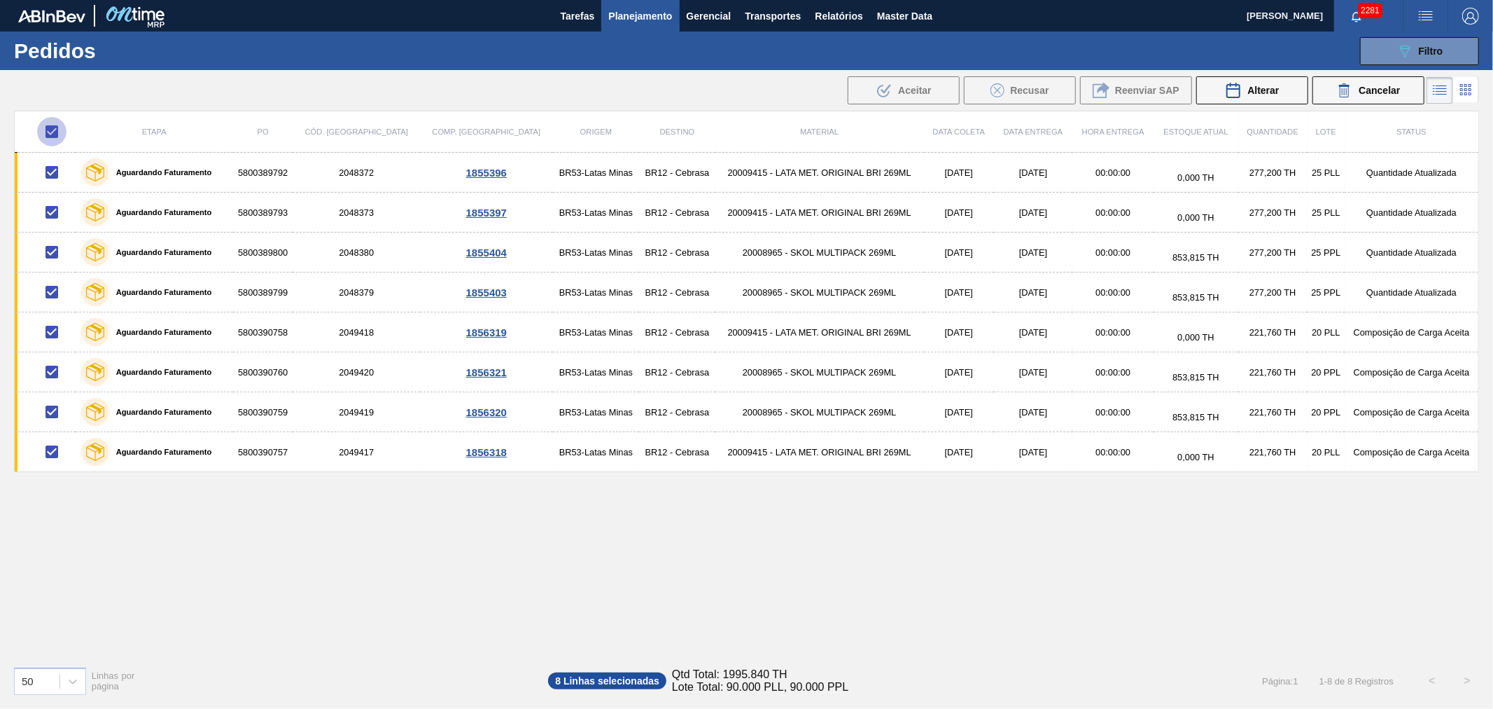
checkbox input "false"
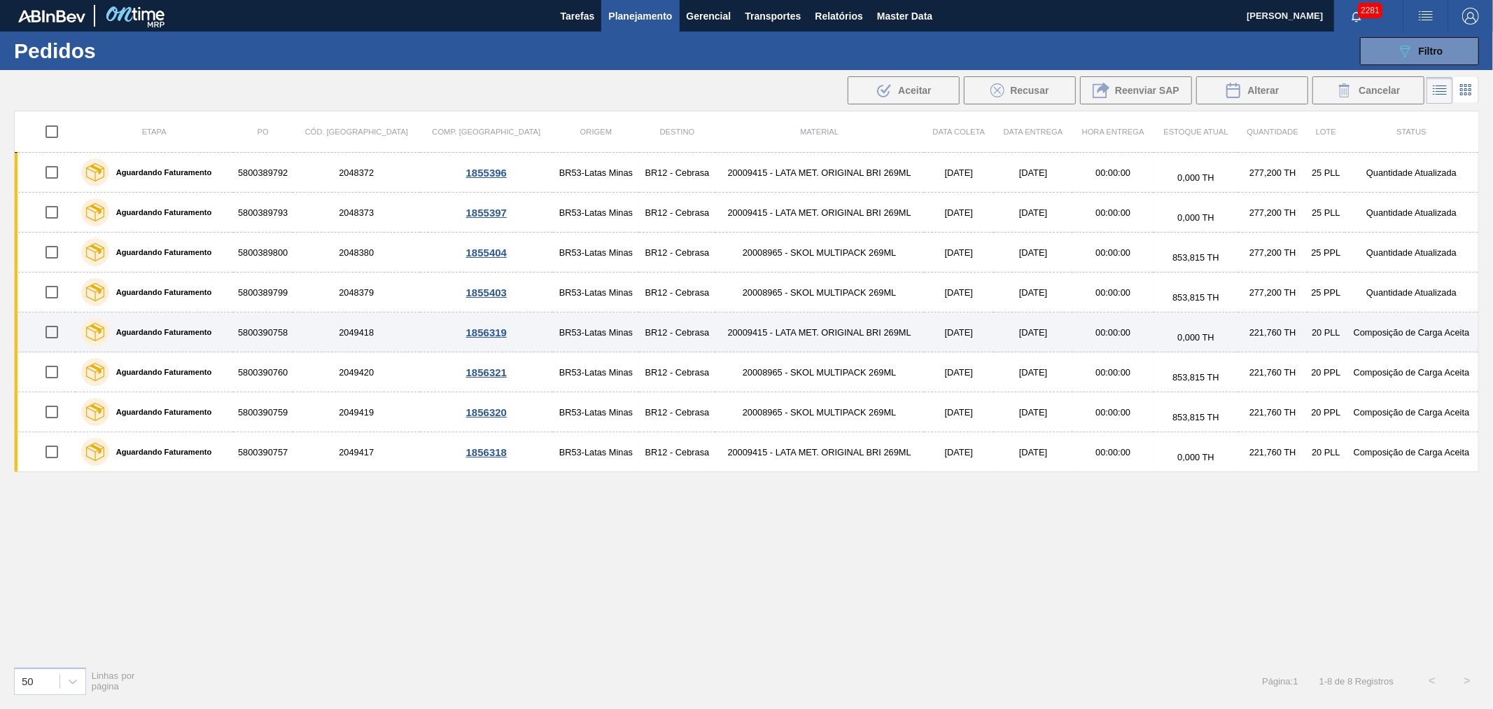
click at [54, 335] on input "checkbox" at bounding box center [51, 331] width 29 height 29
checkbox input "true"
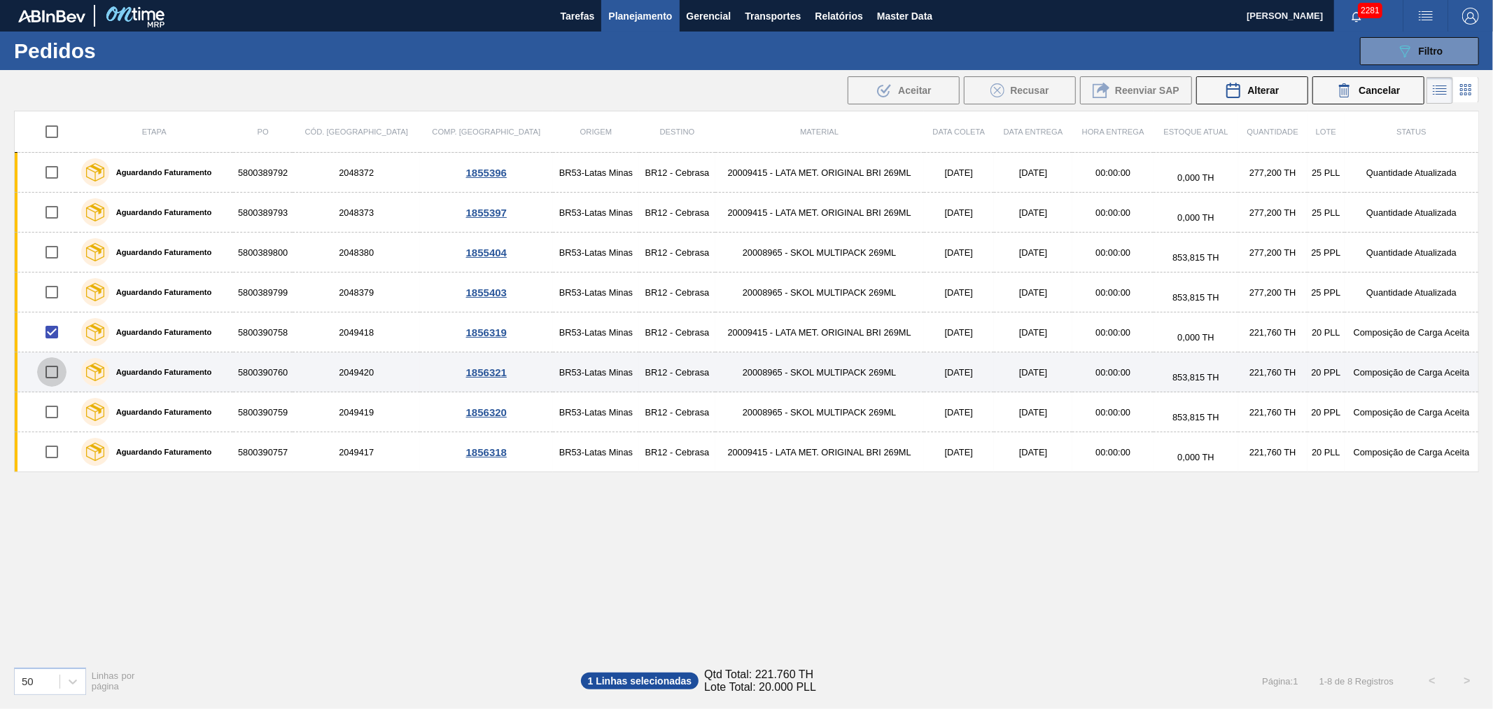
click at [50, 368] on input "checkbox" at bounding box center [51, 371] width 29 height 29
checkbox input "true"
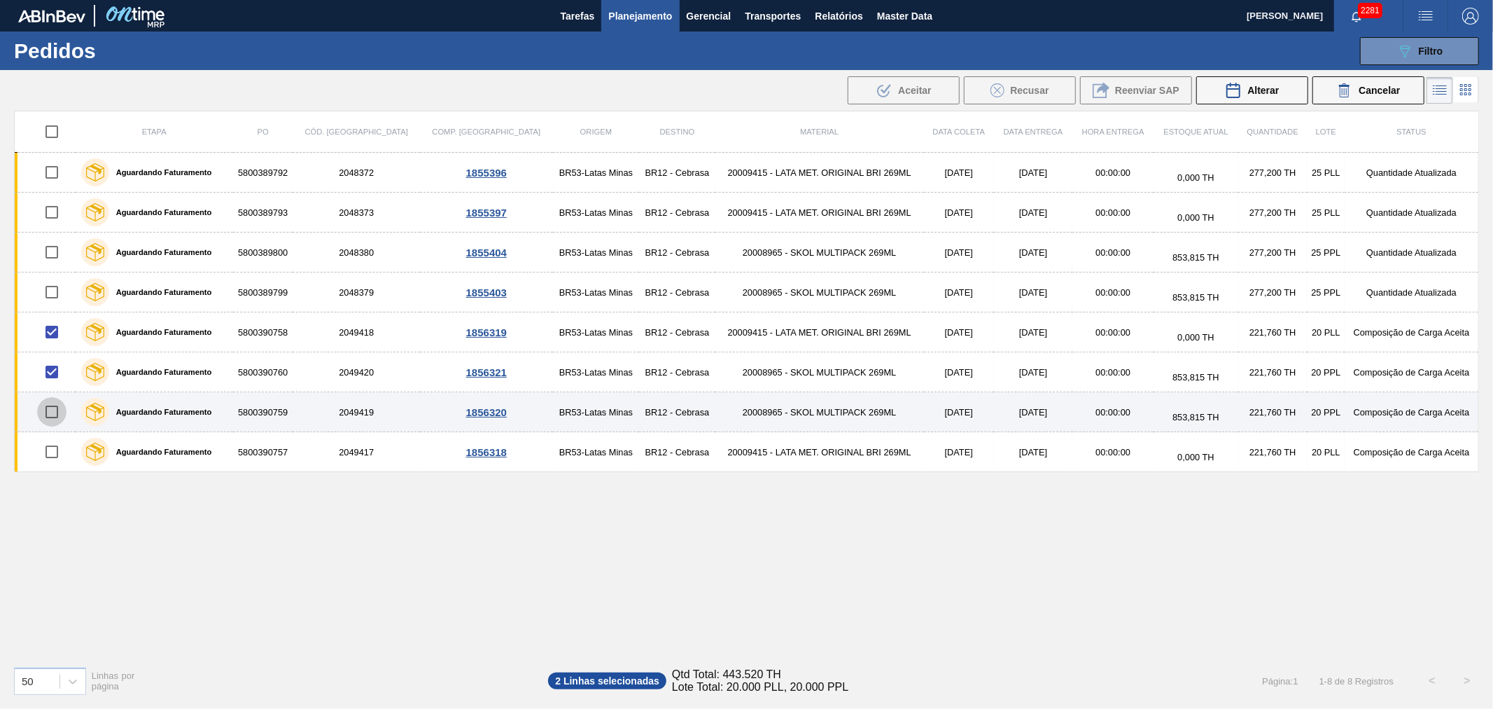
click at [43, 404] on input "checkbox" at bounding box center [51, 411] width 29 height 29
checkbox input "true"
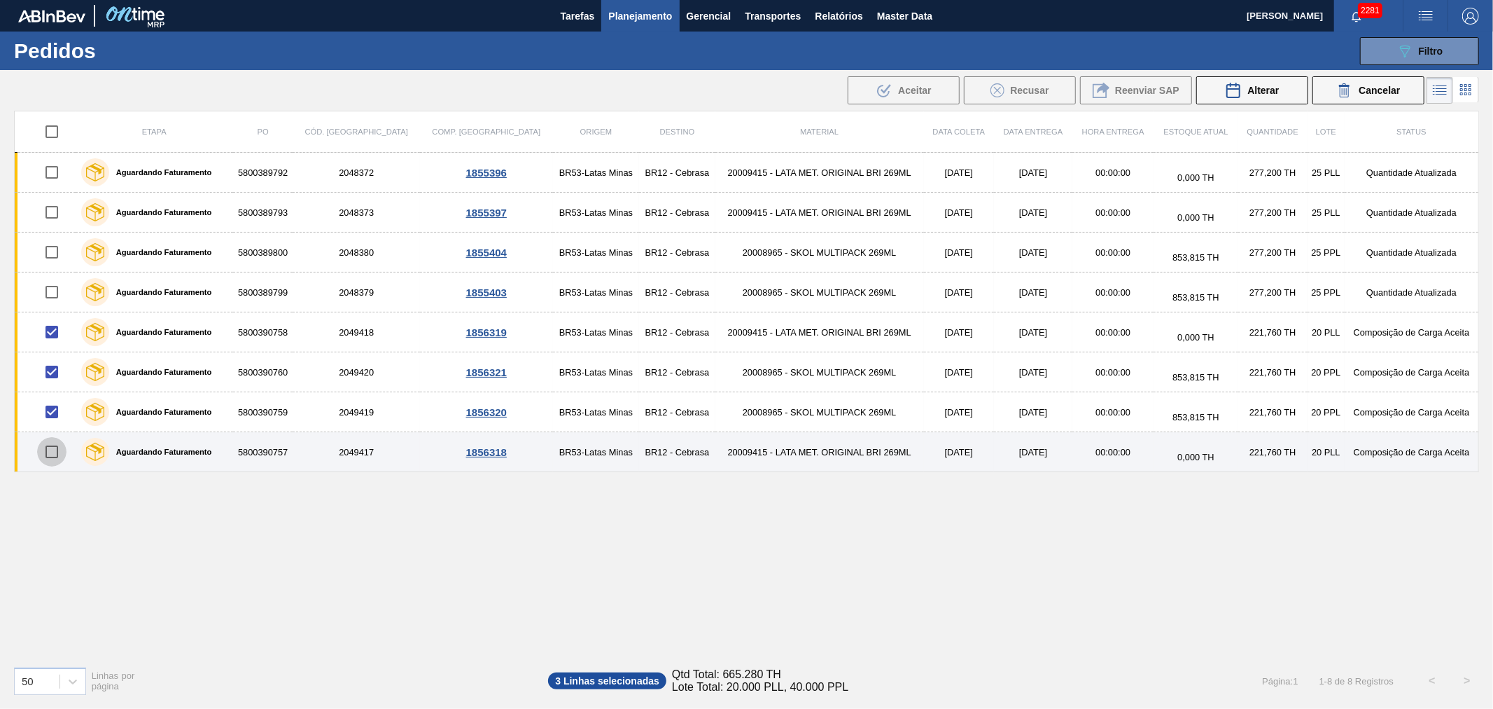
click at [53, 453] on input "checkbox" at bounding box center [51, 451] width 29 height 29
checkbox input "true"
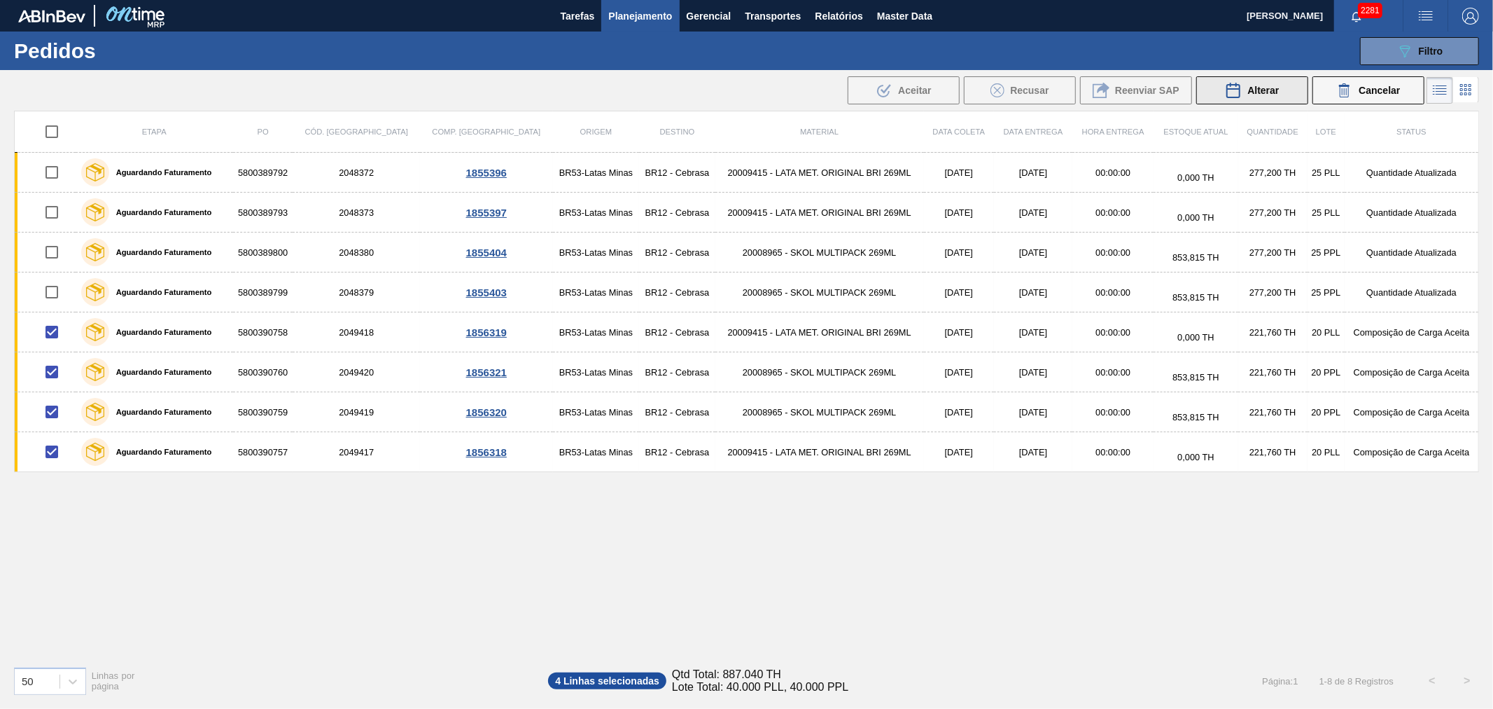
click at [1276, 88] on span "Alterar" at bounding box center [1264, 90] width 32 height 11
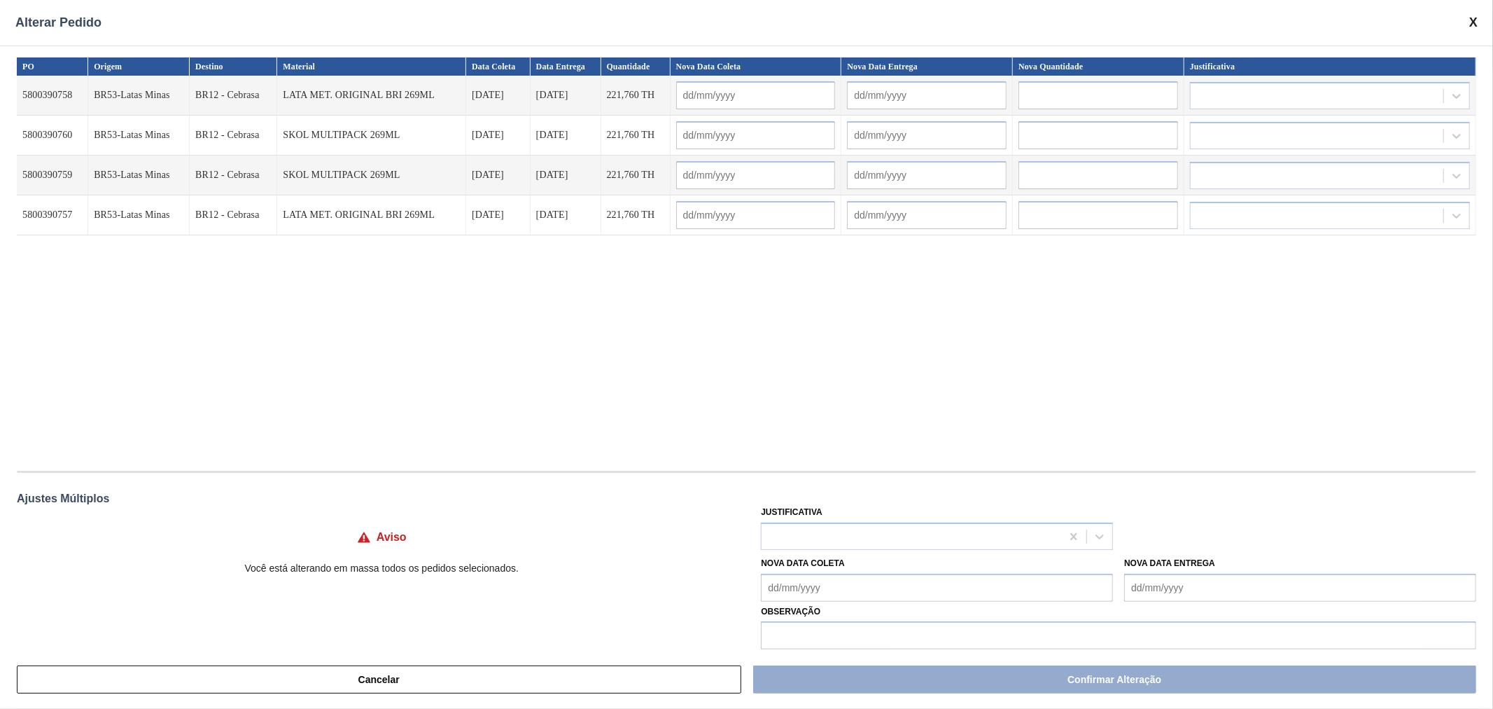
click at [1079, 95] on input "text" at bounding box center [1099, 95] width 160 height 28
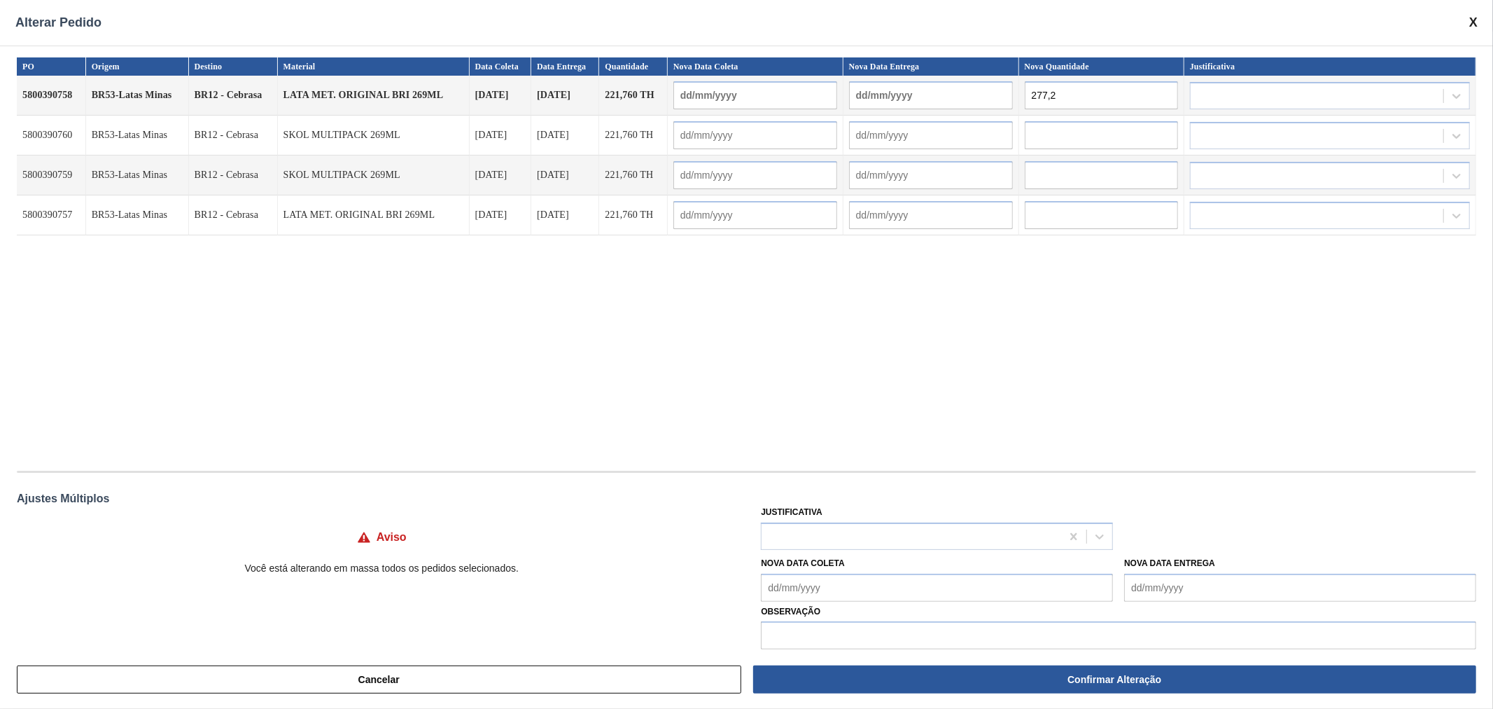
click at [1079, 95] on input "277,2" at bounding box center [1101, 95] width 153 height 28
type input "277,2"
click at [1080, 129] on input "text" at bounding box center [1101, 135] width 153 height 28
paste input "277,2"
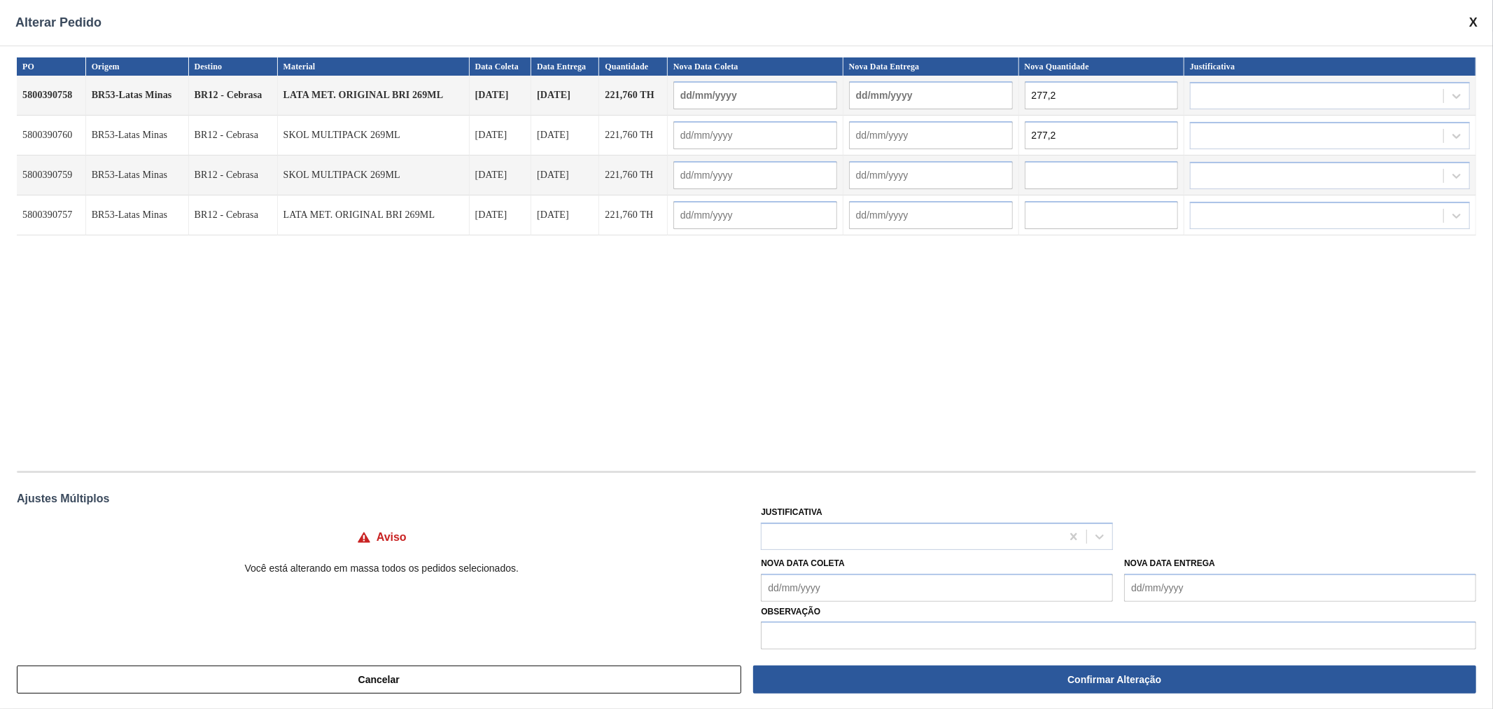
type input "277,2"
click at [1071, 166] on input "text" at bounding box center [1101, 175] width 153 height 28
paste input "277,2"
type input "277,2"
drag, startPoint x: 1071, startPoint y: 217, endPoint x: 1074, endPoint y: 225, distance: 8.9
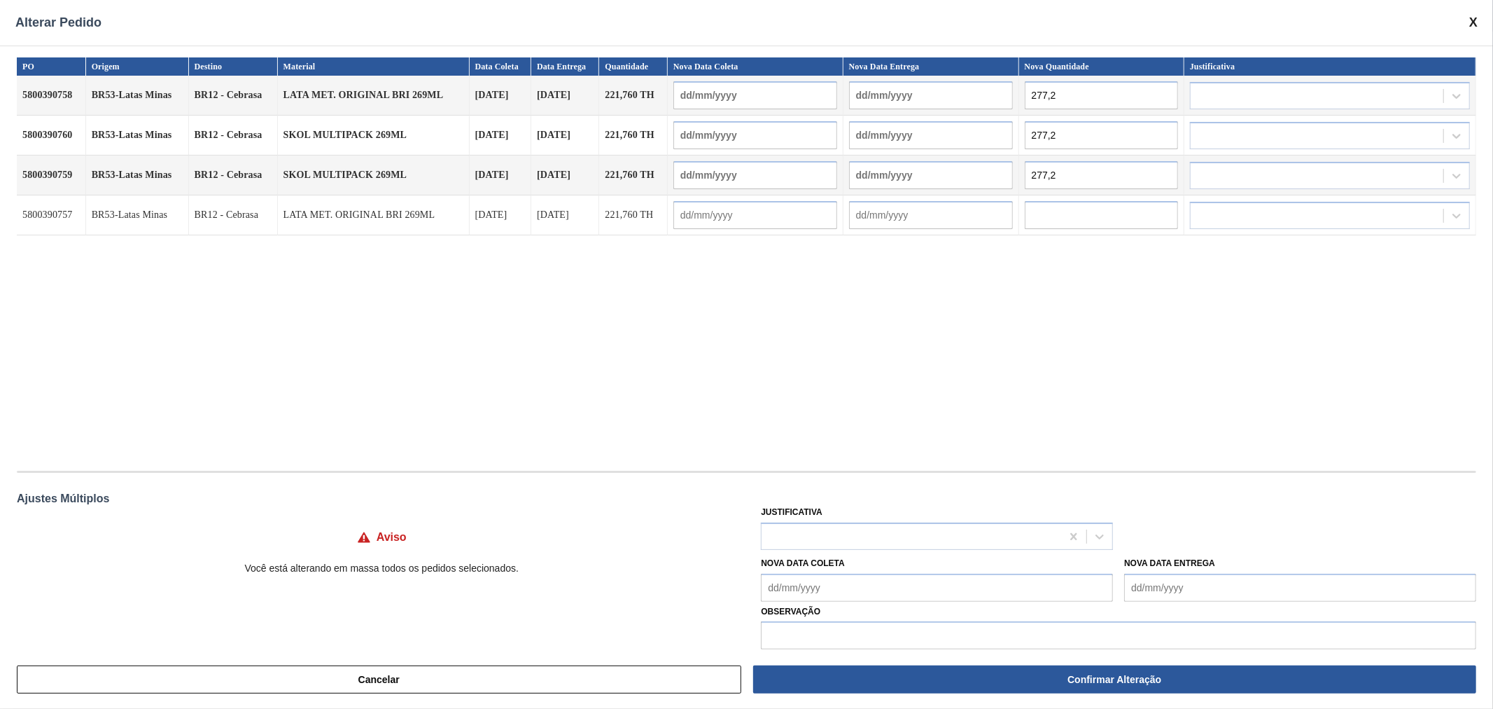
click at [1070, 217] on input "text" at bounding box center [1101, 215] width 153 height 28
paste input "277,2"
type input "277,2"
click at [1012, 320] on div "PO Origem Destino Material Data Coleta Data Entrega Quantidade Nova Data Coleta…" at bounding box center [747, 256] width 1460 height 399
click at [893, 543] on div at bounding box center [912, 536] width 300 height 20
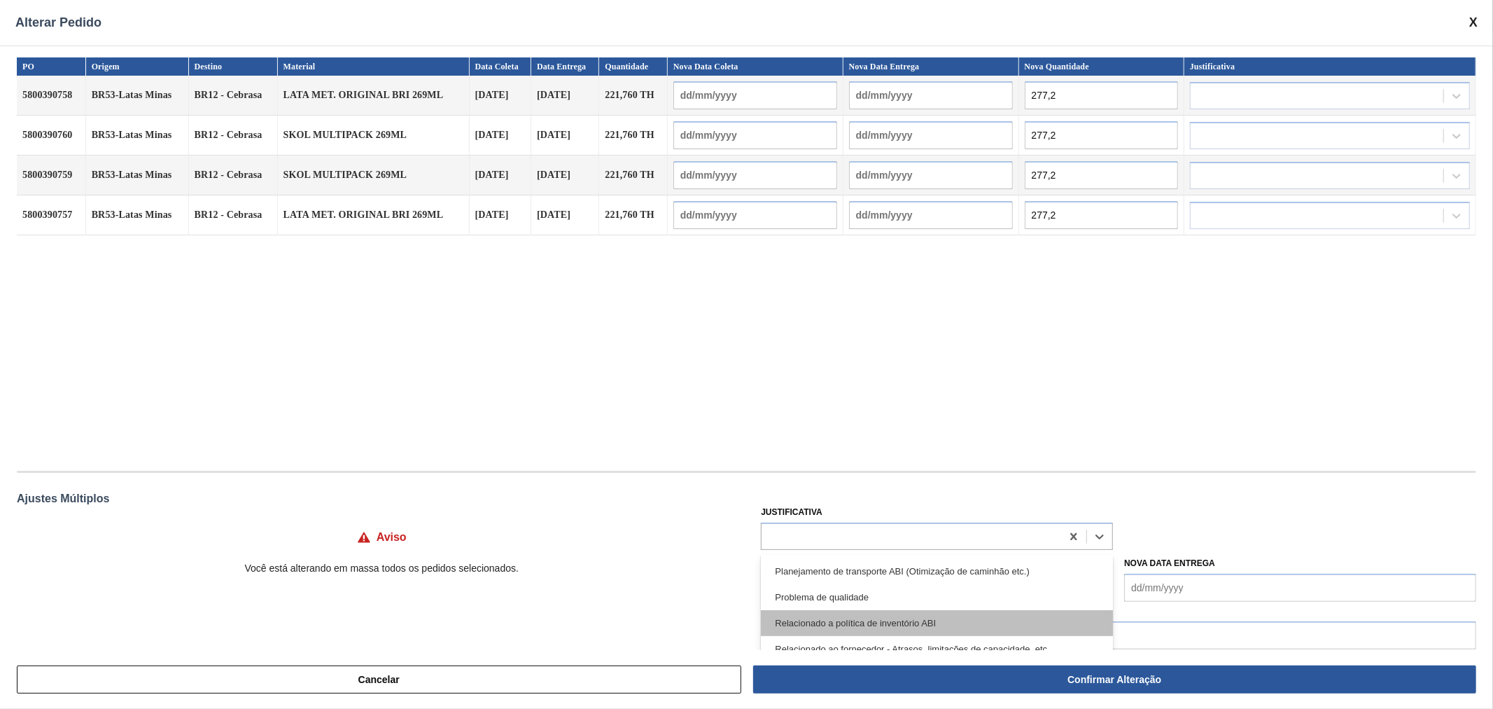
scroll to position [260, 0]
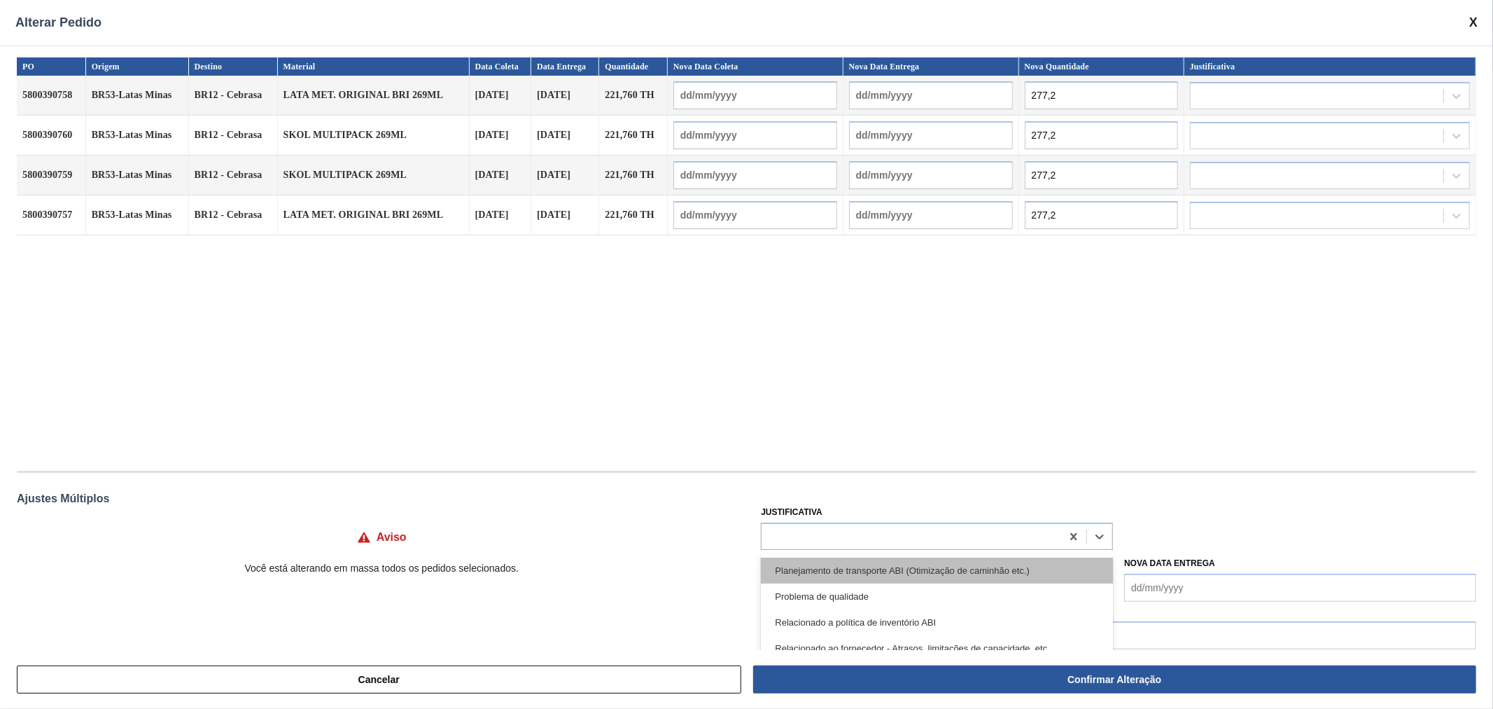
click at [964, 561] on div "Planejamento de transporte ABI (Otimização de caminhão etc.)" at bounding box center [937, 570] width 352 height 26
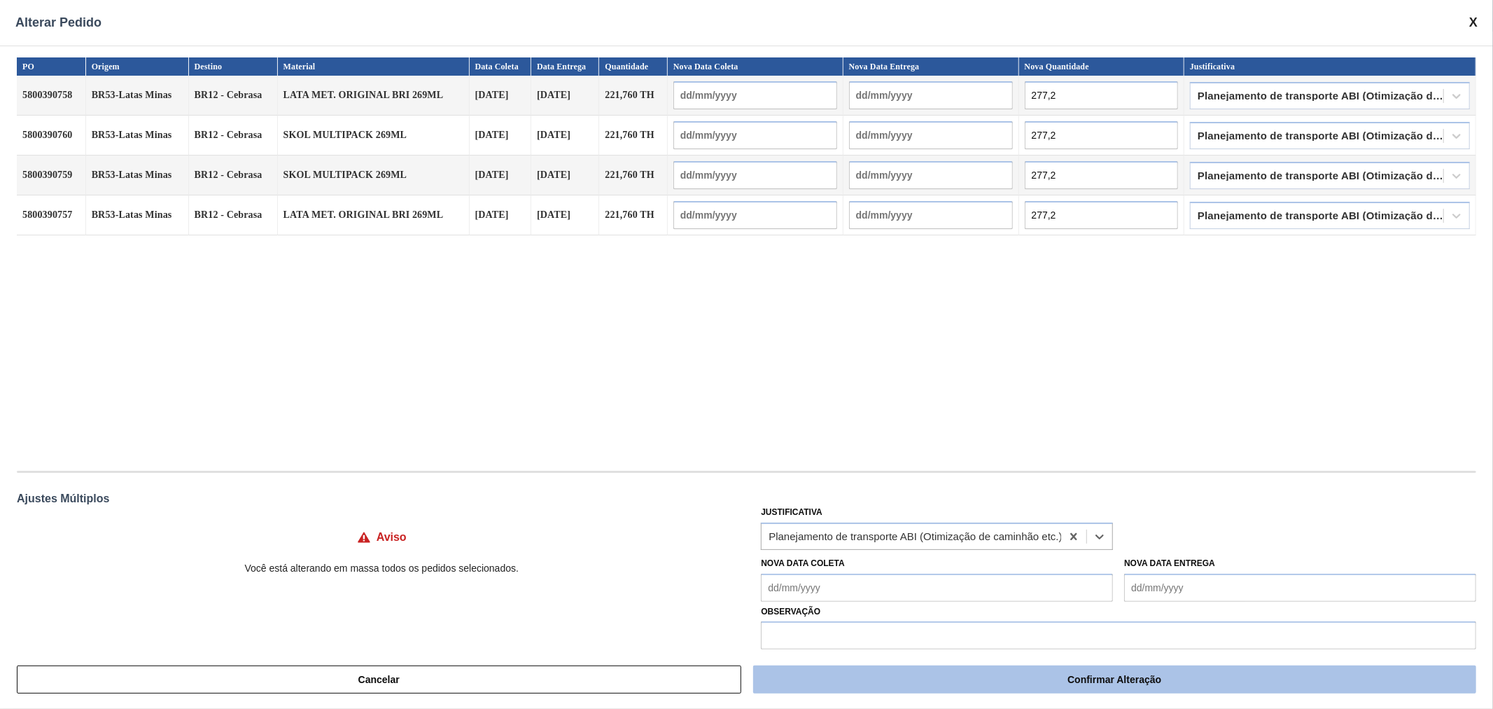
click at [1133, 679] on button "Confirmar Alteração" at bounding box center [1114, 679] width 723 height 28
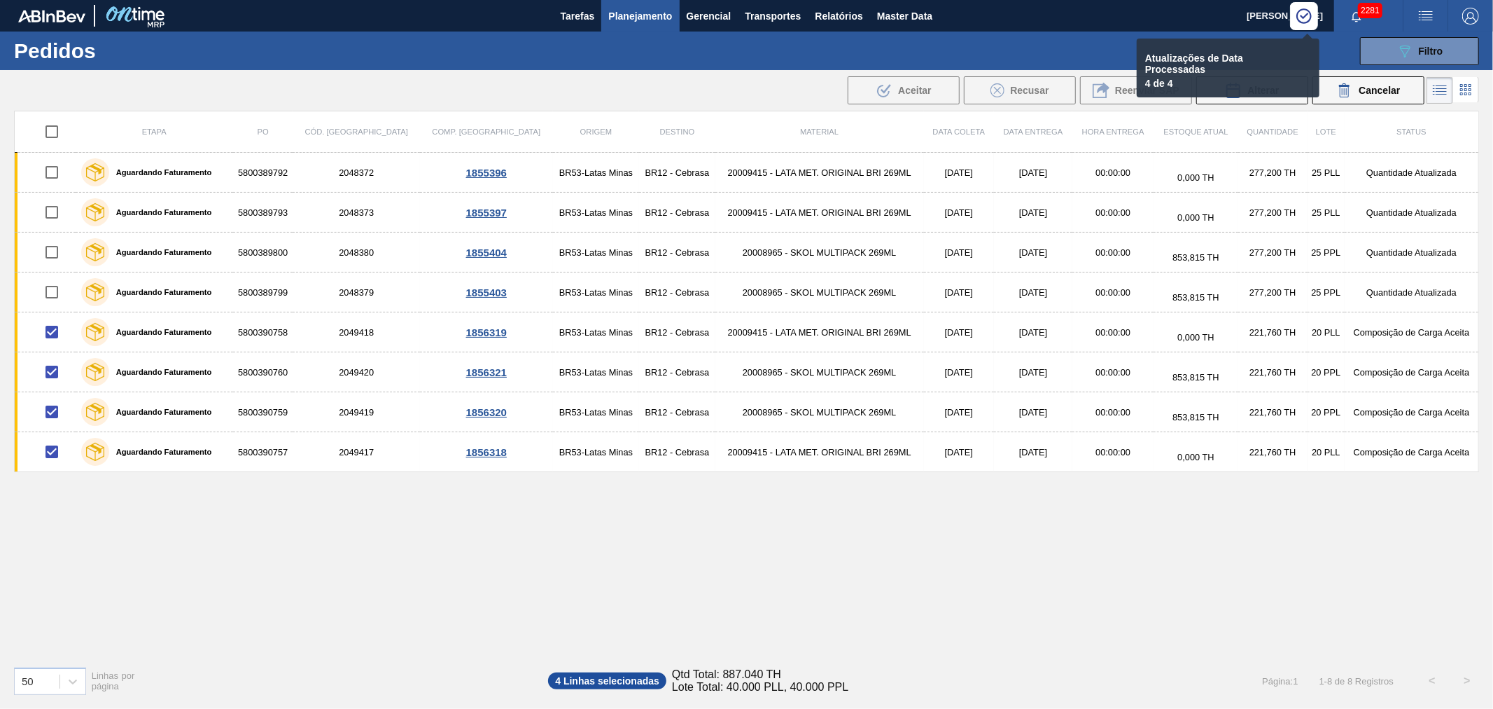
drag, startPoint x: 983, startPoint y: 621, endPoint x: 984, endPoint y: 634, distance: 12.7
click at [983, 621] on div "Etapa PO Cód. Pedido Comp. Carga Origem Destino Material Data coleta Data Entre…" at bounding box center [746, 383] width 1465 height 544
checkbox input "false"
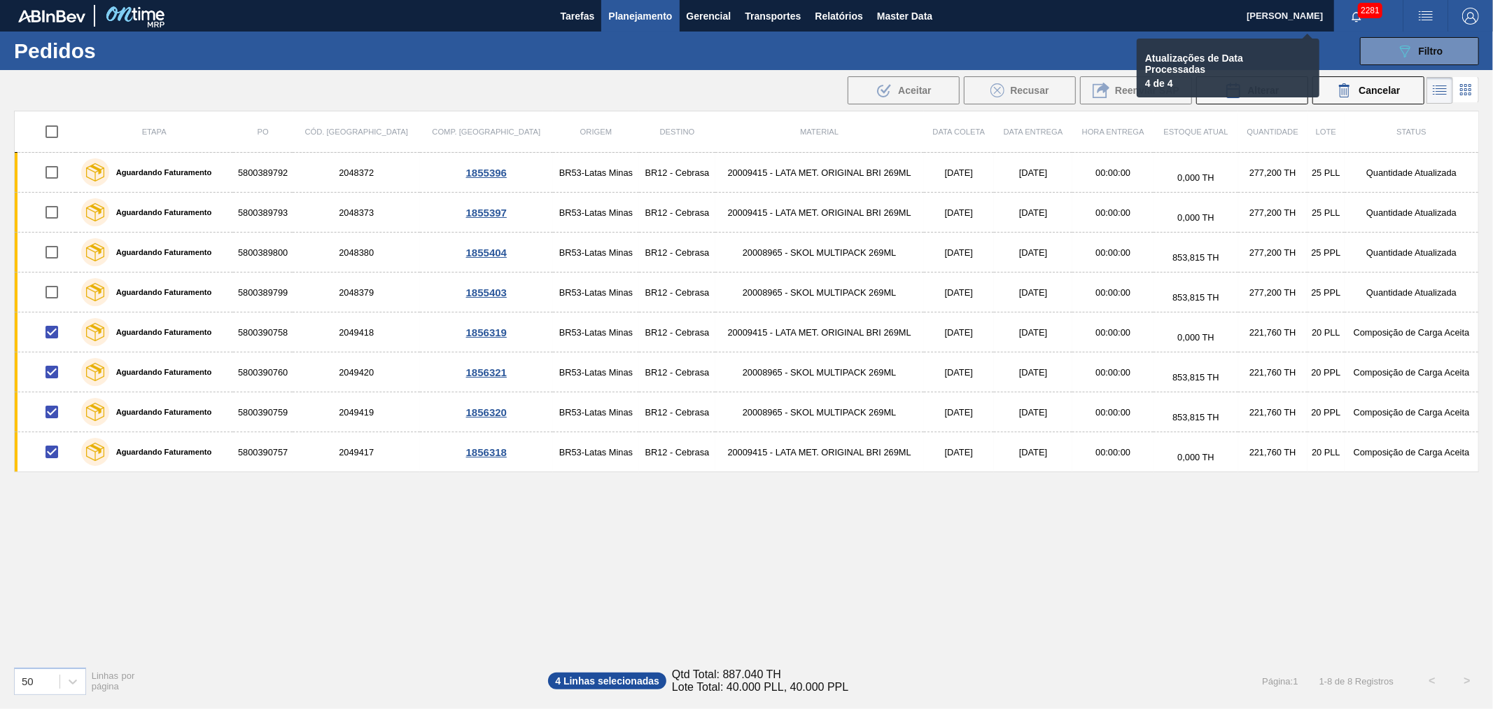
checkbox input "false"
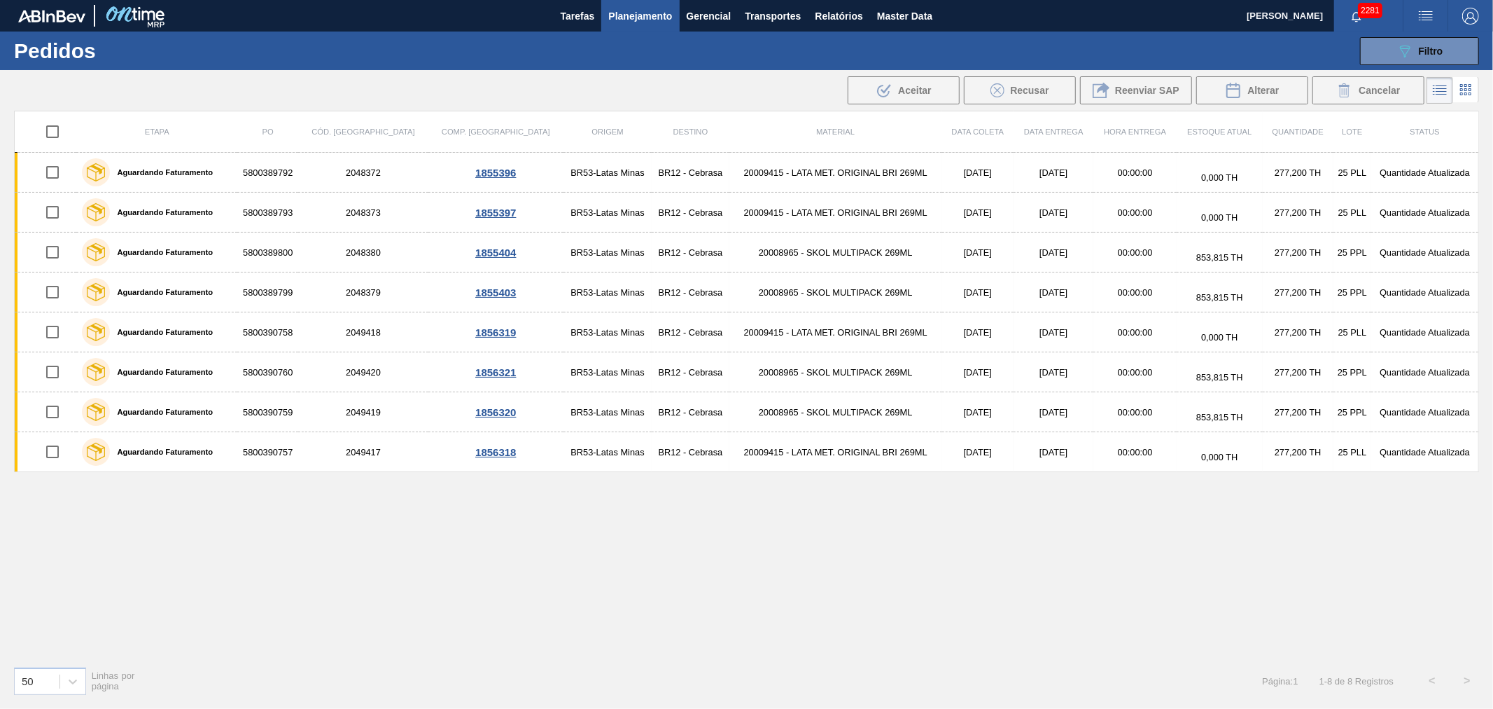
click at [660, 15] on span "Planejamento" at bounding box center [640, 16] width 64 height 17
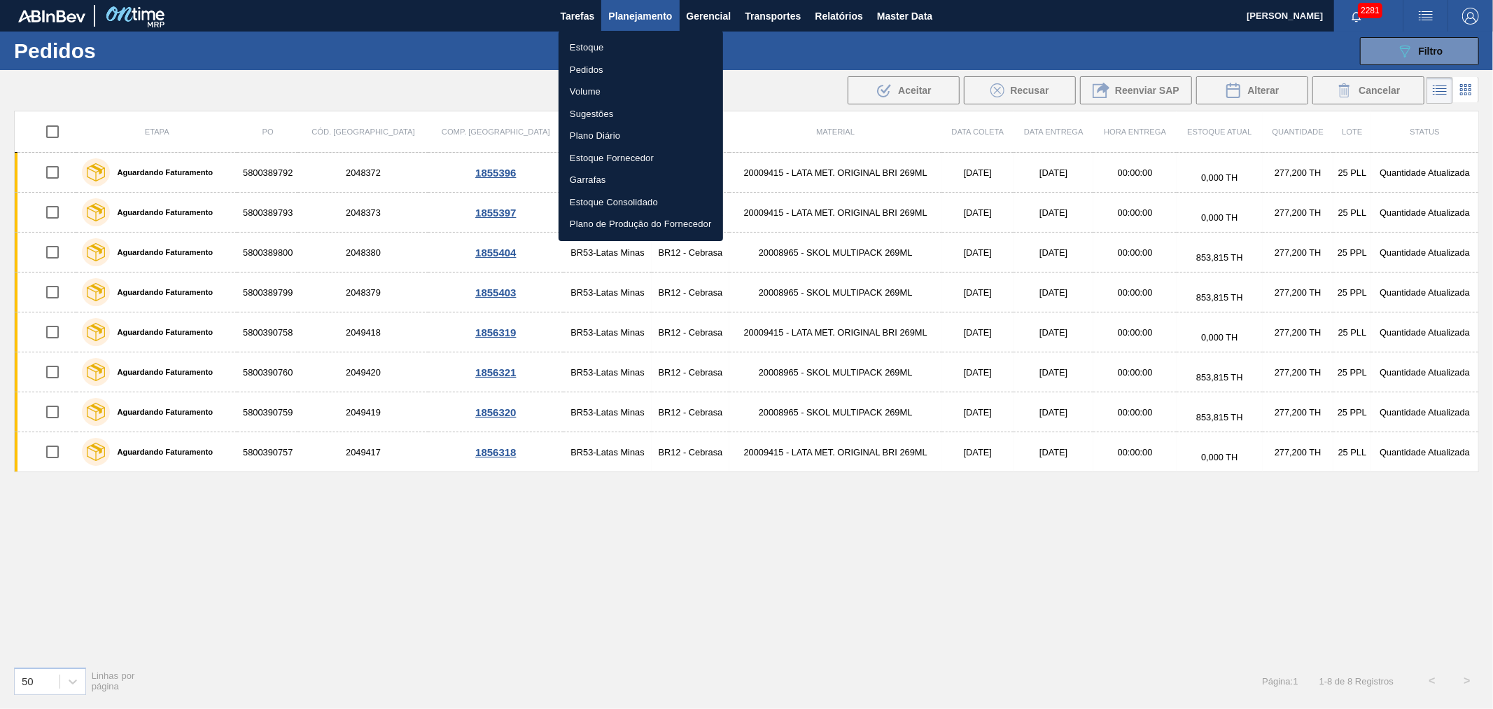
drag, startPoint x: 607, startPoint y: 46, endPoint x: 646, endPoint y: 41, distance: 39.5
click at [607, 46] on li "Estoque" at bounding box center [641, 47] width 165 height 22
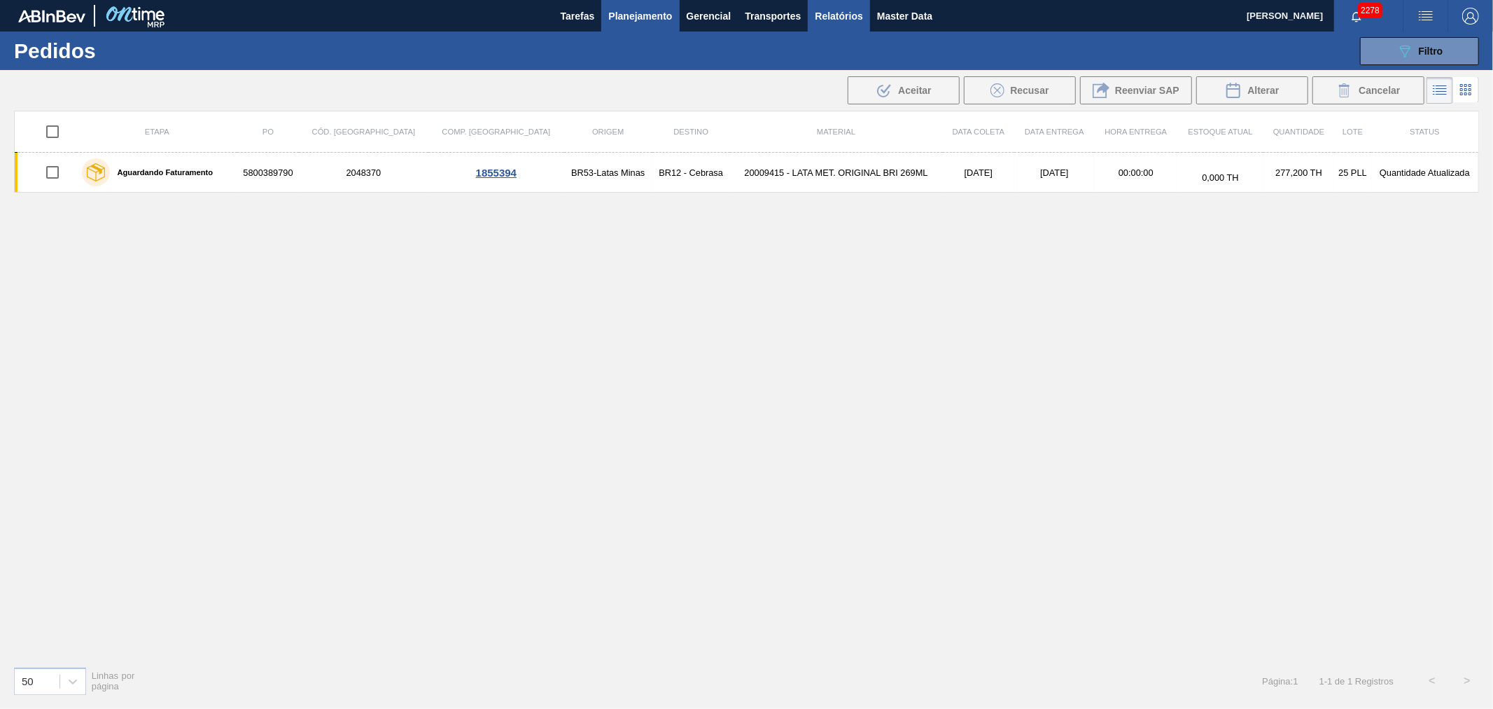
click at [821, 12] on span "Relatórios" at bounding box center [839, 16] width 48 height 17
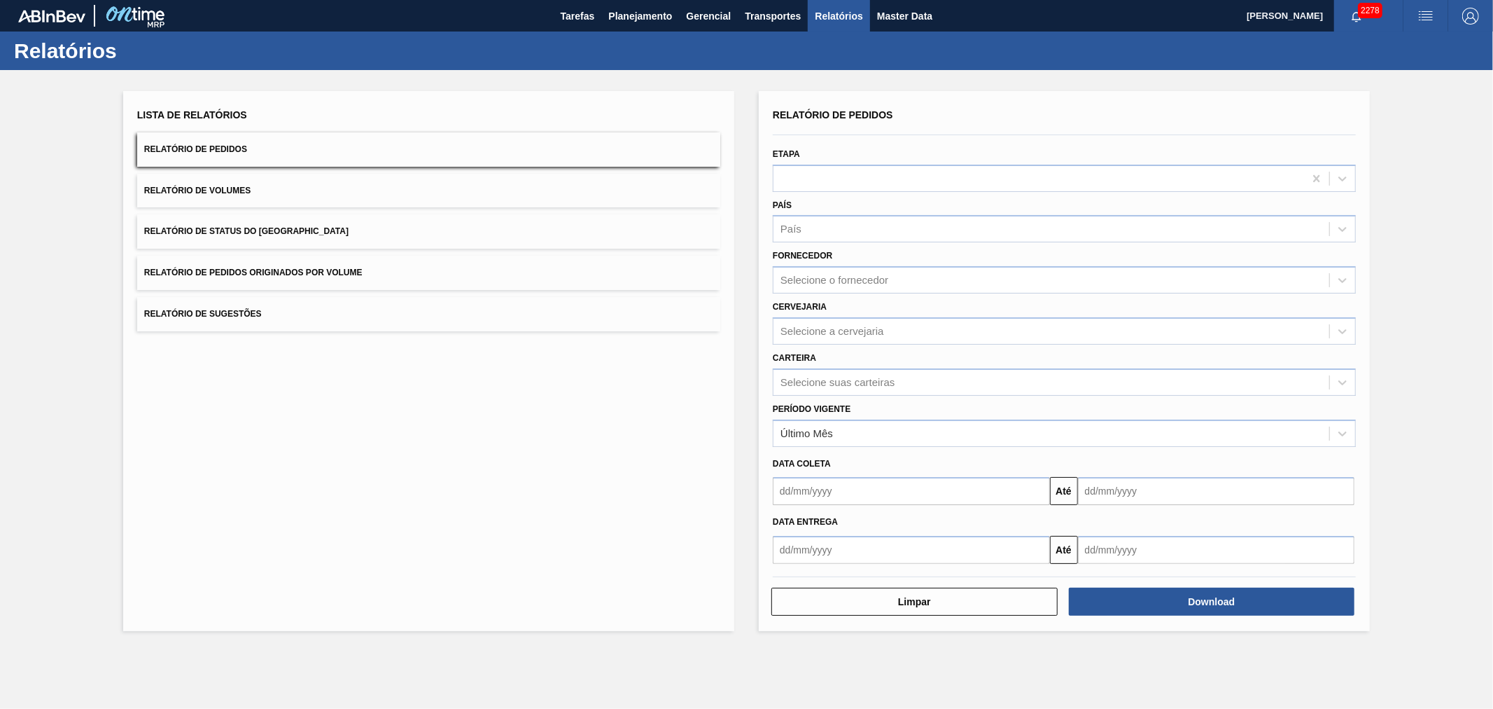
click at [330, 193] on button "Relatório de Volumes" at bounding box center [428, 191] width 583 height 34
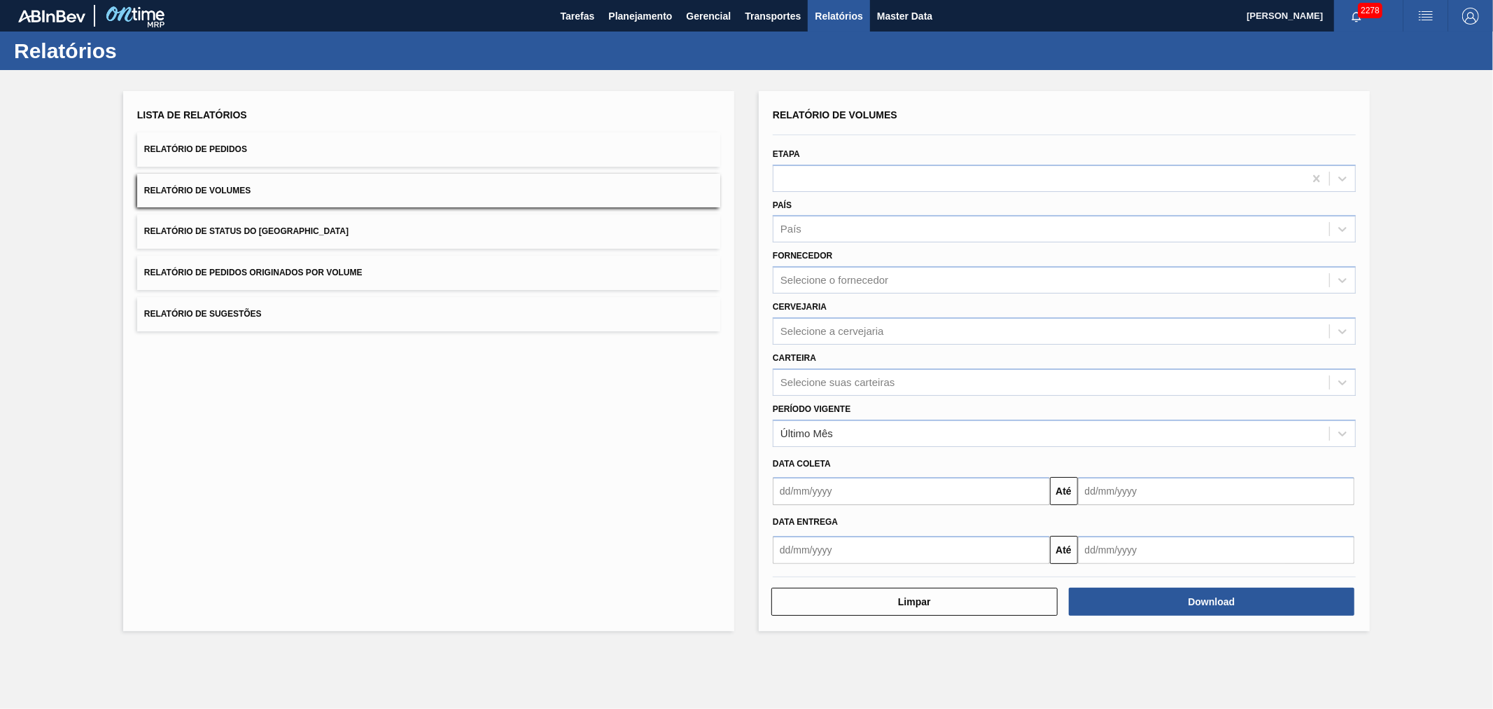
click at [277, 152] on button "Relatório de Pedidos" at bounding box center [428, 149] width 583 height 34
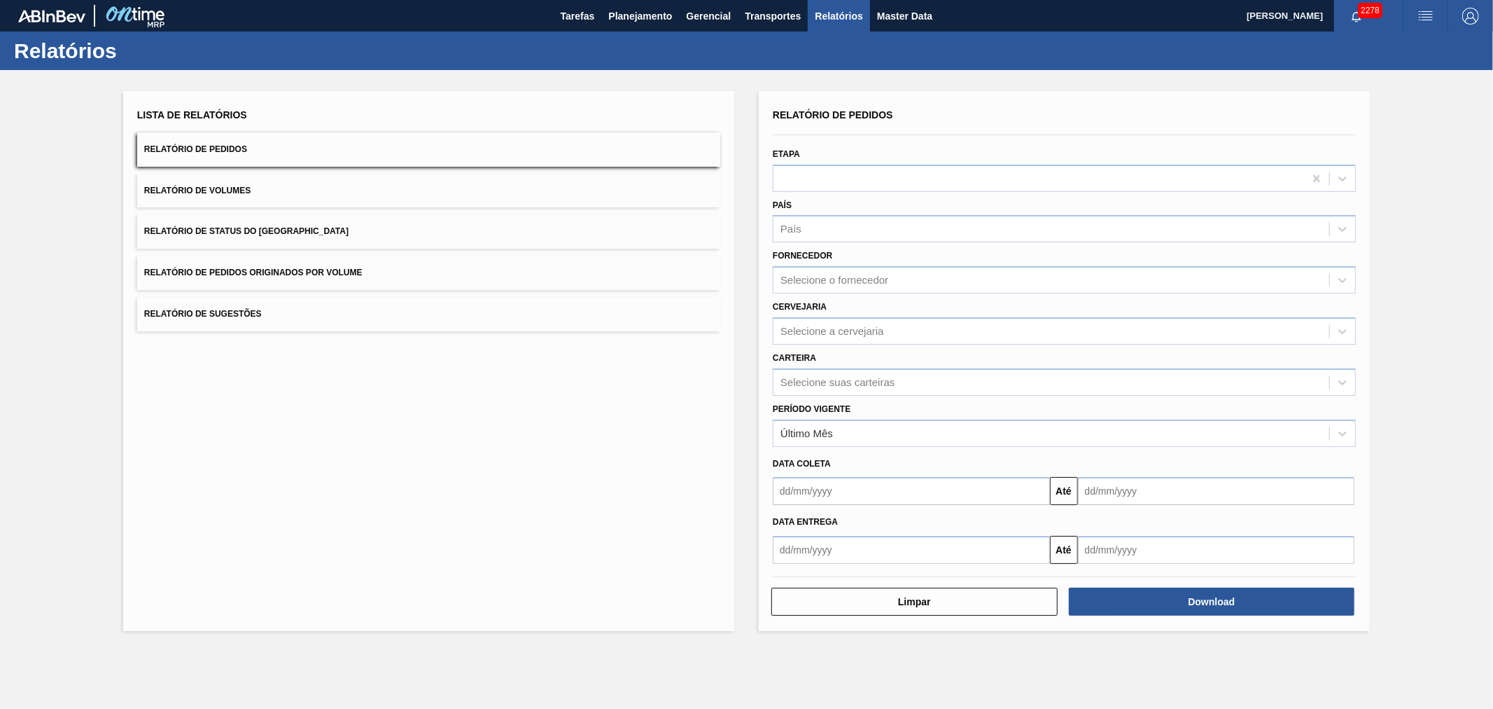
click at [287, 179] on button "Relatório de Volumes" at bounding box center [428, 191] width 583 height 34
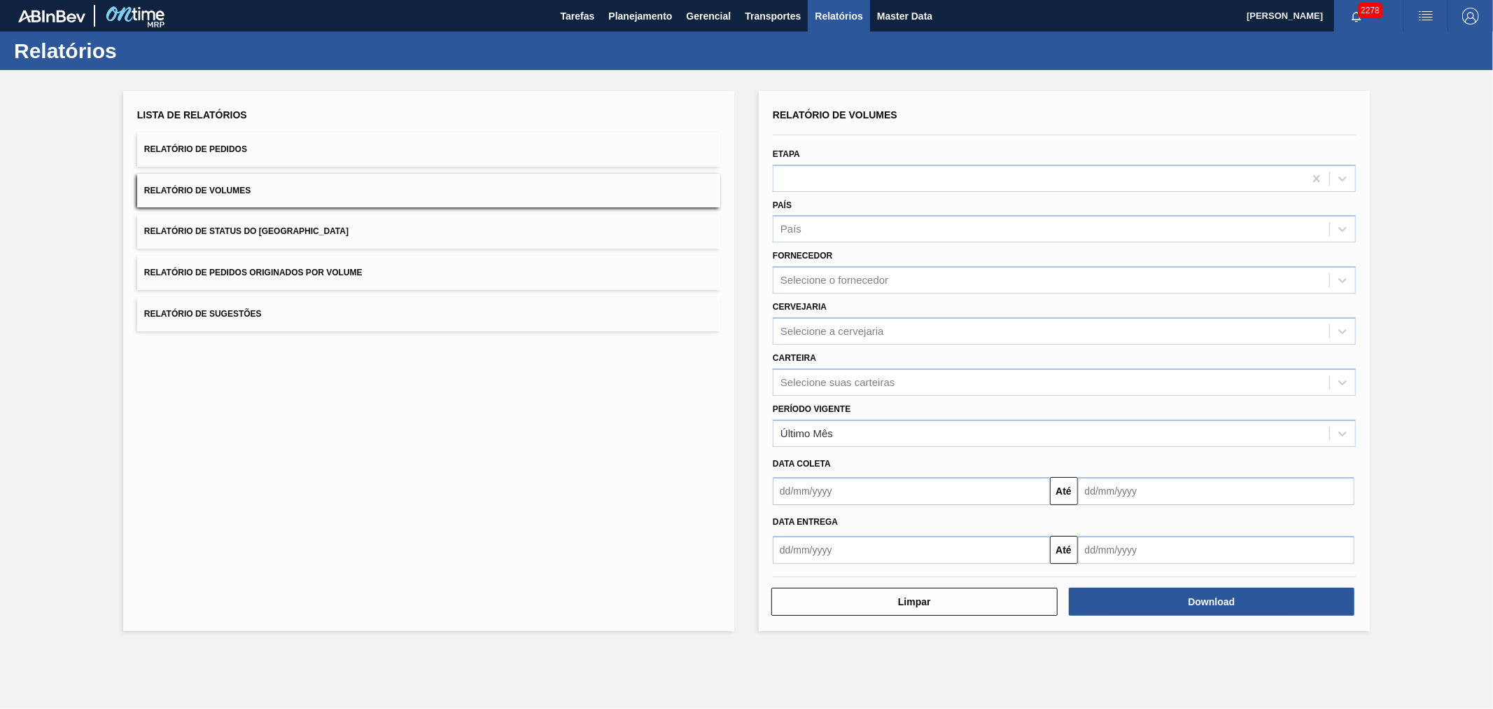
click at [316, 231] on button "Relatório de Status do [GEOGRAPHIC_DATA]" at bounding box center [428, 231] width 583 height 34
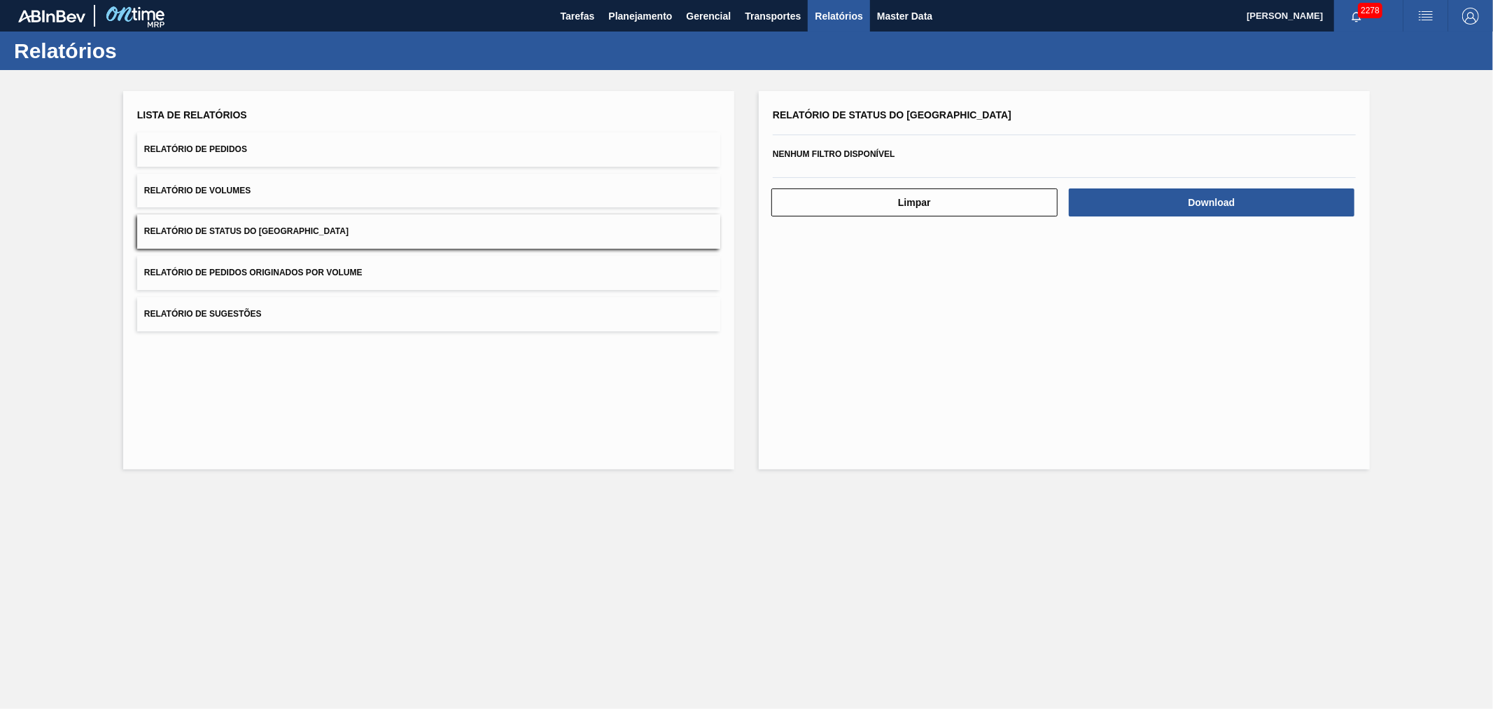
click at [329, 270] on span "Relatório de Pedidos Originados por Volume" at bounding box center [253, 272] width 218 height 10
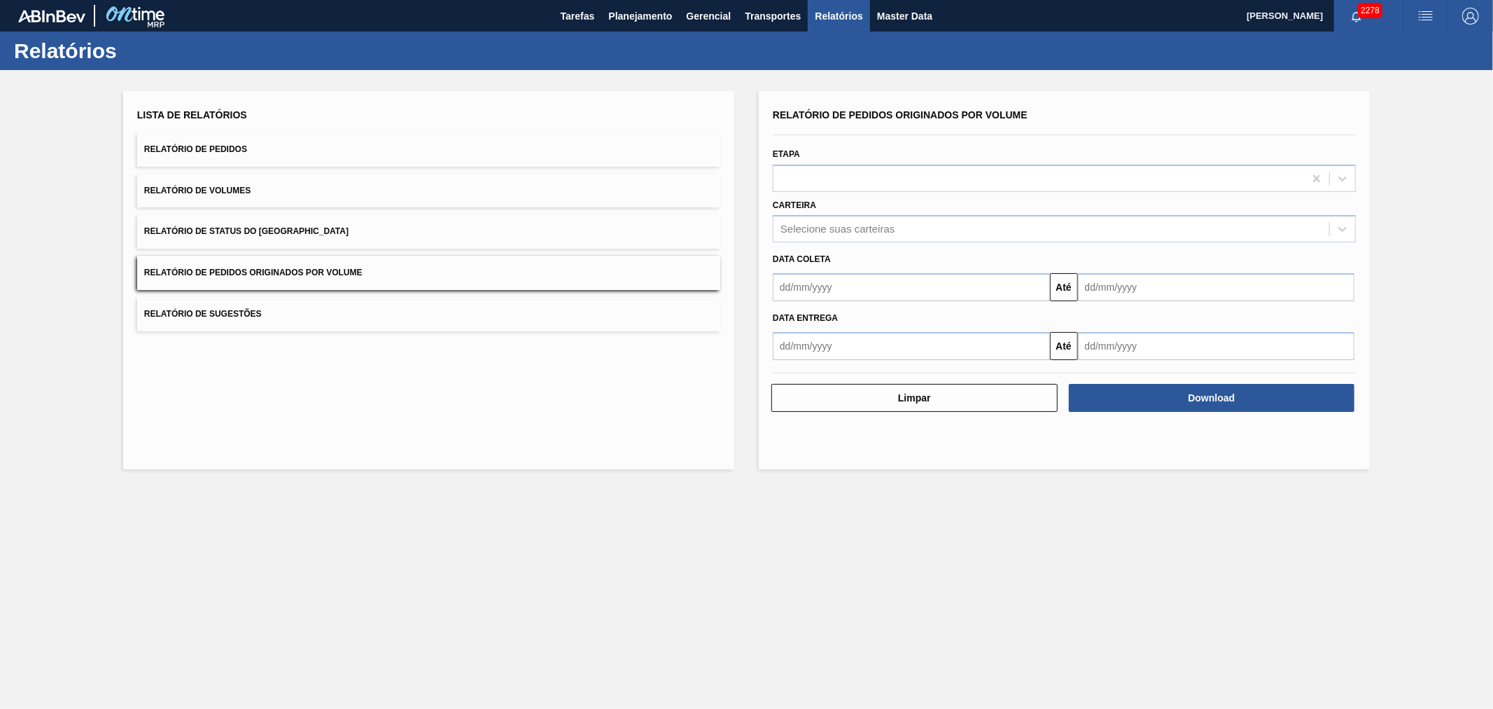
click at [282, 310] on button "Relatório de Sugestões" at bounding box center [428, 314] width 583 height 34
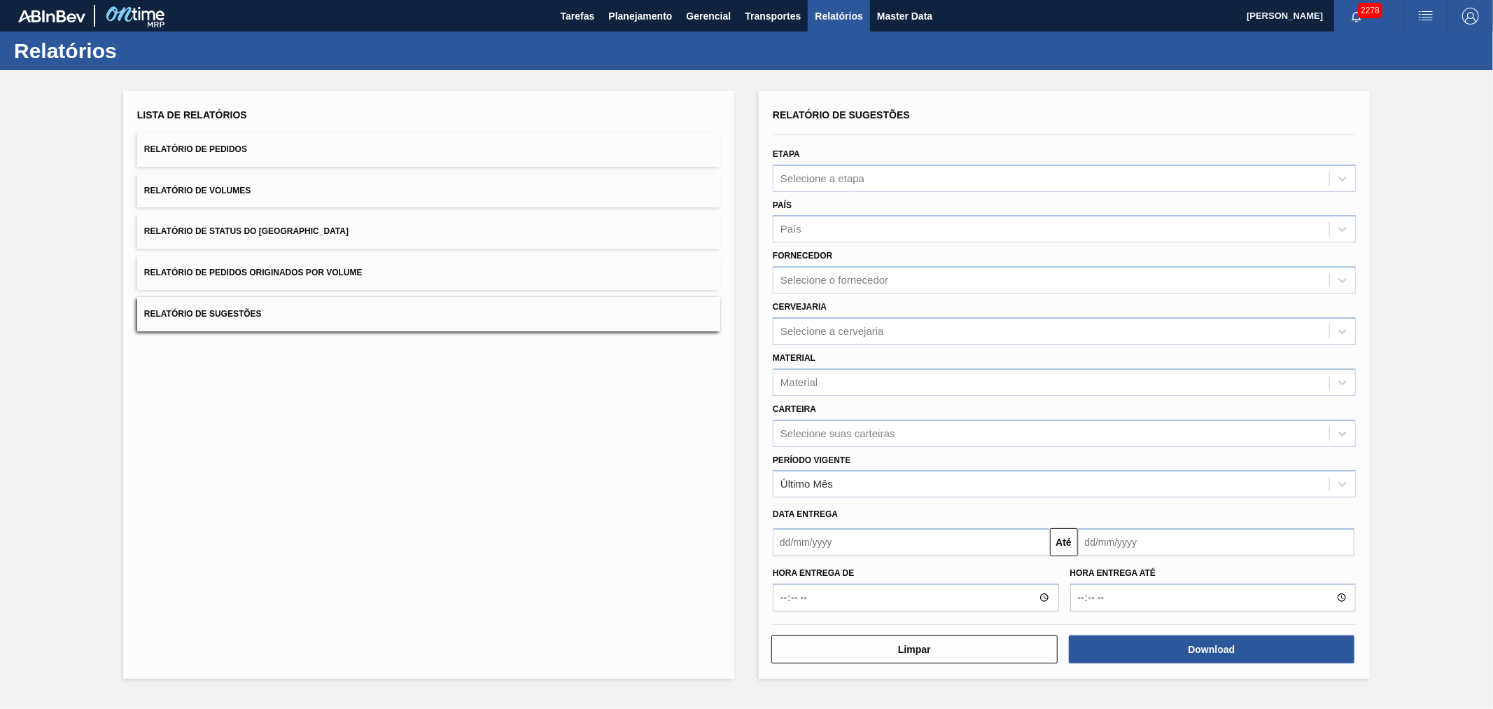
click at [295, 151] on button "Relatório de Pedidos" at bounding box center [428, 149] width 583 height 34
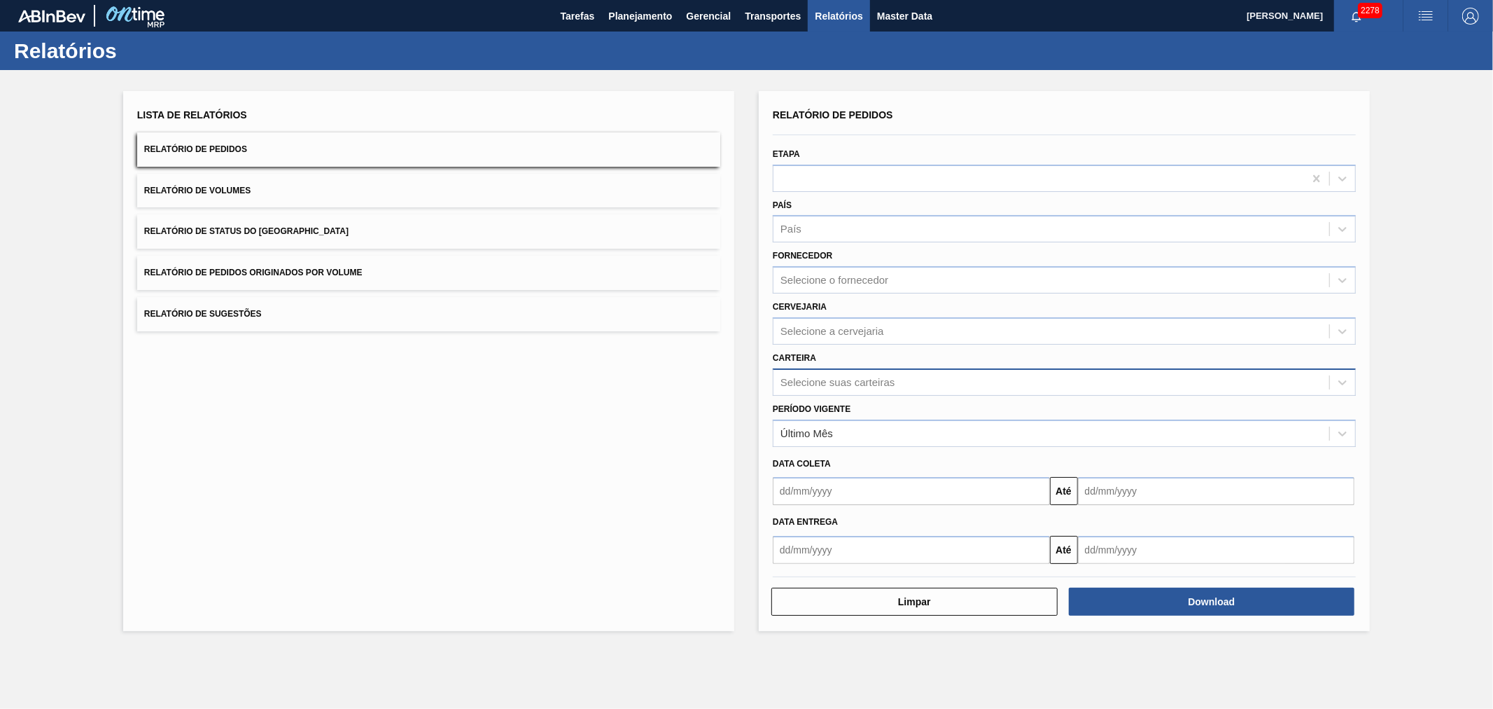
click at [841, 383] on div "Selecione suas carteiras" at bounding box center [838, 382] width 114 height 12
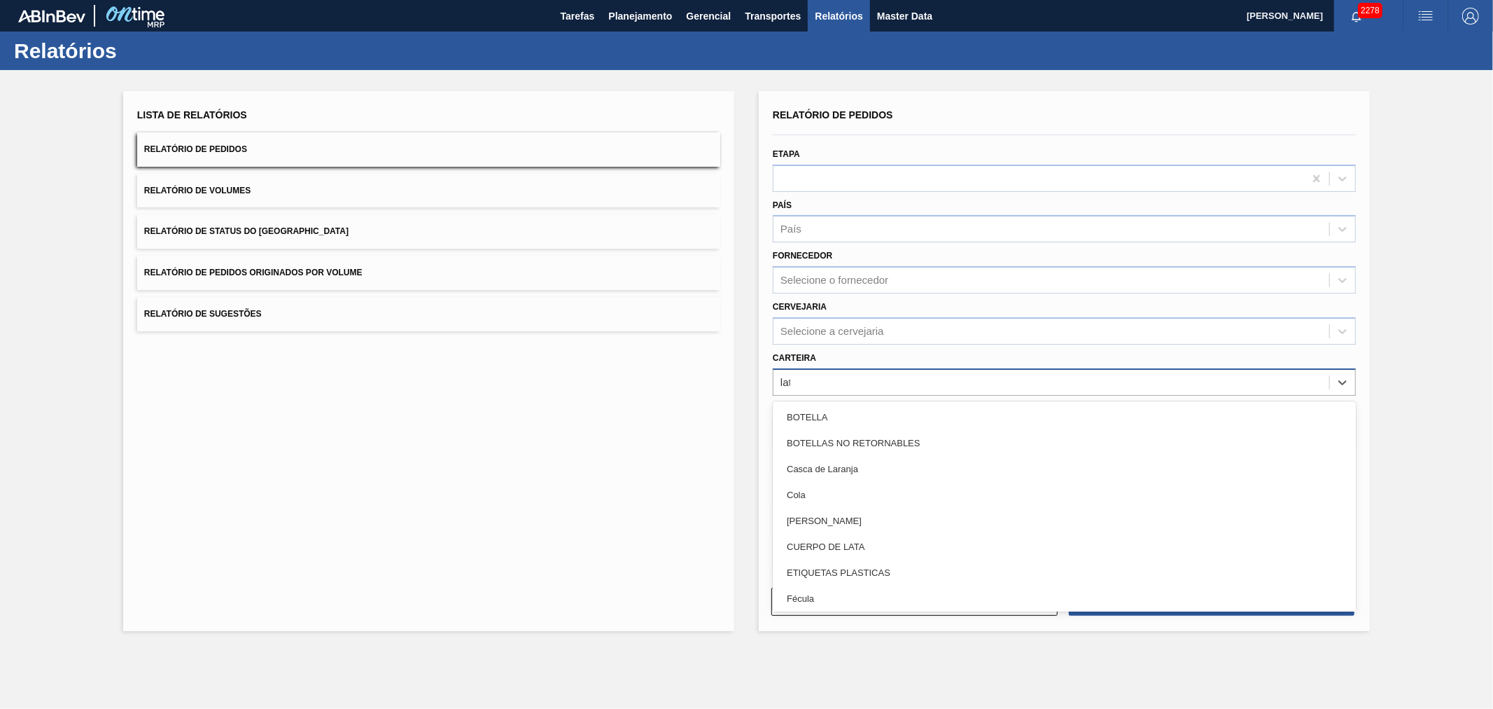
type input "lata"
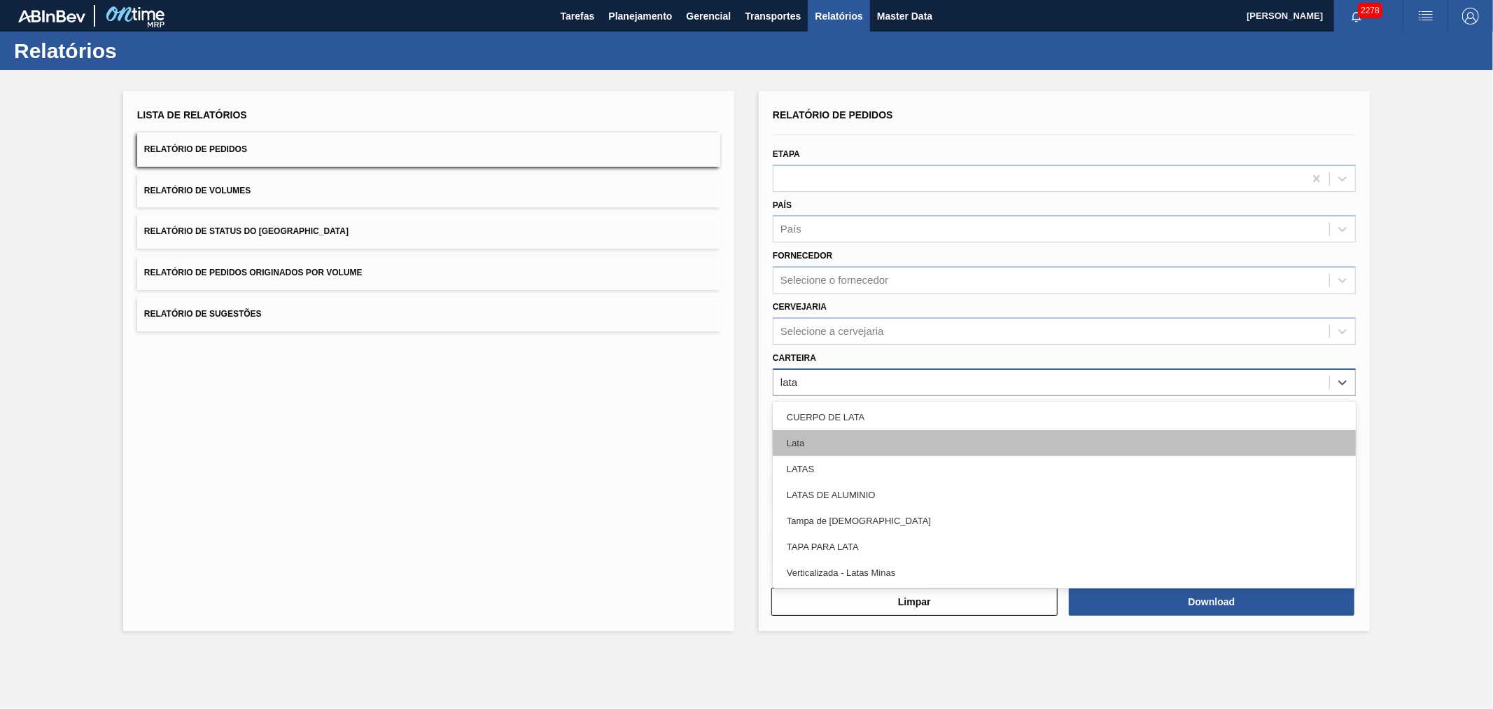
click at [851, 441] on div "Lata" at bounding box center [1064, 443] width 583 height 26
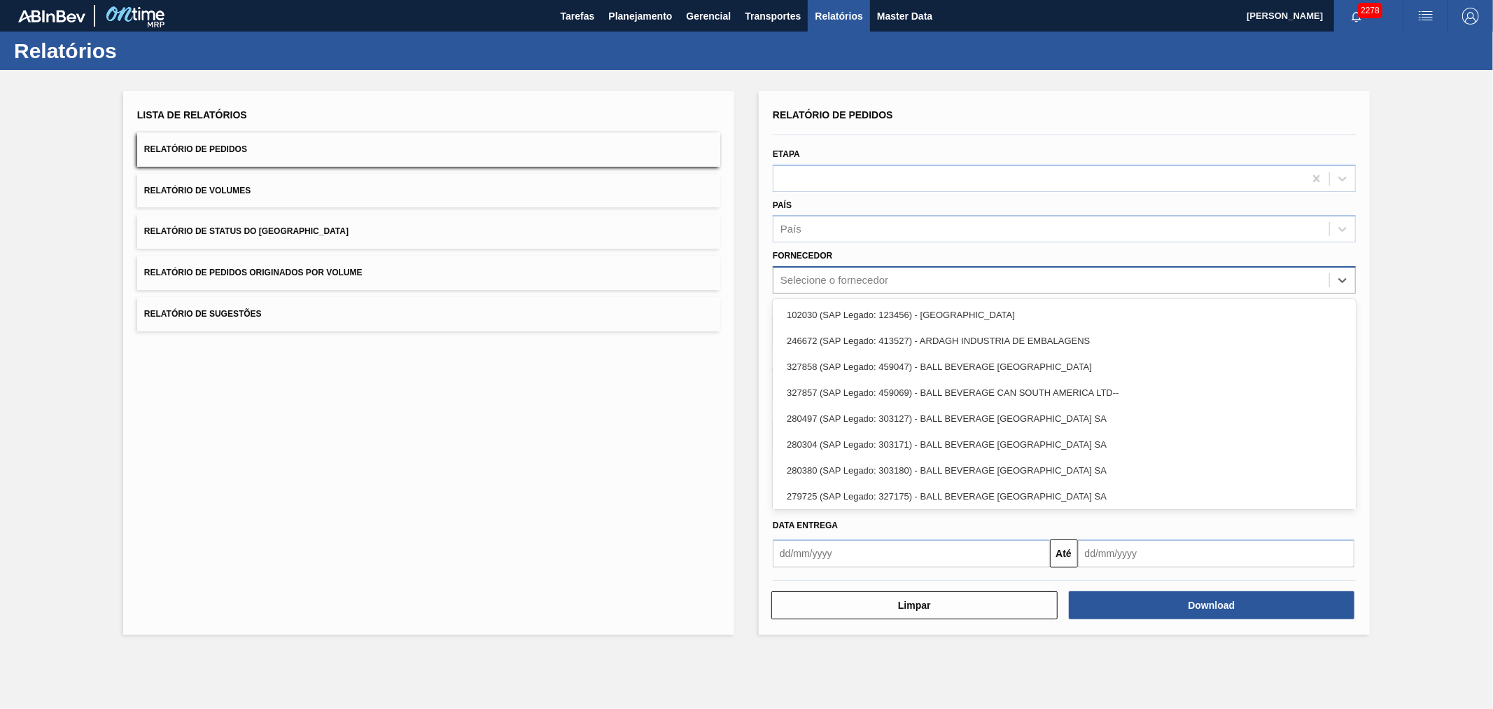
click at [852, 274] on div "Selecione o fornecedor" at bounding box center [835, 280] width 108 height 12
type input "br"
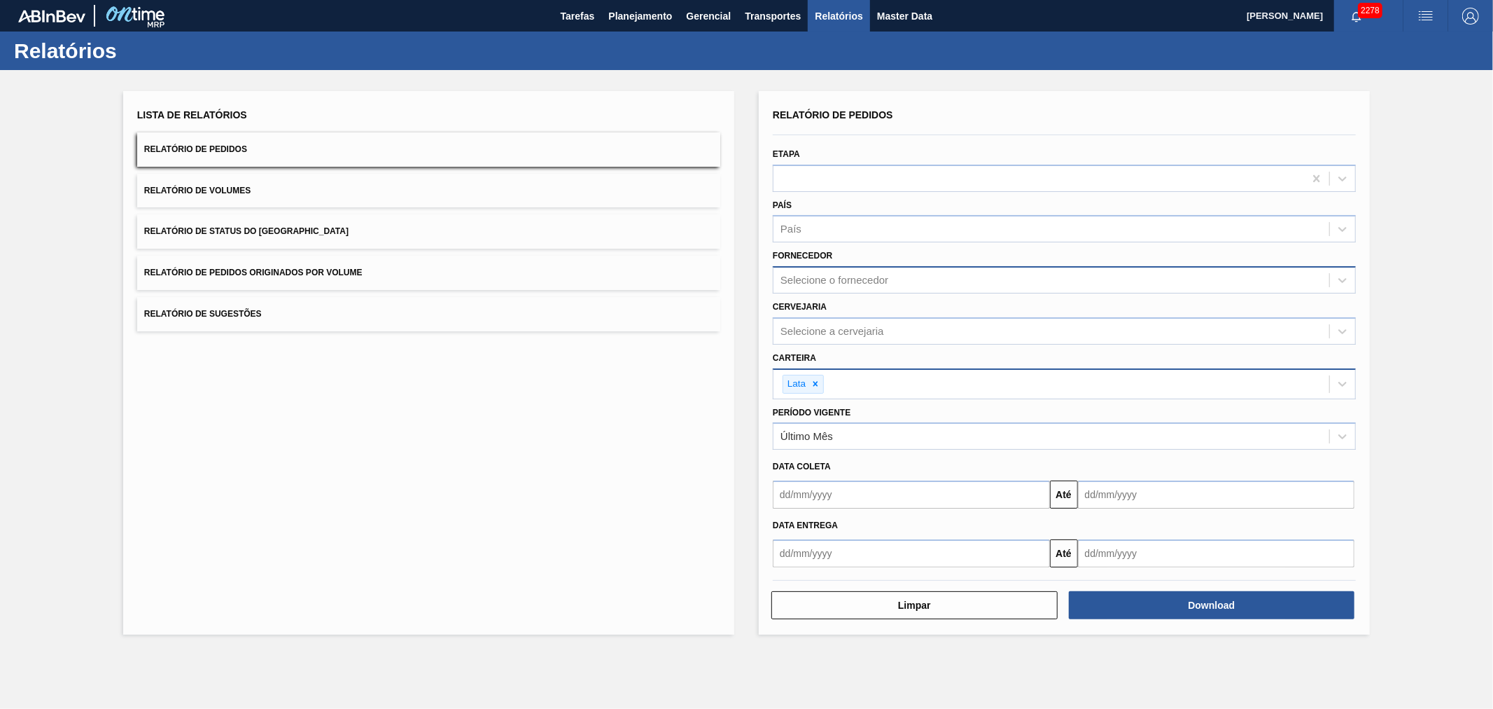
click at [1155, 656] on main "Tarefas Planejamento Gerencial Transportes Relatórios Master Data Alisson R Da …" at bounding box center [746, 354] width 1493 height 709
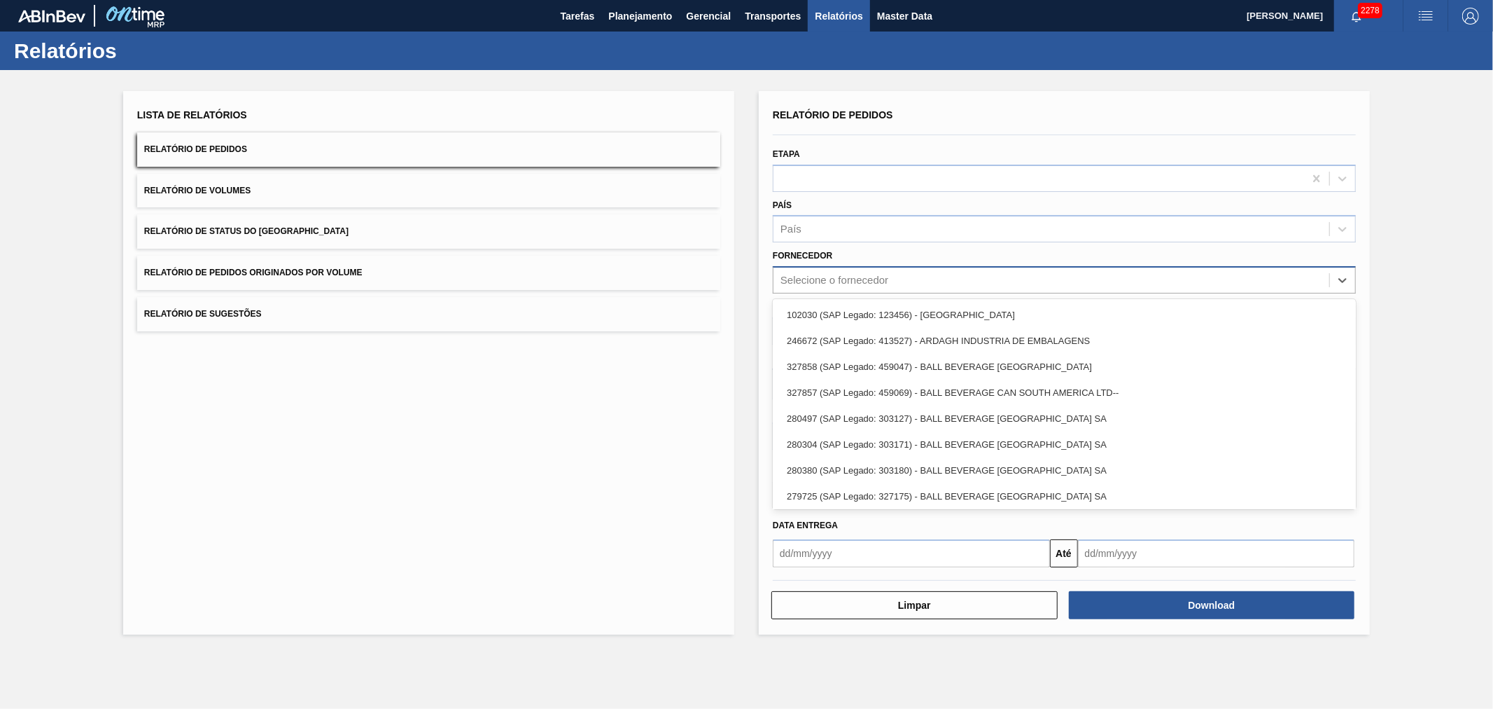
click at [826, 270] on div "Selecione o fornecedor" at bounding box center [1052, 280] width 556 height 20
type input "br5"
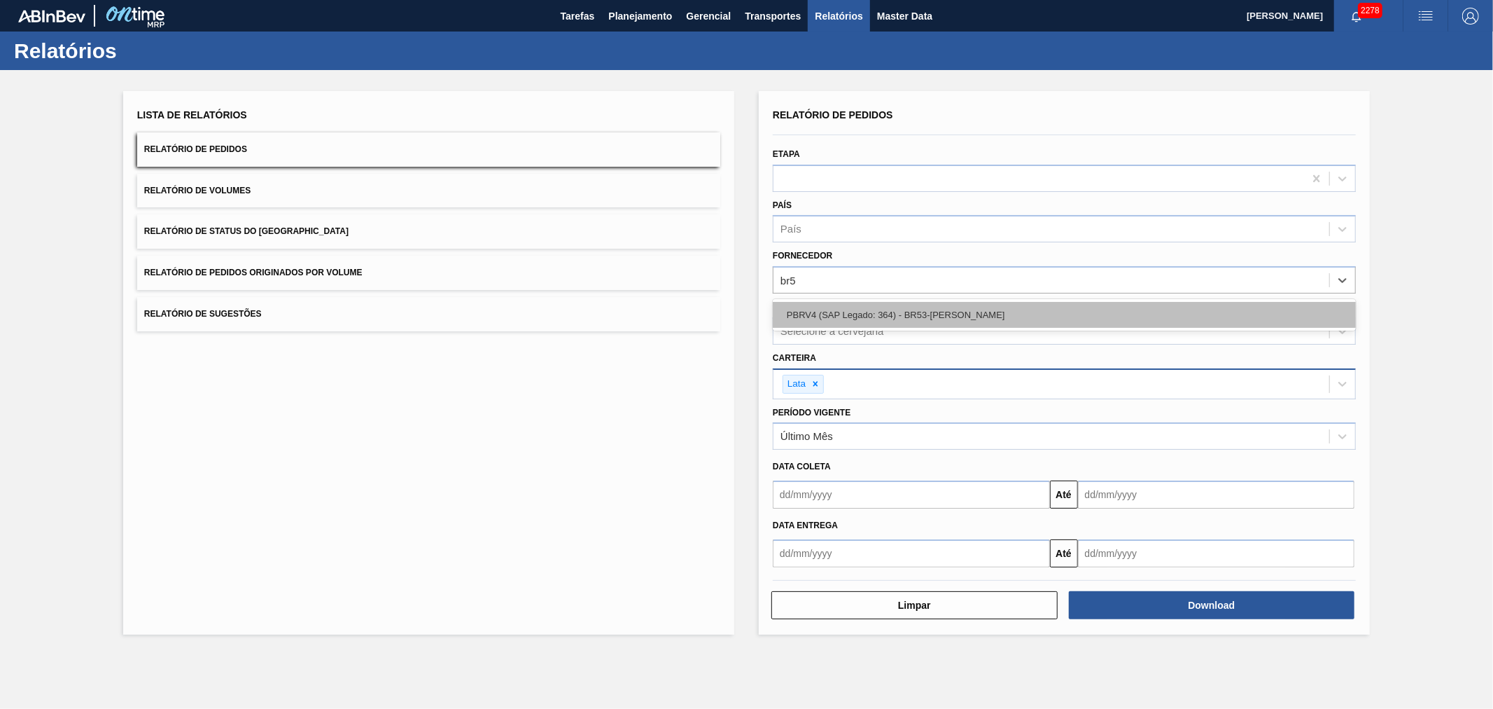
click at [947, 309] on div "PBRV4 (SAP Legado: 364) - BR53-Latas Minas" at bounding box center [1064, 315] width 583 height 26
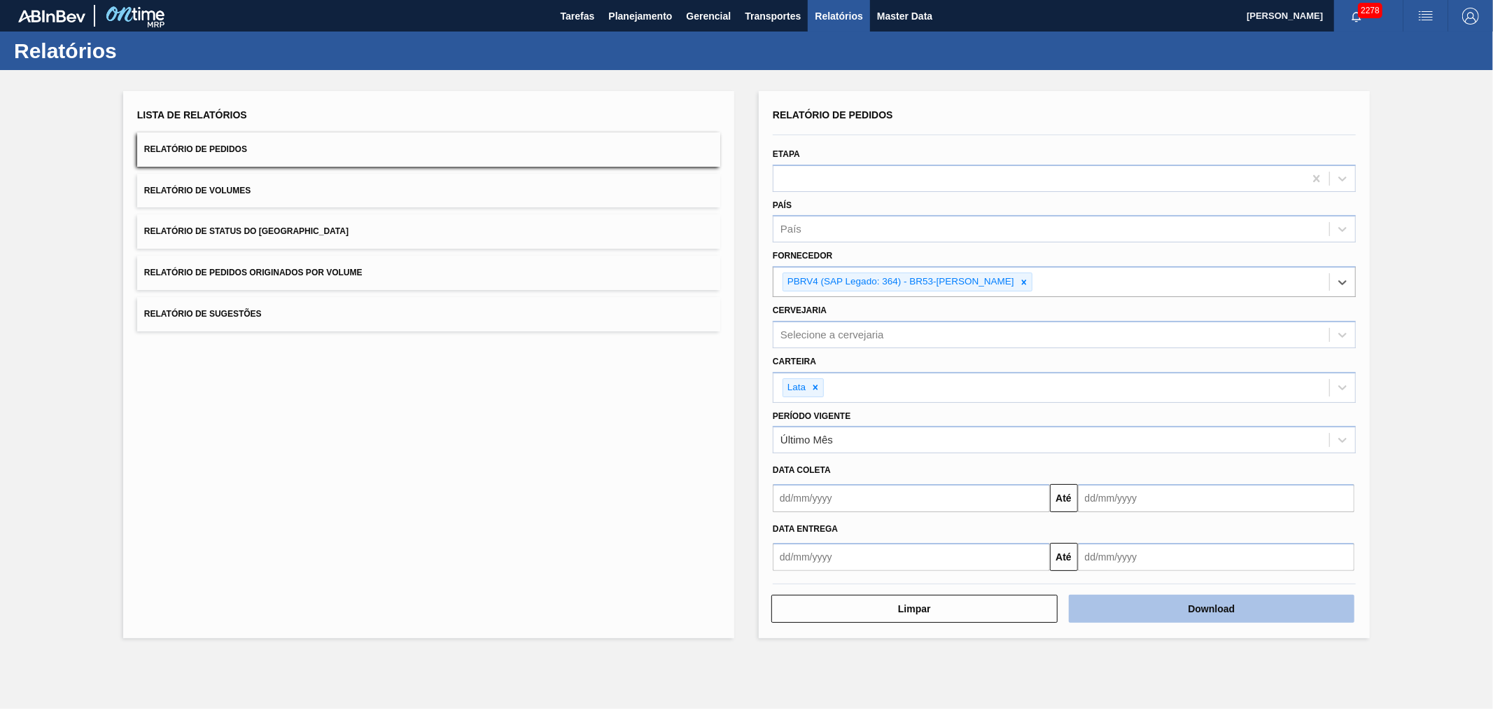
click at [1199, 611] on button "Download" at bounding box center [1212, 608] width 286 height 28
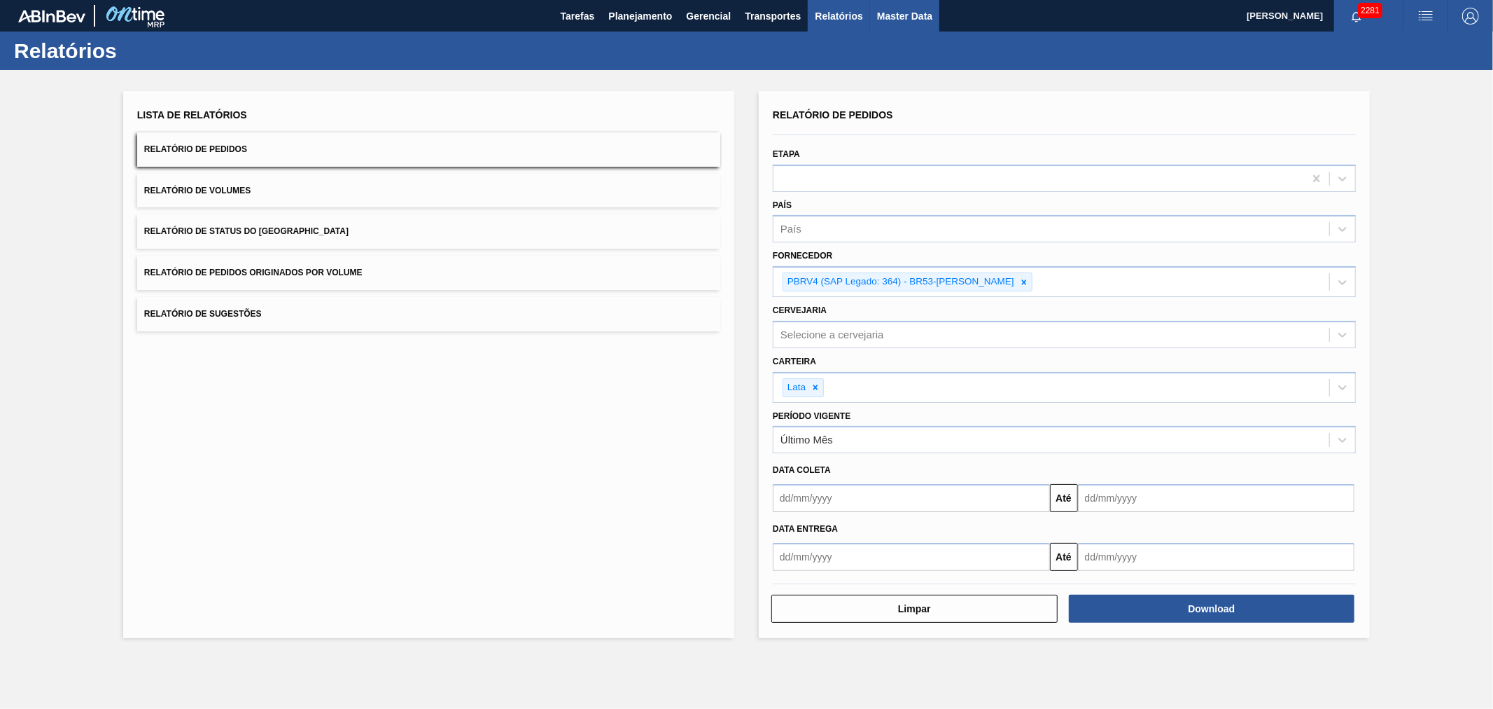
click at [893, 8] on span "Master Data" at bounding box center [904, 16] width 55 height 17
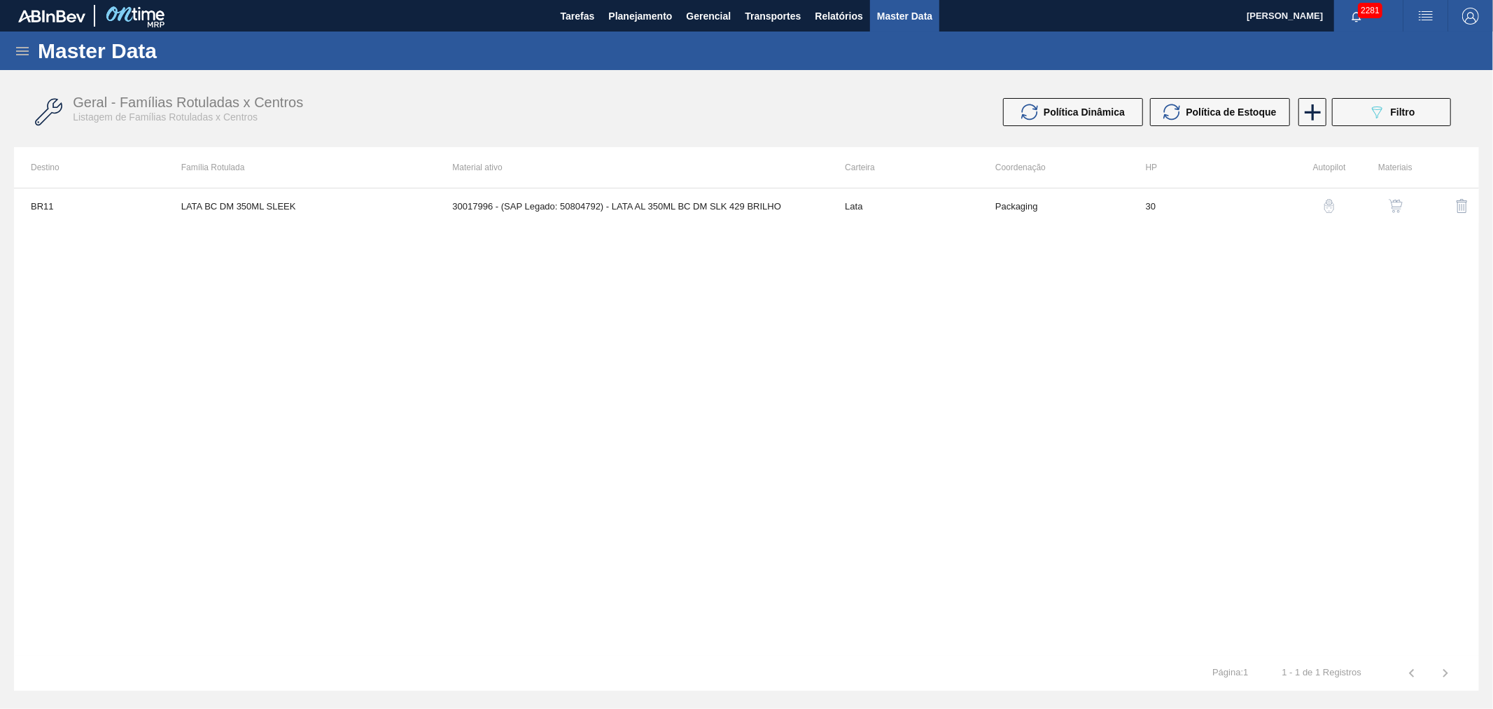
click at [19, 48] on icon at bounding box center [22, 51] width 17 height 17
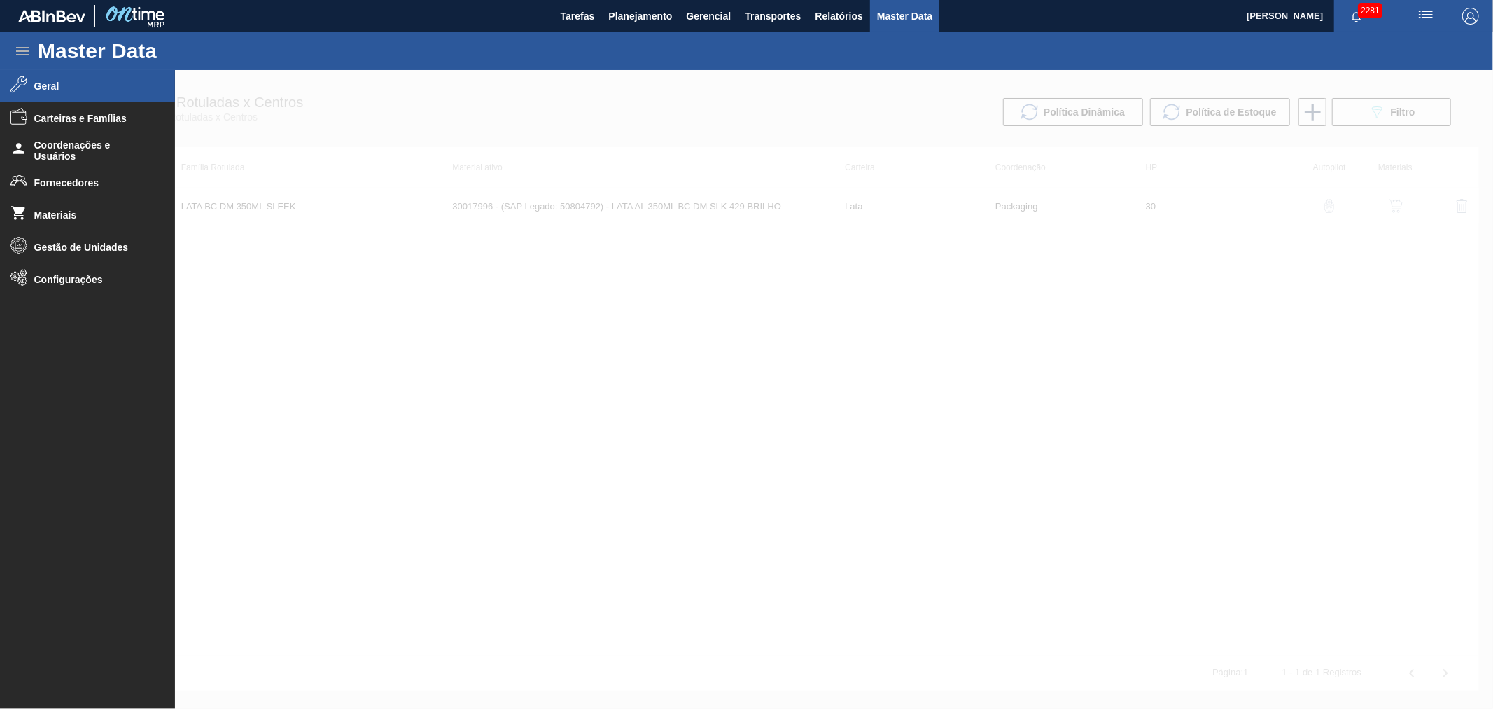
click at [43, 92] on li "Geral" at bounding box center [87, 86] width 175 height 32
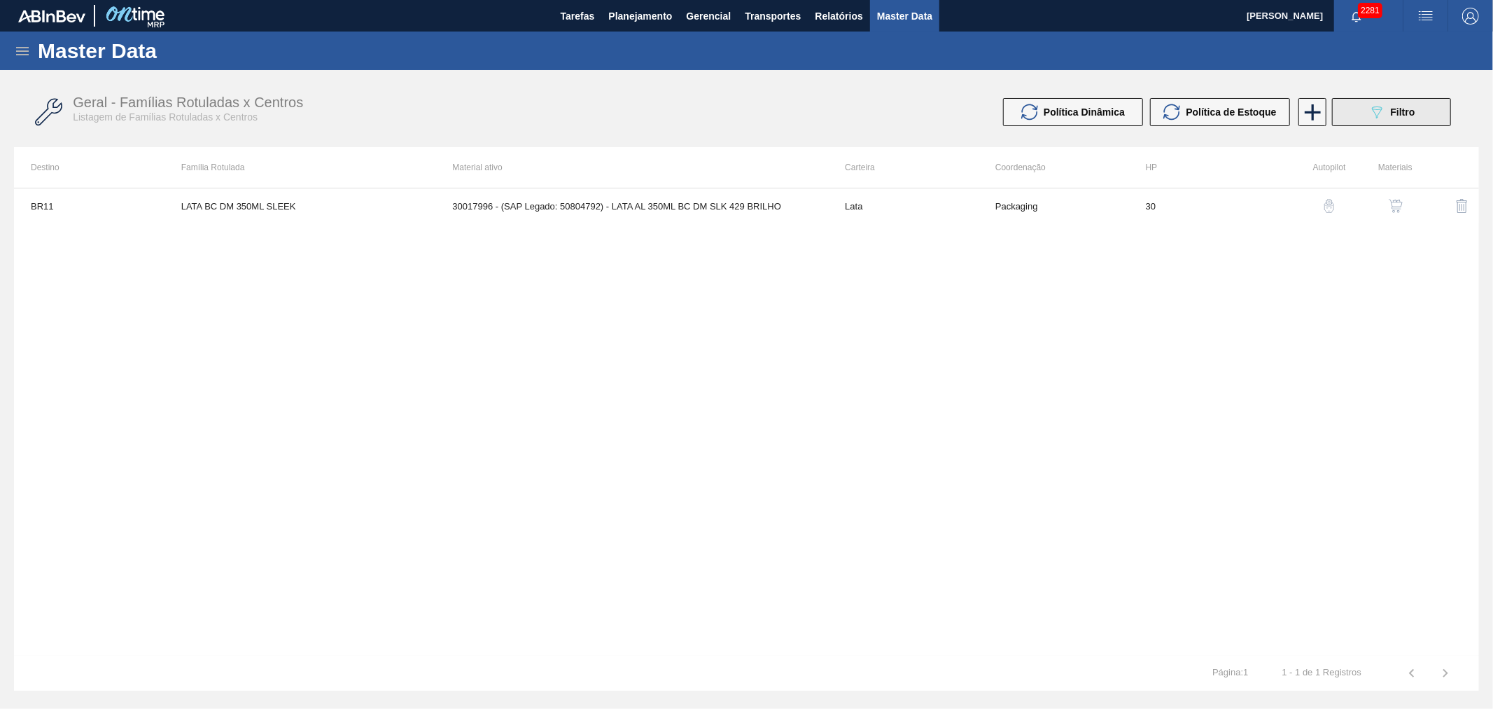
click at [1396, 109] on span "Filtro" at bounding box center [1403, 111] width 25 height 11
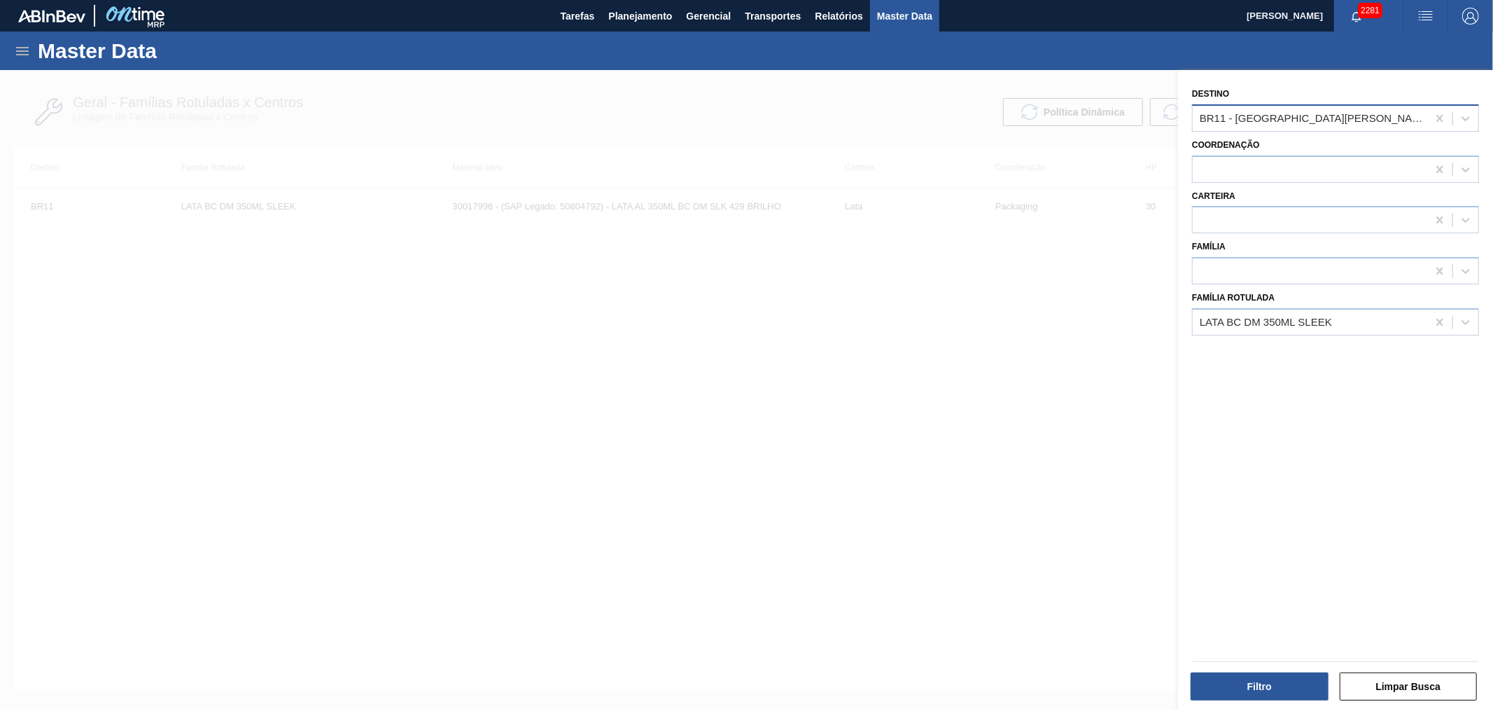
click at [1294, 106] on div "BR11 - [GEOGRAPHIC_DATA][PERSON_NAME]" at bounding box center [1335, 117] width 287 height 27
click at [1287, 138] on div "BR28 - Manaus" at bounding box center [1335, 153] width 287 height 32
type input "BR28"
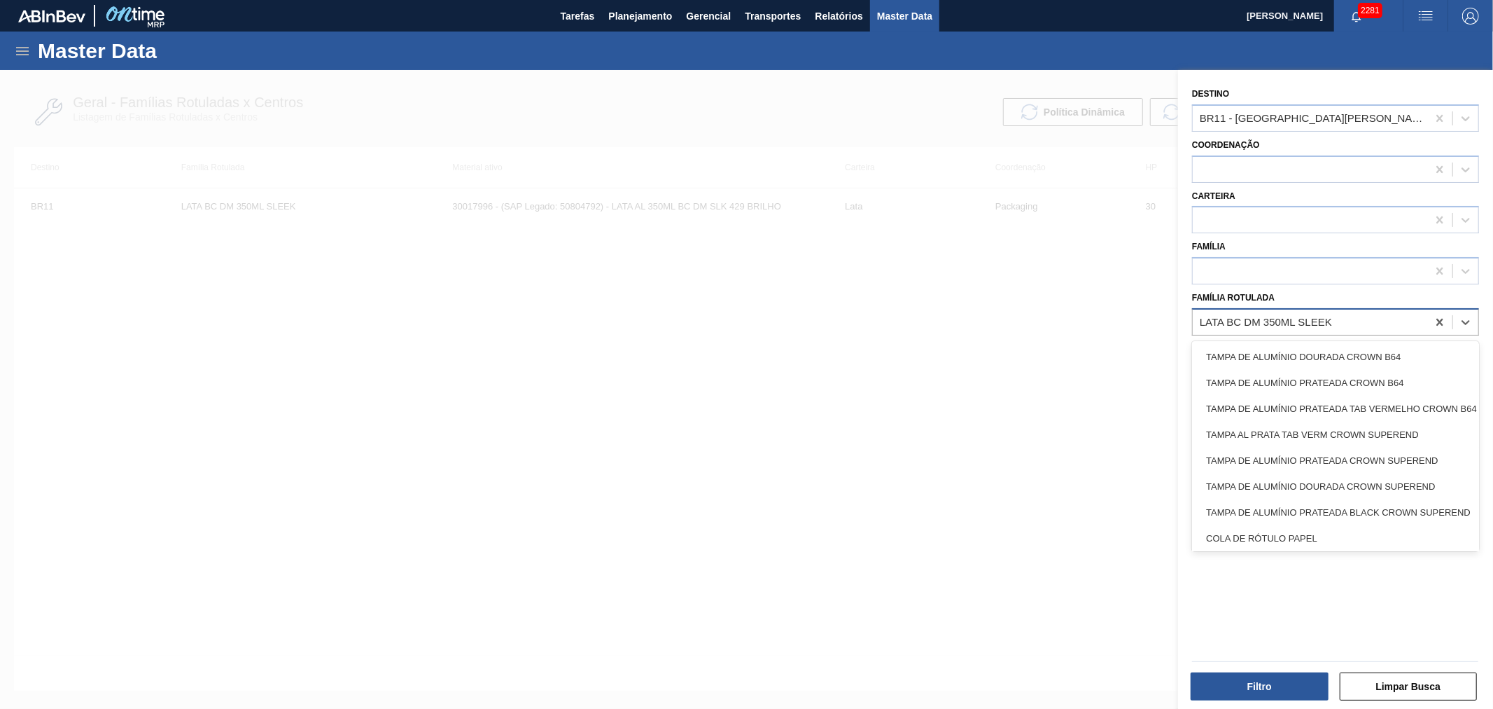
click at [1358, 324] on div "LATA BC DM 350ML SLEEK" at bounding box center [1310, 322] width 235 height 20
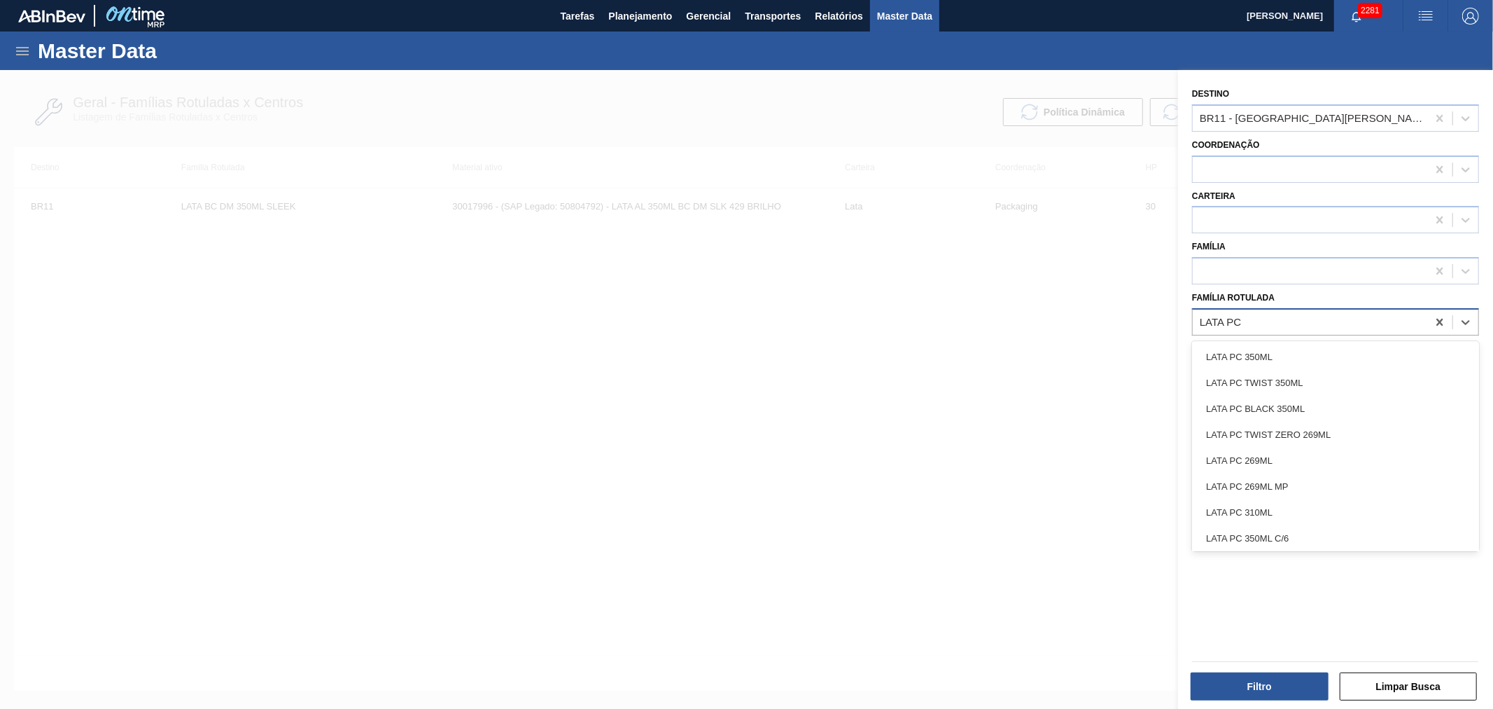
type Rotulada "LATA PC"
click at [1328, 354] on div "LATA PC 350ML" at bounding box center [1335, 357] width 287 height 26
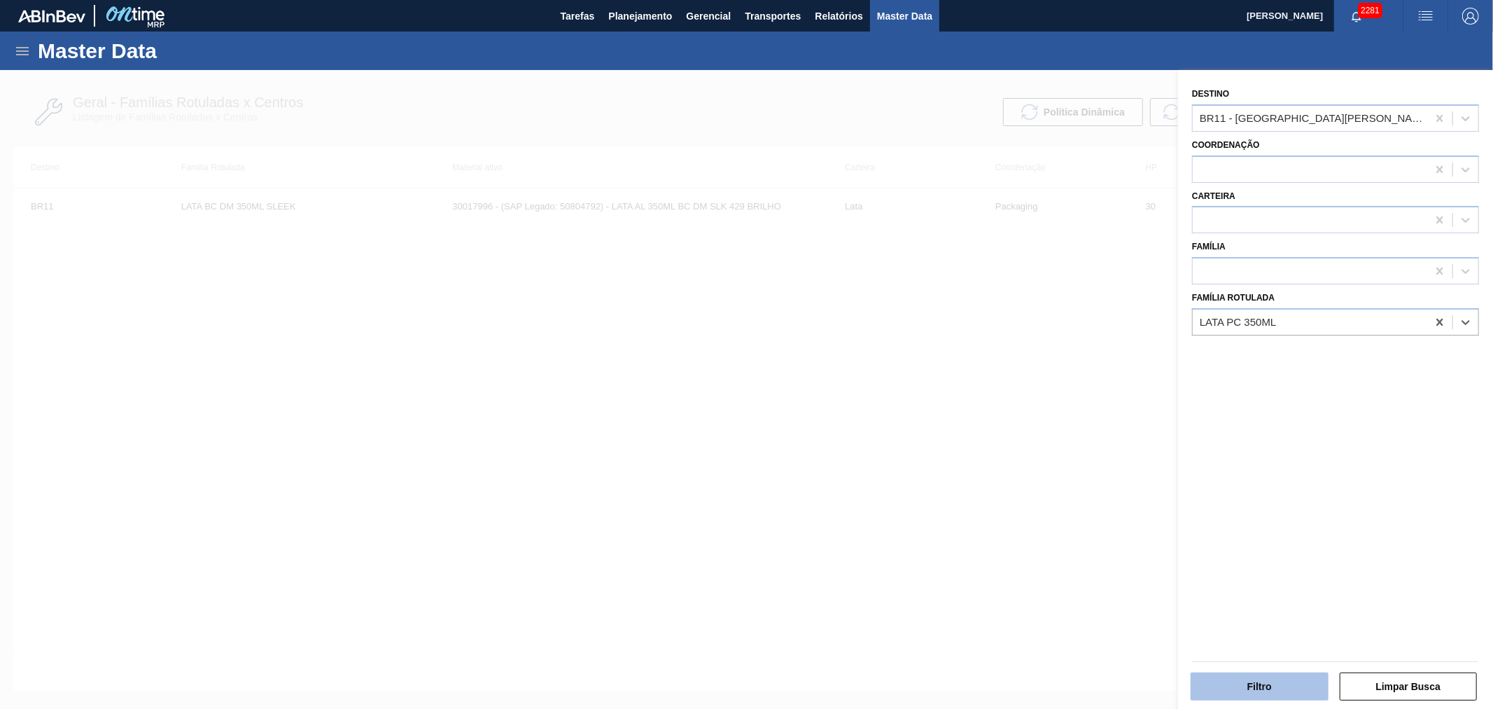
click at [1264, 687] on button "Filtro" at bounding box center [1260, 686] width 138 height 28
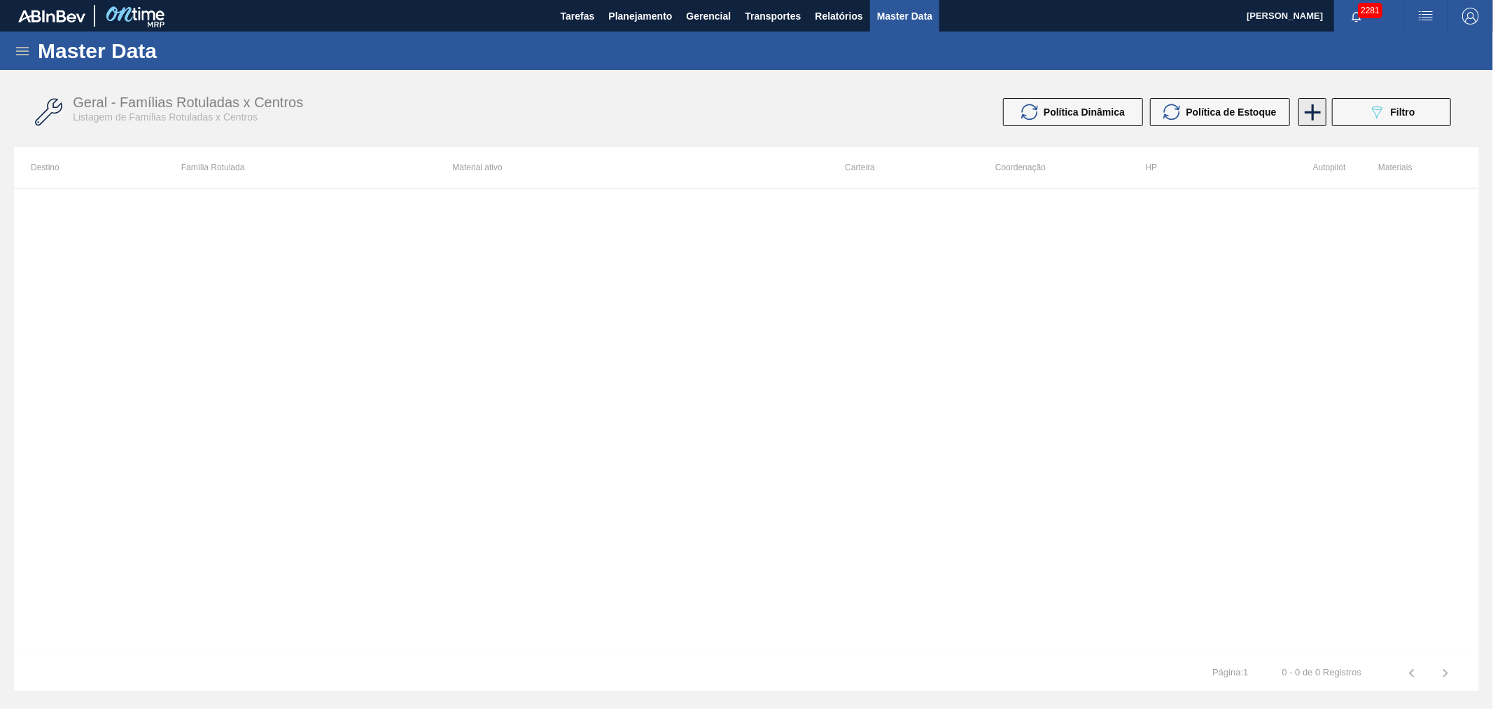
click at [1318, 109] on icon at bounding box center [1313, 112] width 27 height 27
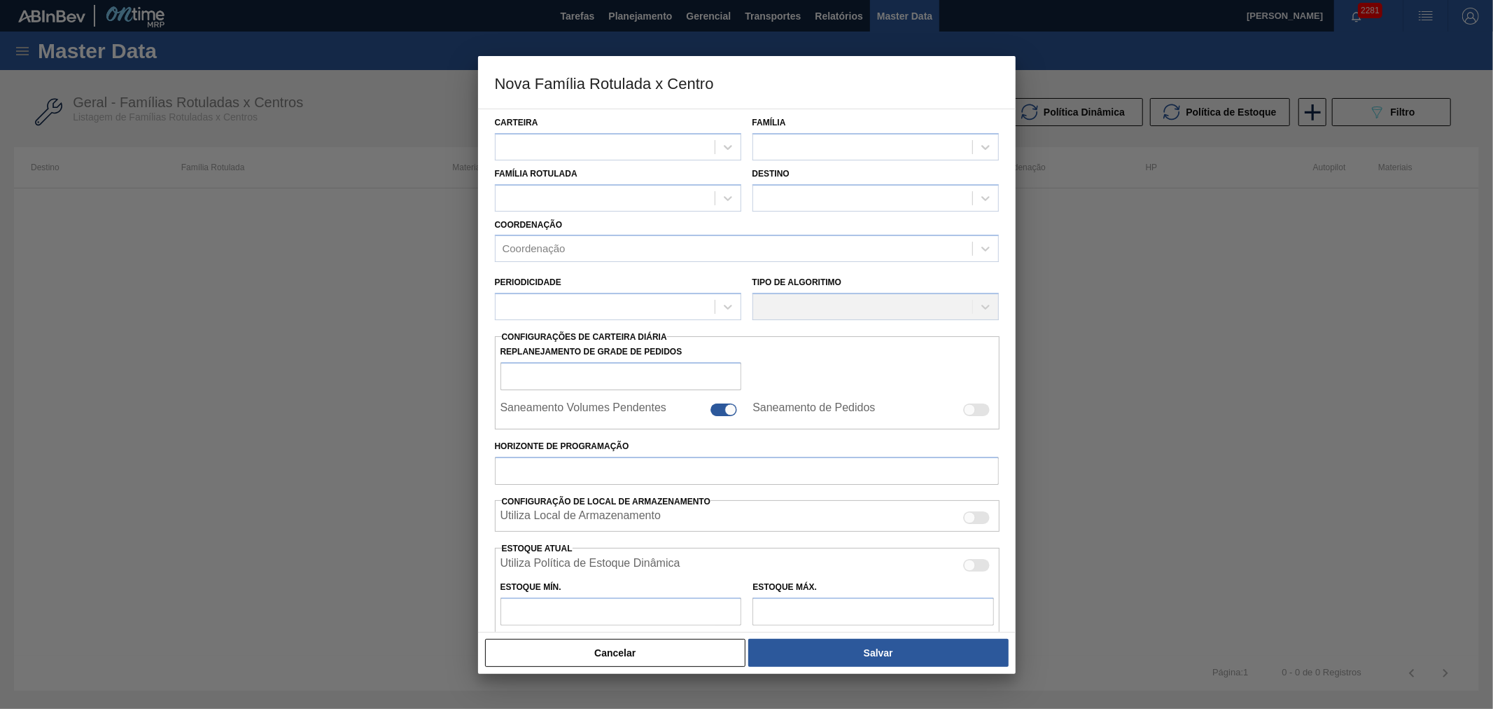
drag, startPoint x: 1202, startPoint y: 375, endPoint x: 1176, endPoint y: 438, distance: 68.1
click at [1188, 415] on div at bounding box center [746, 354] width 1493 height 709
click at [631, 661] on button "Cancelar" at bounding box center [615, 653] width 261 height 28
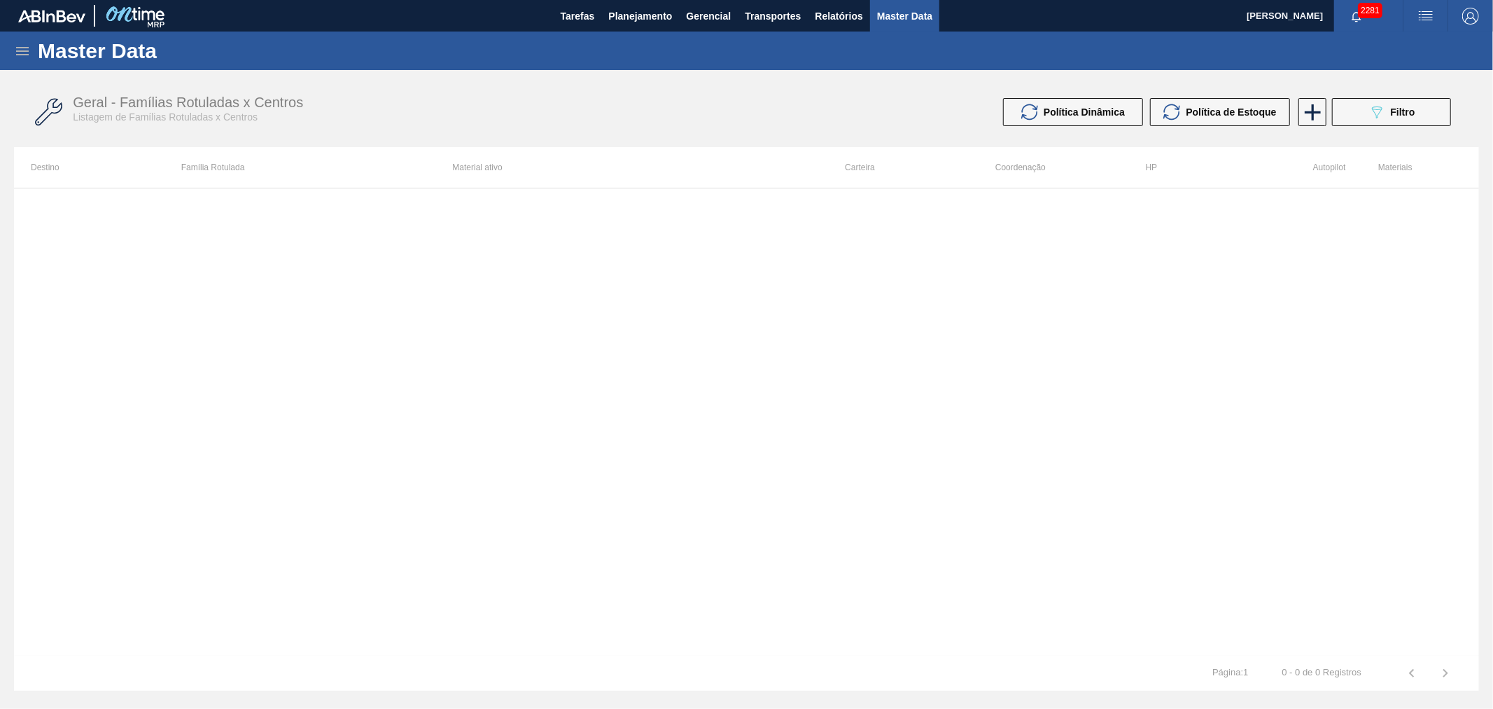
click at [1426, 11] on img "button" at bounding box center [1426, 16] width 17 height 17
click at [1398, 130] on div at bounding box center [746, 354] width 1493 height 709
click at [1399, 0] on body "Tarefas Planejamento Gerencial Transportes Relatórios Master Data Alisson R Da …" at bounding box center [746, 0] width 1493 height 0
click at [1392, 123] on button "089F7B8B-B2A5-4AFE-B5C0-19BA573D28AC Filtro" at bounding box center [1391, 112] width 119 height 28
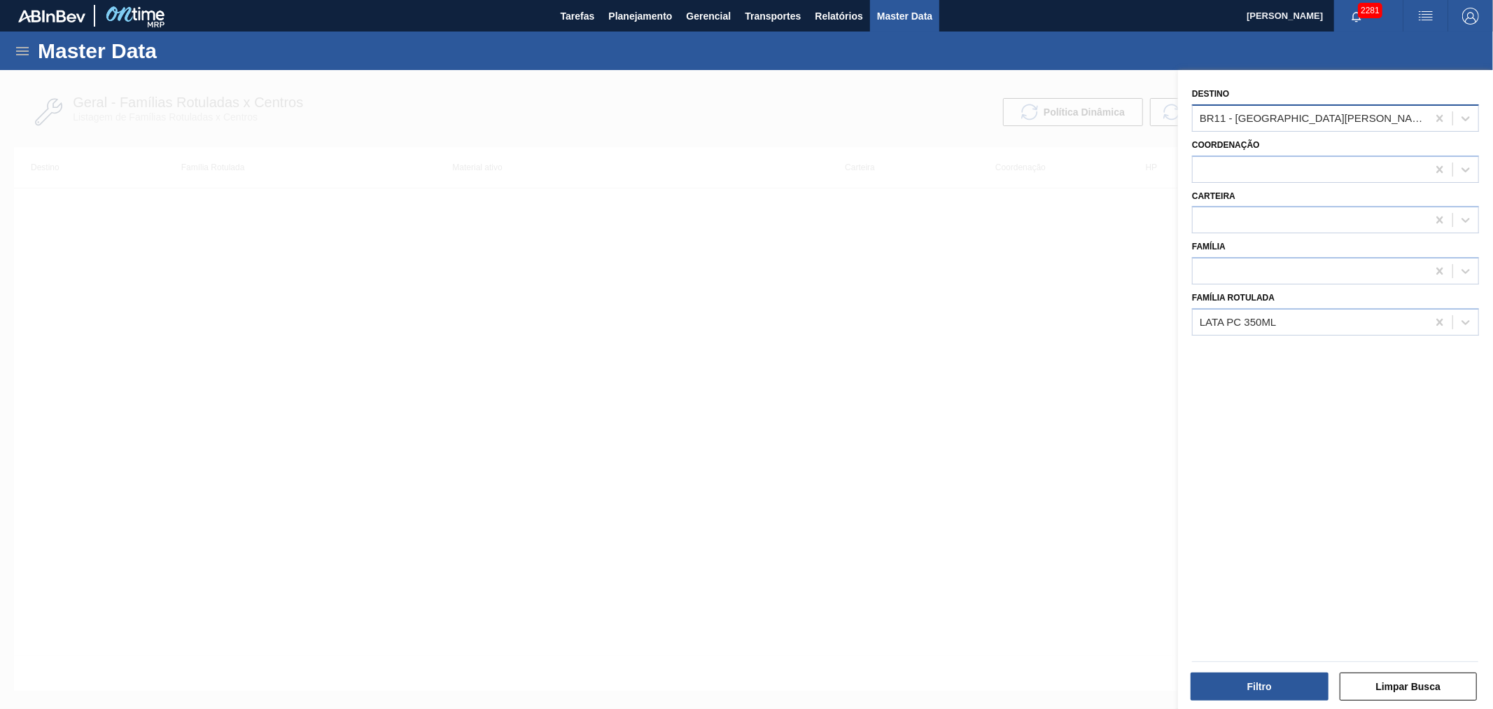
click at [1286, 109] on div "BR11 - [GEOGRAPHIC_DATA][PERSON_NAME]" at bounding box center [1310, 118] width 235 height 20
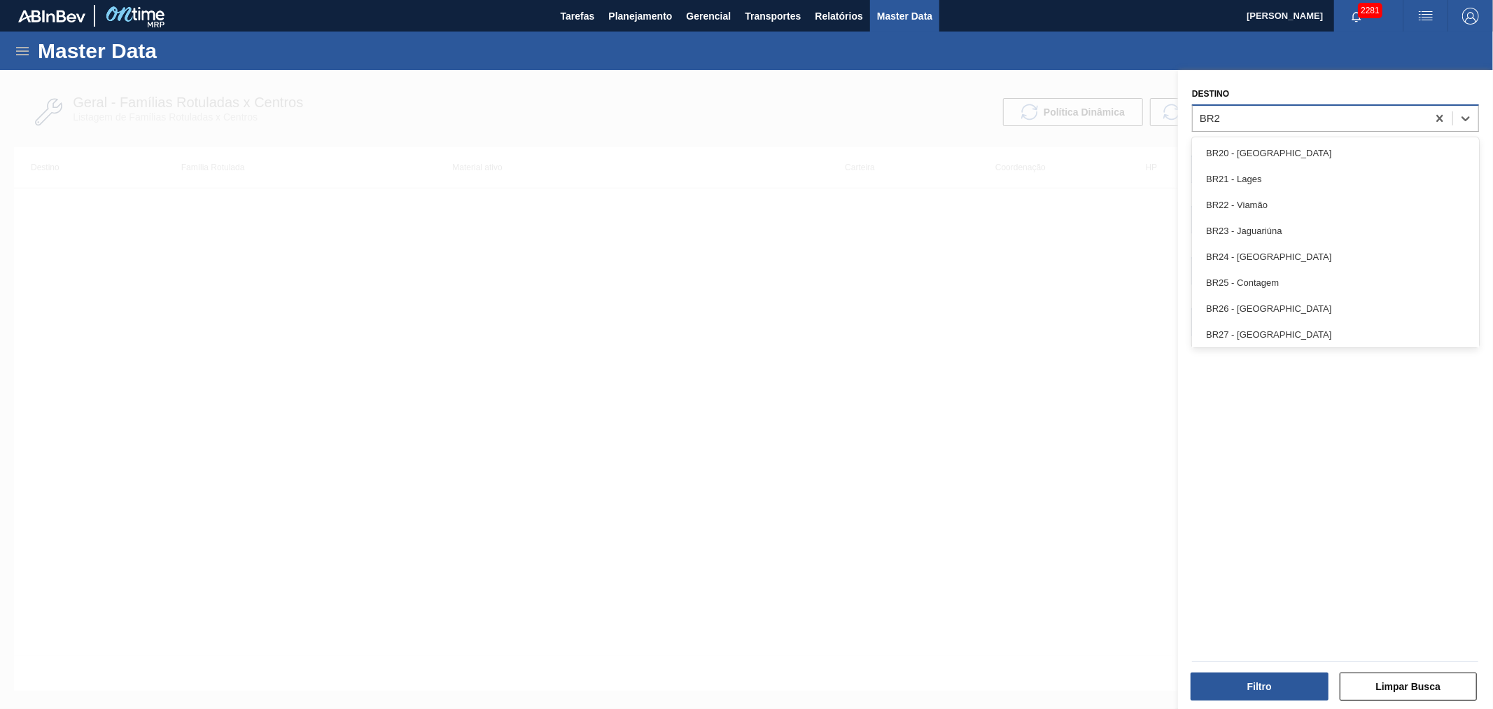
type input "BR28"
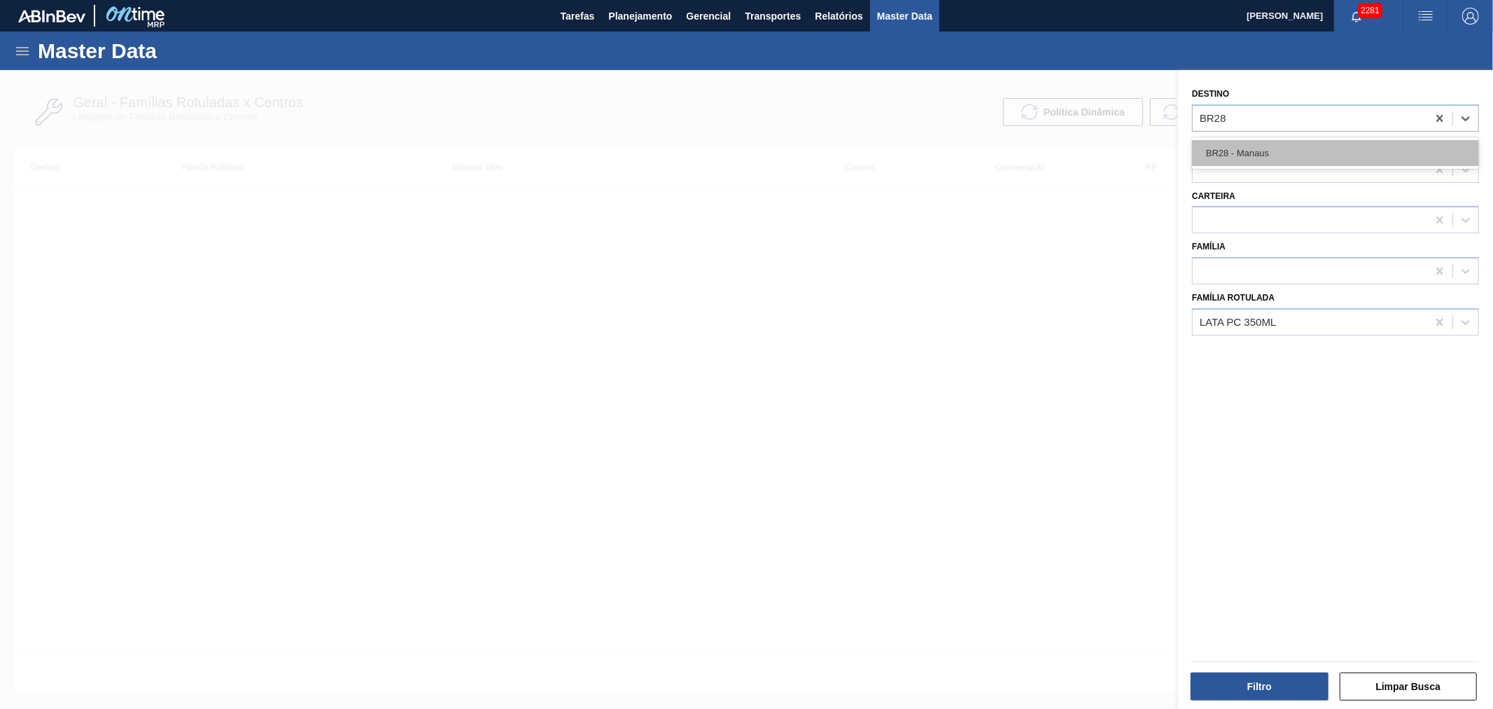
click at [1266, 153] on div "BR28 - Manaus" at bounding box center [1335, 153] width 287 height 26
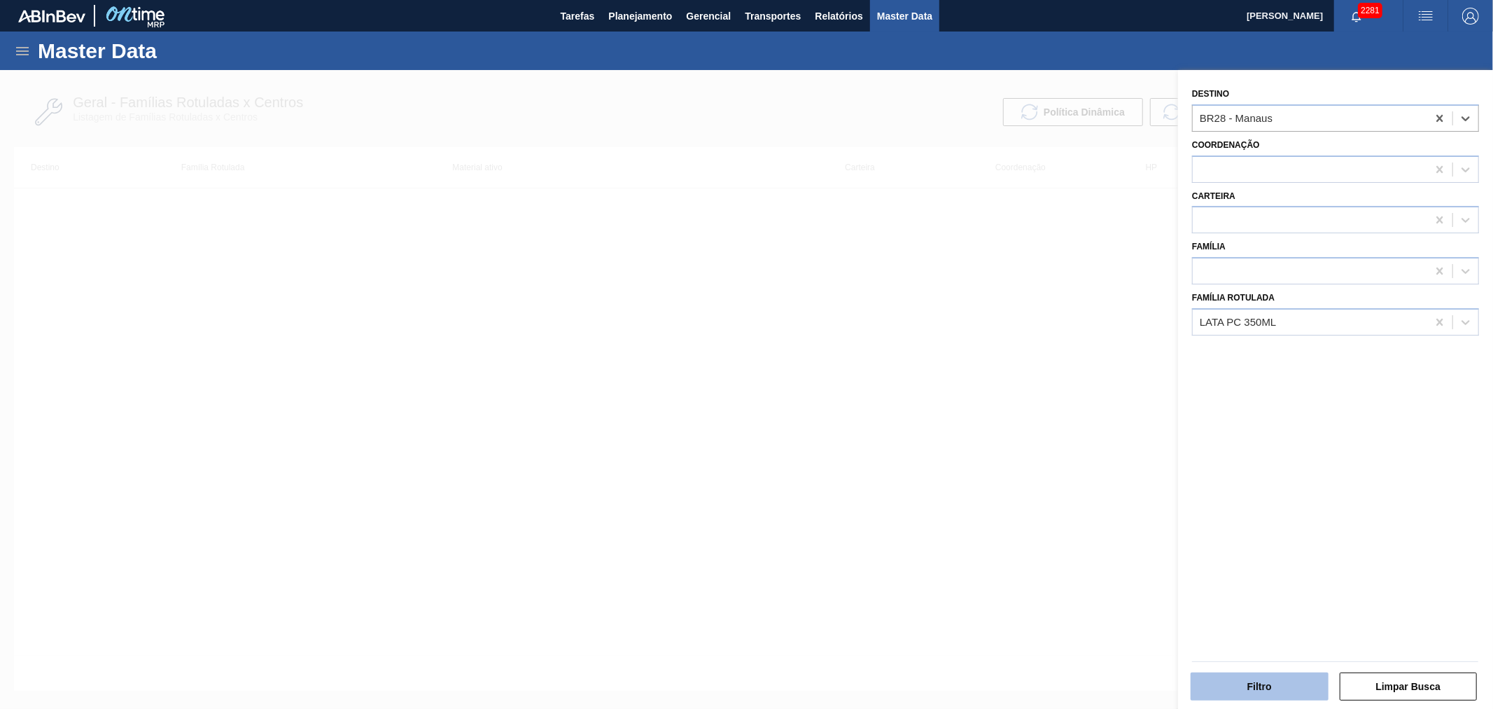
click at [1252, 681] on button "Filtro" at bounding box center [1260, 686] width 138 height 28
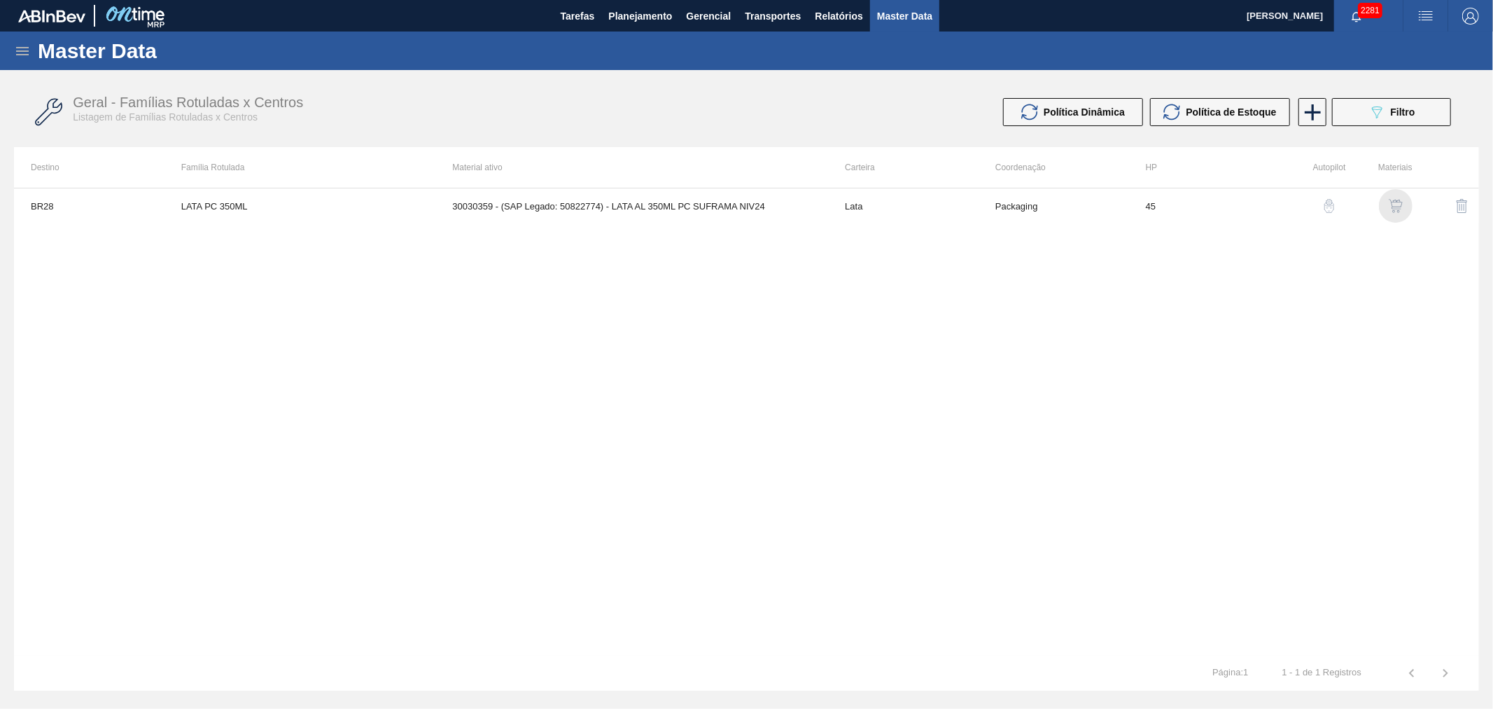
click at [1403, 206] on div "button" at bounding box center [1396, 206] width 17 height 14
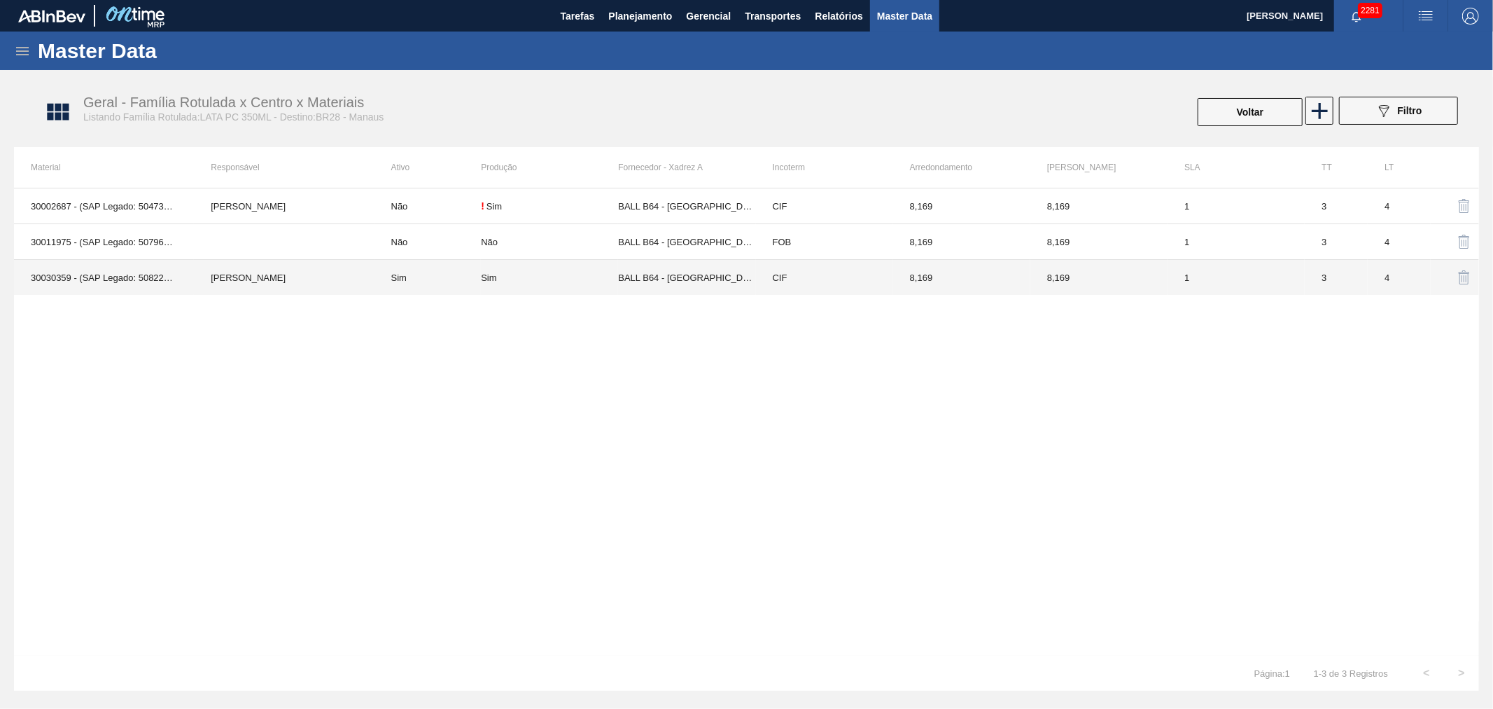
click at [275, 284] on td "Beatriz Marcelino Vasconcelo" at bounding box center [284, 278] width 180 height 36
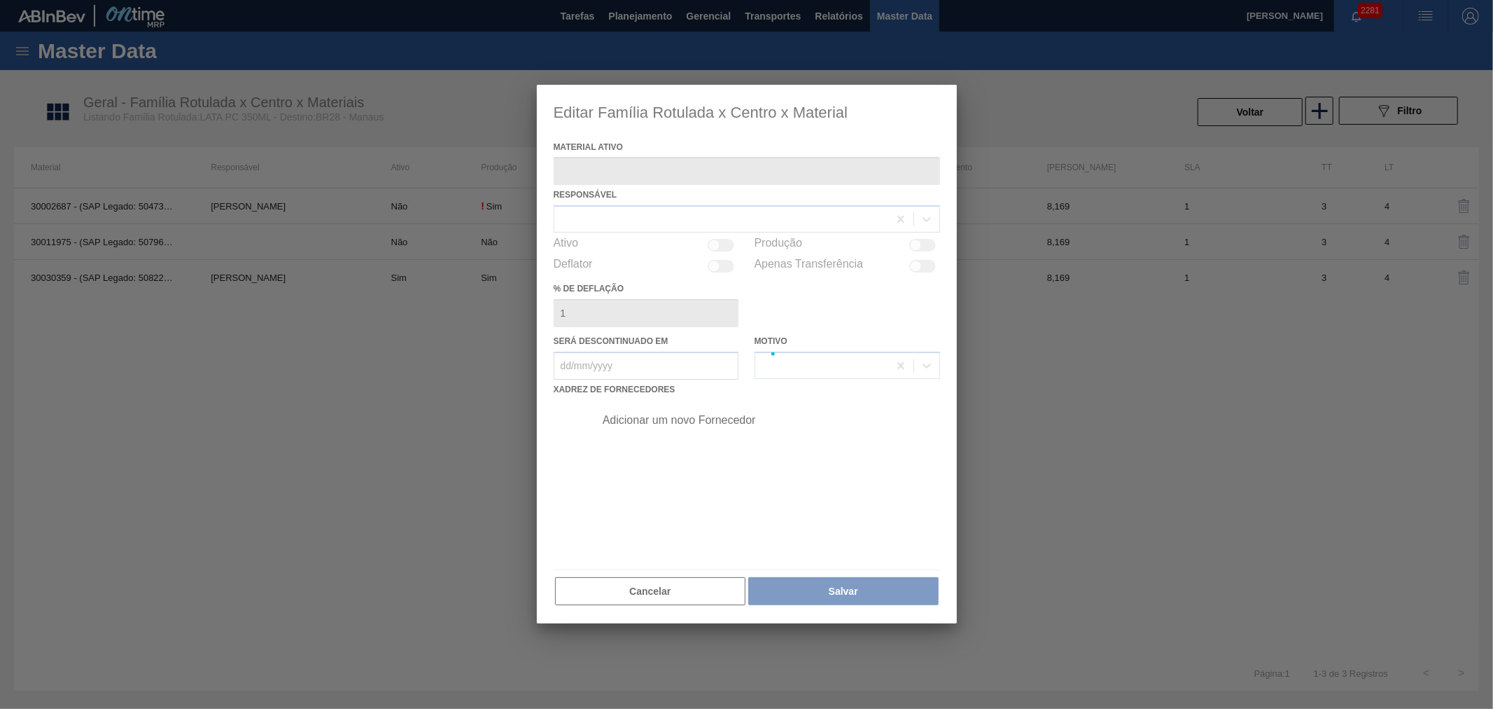
type ativo "30030359 - (SAP Legado: 50822774) - LATA AL 350ML PC SUFRAMA NIV24"
checkbox input "true"
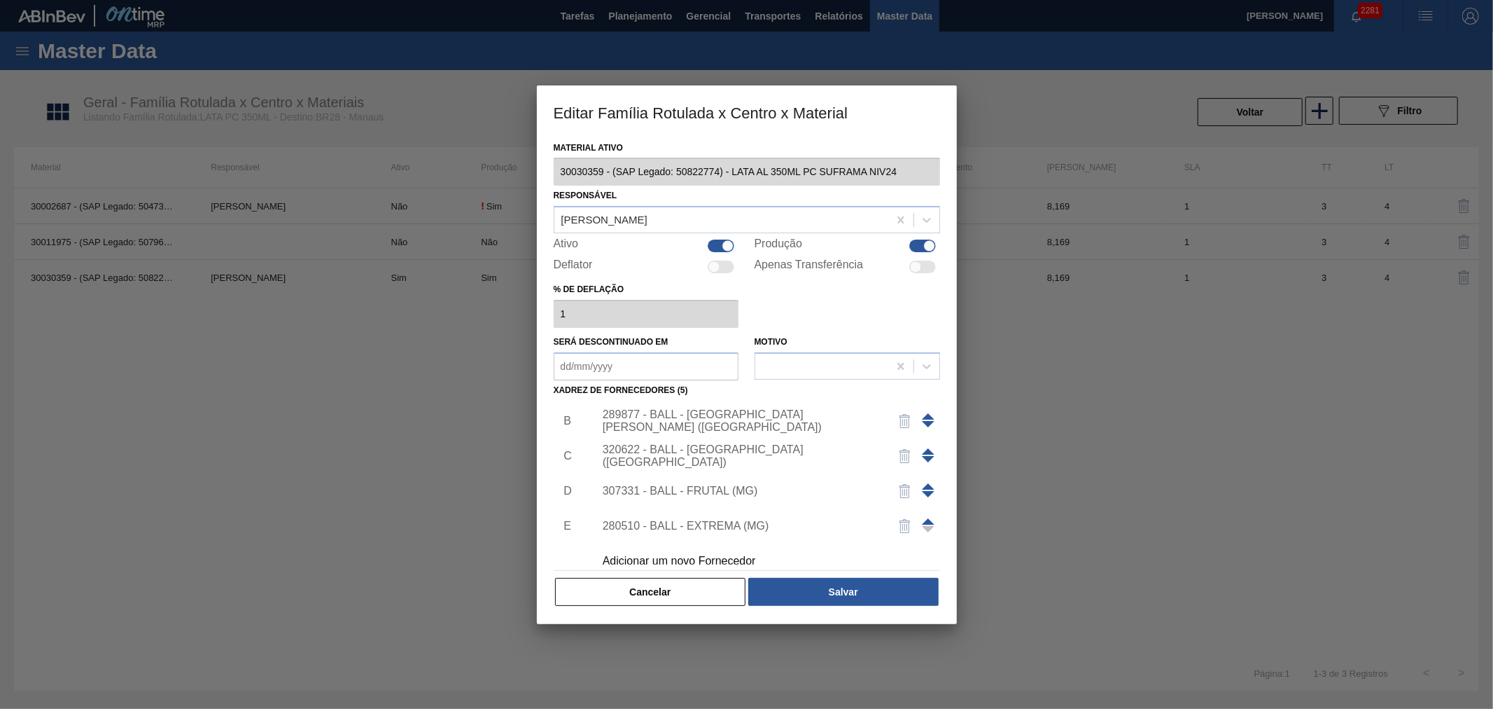
scroll to position [49, 0]
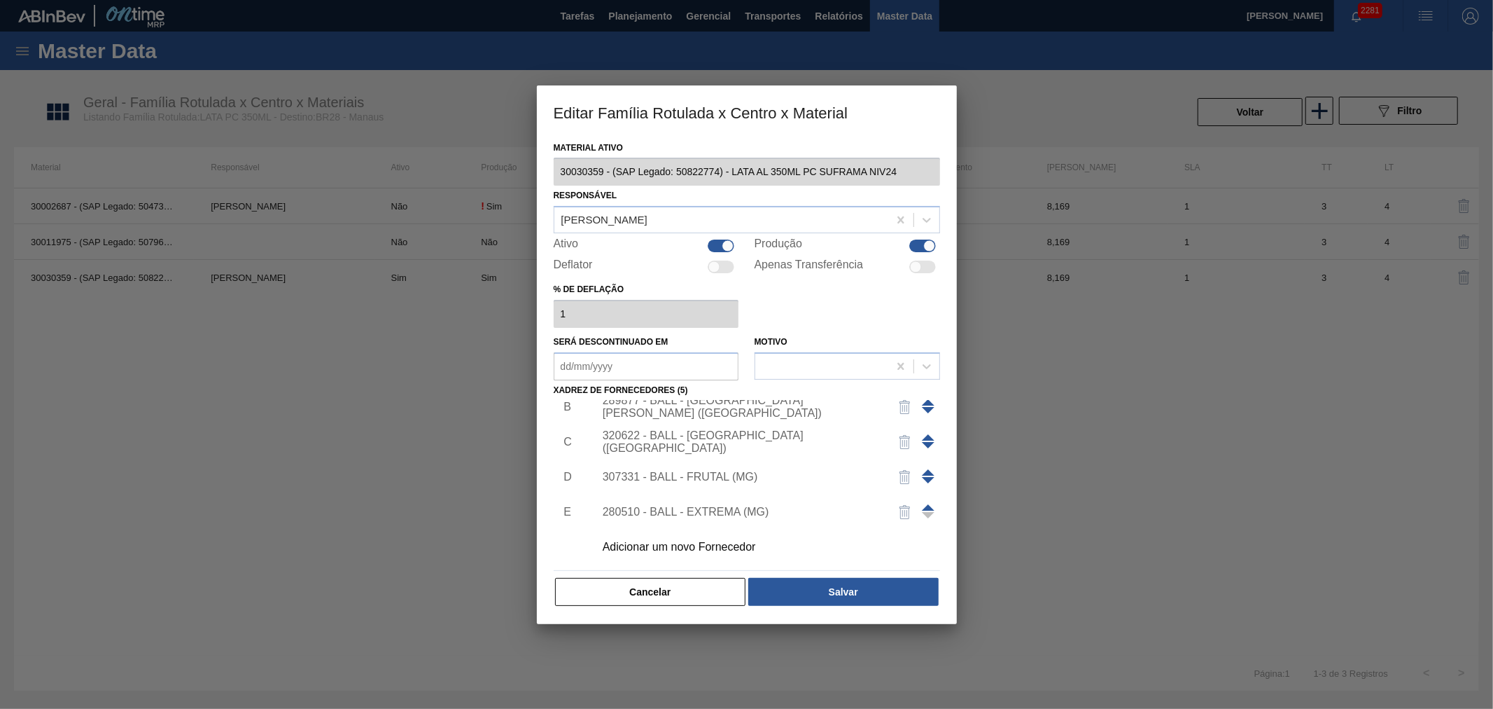
click at [663, 556] on div "Adicionar um novo Fornecedor" at bounding box center [764, 546] width 354 height 35
click at [725, 543] on div "Adicionar um novo Fornecedor" at bounding box center [740, 547] width 274 height 13
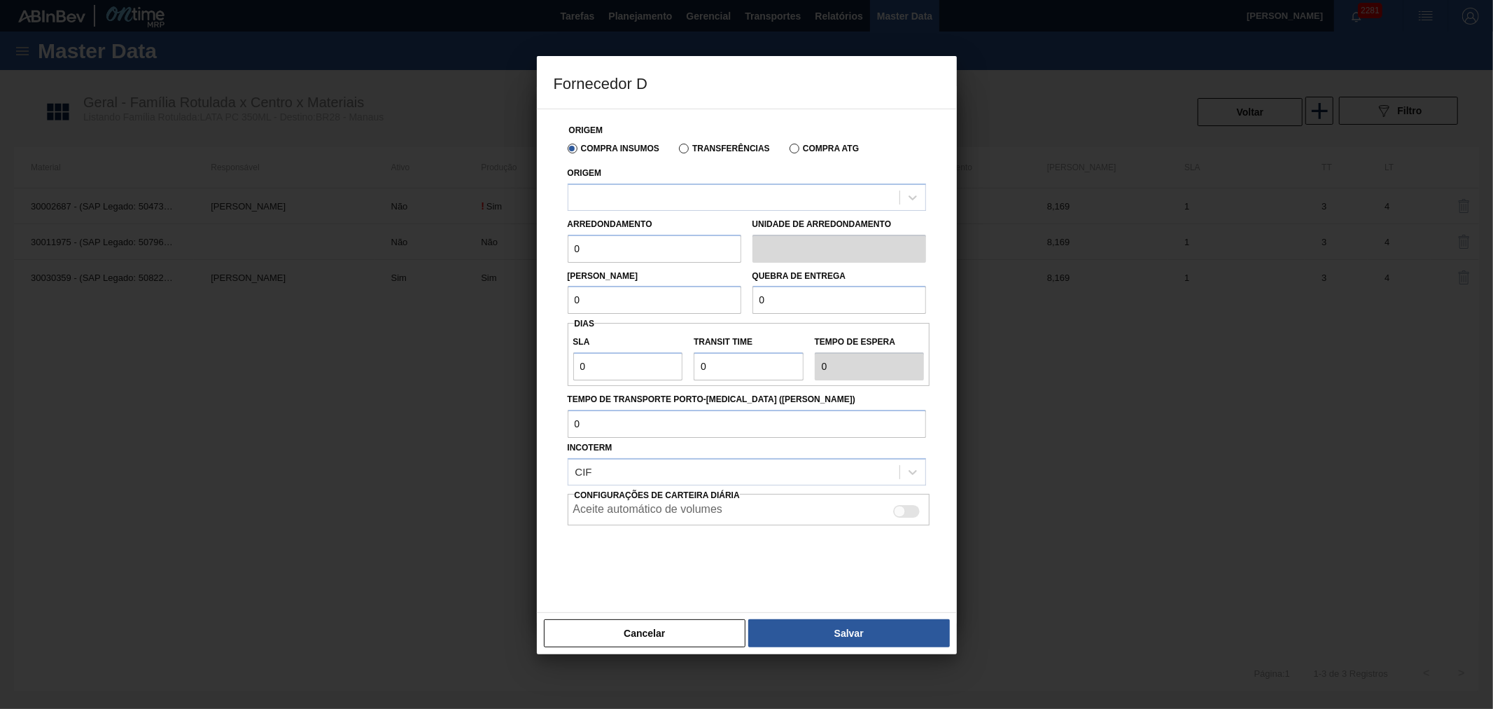
click at [716, 176] on div "Origem" at bounding box center [747, 187] width 358 height 48
click at [711, 192] on div at bounding box center [734, 197] width 331 height 20
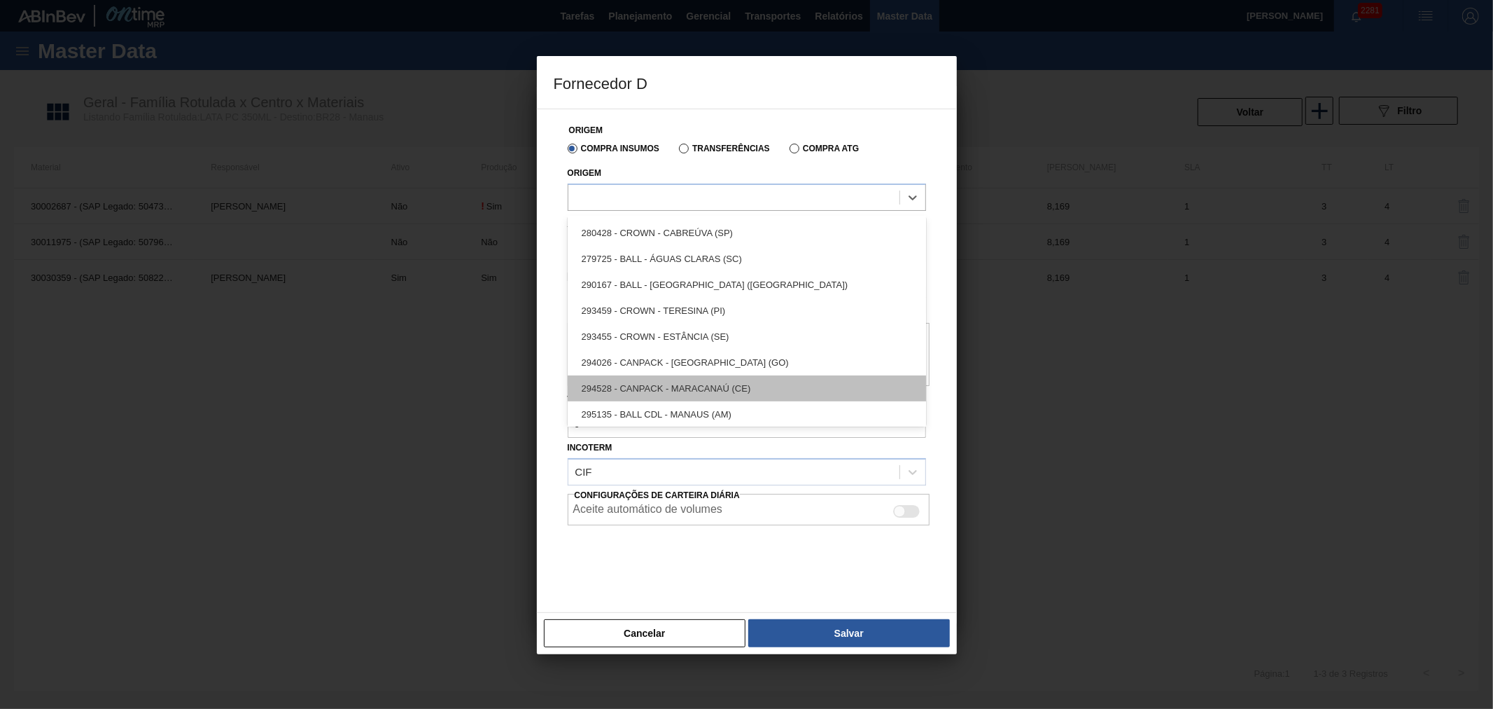
scroll to position [262, 0]
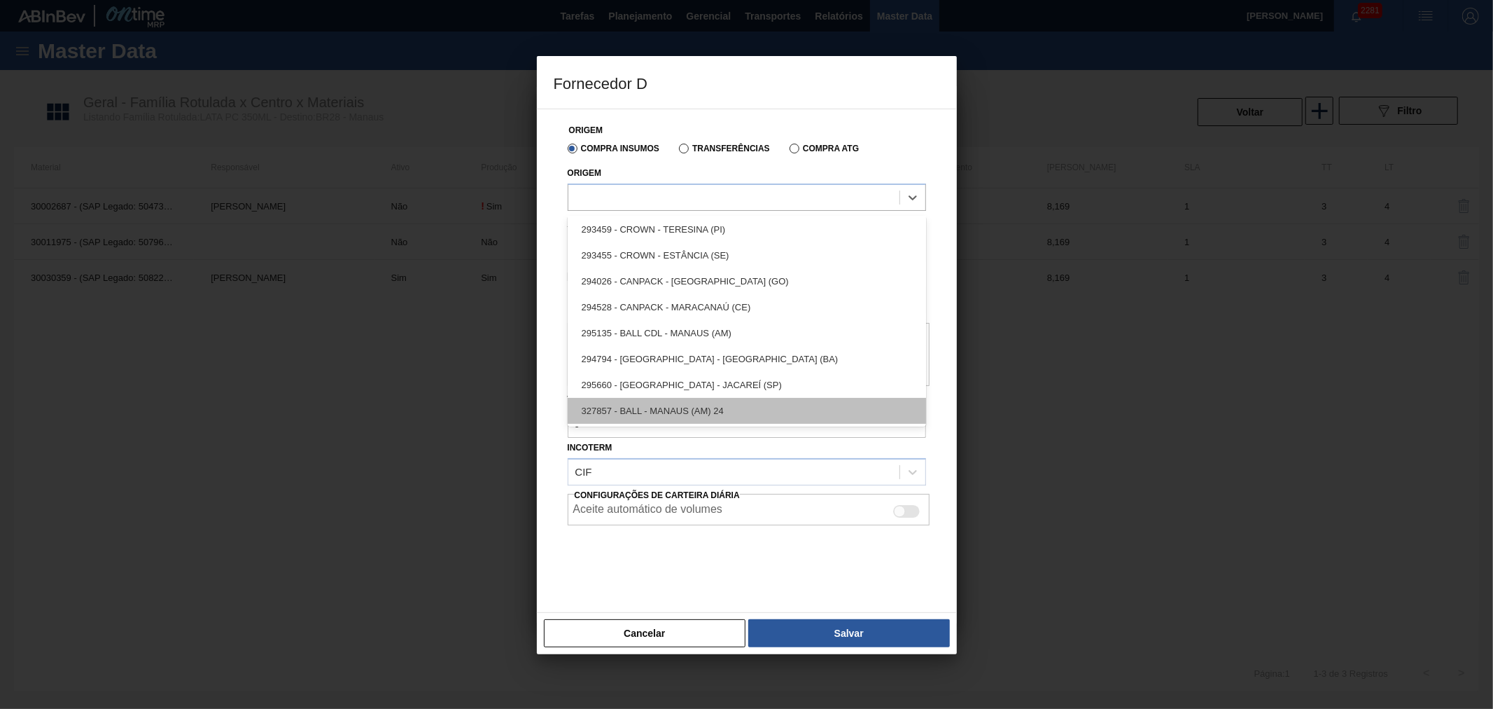
click at [690, 408] on div "327857 - BALL - MANAUS (AM) 24" at bounding box center [747, 411] width 358 height 26
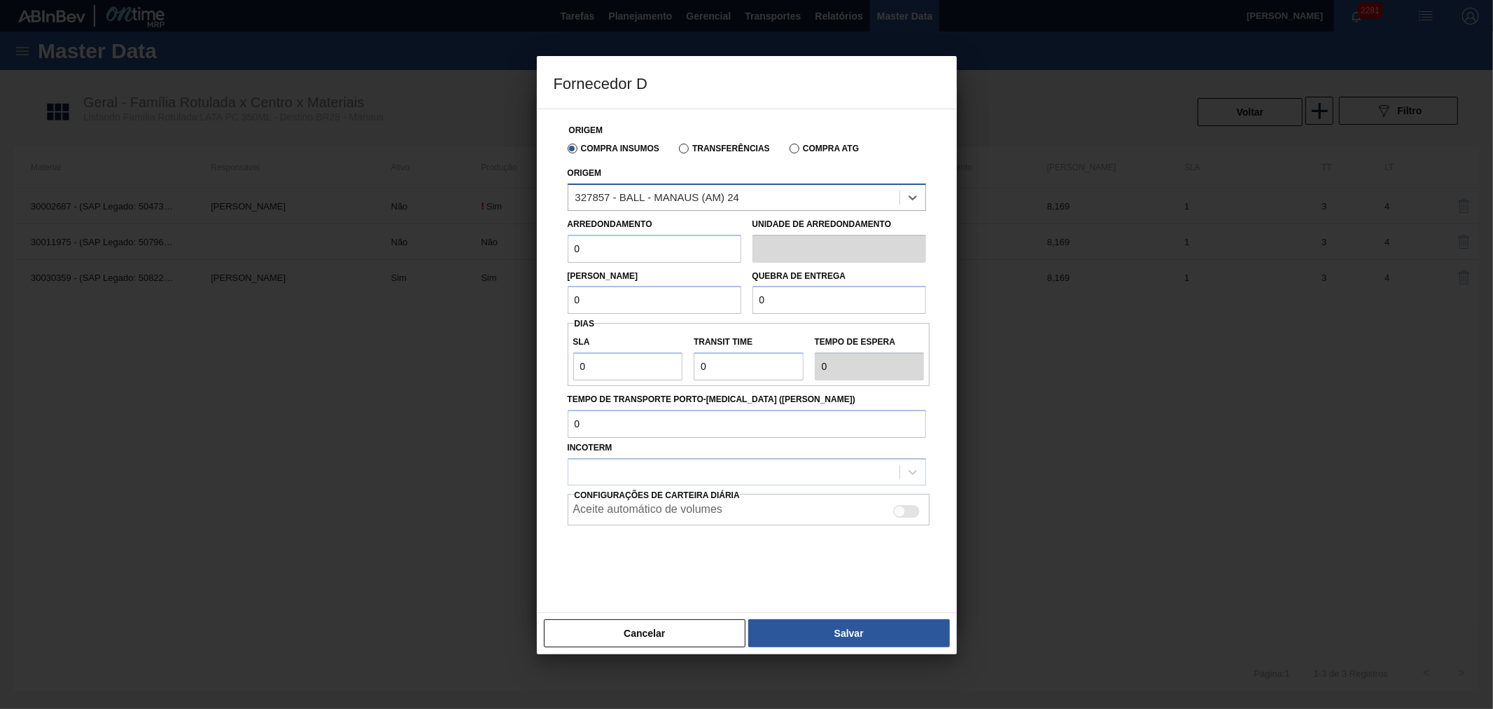
click at [727, 197] on div "327857 - BALL - MANAUS (AM) 24" at bounding box center [658, 197] width 165 height 12
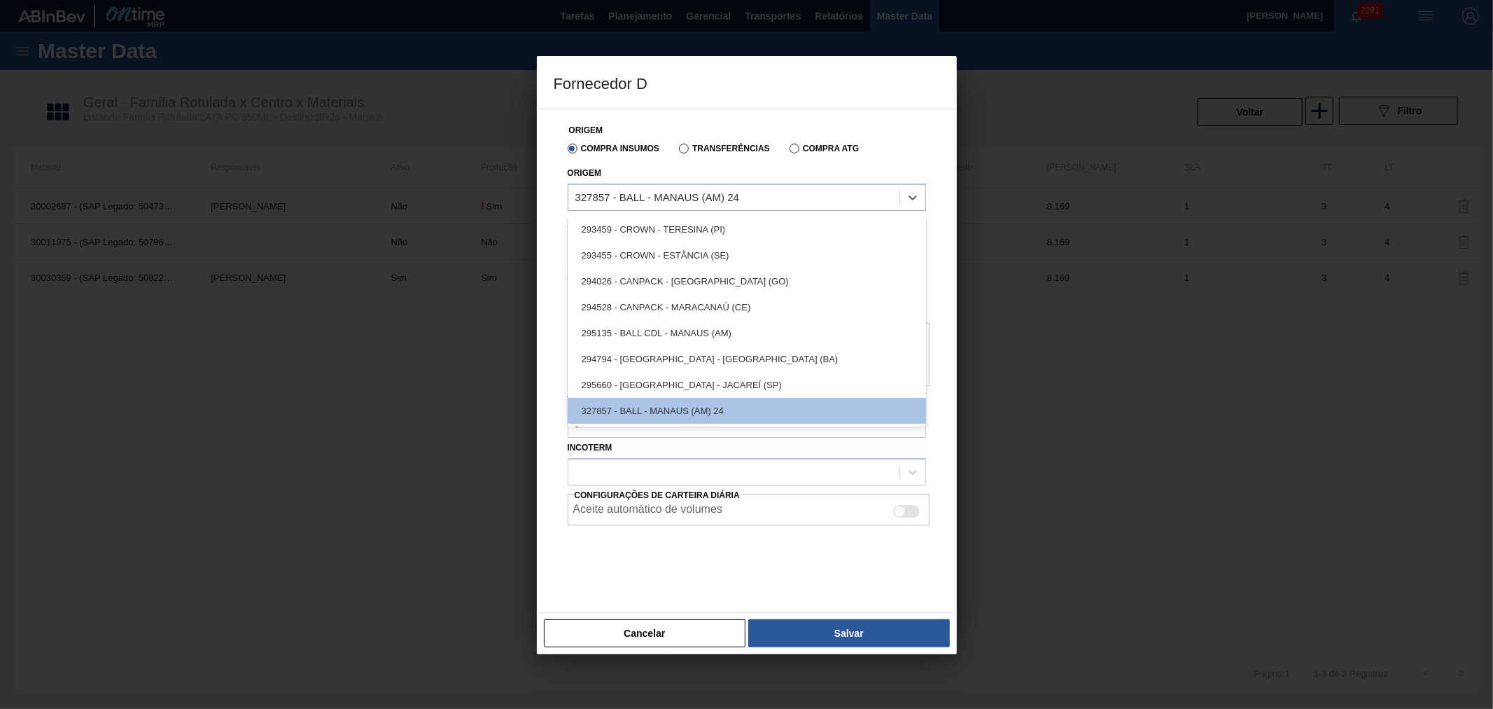
scroll to position [0, 0]
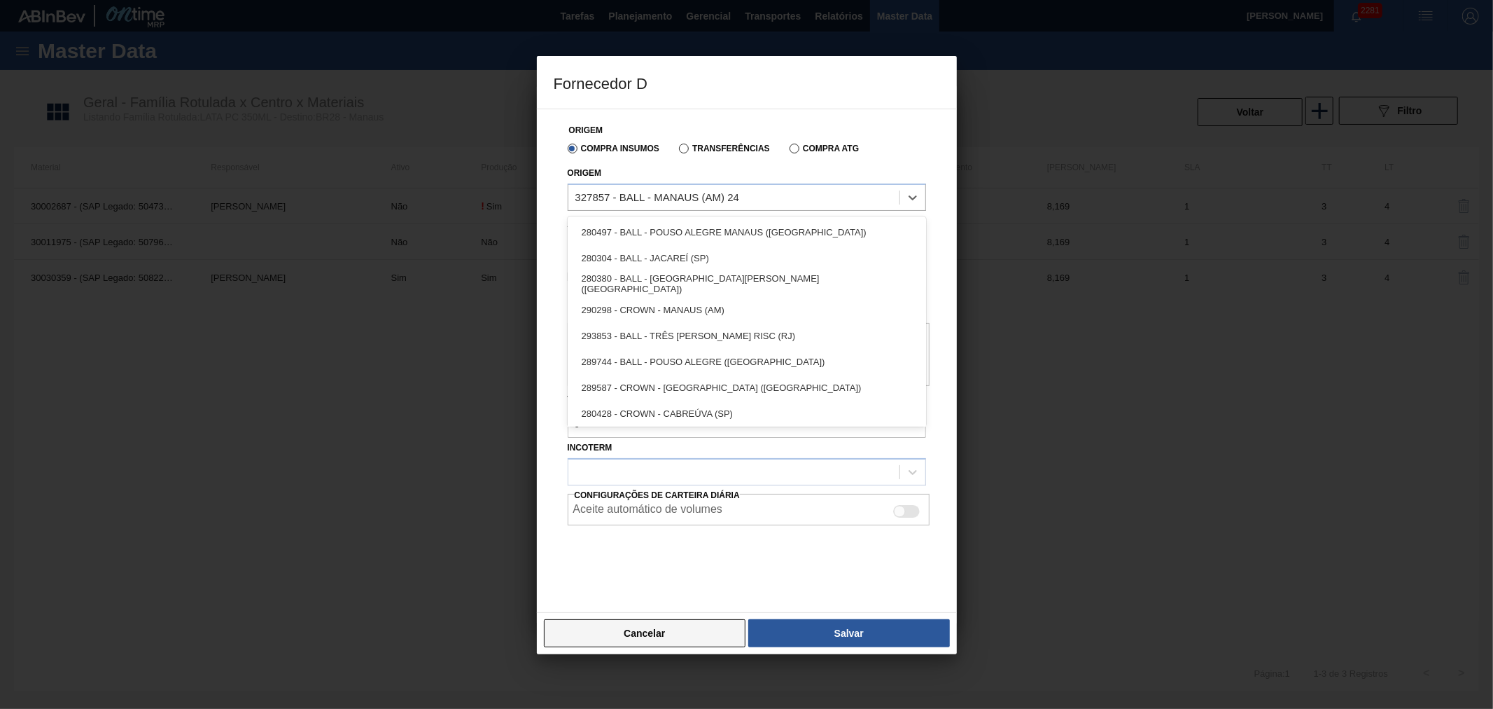
click at [694, 632] on button "Cancelar" at bounding box center [645, 633] width 202 height 28
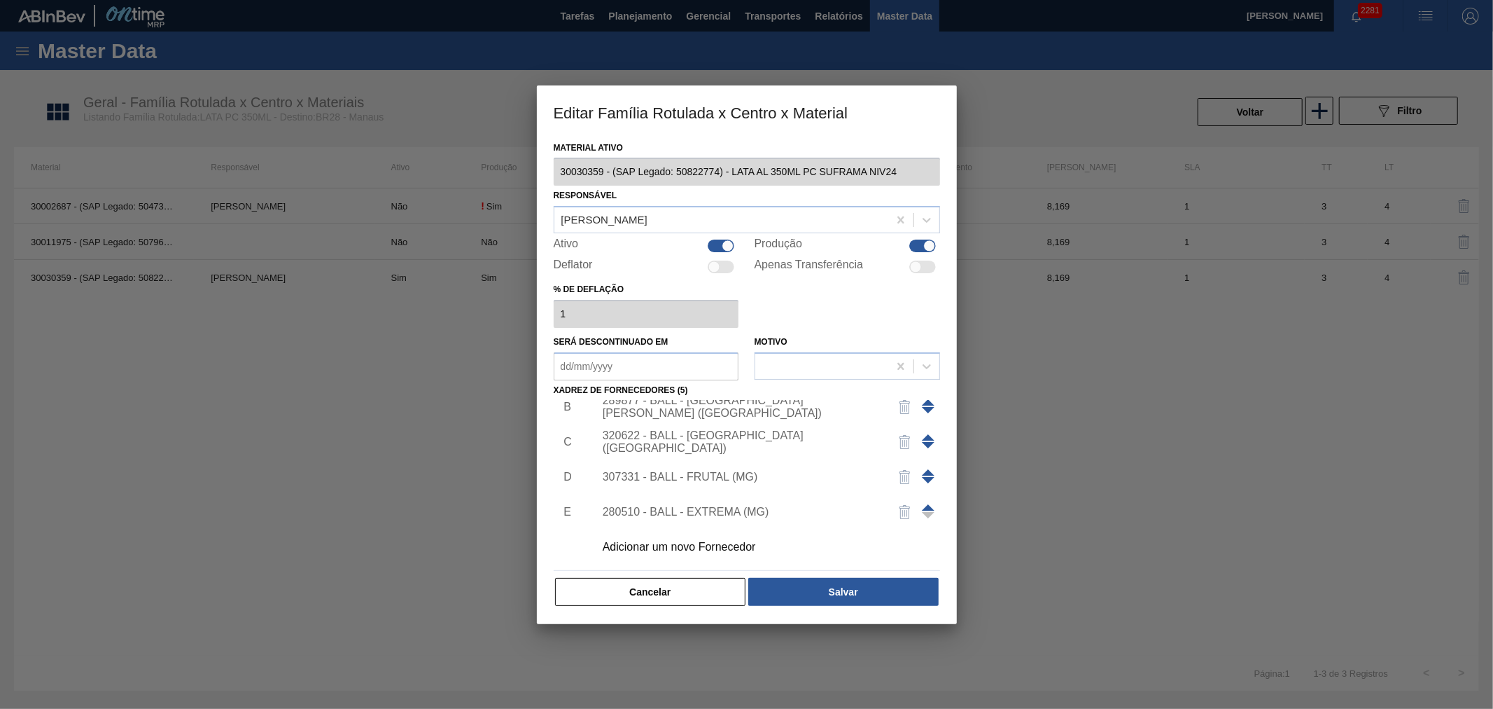
click at [694, 606] on div "Material ativo 30030359 - (SAP Legado: 50822774) - LATA AL 350ML PC SUFRAMA NIV…" at bounding box center [747, 381] width 420 height 487
click at [669, 586] on button "Cancelar" at bounding box center [650, 592] width 191 height 28
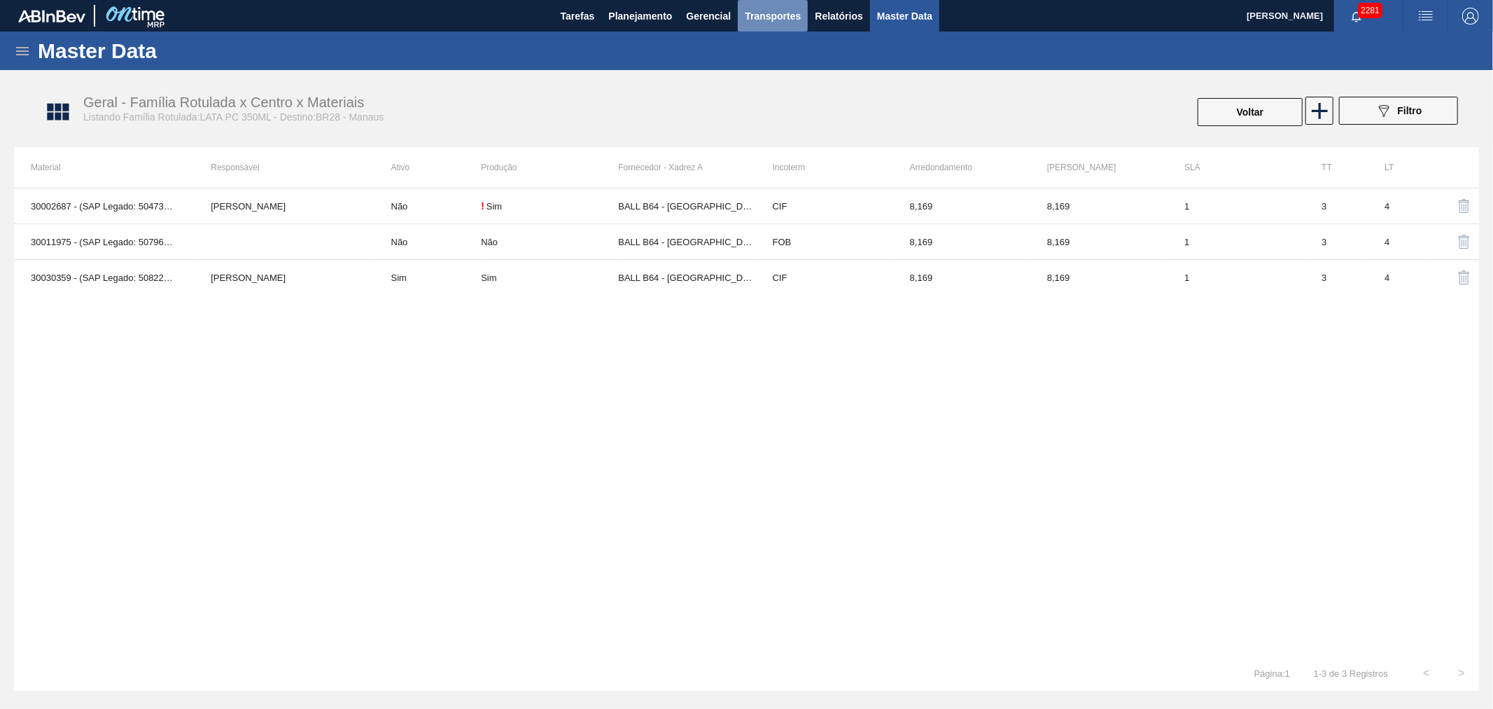
click at [753, 8] on span "Transportes" at bounding box center [773, 16] width 56 height 17
click at [752, 65] on li "Otimização de Carga" at bounding box center [773, 70] width 115 height 22
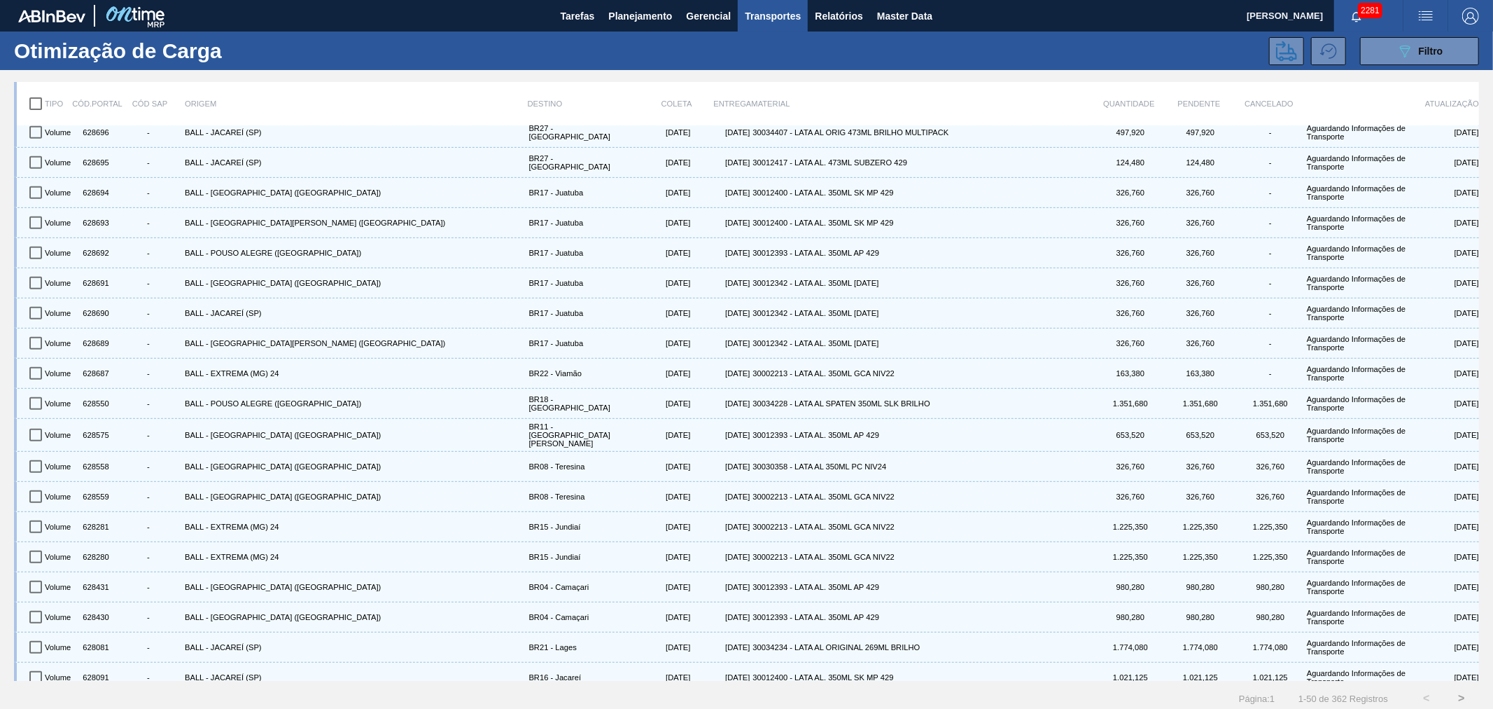
scroll to position [415, 0]
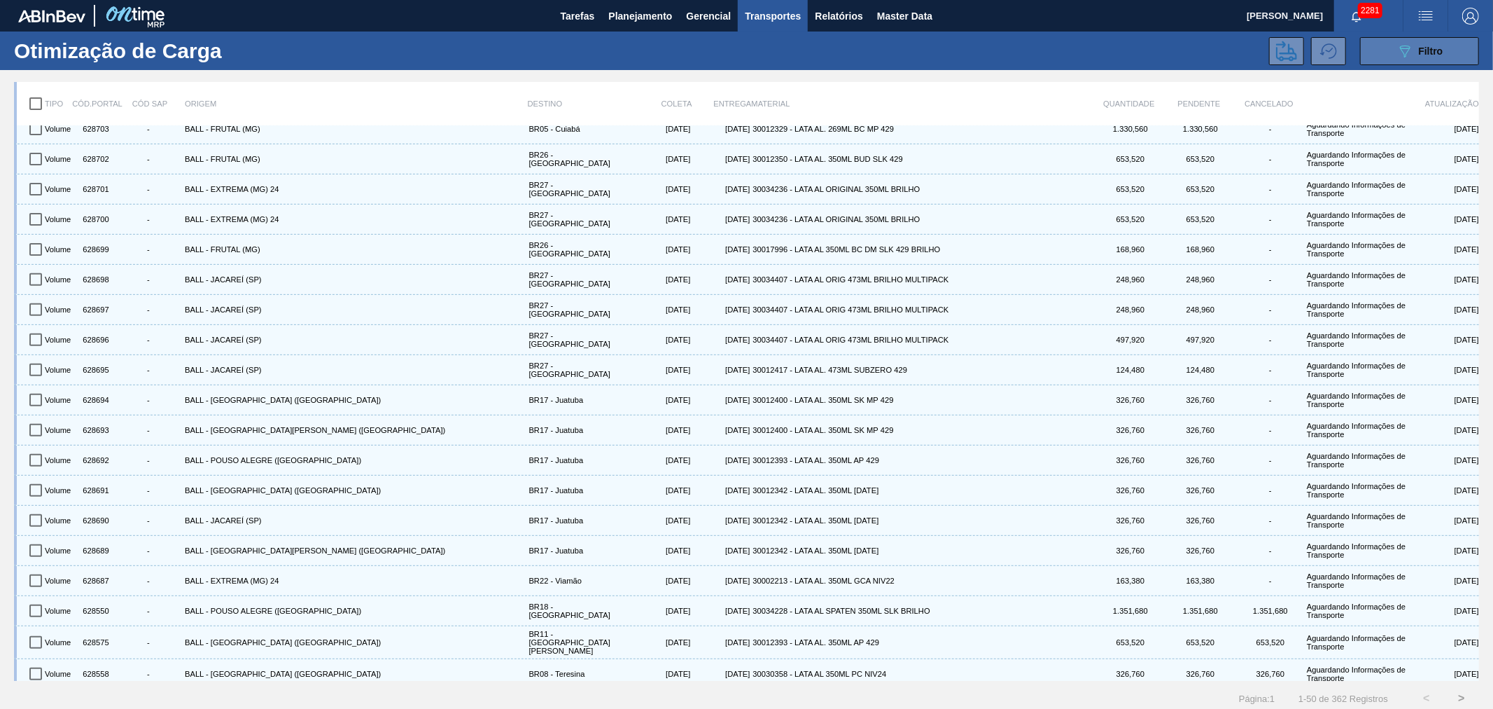
click at [1445, 60] on button "089F7B8B-B2A5-4AFE-B5C0-19BA573D28AC Filtro" at bounding box center [1419, 51] width 119 height 28
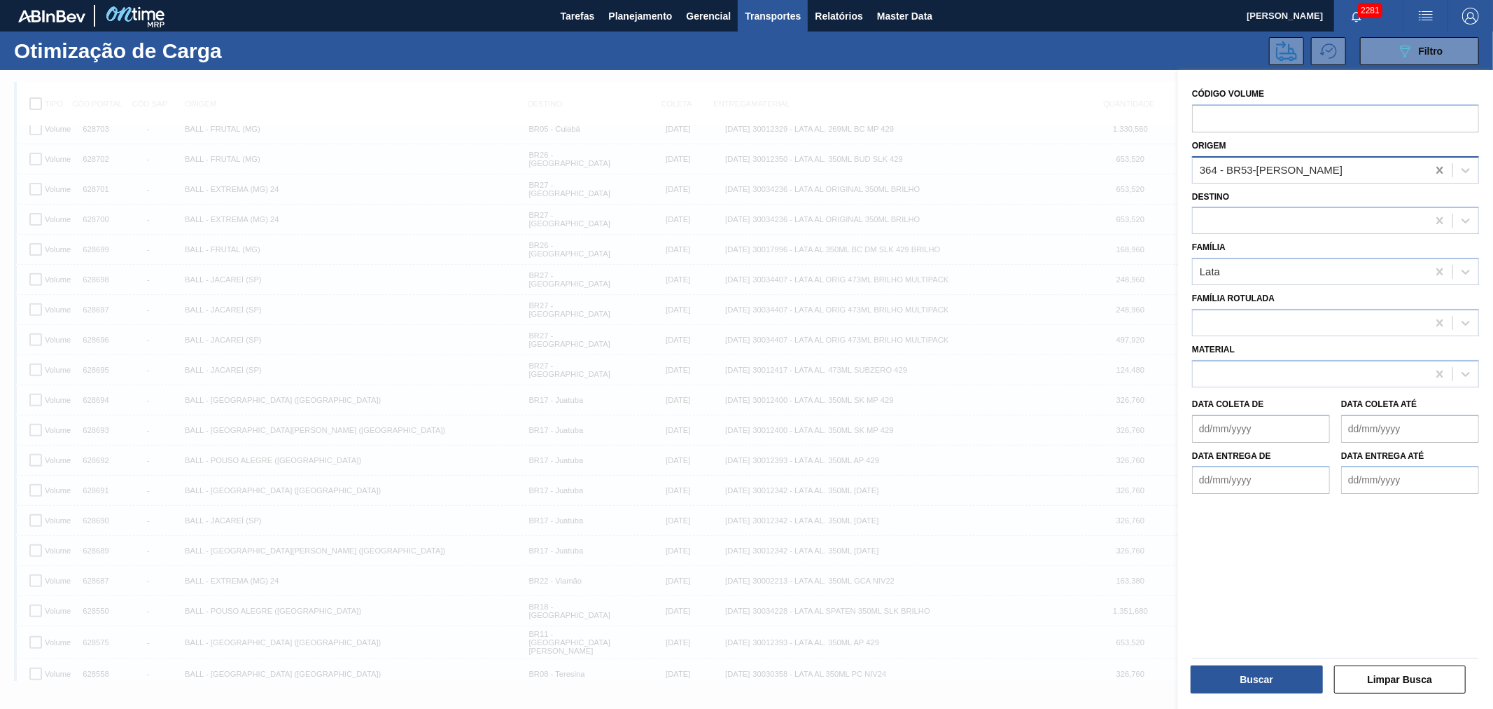
click at [1441, 169] on icon at bounding box center [1440, 170] width 14 height 14
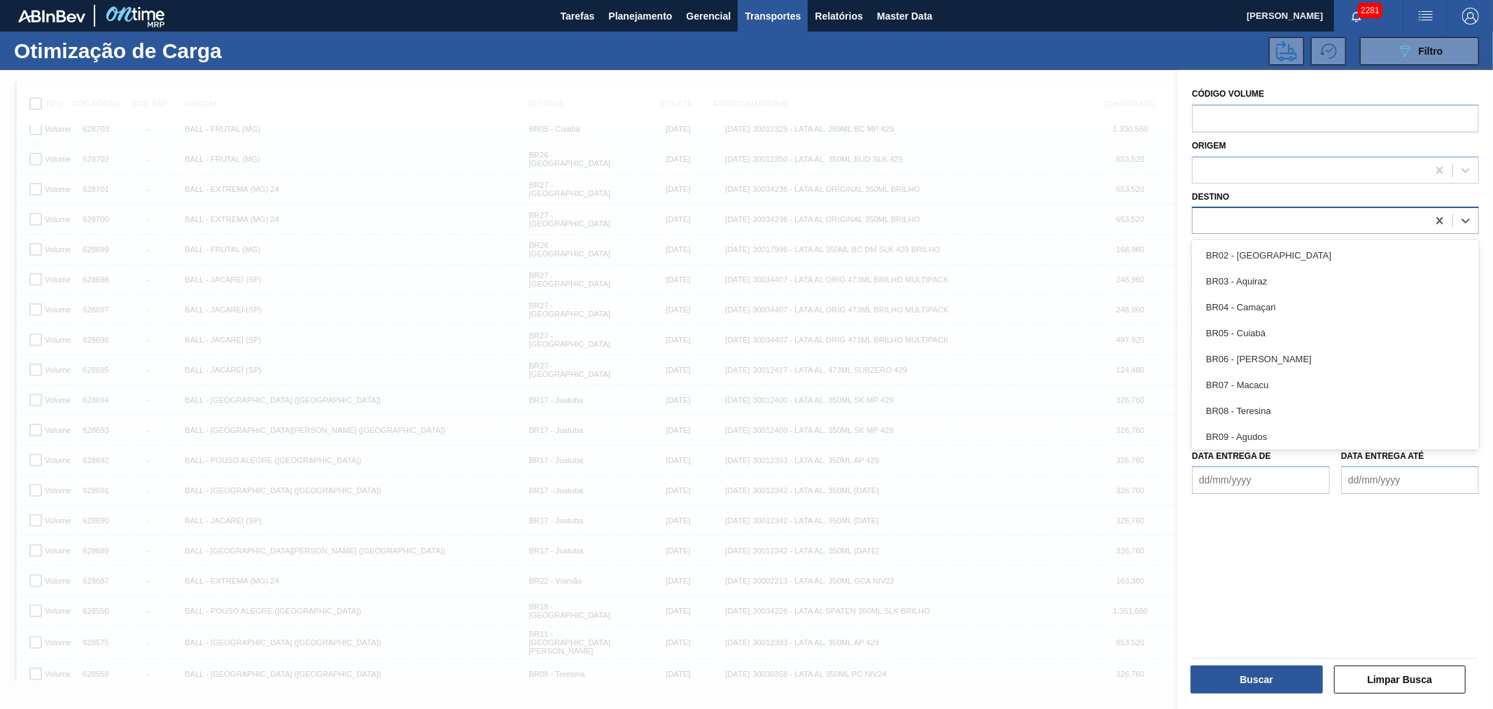
click at [1232, 213] on div at bounding box center [1310, 221] width 235 height 20
type input "manau"
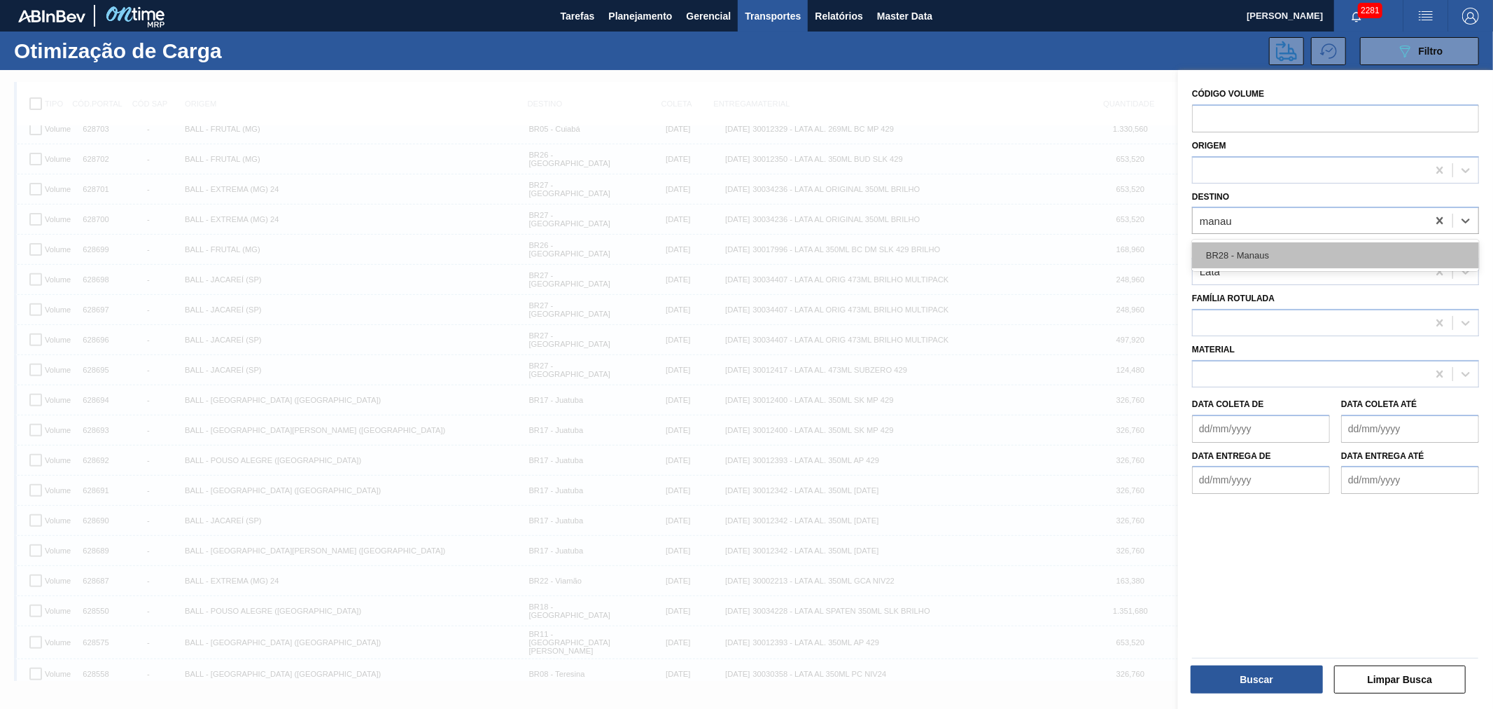
click at [1332, 248] on div "BR28 - Manaus" at bounding box center [1335, 255] width 287 height 26
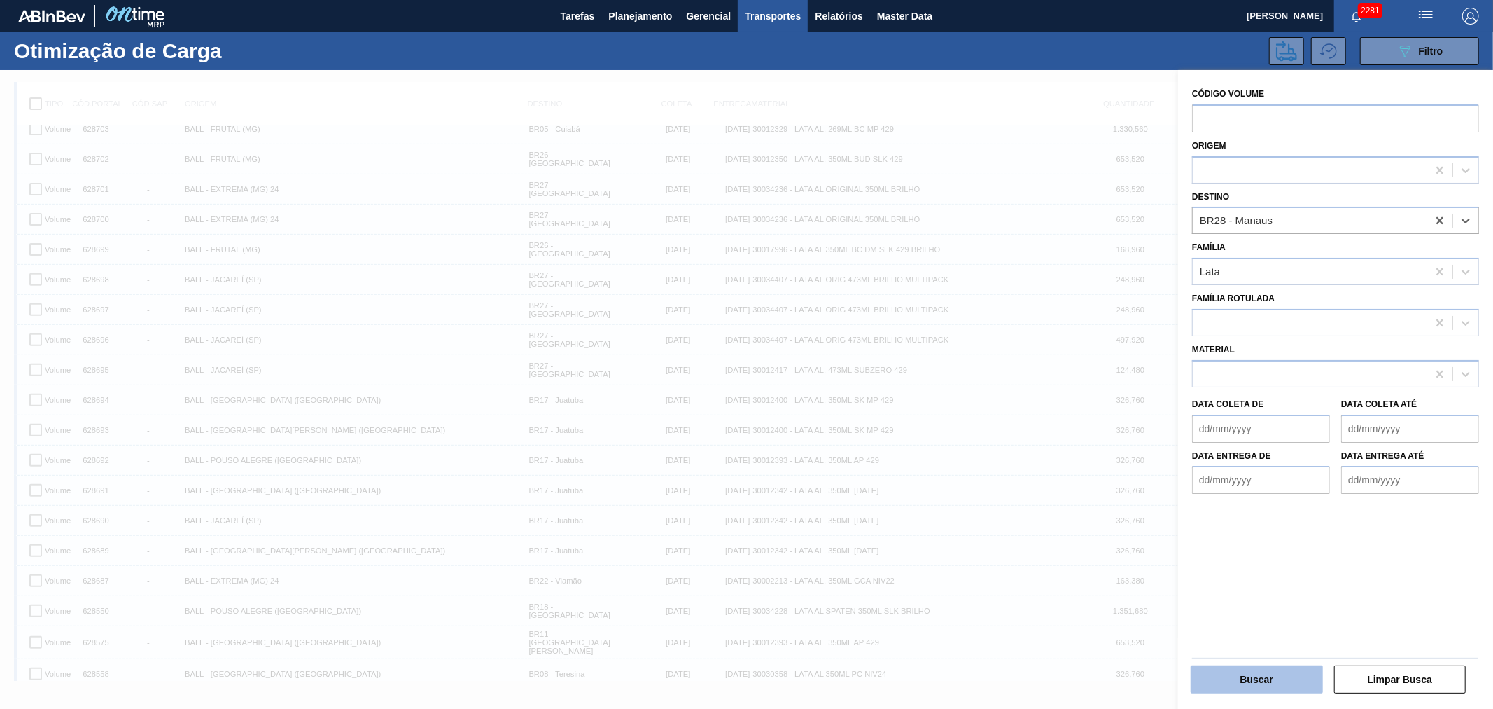
click at [1271, 677] on button "Buscar" at bounding box center [1257, 679] width 132 height 28
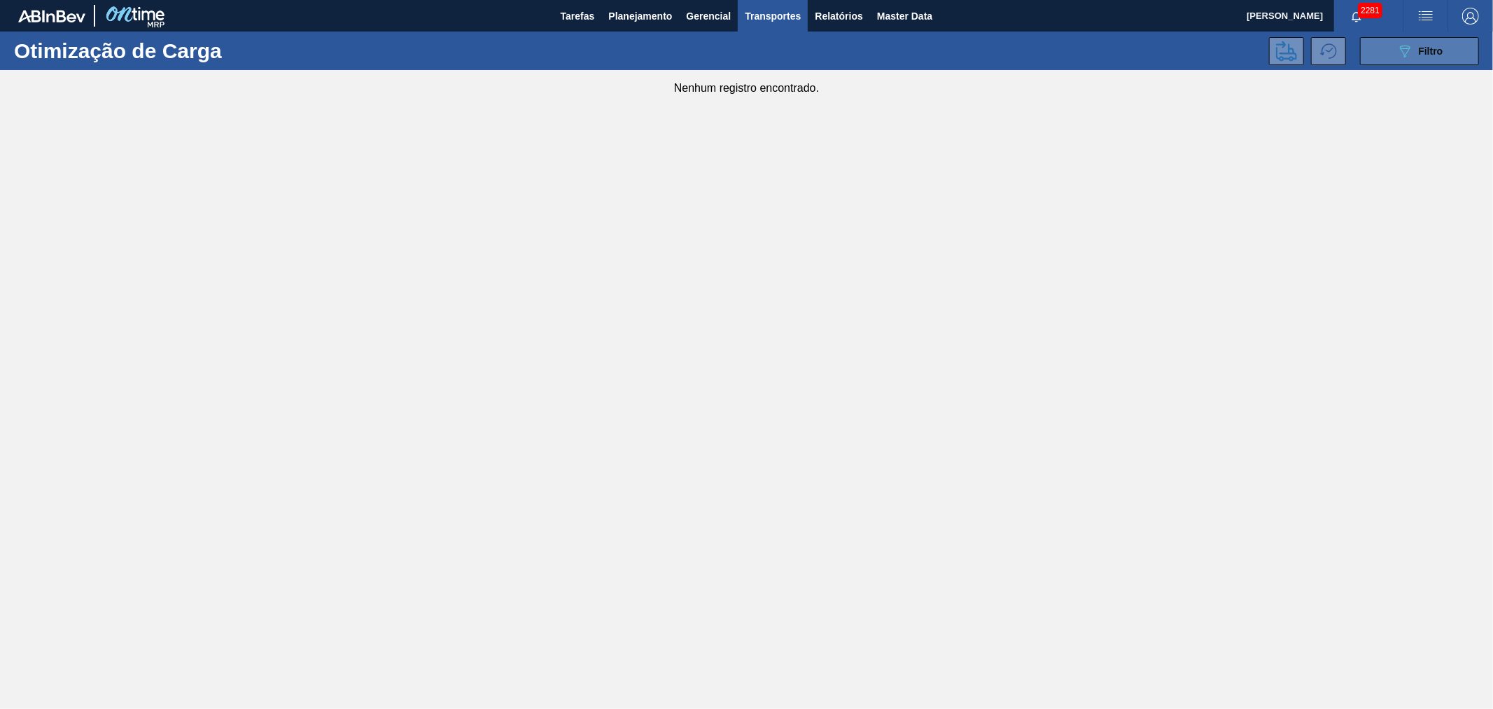
click at [1388, 42] on button "089F7B8B-B2A5-4AFE-B5C0-19BA573D28AC Filtro" at bounding box center [1419, 51] width 119 height 28
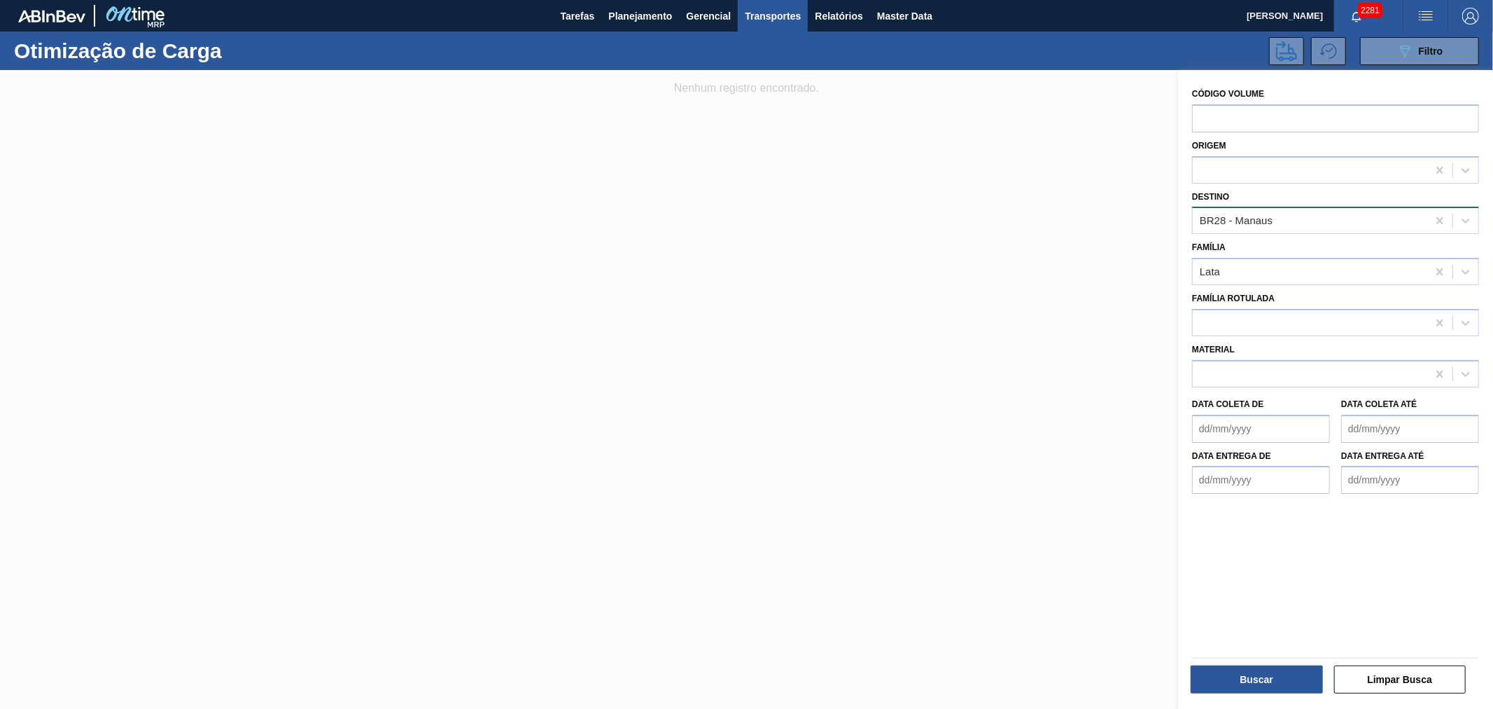
click at [1291, 218] on div "BR28 - Manaus" at bounding box center [1310, 221] width 235 height 20
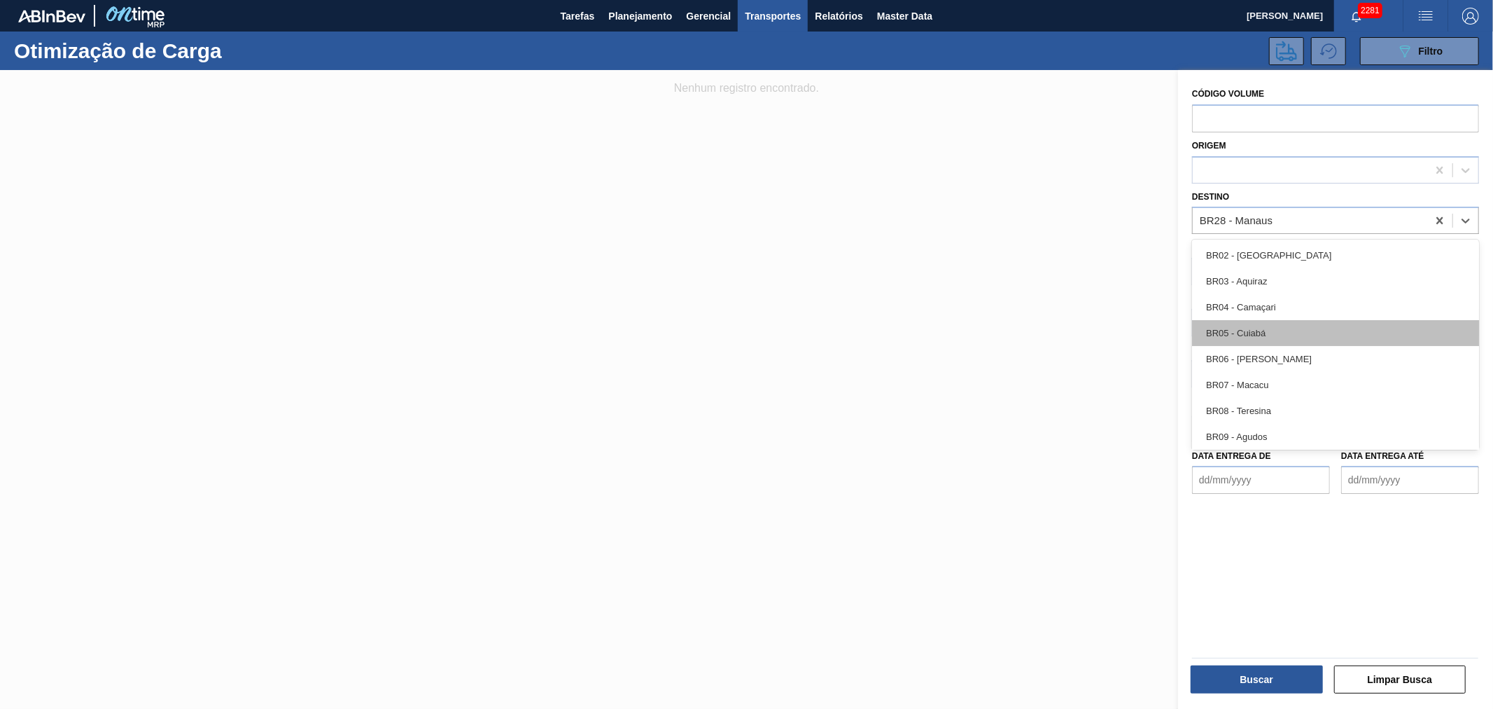
click at [1273, 333] on div "BR05 - Cuiabá" at bounding box center [1335, 333] width 287 height 26
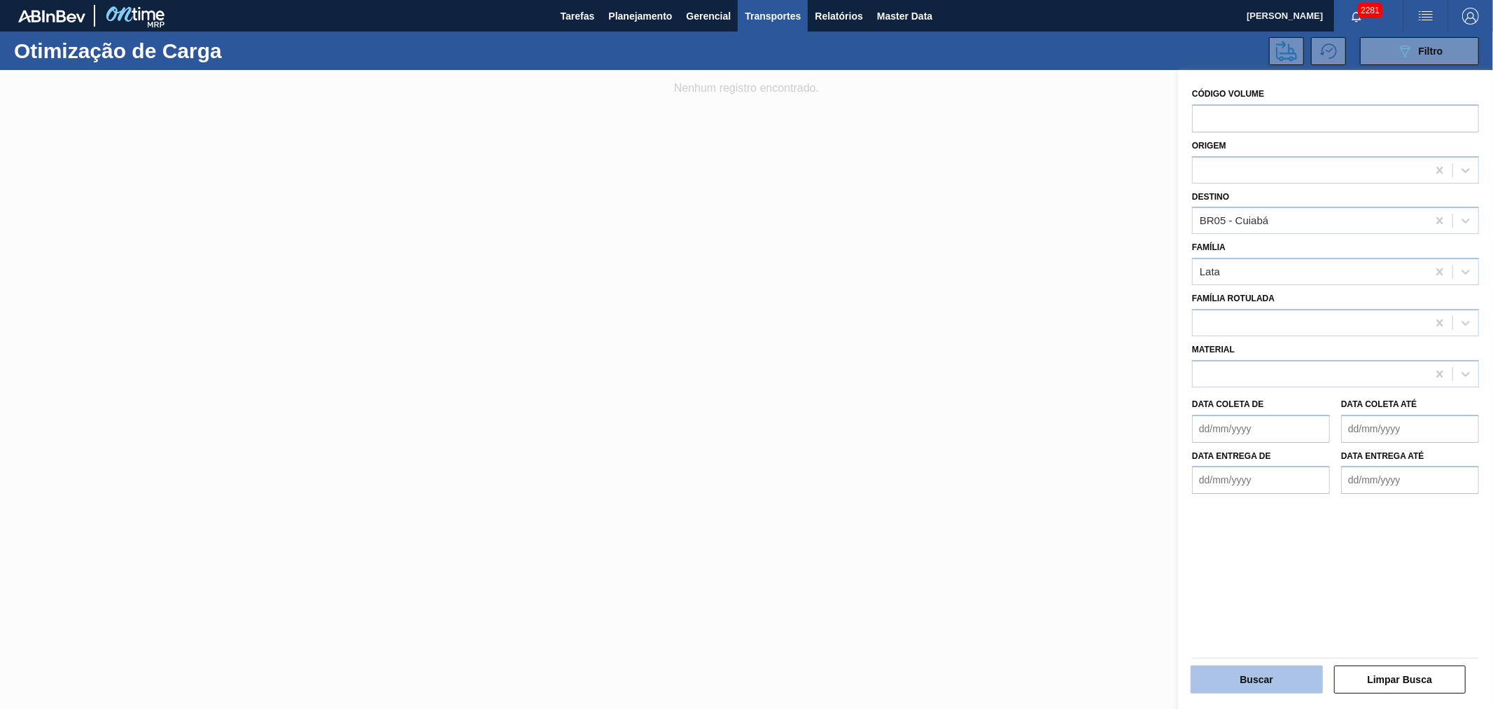
click at [1274, 687] on button "Buscar" at bounding box center [1257, 679] width 132 height 28
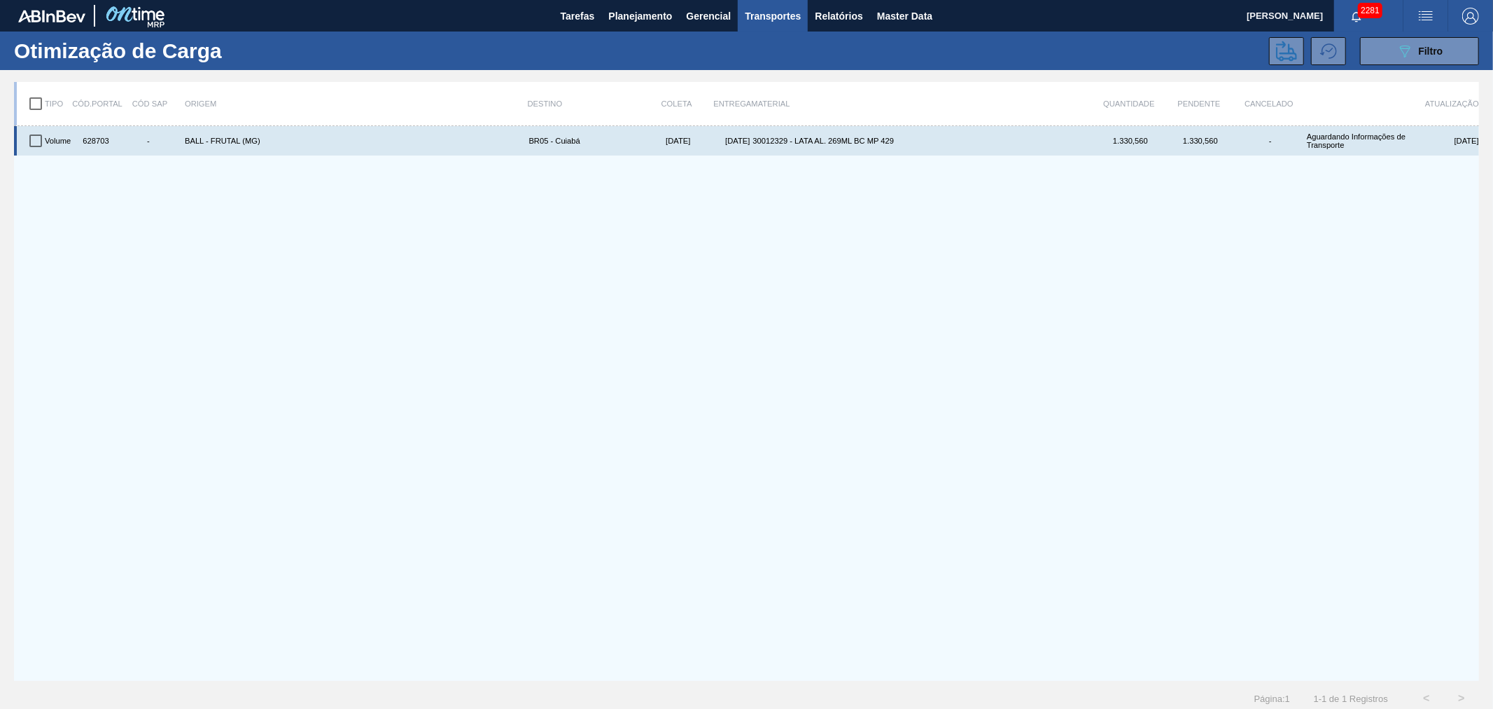
click at [43, 140] on input "checkbox" at bounding box center [35, 140] width 29 height 29
checkbox input "true"
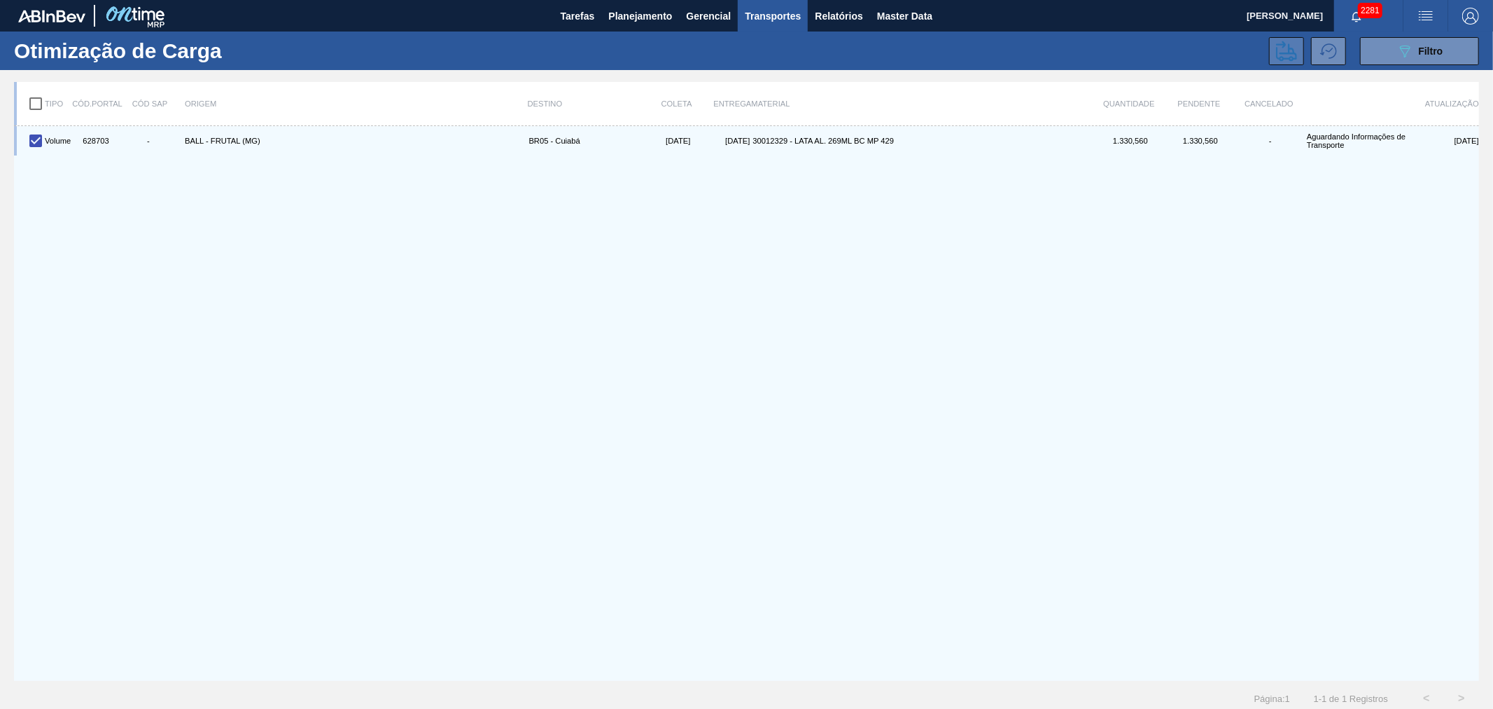
click at [1290, 53] on icon at bounding box center [1286, 51] width 21 height 20
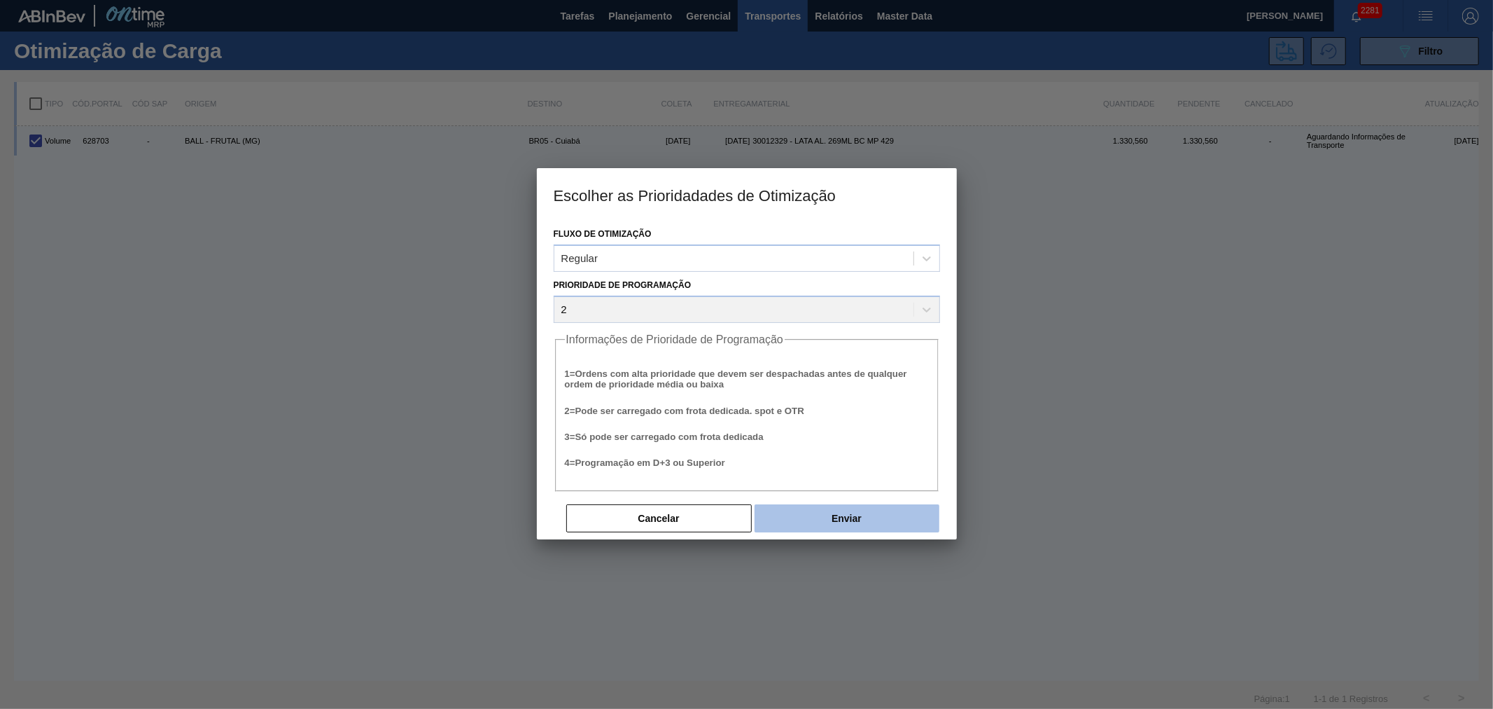
click at [880, 520] on button "Enviar" at bounding box center [847, 518] width 185 height 28
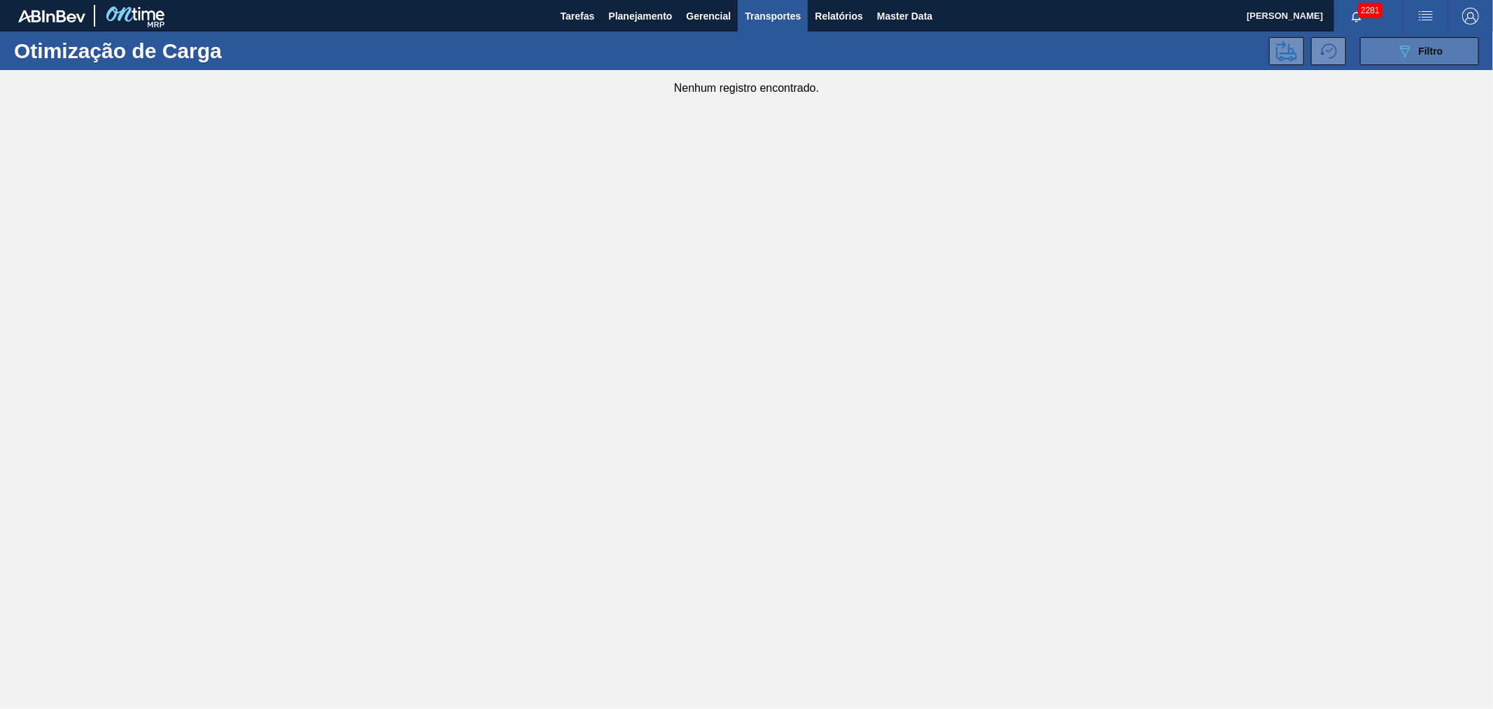
click at [1401, 53] on icon "089F7B8B-B2A5-4AFE-B5C0-19BA573D28AC" at bounding box center [1405, 51] width 17 height 17
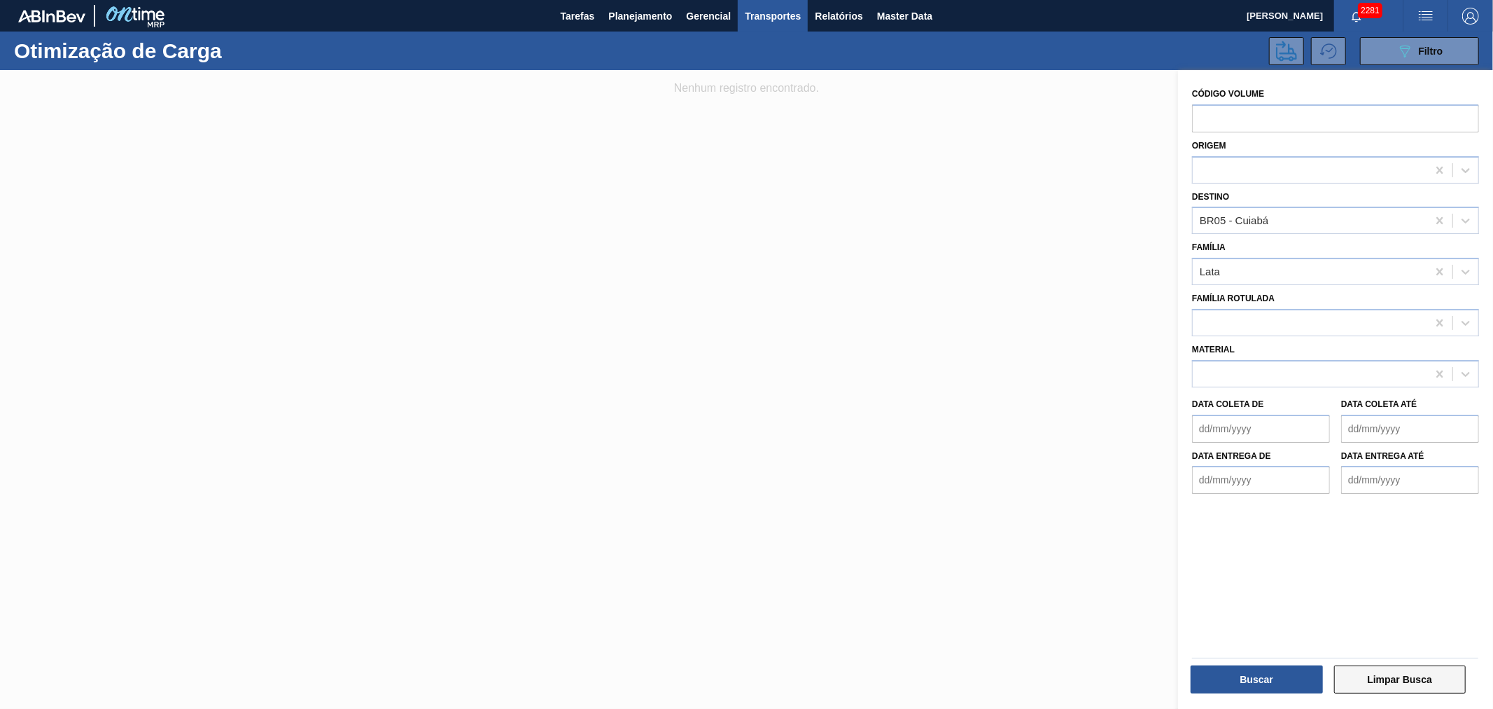
click at [1408, 676] on button "Limpar Busca" at bounding box center [1401, 679] width 132 height 28
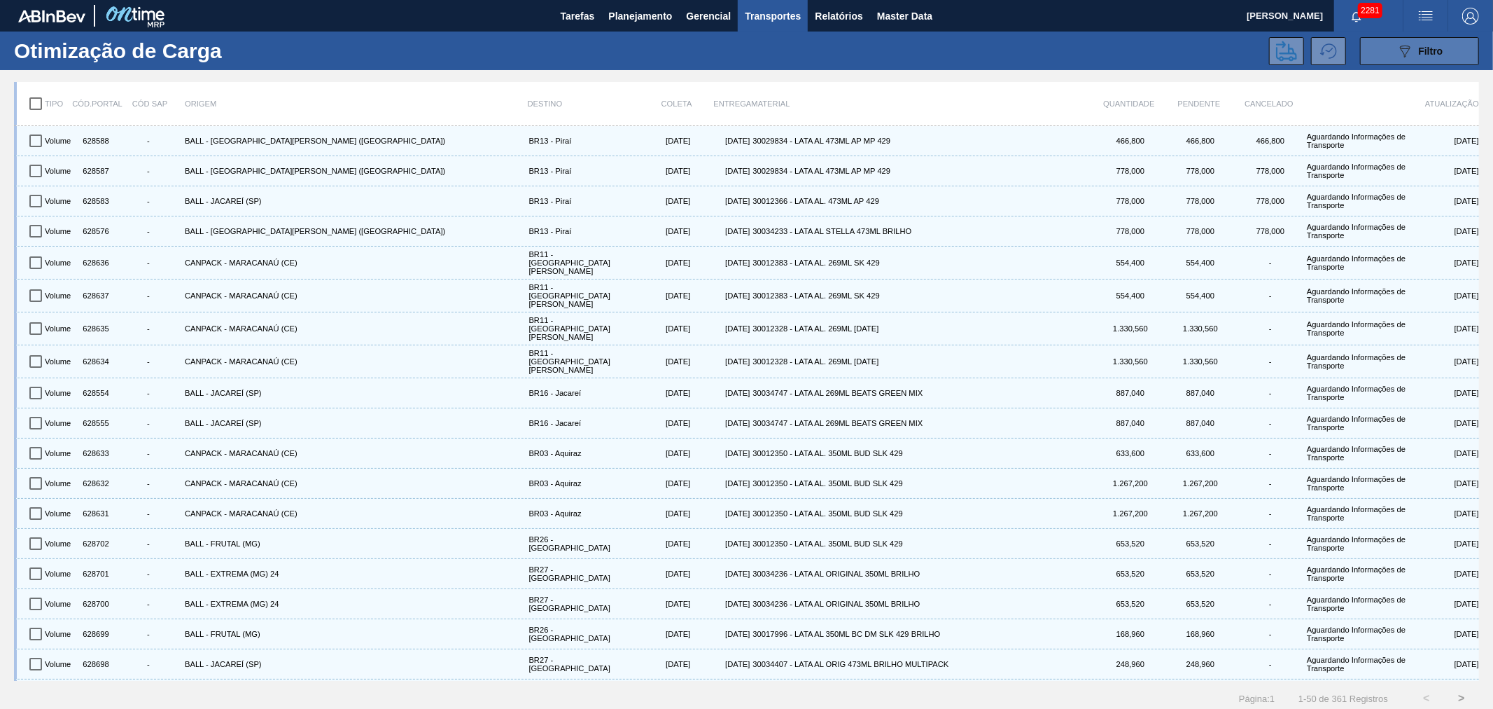
click at [1382, 50] on button "089F7B8B-B2A5-4AFE-B5C0-19BA573D28AC Filtro" at bounding box center [1419, 51] width 119 height 28
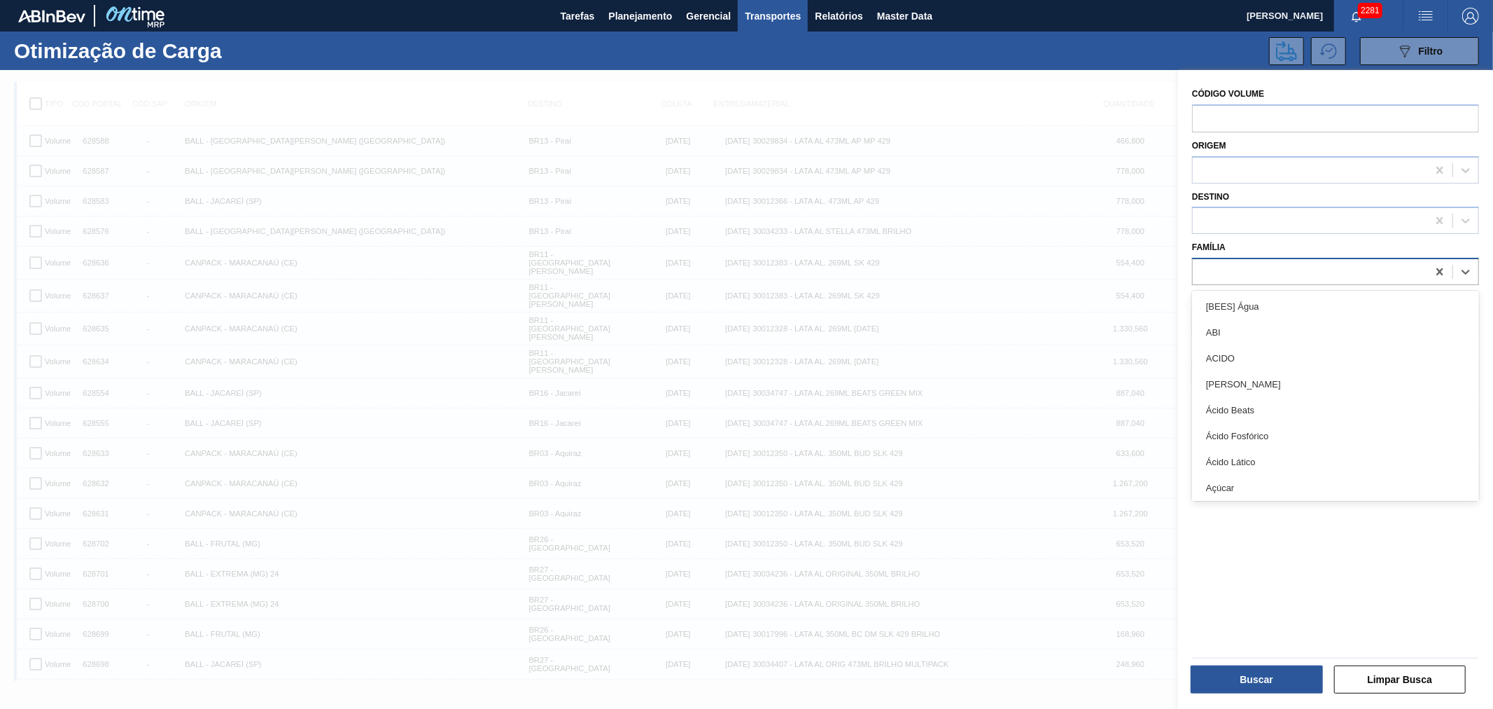
click at [1247, 277] on div at bounding box center [1310, 272] width 235 height 20
type input "lata"
click at [1254, 288] on div "Família Rotulada" at bounding box center [1335, 312] width 287 height 48
click at [1250, 280] on div at bounding box center [1335, 271] width 287 height 27
type input "lata"
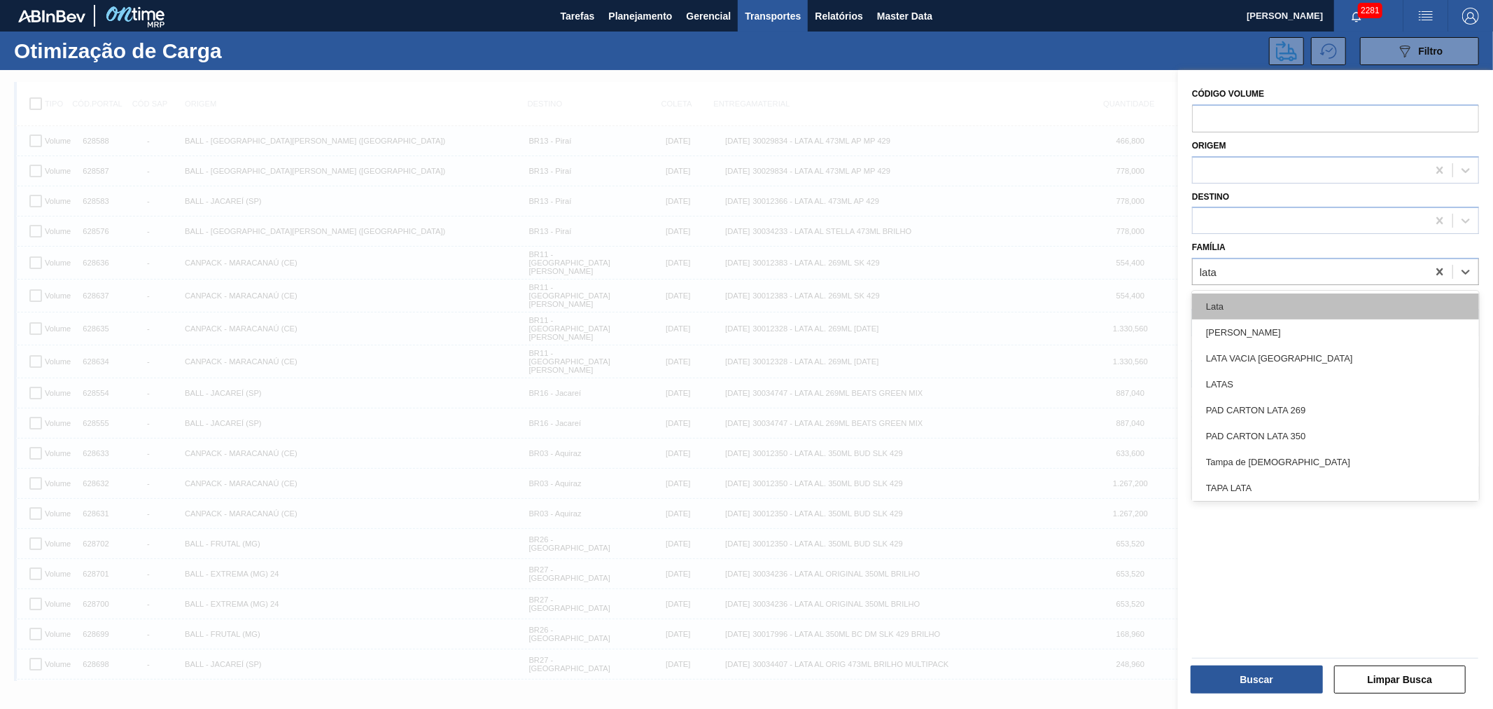
click at [1277, 311] on div "Lata" at bounding box center [1335, 306] width 287 height 26
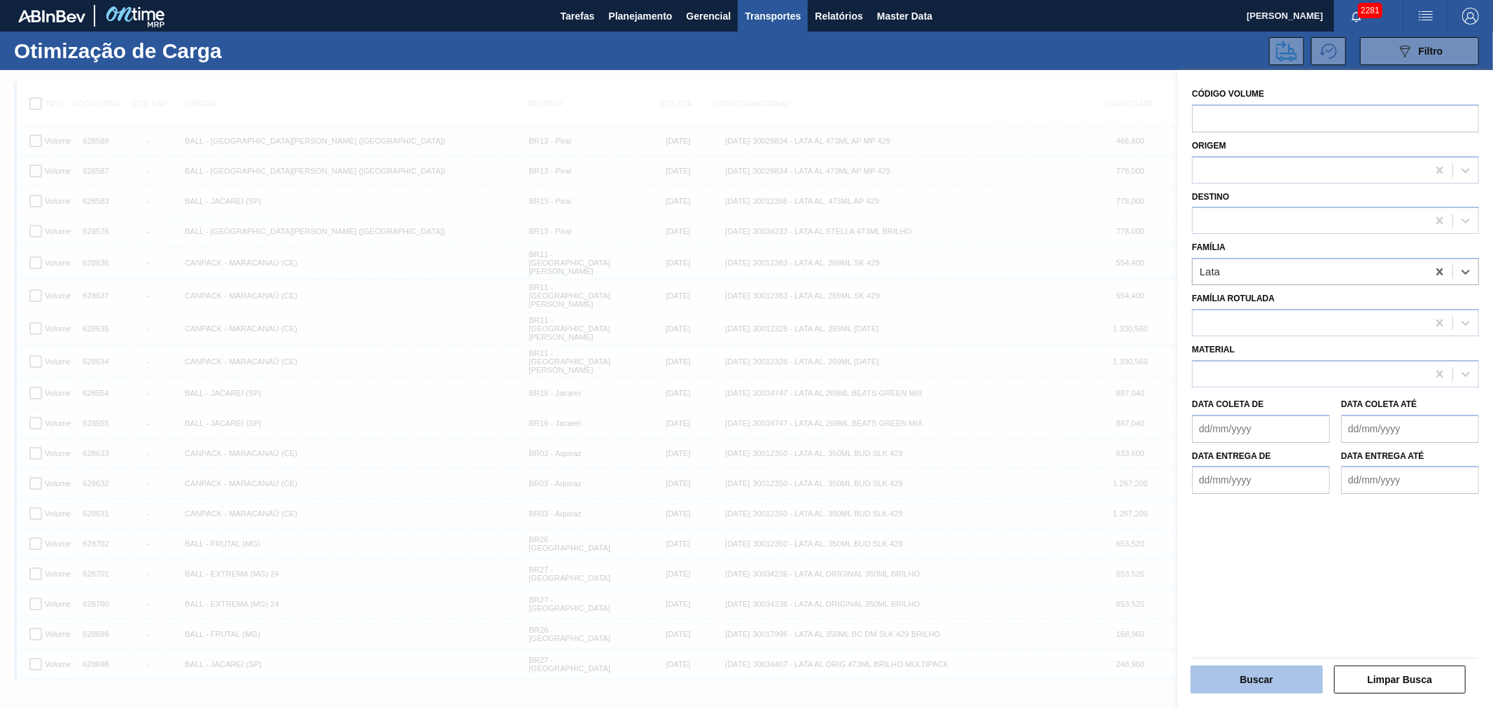
click at [1237, 667] on button "Buscar" at bounding box center [1257, 679] width 132 height 28
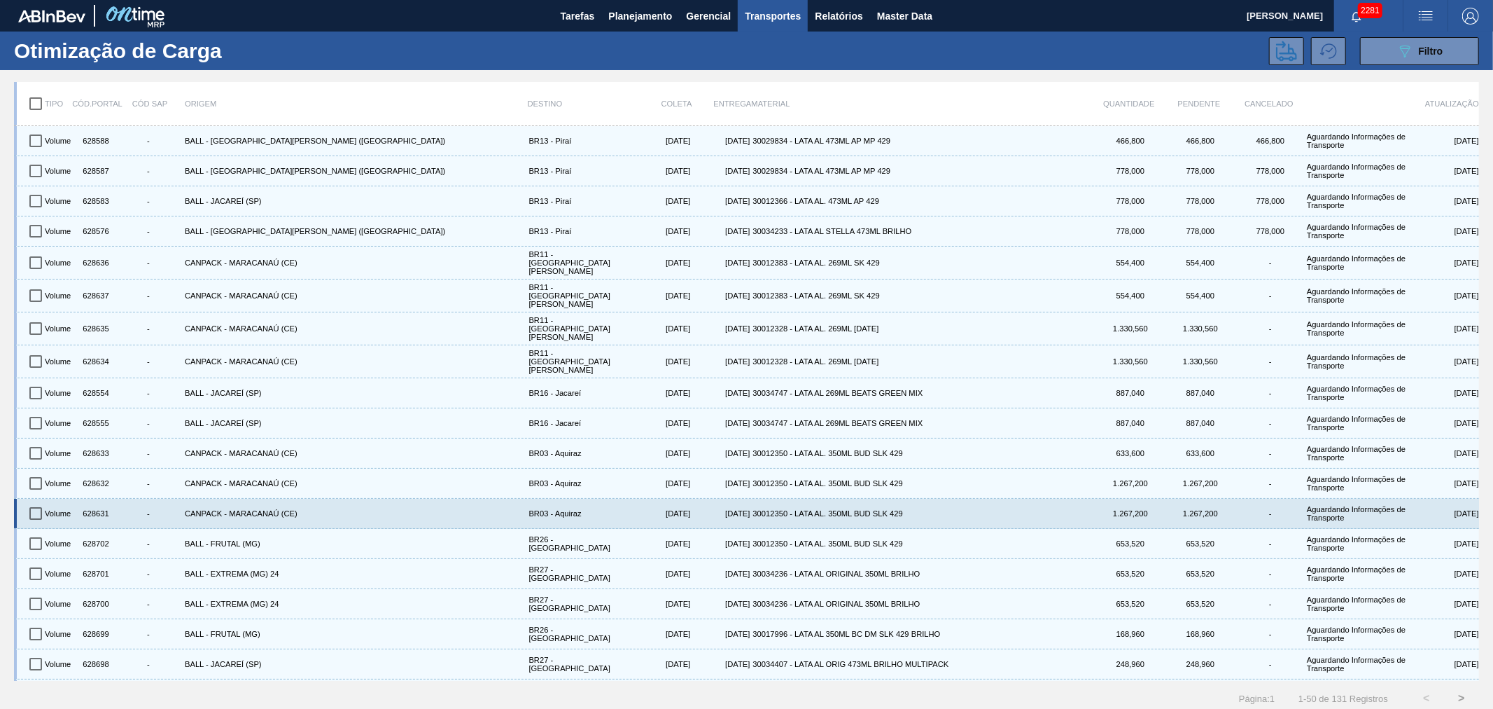
scroll to position [207, 0]
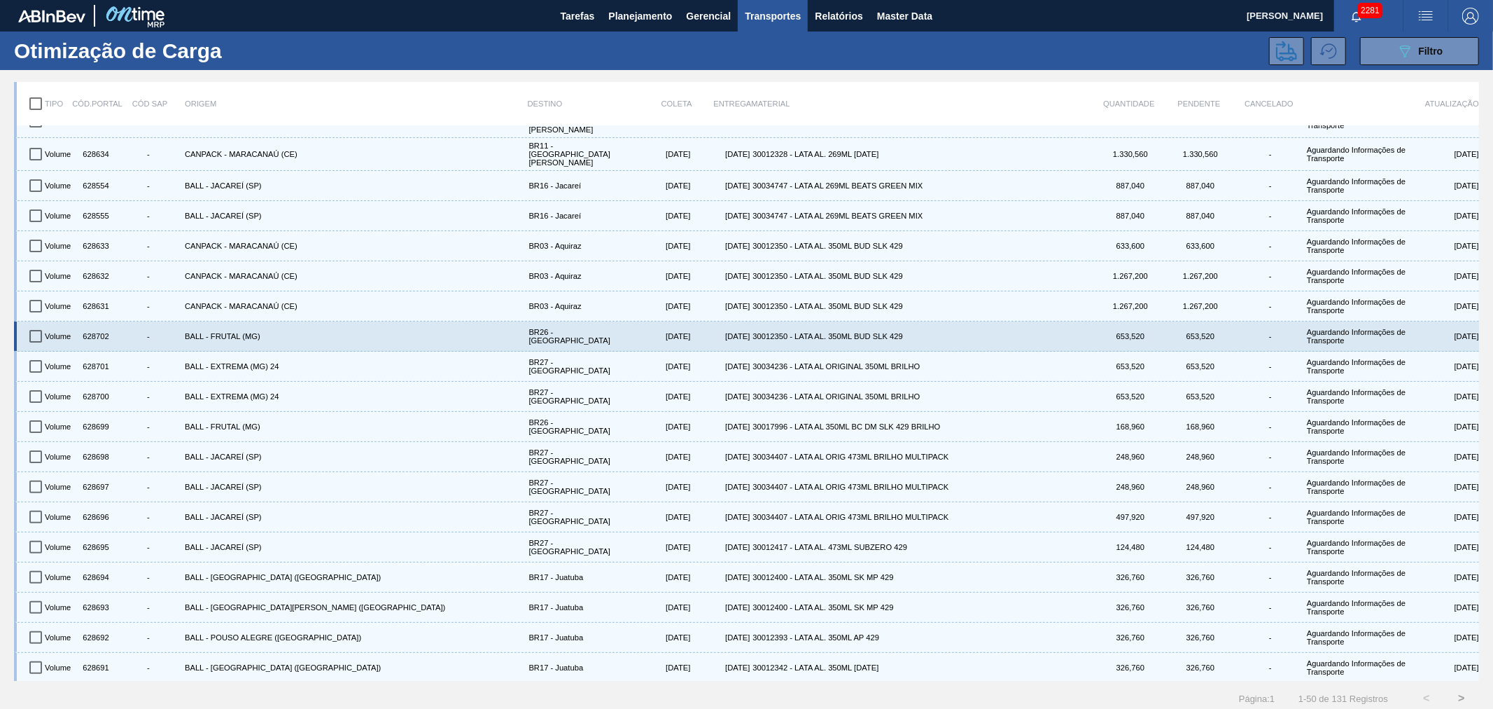
click at [43, 323] on input "checkbox" at bounding box center [35, 335] width 29 height 29
checkbox input "true"
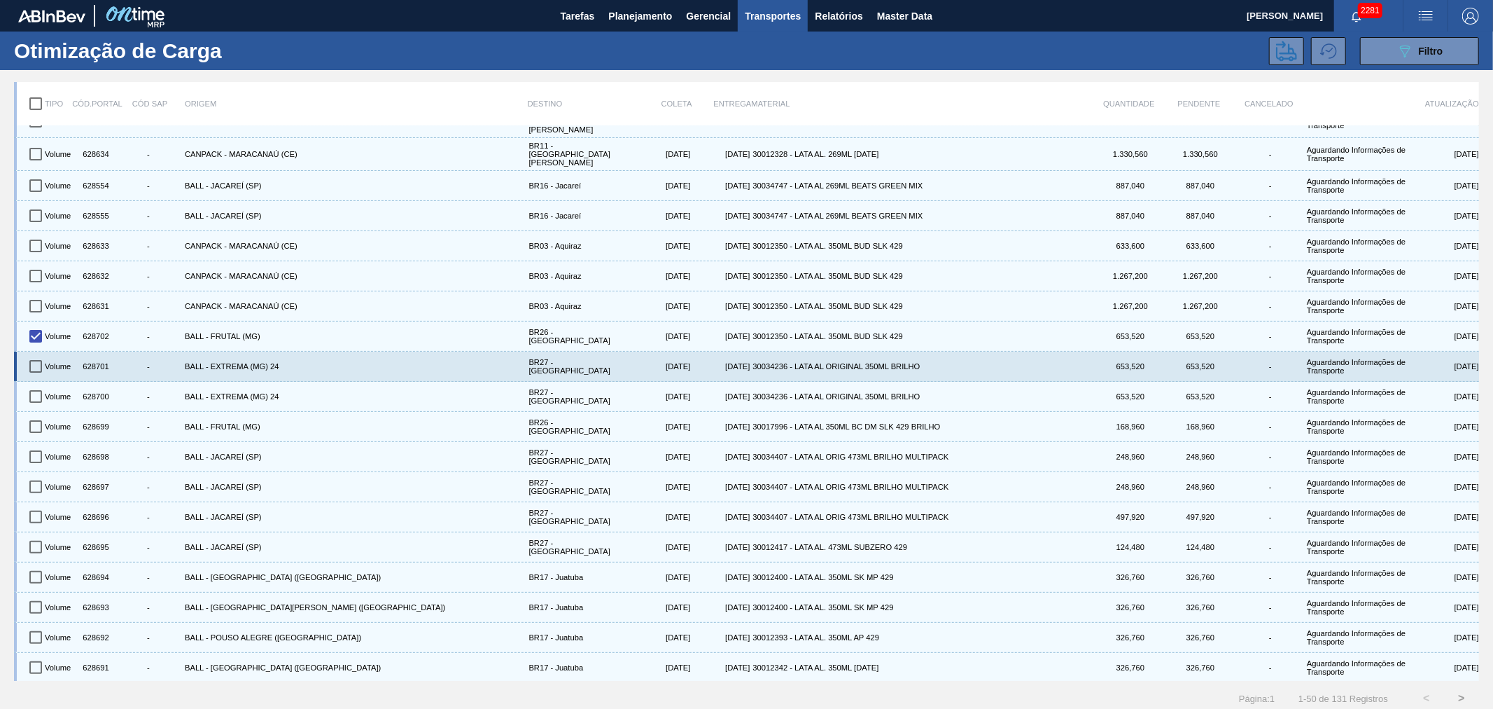
click at [46, 351] on input "checkbox" at bounding box center [35, 365] width 29 height 29
checkbox input "true"
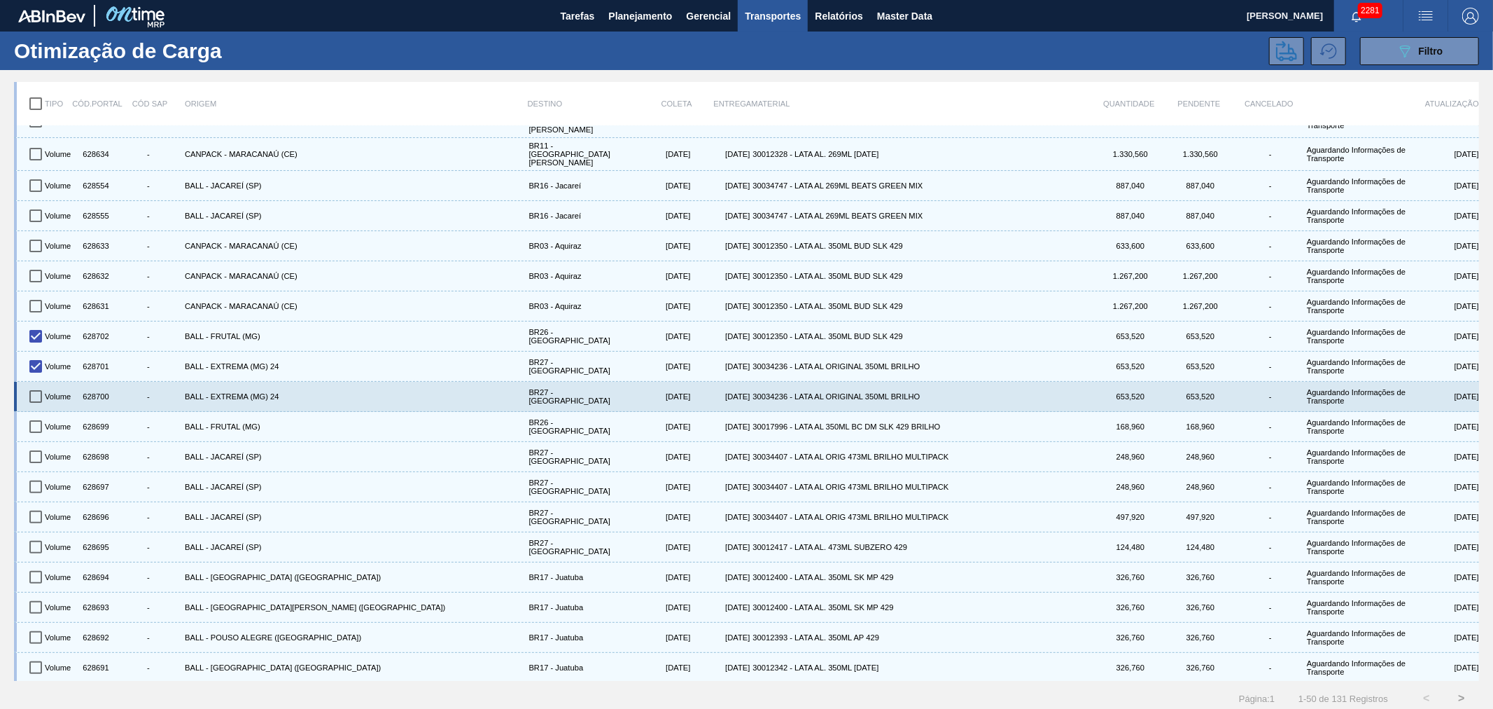
click at [36, 382] on input "checkbox" at bounding box center [35, 396] width 29 height 29
checkbox input "true"
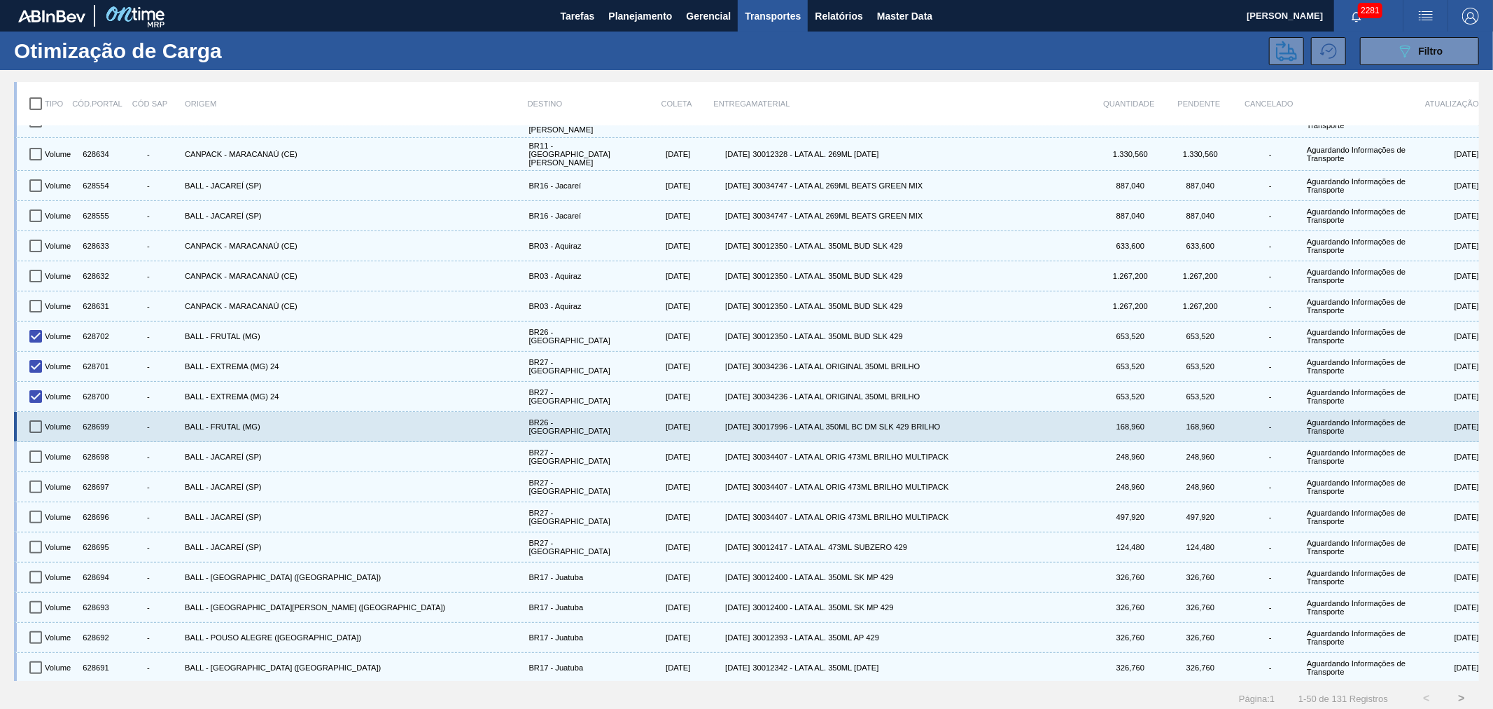
click at [30, 414] on input "checkbox" at bounding box center [35, 426] width 29 height 29
checkbox input "true"
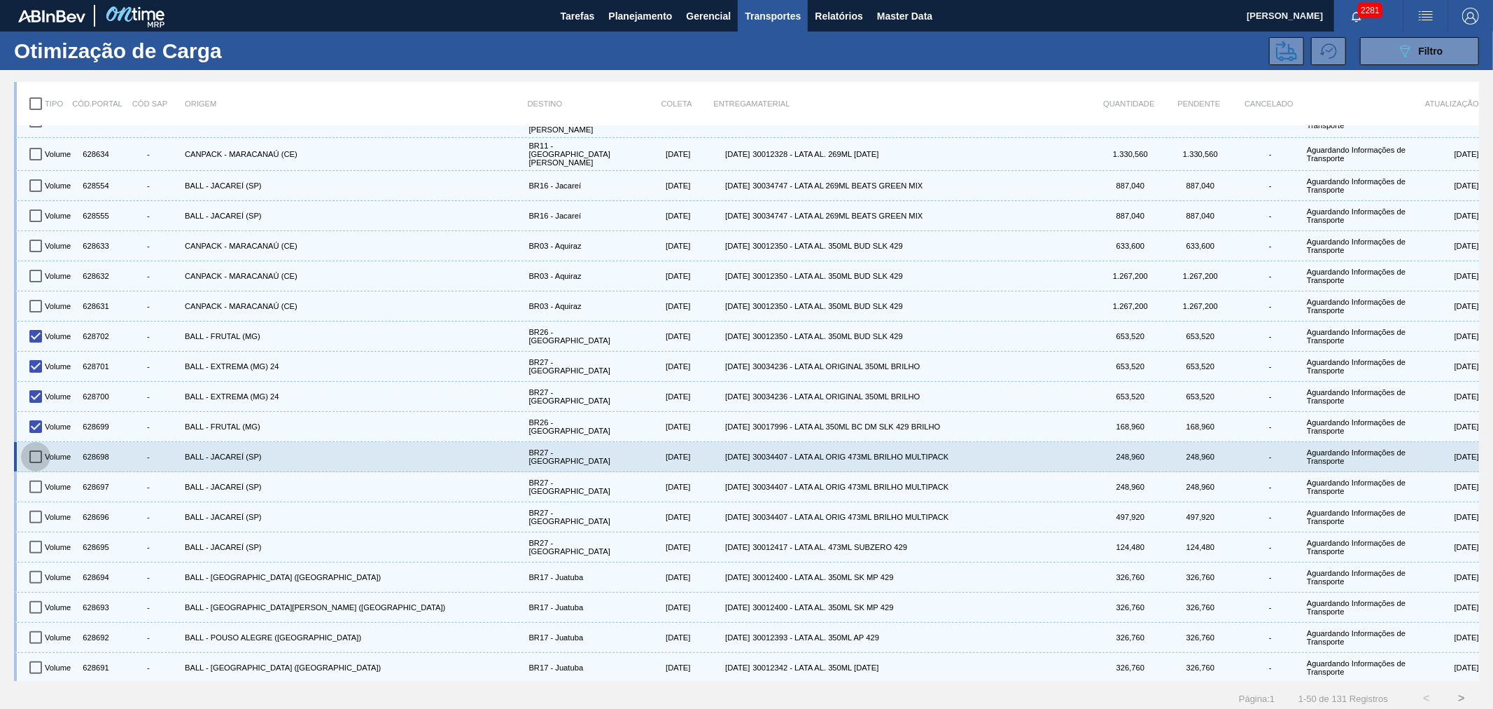
click at [38, 451] on input "checkbox" at bounding box center [35, 456] width 29 height 29
checkbox input "true"
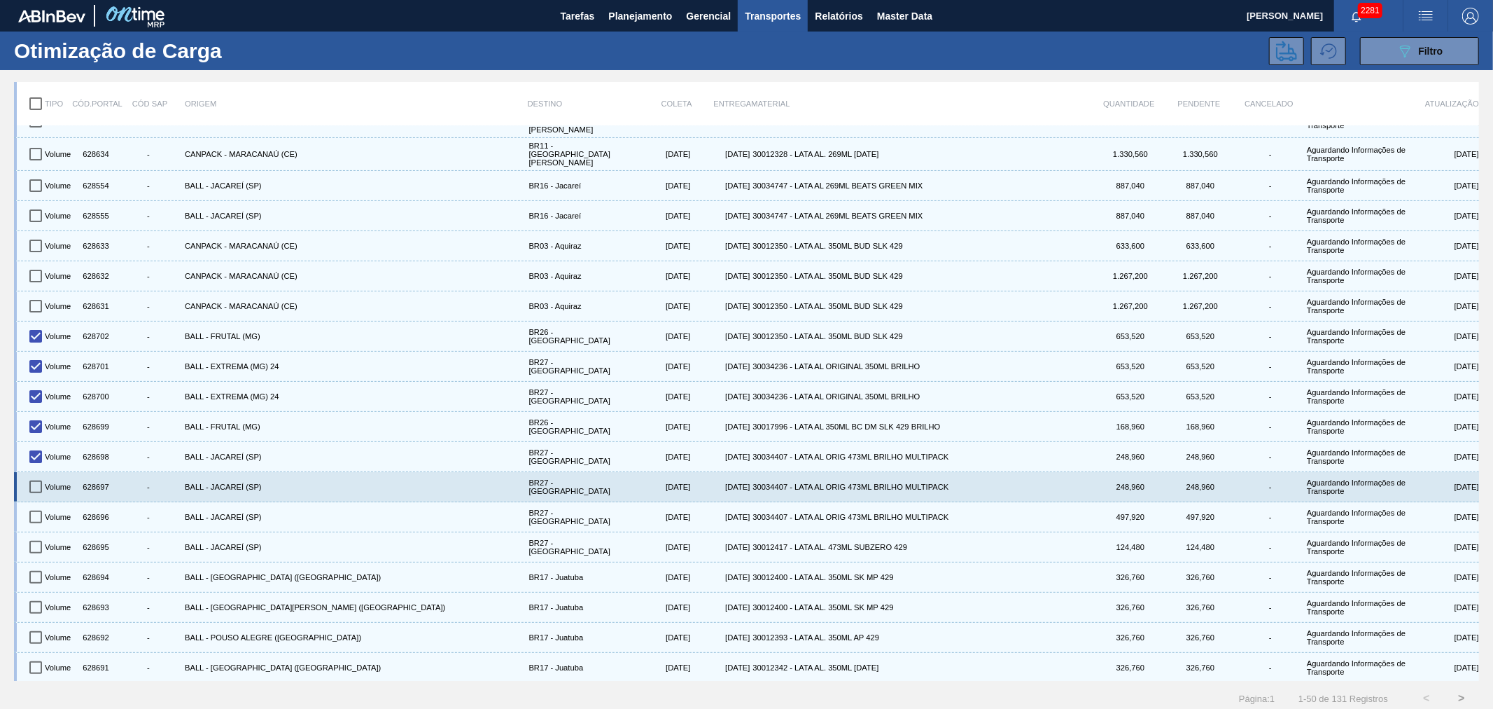
click at [27, 472] on input "checkbox" at bounding box center [35, 486] width 29 height 29
checkbox input "true"
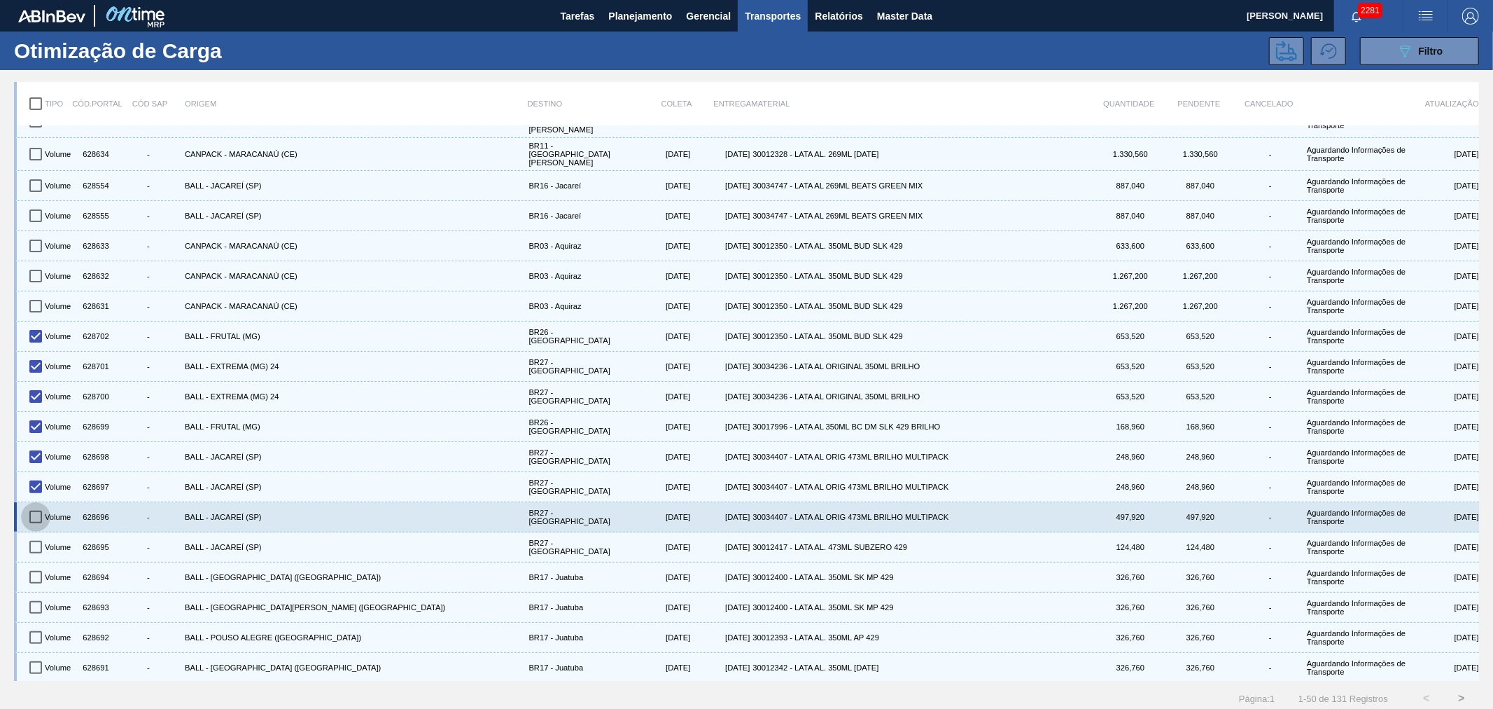
click at [40, 512] on input "checkbox" at bounding box center [35, 516] width 29 height 29
checkbox input "true"
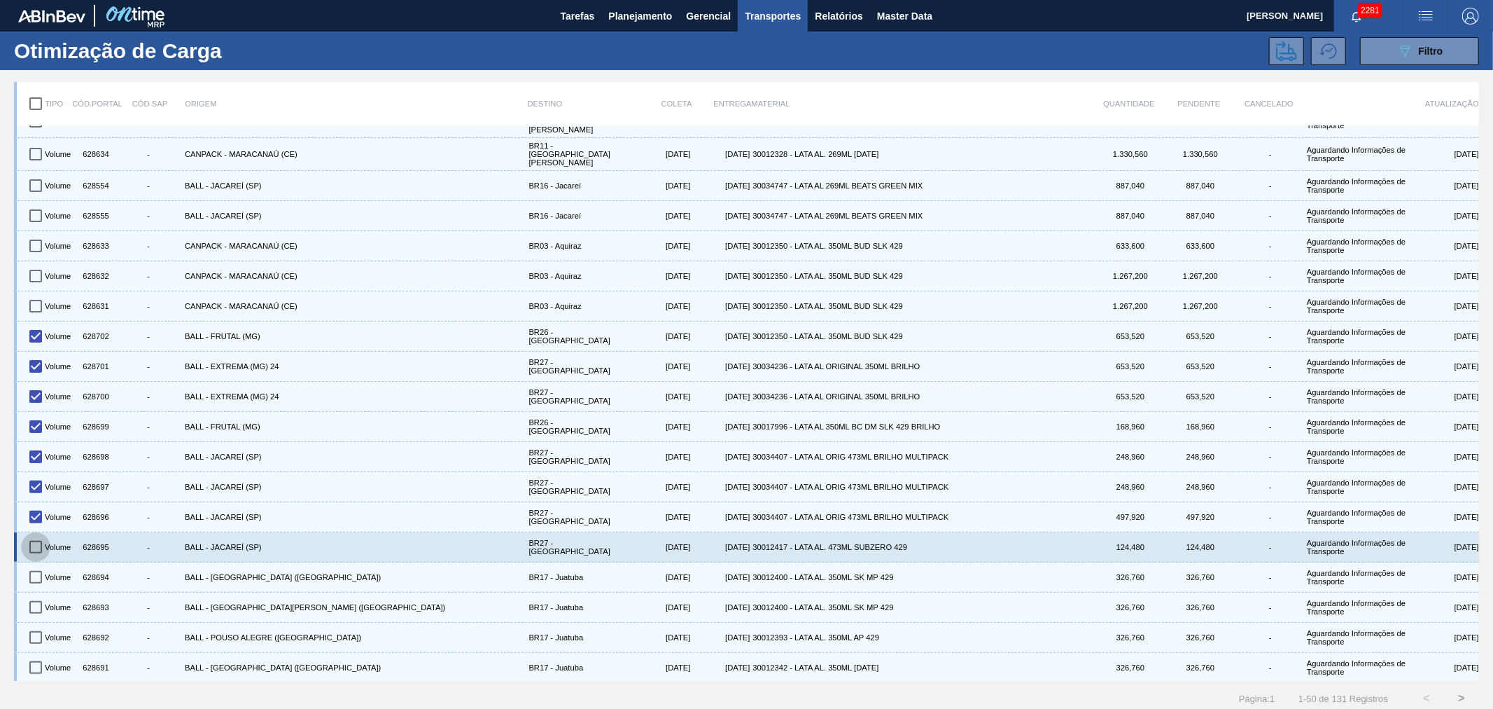
click at [31, 534] on input "checkbox" at bounding box center [35, 546] width 29 height 29
checkbox input "true"
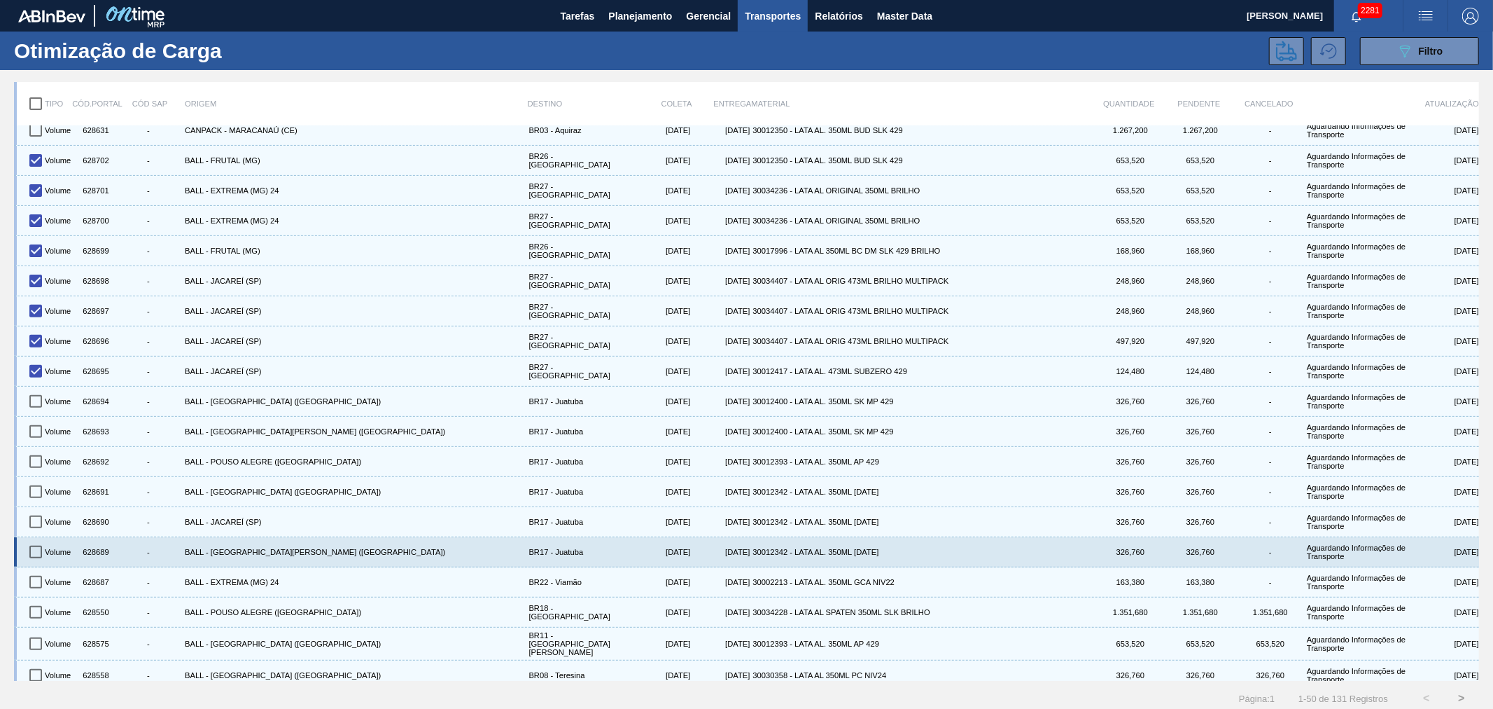
scroll to position [415, 0]
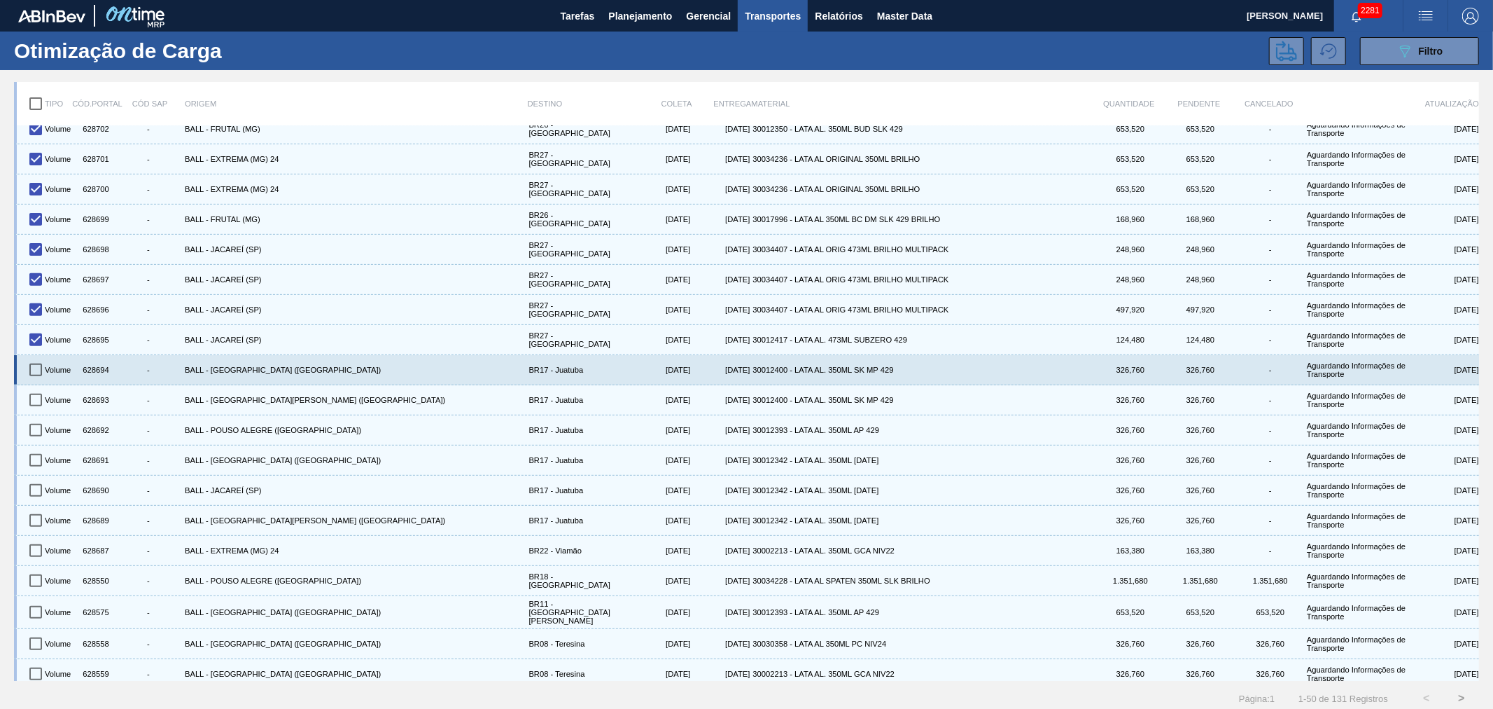
click at [31, 366] on input "checkbox" at bounding box center [35, 369] width 29 height 29
checkbox input "true"
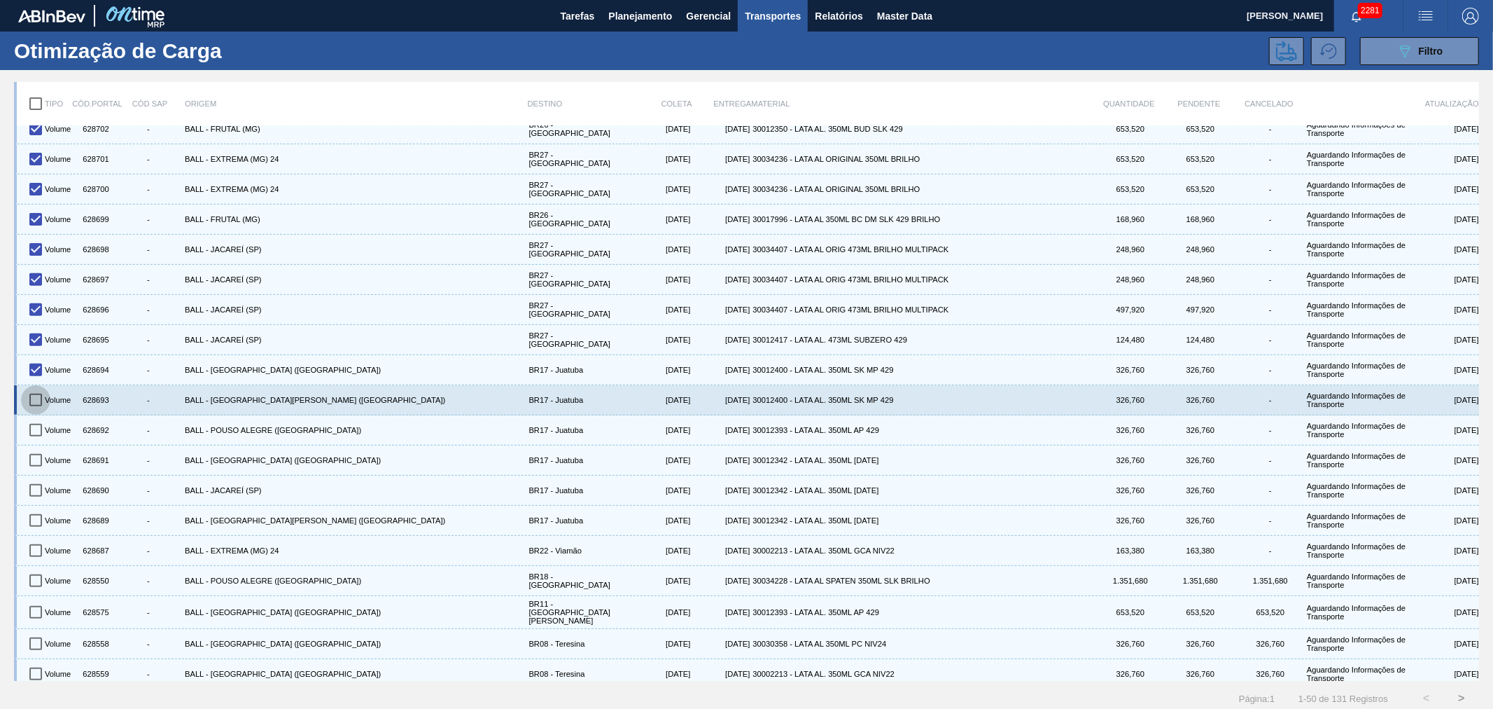
click at [29, 394] on input "checkbox" at bounding box center [35, 399] width 29 height 29
checkbox input "true"
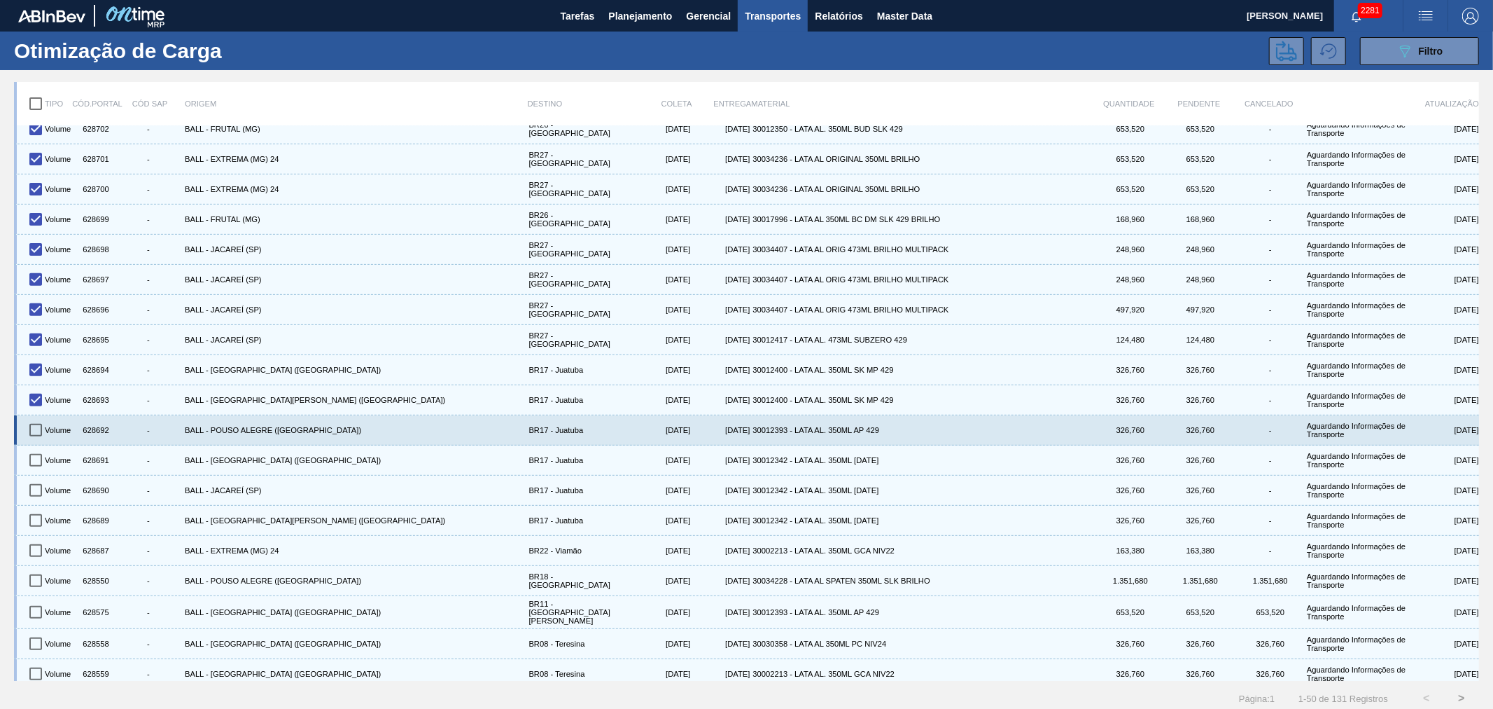
click at [39, 418] on input "checkbox" at bounding box center [35, 429] width 29 height 29
checkbox input "true"
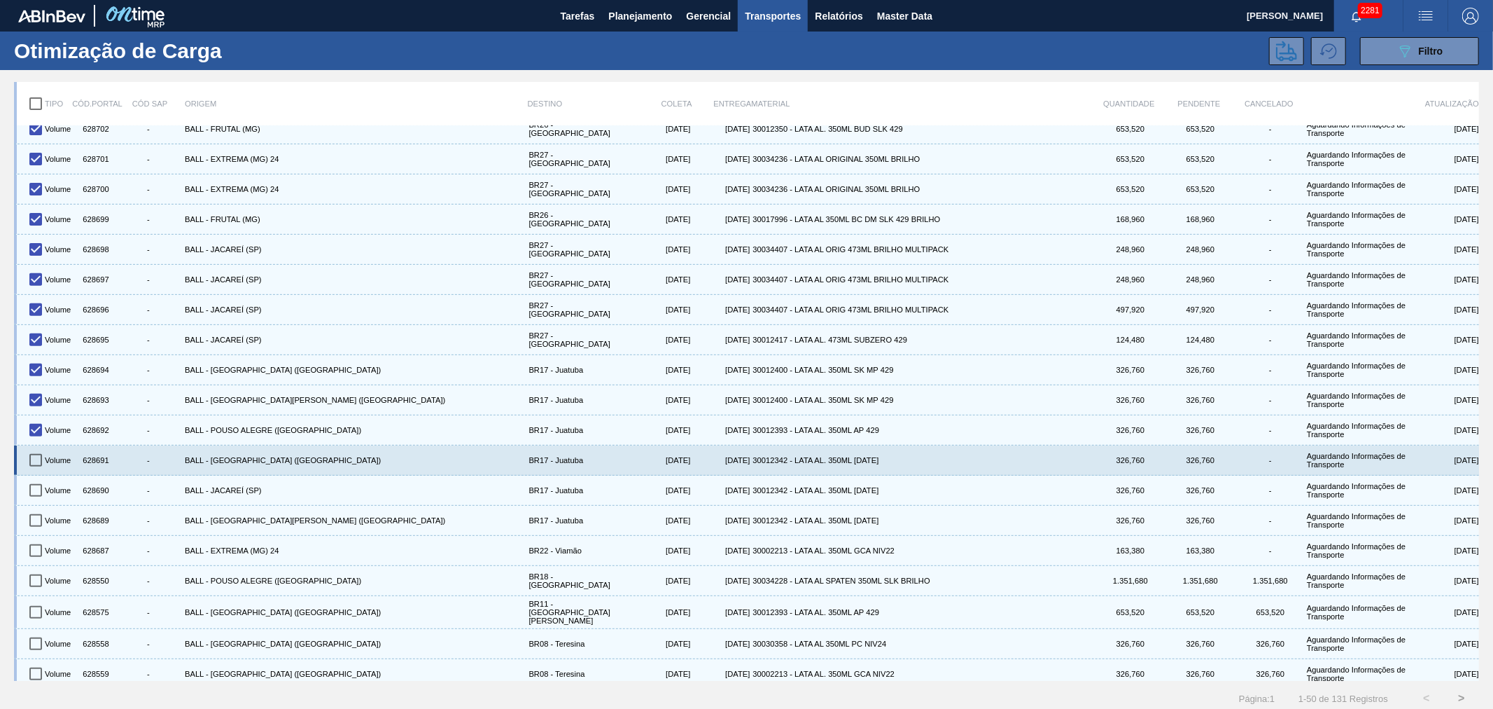
click at [39, 450] on input "checkbox" at bounding box center [35, 459] width 29 height 29
checkbox input "true"
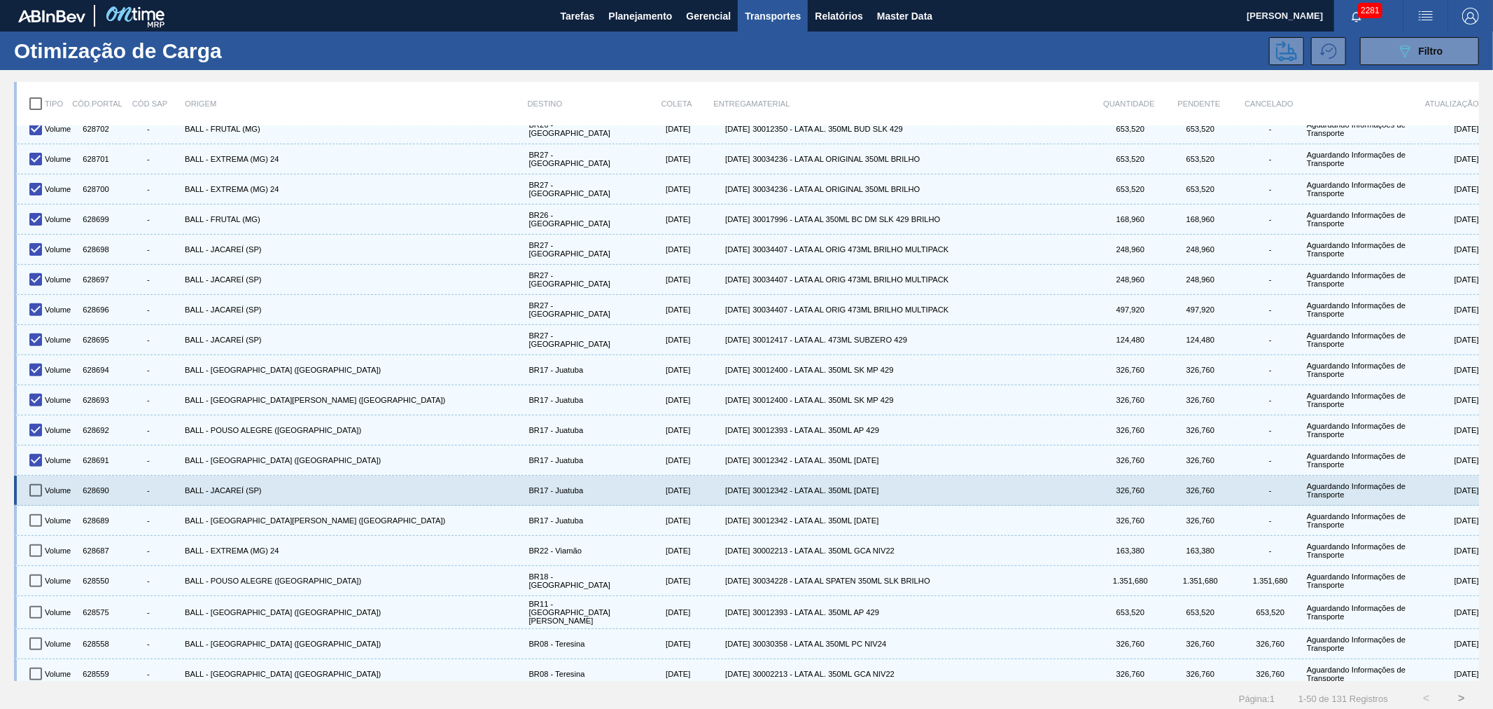
click at [37, 479] on input "checkbox" at bounding box center [35, 489] width 29 height 29
checkbox input "true"
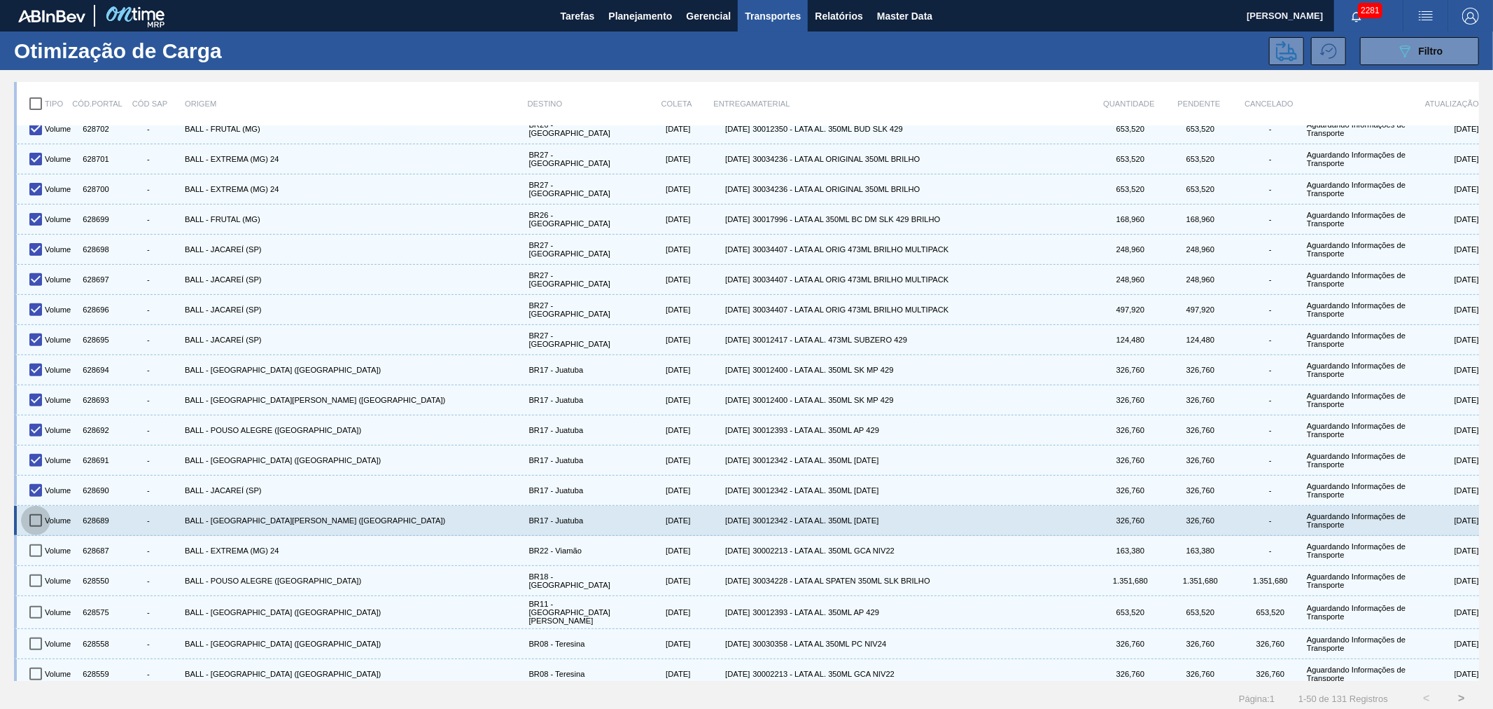
click at [37, 514] on input "checkbox" at bounding box center [35, 520] width 29 height 29
checkbox input "true"
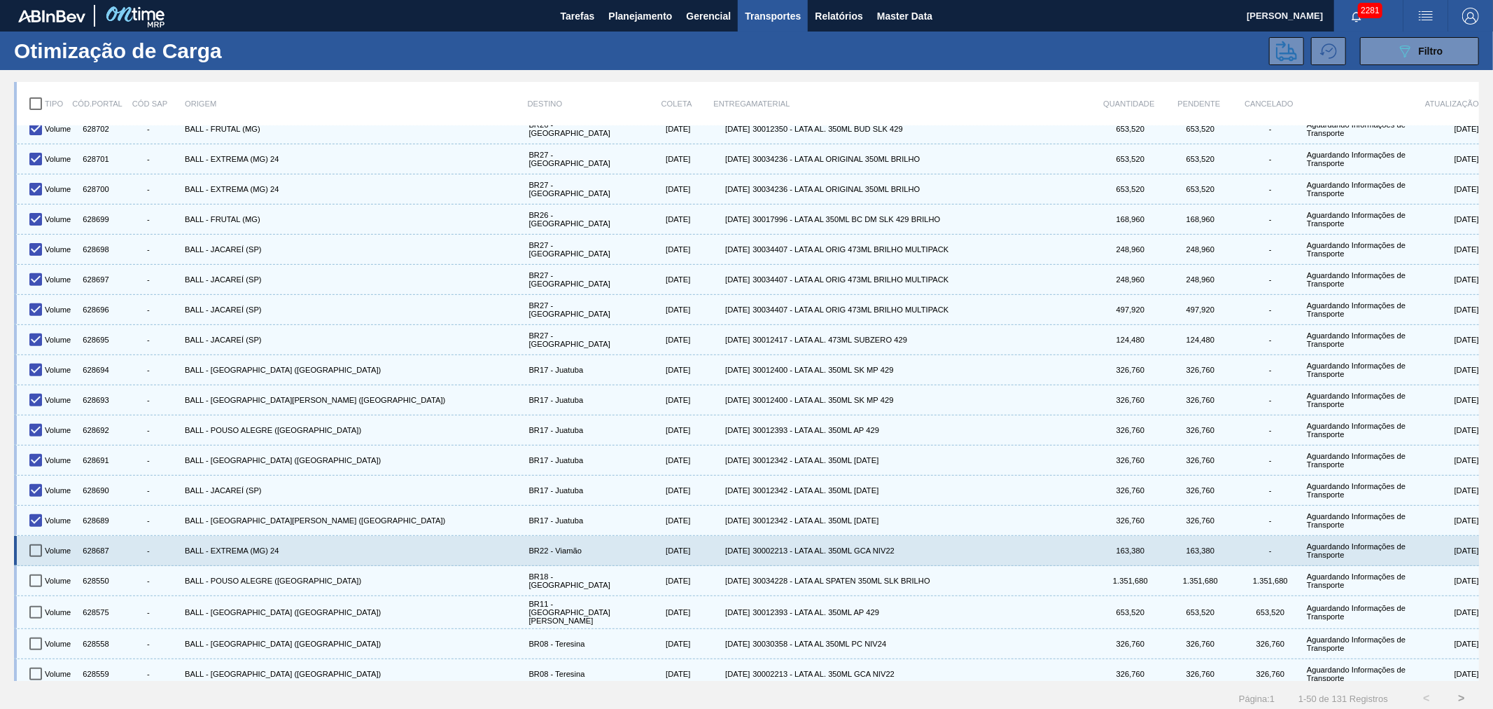
click at [40, 547] on input "checkbox" at bounding box center [35, 550] width 29 height 29
click at [33, 541] on input "checkbox" at bounding box center [35, 550] width 29 height 29
checkbox input "false"
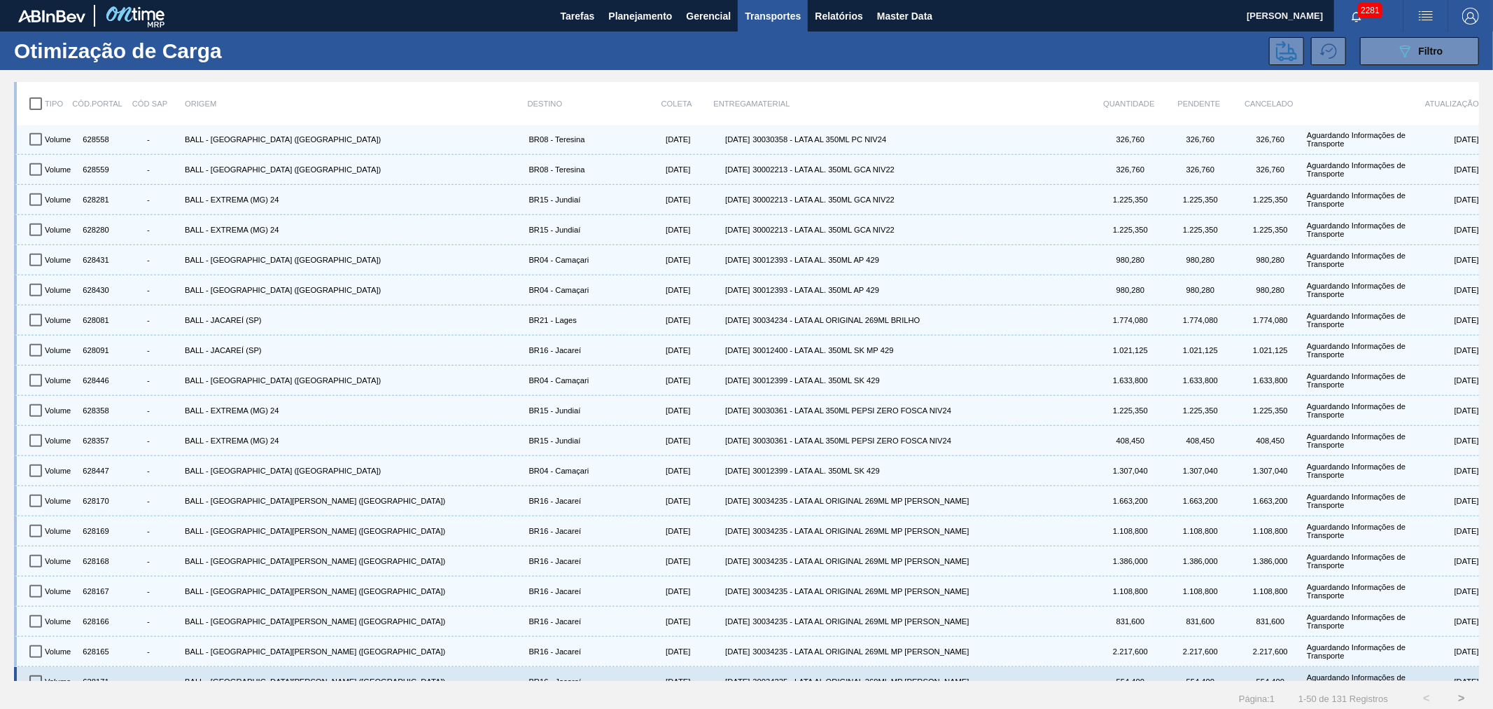
scroll to position [953, 0]
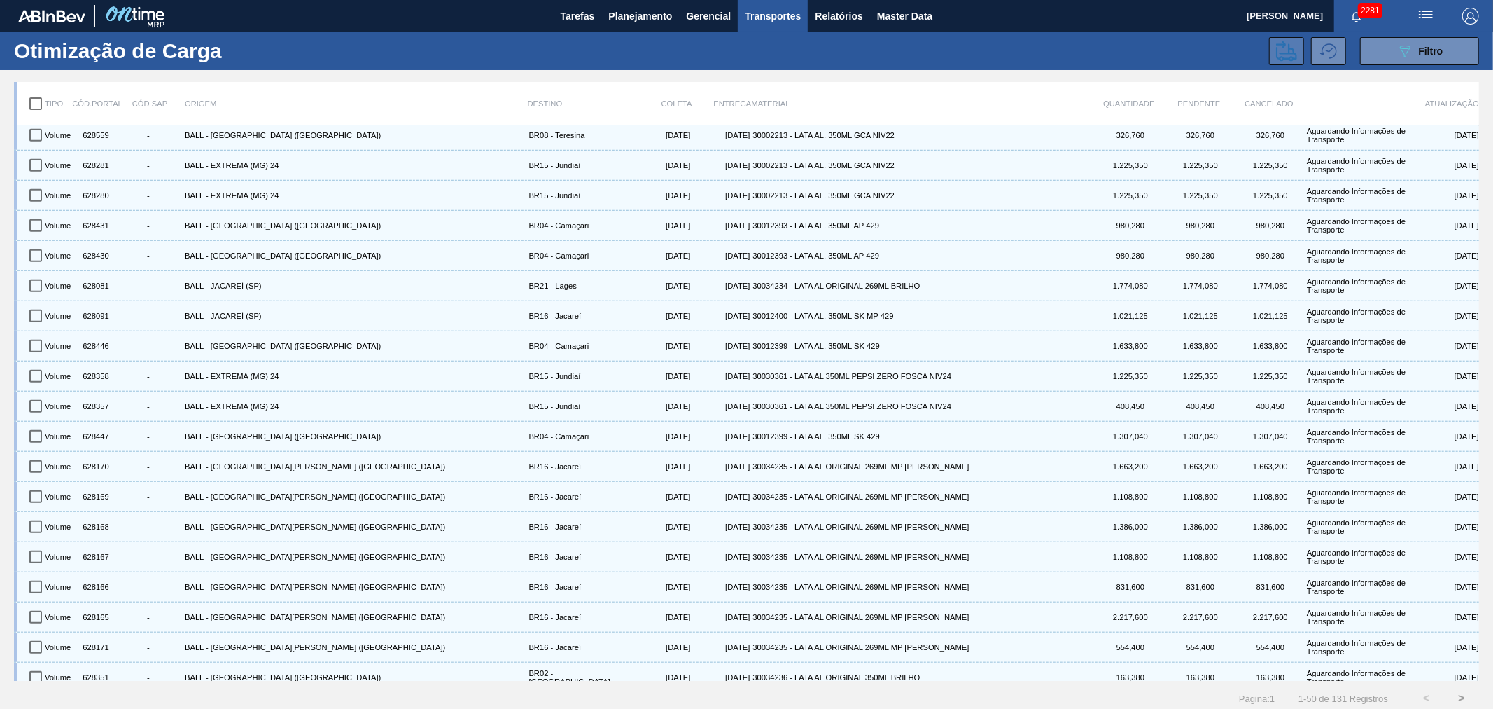
click at [1279, 56] on icon at bounding box center [1286, 51] width 21 height 20
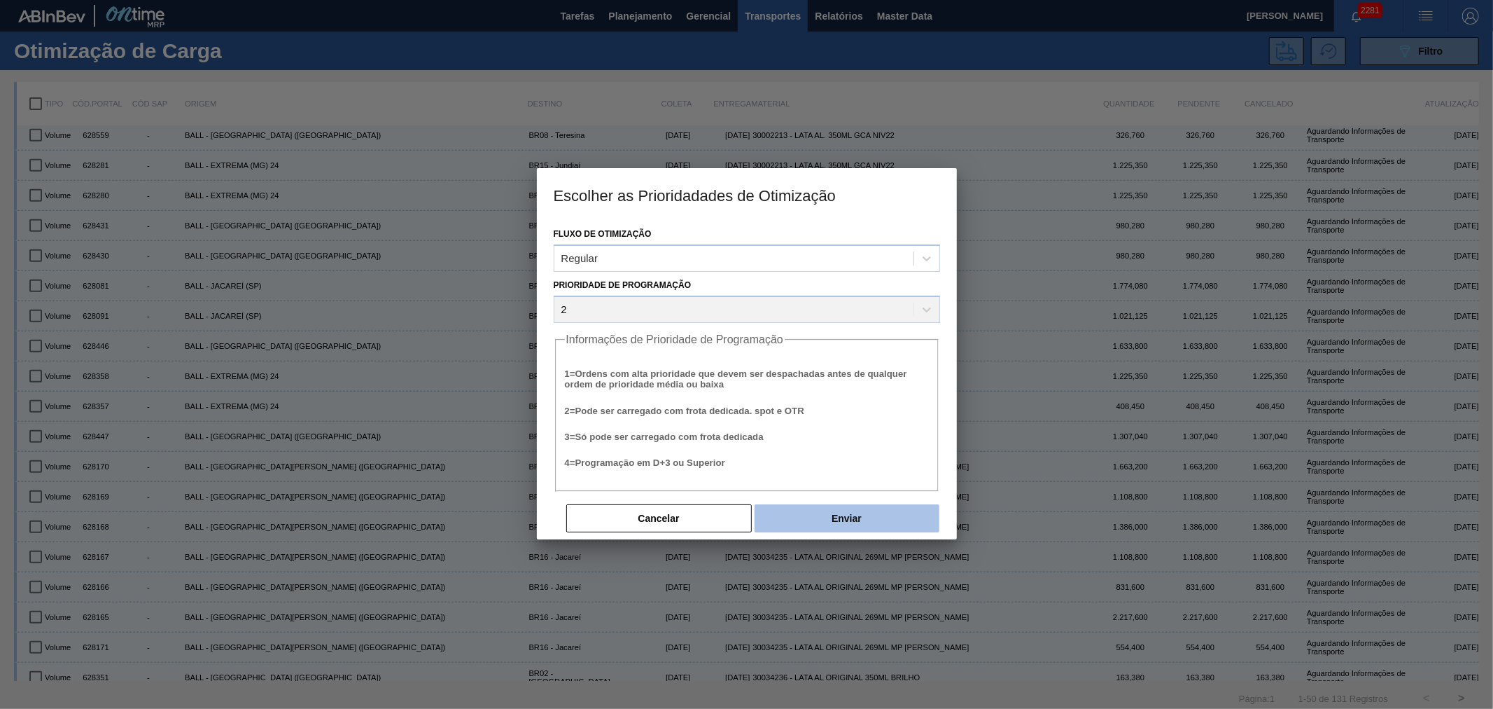
click at [821, 515] on button "Enviar" at bounding box center [847, 518] width 185 height 28
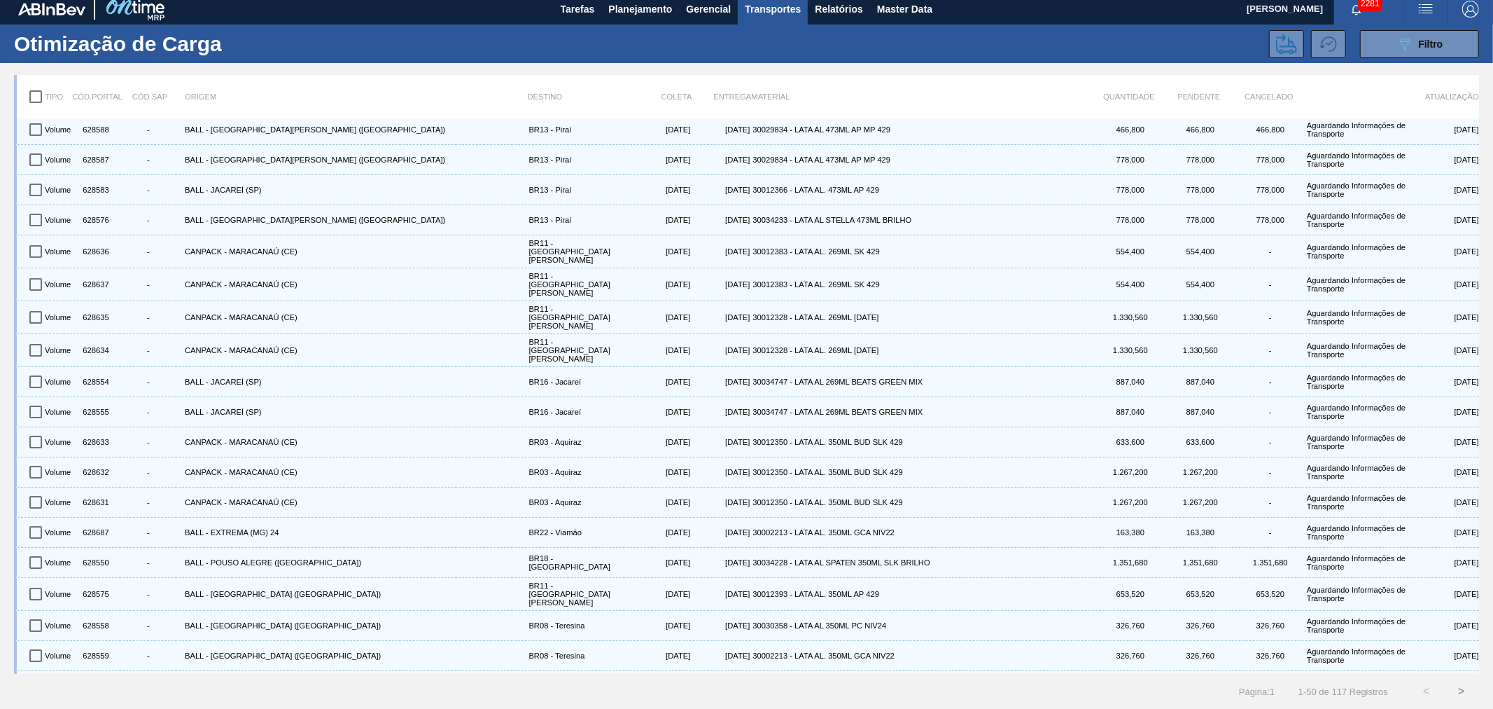
scroll to position [0, 0]
click at [320, 97] on div "Origem" at bounding box center [356, 96] width 343 height 29
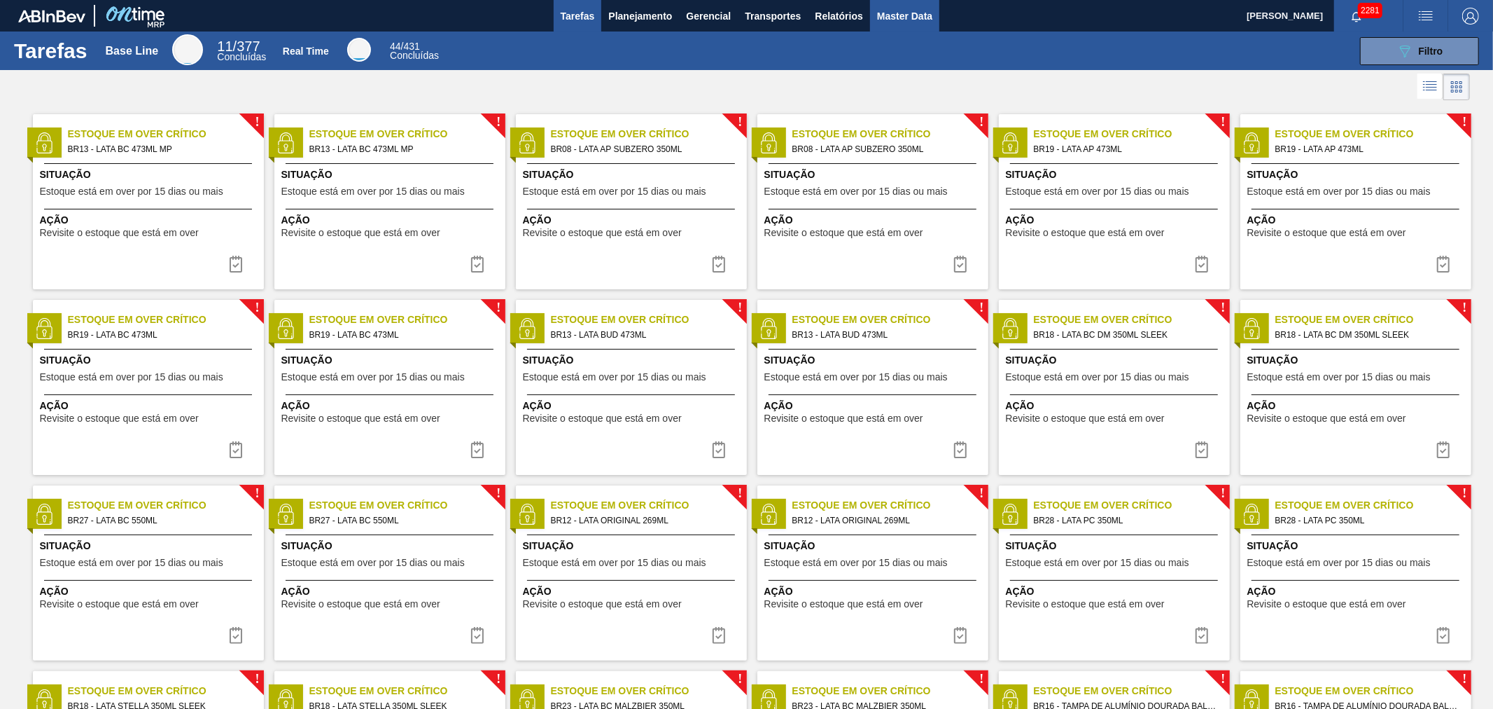
click at [903, 22] on span "Master Data" at bounding box center [904, 16] width 55 height 17
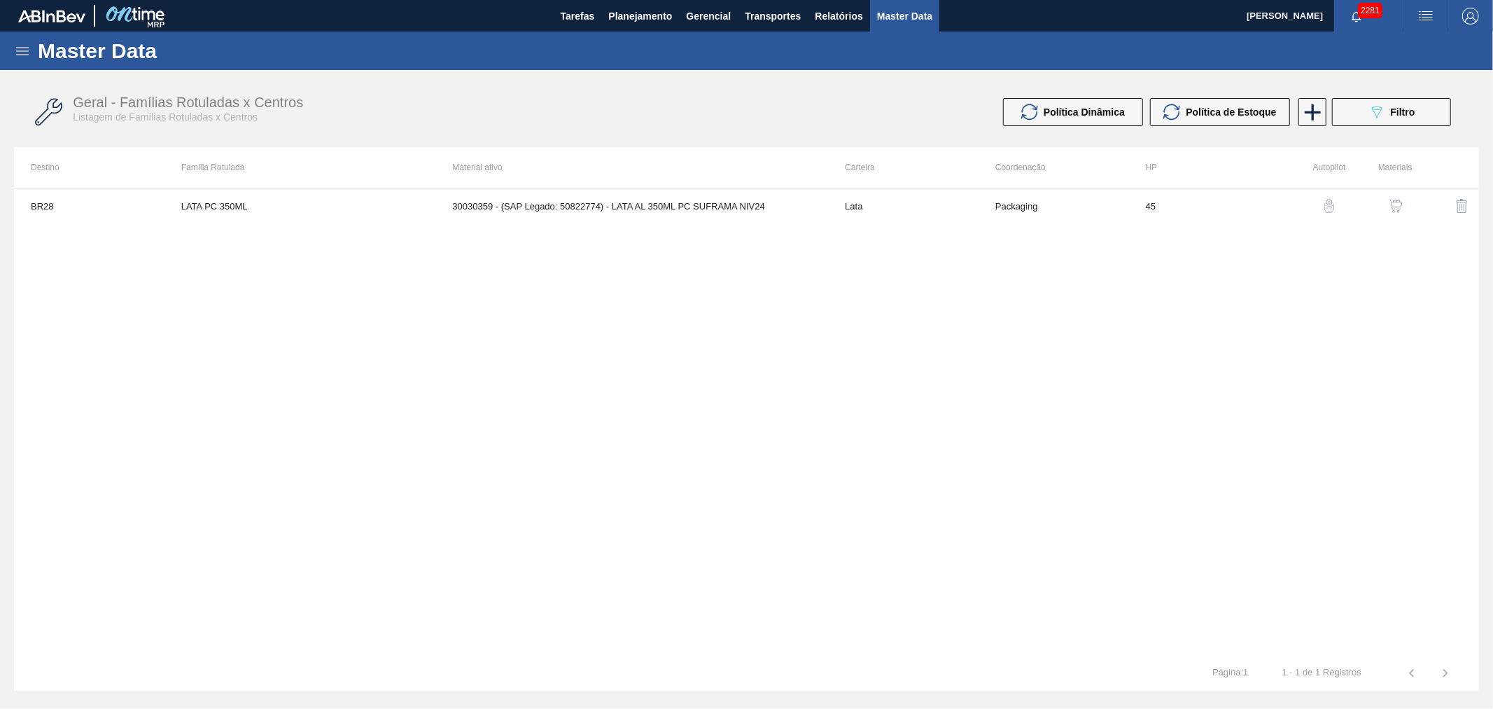
click at [24, 51] on icon at bounding box center [22, 51] width 13 height 8
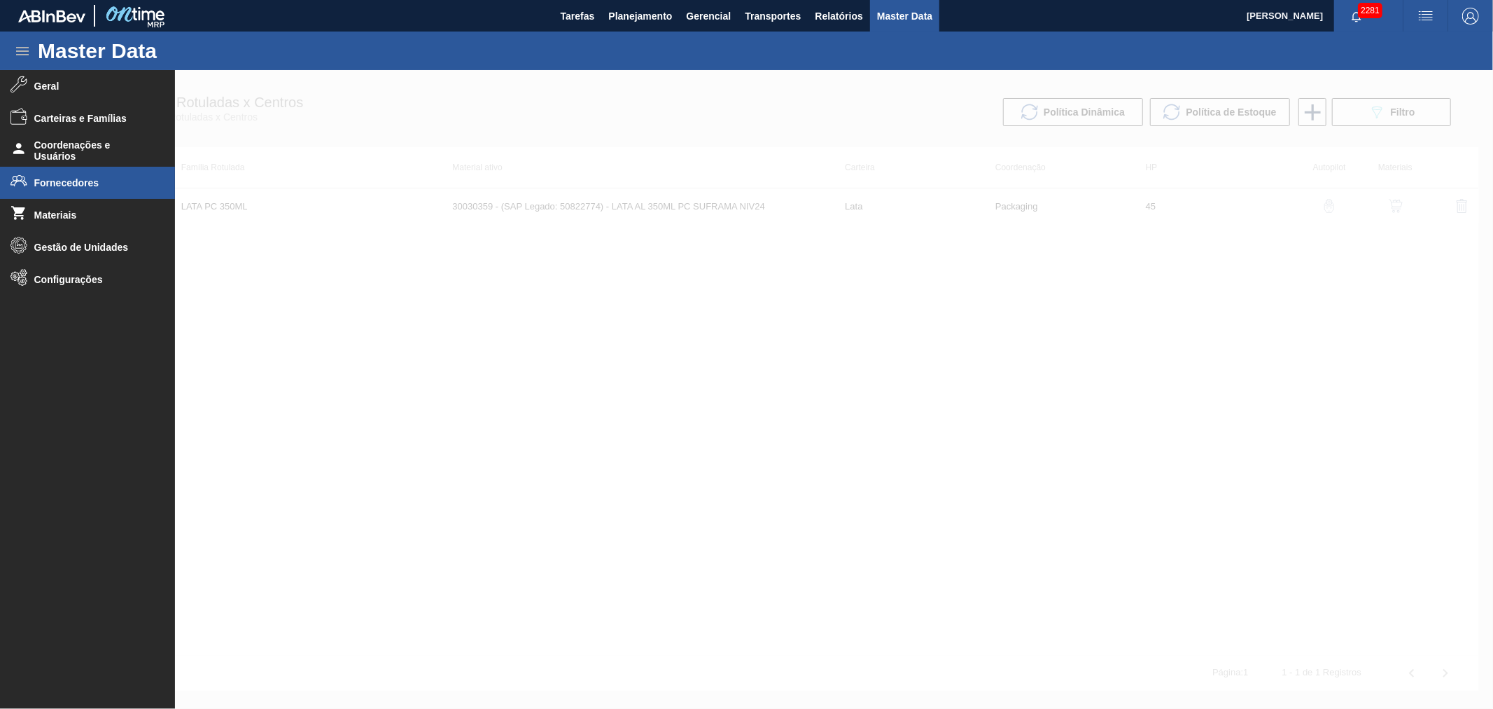
click at [52, 181] on span "Fornecedores" at bounding box center [92, 182] width 116 height 11
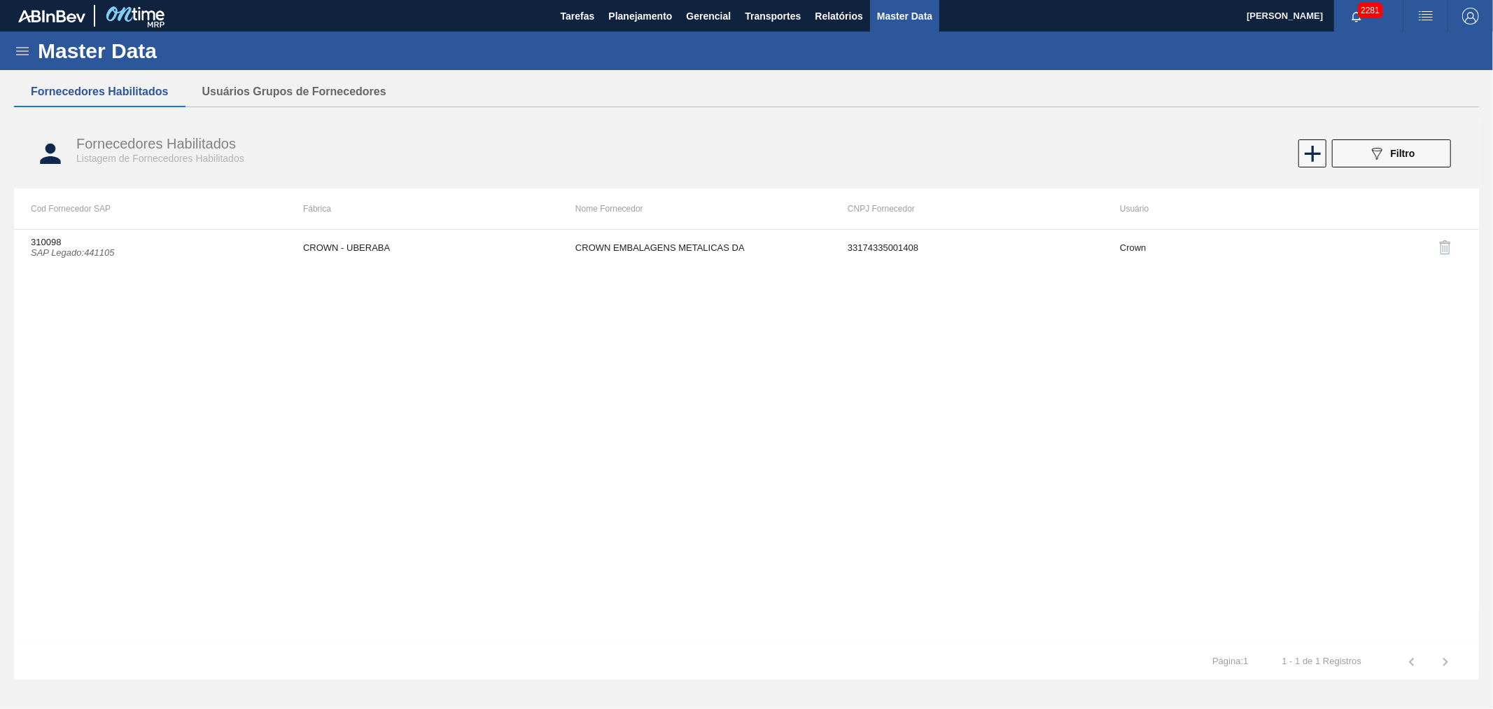
click at [1393, 163] on button "089F7B8B-B2A5-4AFE-B5C0-19BA573D28AC Filtro" at bounding box center [1391, 153] width 119 height 28
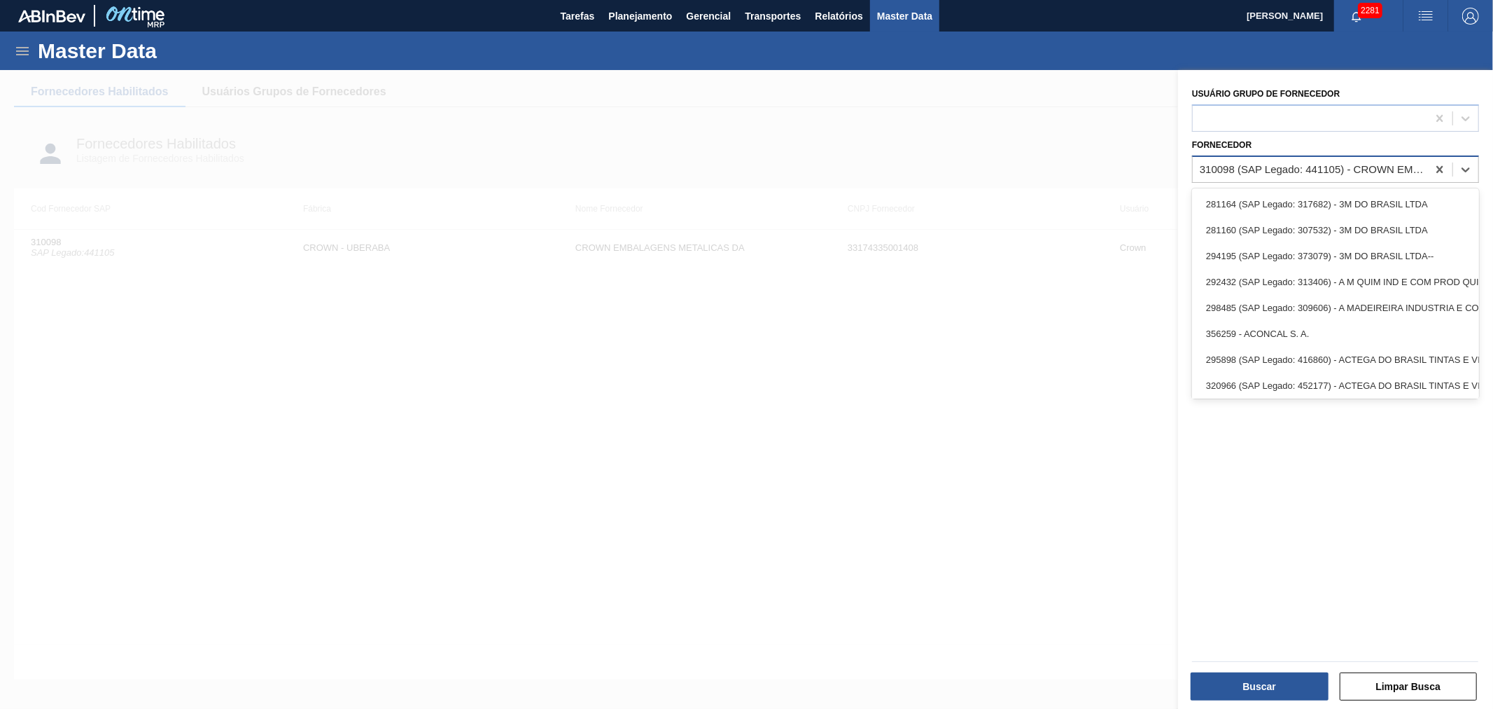
click at [1289, 169] on div "310098 (SAP Legado: 441105) - CROWN EMBALAGENS METALICAS DA" at bounding box center [1314, 169] width 229 height 12
paste input "459047"
type input "459047"
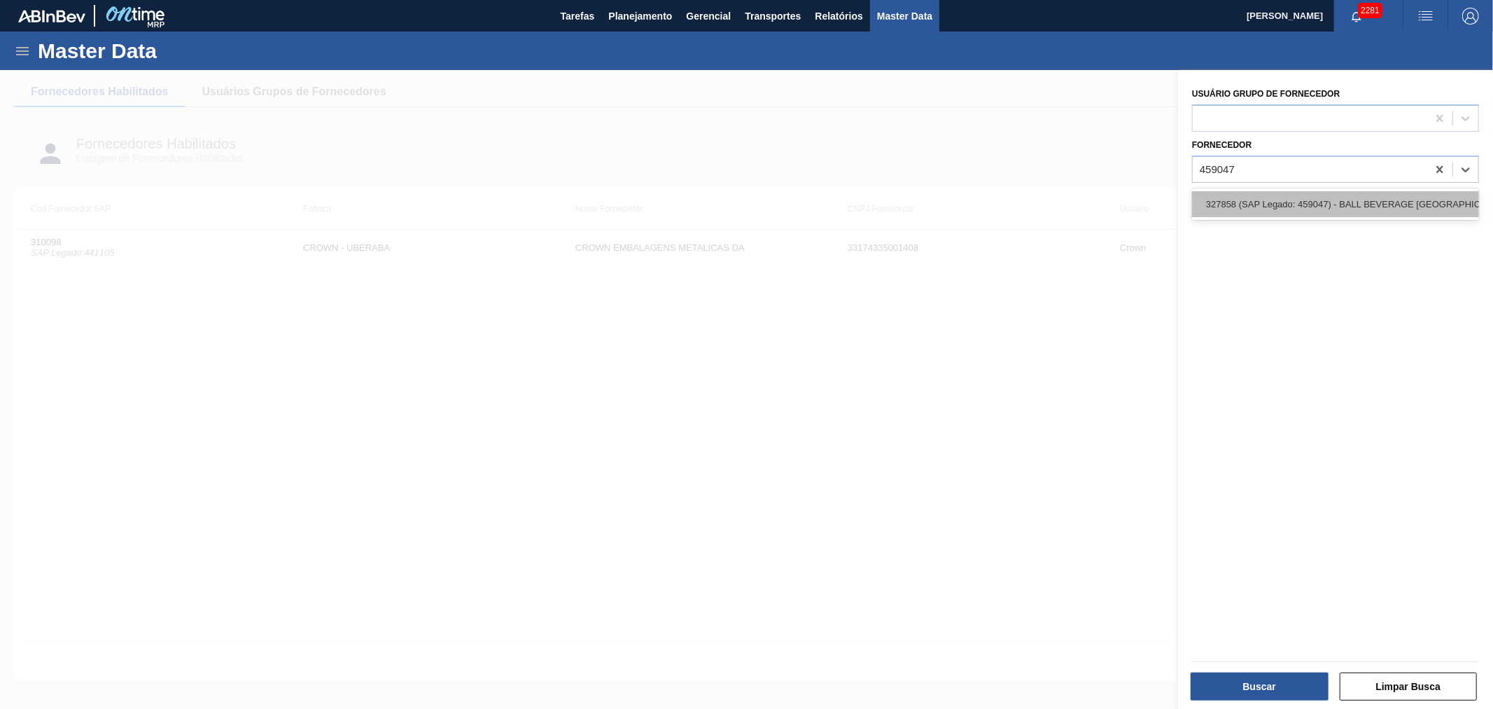
click at [1264, 200] on div "327858 (SAP Legado: 459047) - BALL BEVERAGE [GEOGRAPHIC_DATA]" at bounding box center [1335, 204] width 287 height 26
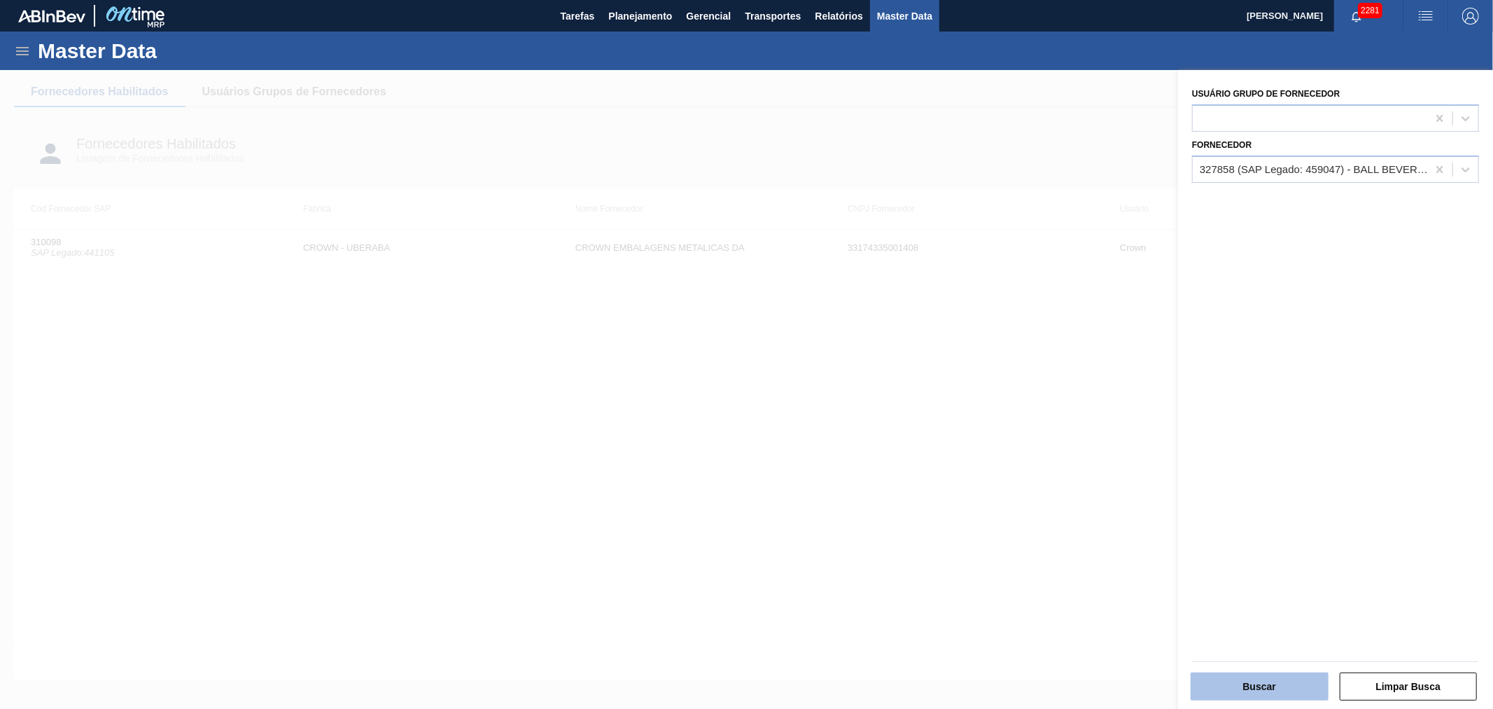
click at [1253, 690] on button "Buscar" at bounding box center [1260, 686] width 138 height 28
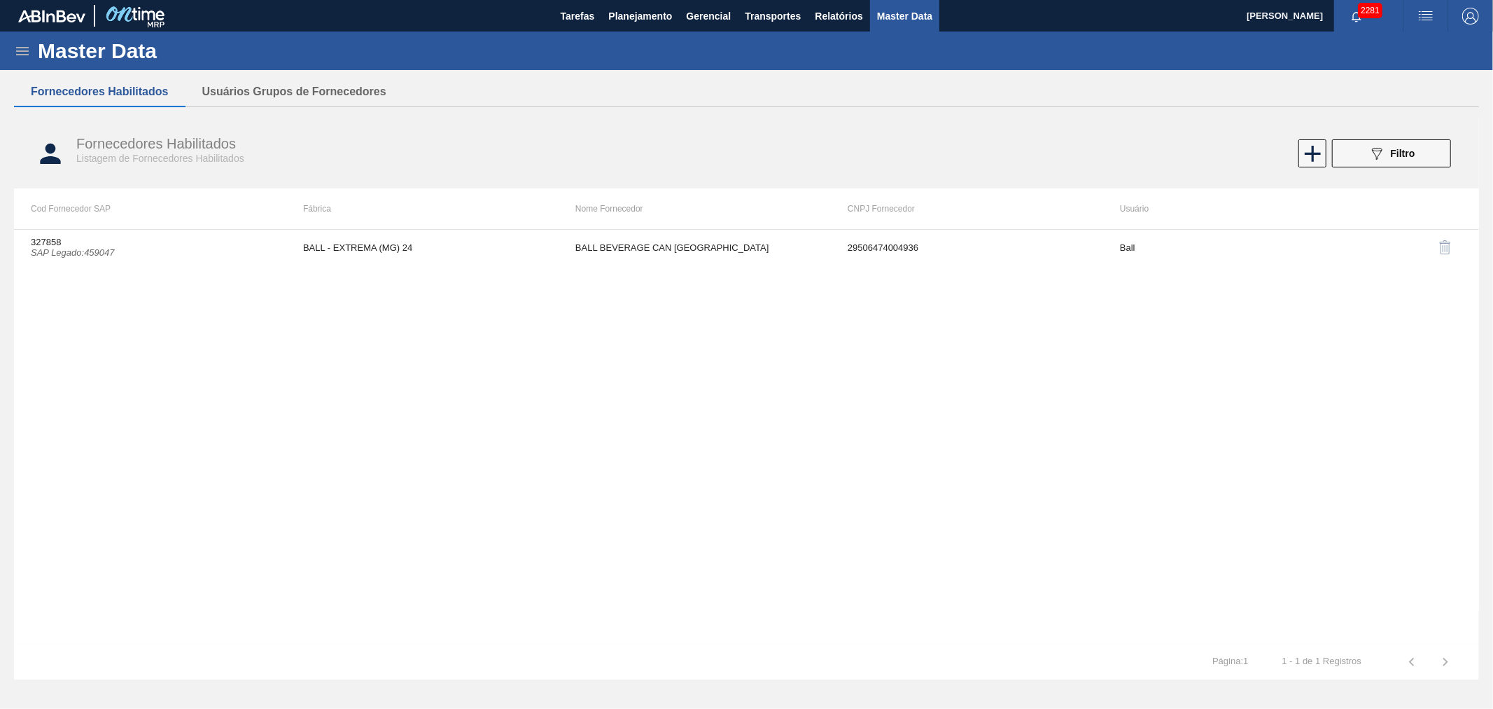
click at [19, 50] on icon at bounding box center [22, 51] width 13 height 8
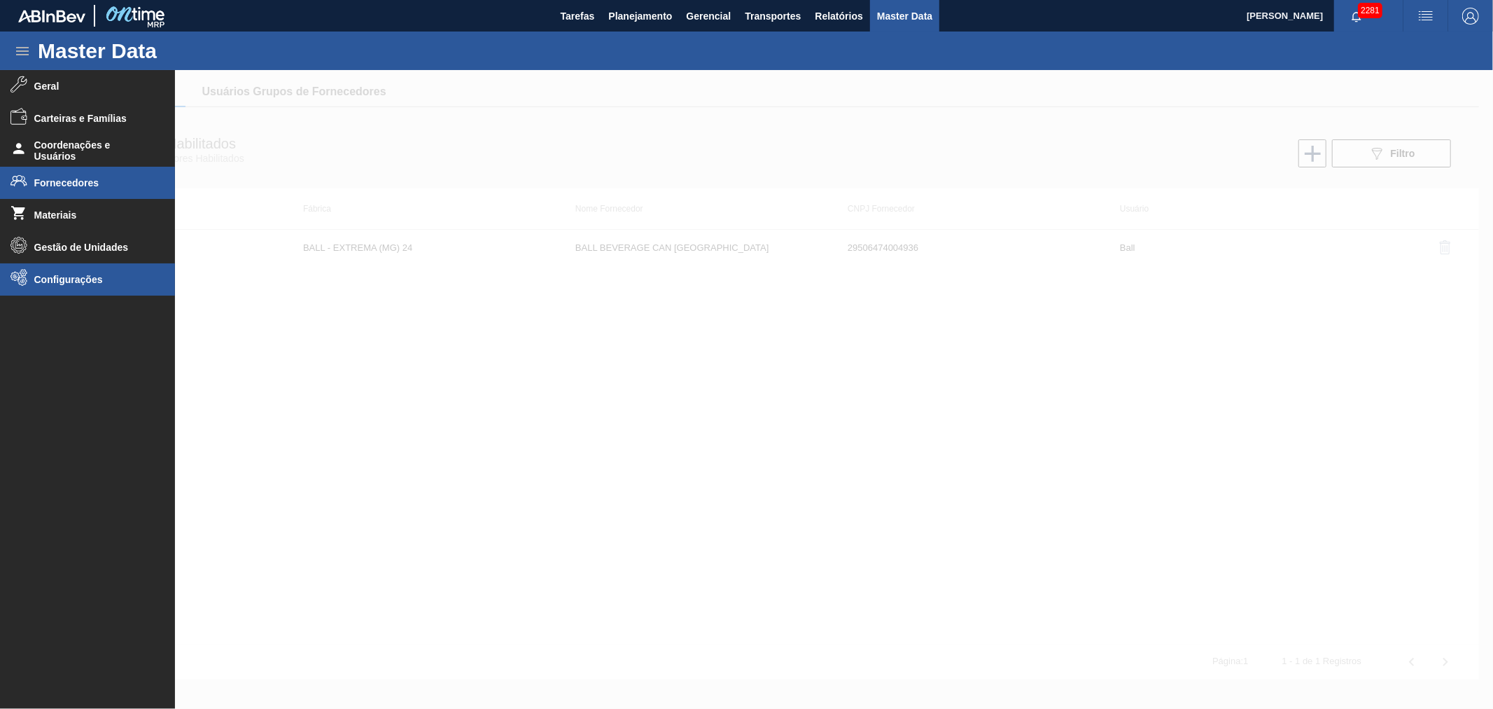
click at [49, 282] on span "Configurações" at bounding box center [92, 279] width 116 height 11
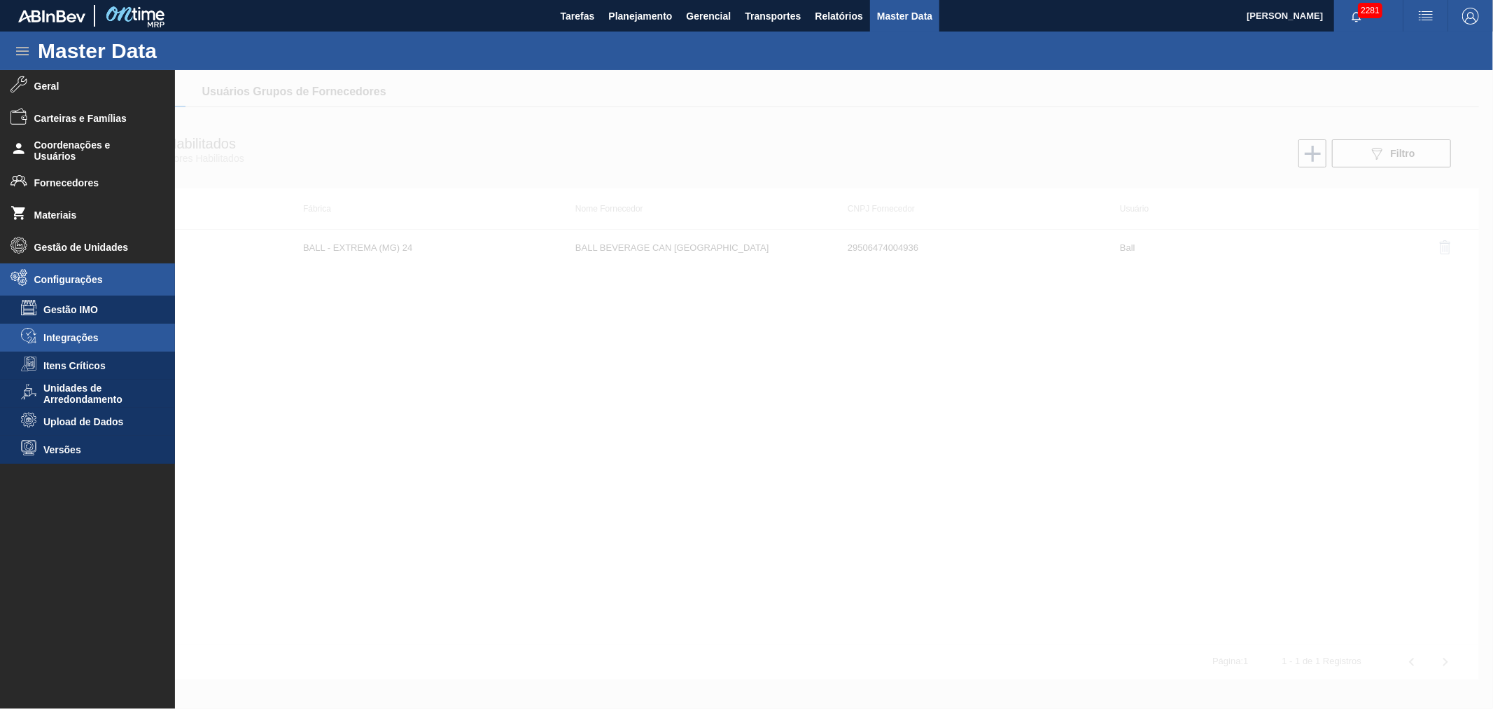
click at [77, 340] on span "Integrações" at bounding box center [97, 337] width 108 height 11
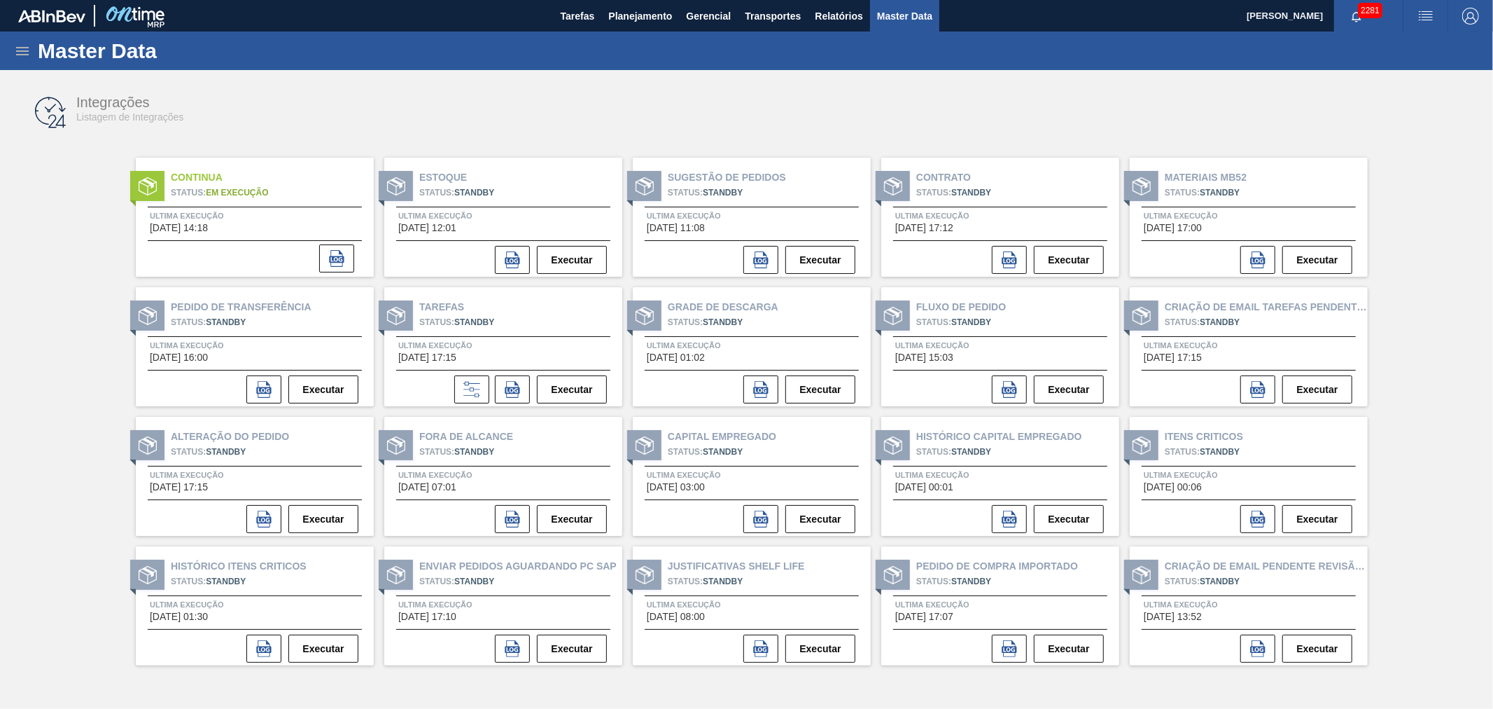
click at [982, 100] on div "Integrações Listagem de Integrações" at bounding box center [746, 112] width 1465 height 53
click at [1370, 15] on span "2281" at bounding box center [1370, 10] width 25 height 15
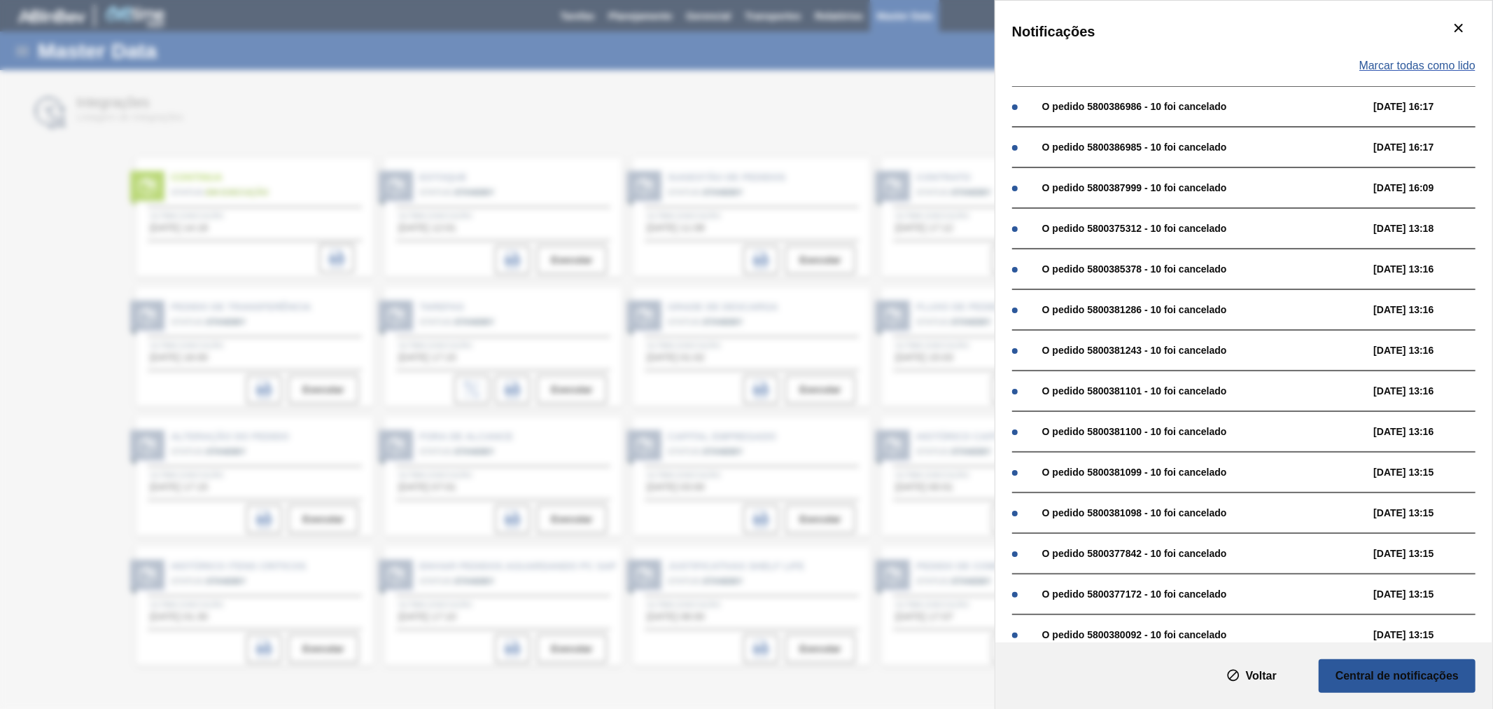
click at [1422, 67] on span "Marcar todas como lido" at bounding box center [1418, 66] width 116 height 13
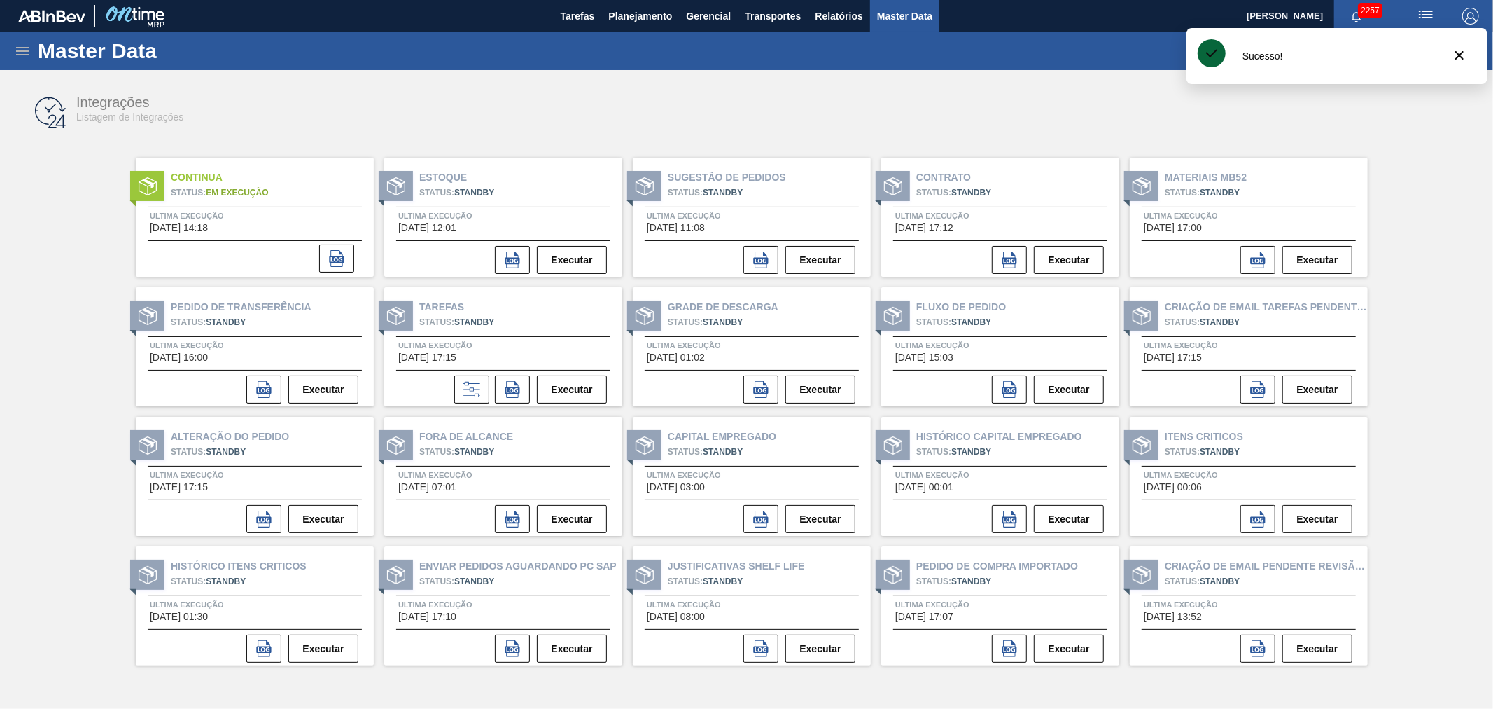
click at [937, 74] on div "Master Data Geral Carteiras e Famílias Coordenações e Usuários Fornecedores Mat…" at bounding box center [746, 362] width 1493 height 660
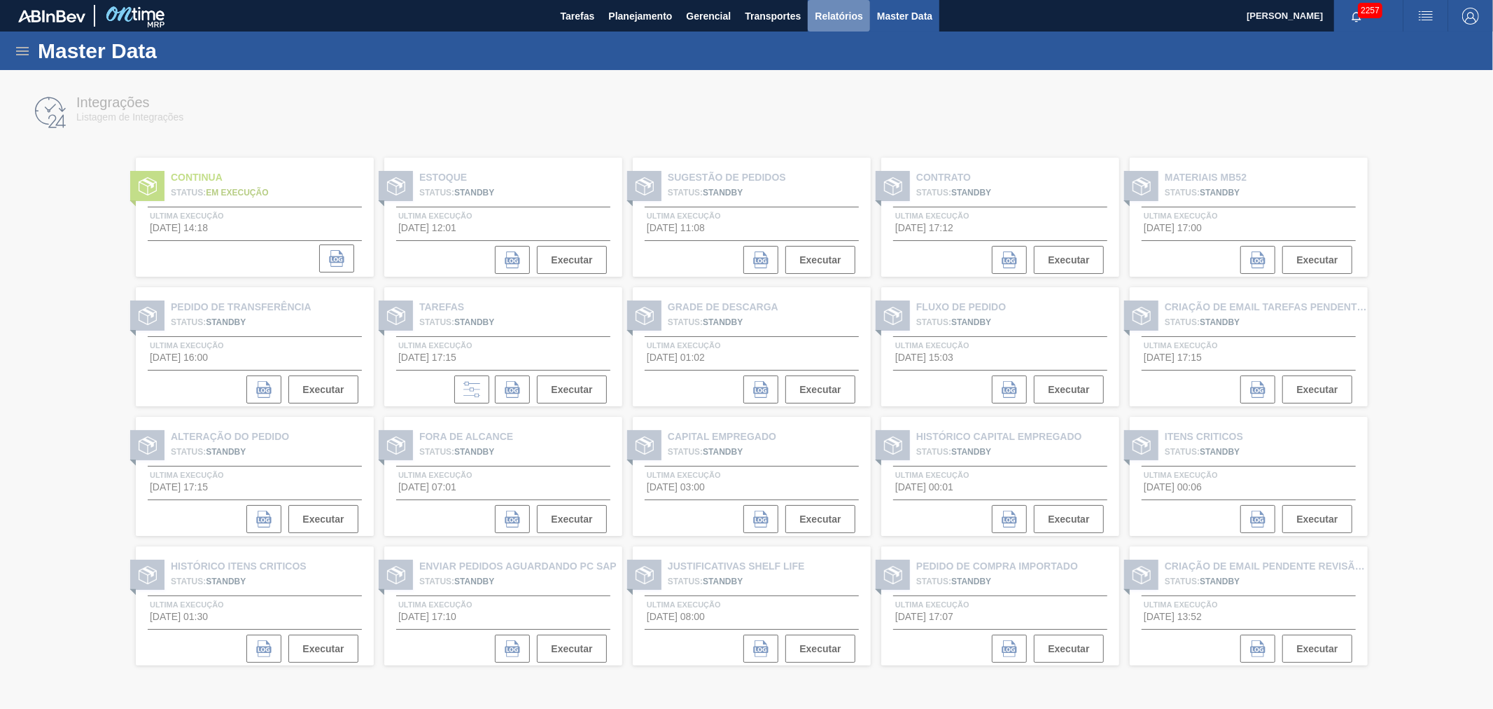
click at [843, 14] on span "Relatórios" at bounding box center [839, 16] width 48 height 17
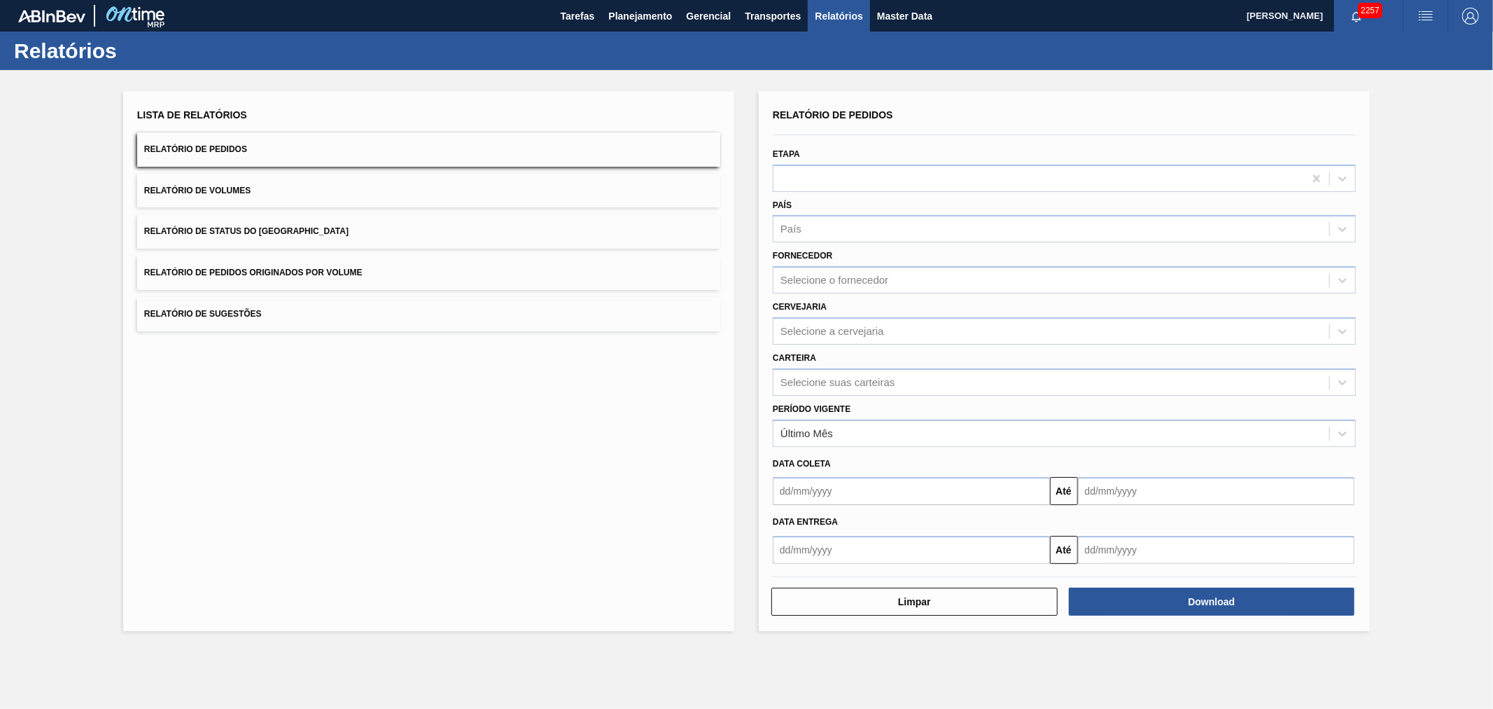
click at [279, 197] on button "Relatório de Volumes" at bounding box center [428, 191] width 583 height 34
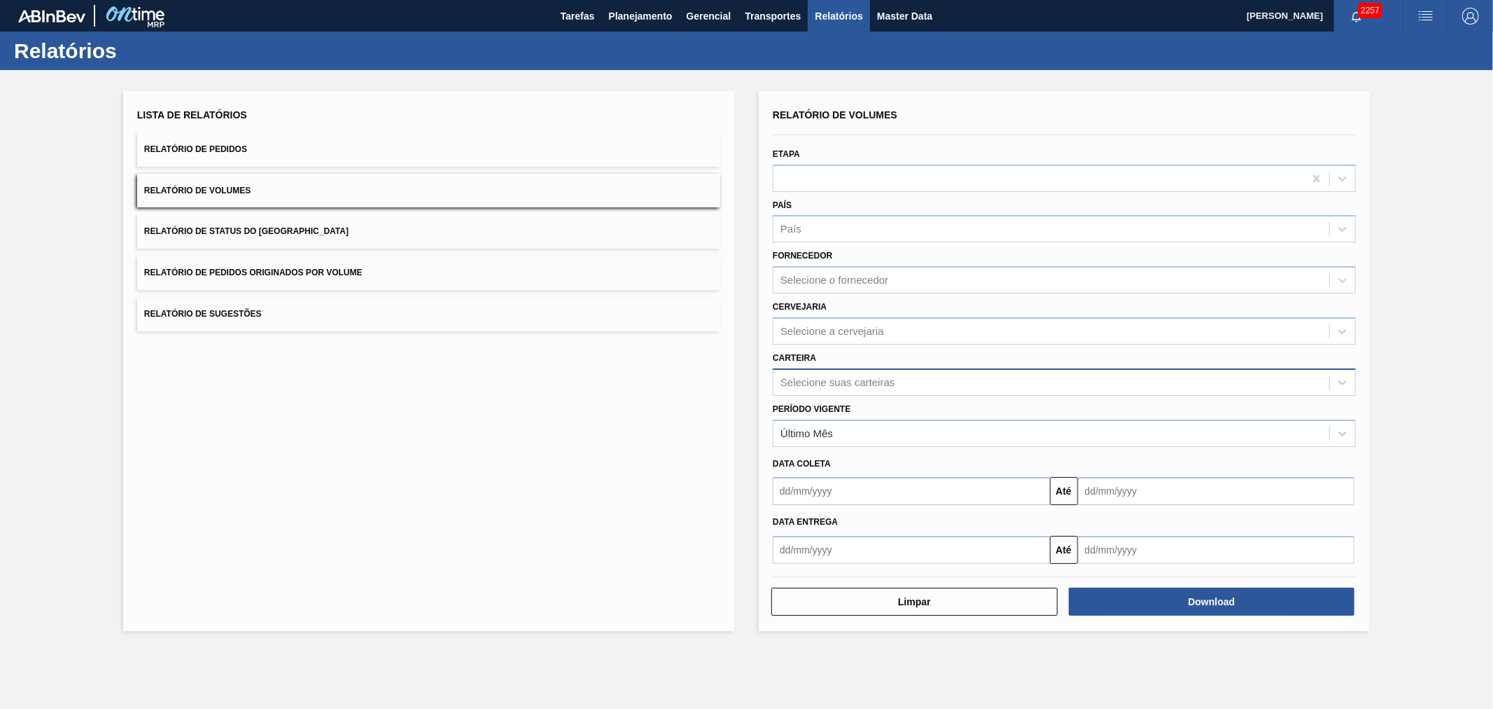
click at [832, 376] on div "Selecione suas carteiras" at bounding box center [838, 382] width 114 height 12
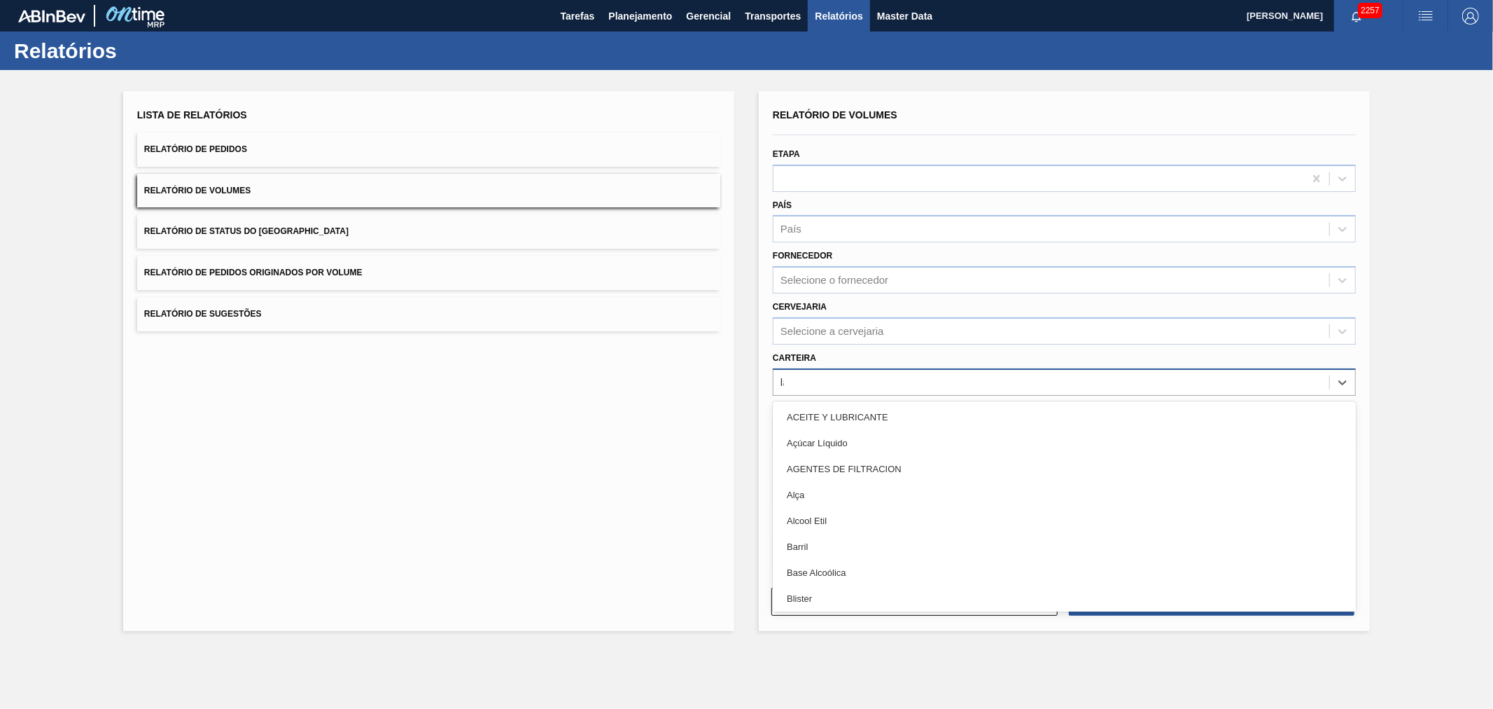
type input "lata"
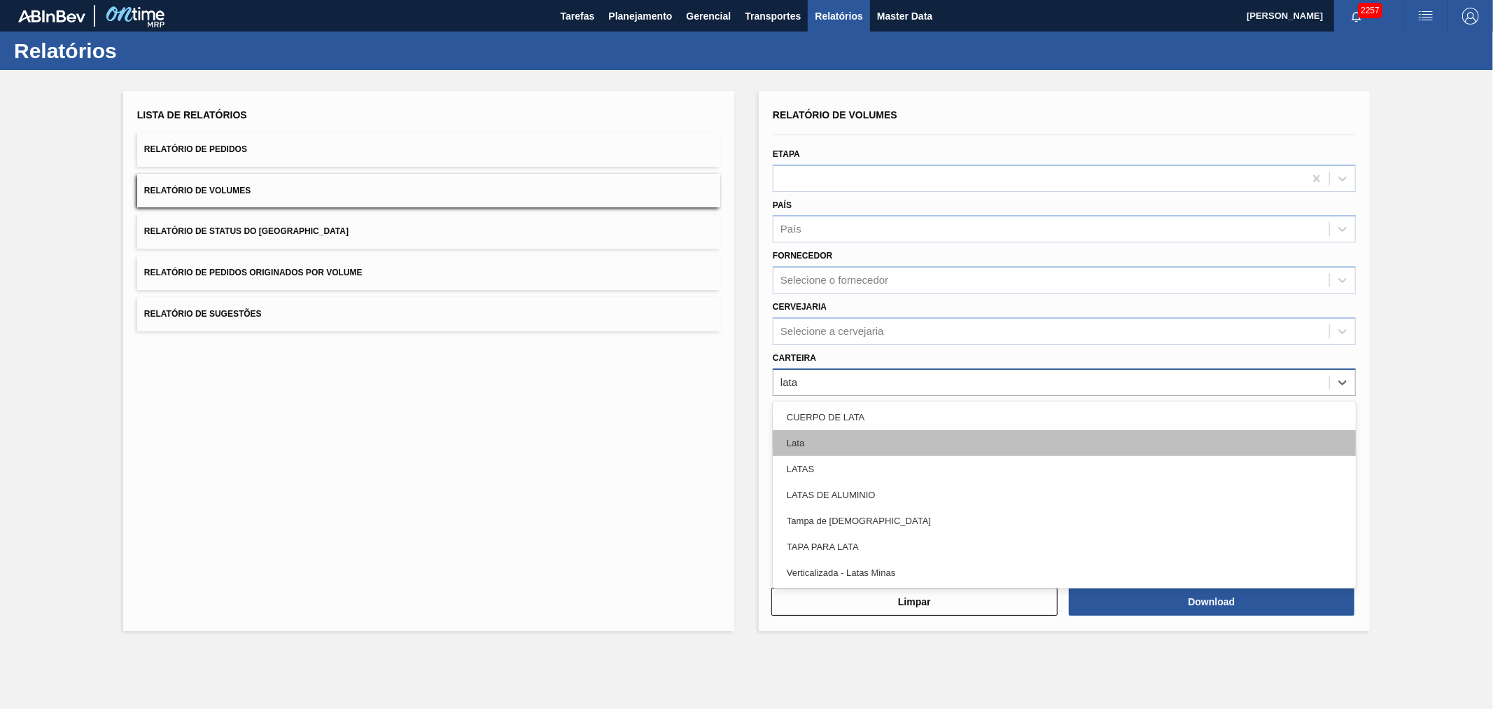
click at [828, 431] on div "Lata" at bounding box center [1064, 443] width 583 height 26
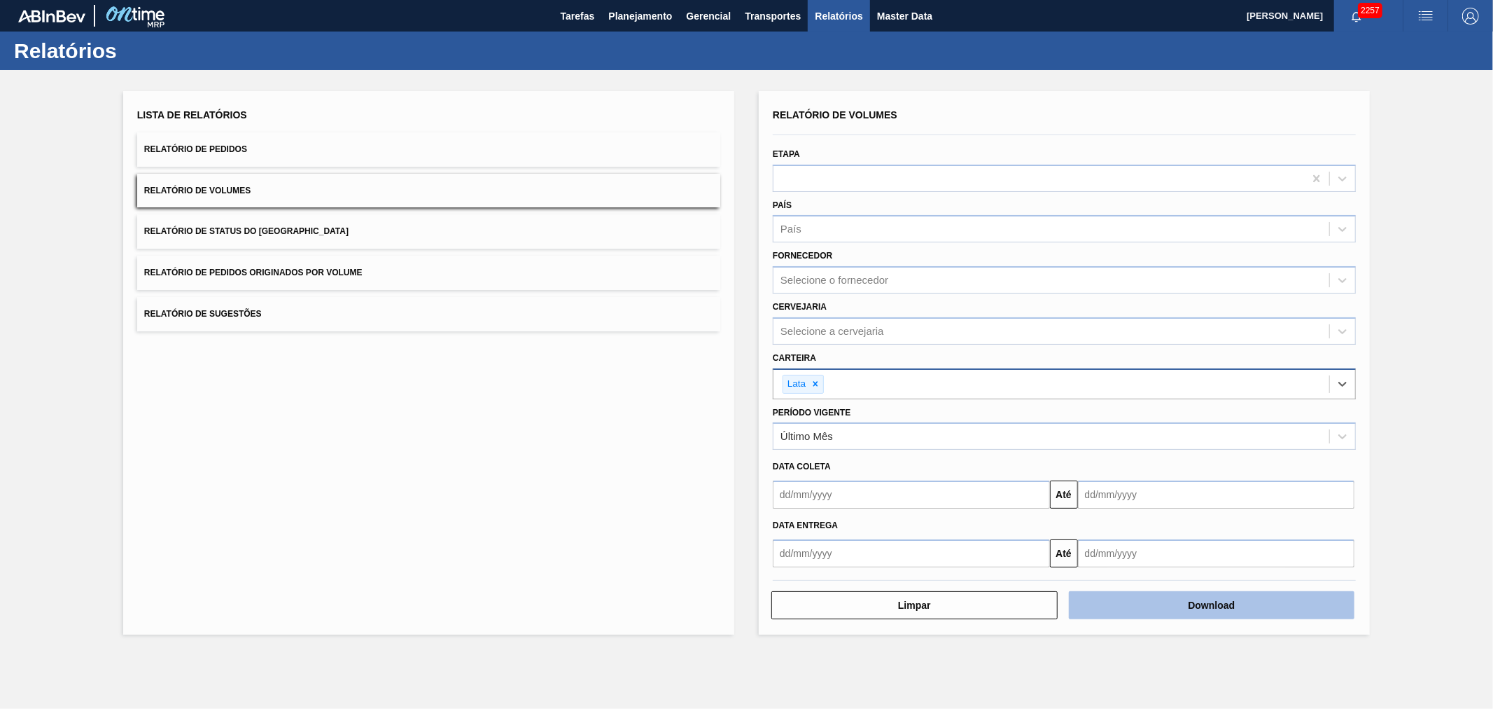
click at [1185, 605] on button "Download" at bounding box center [1212, 605] width 286 height 28
click at [905, 56] on div "Relatórios" at bounding box center [746, 51] width 1493 height 39
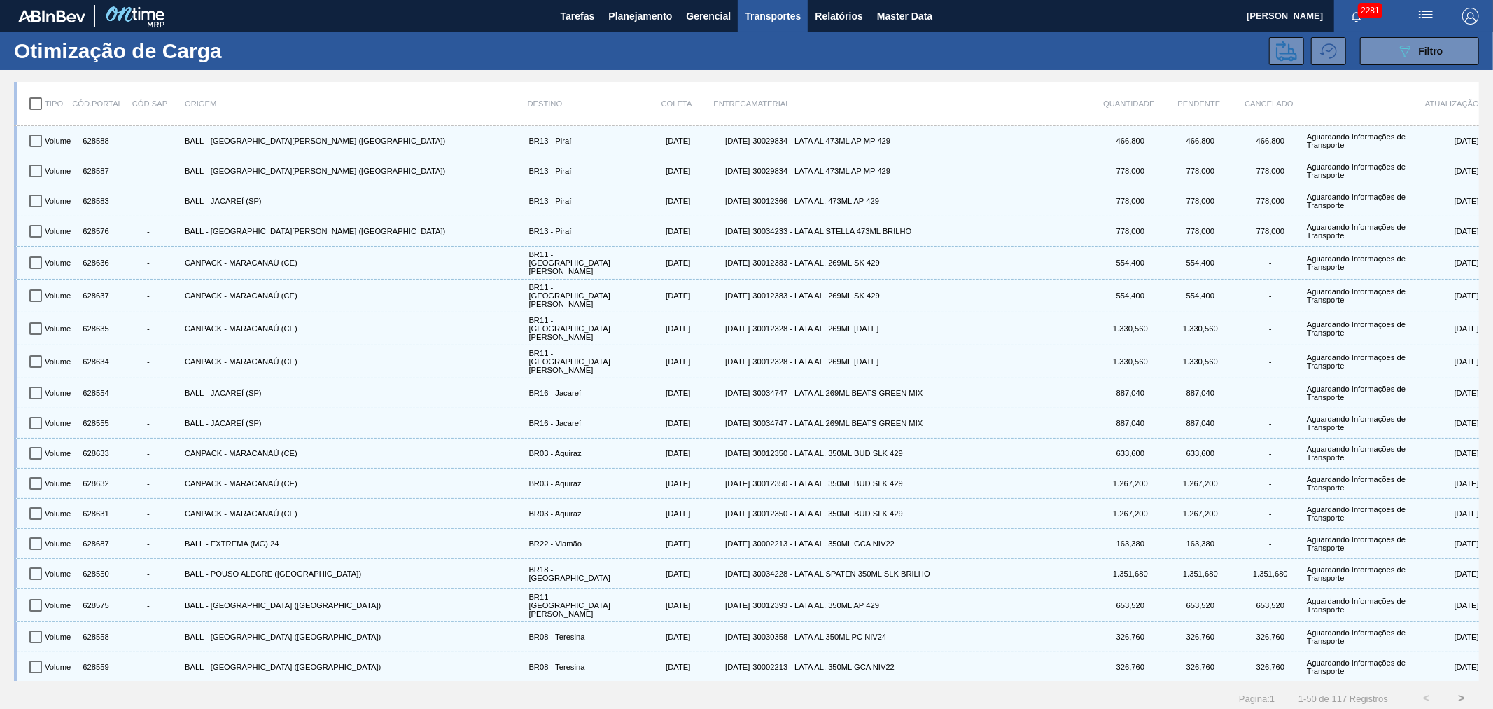
scroll to position [7, 0]
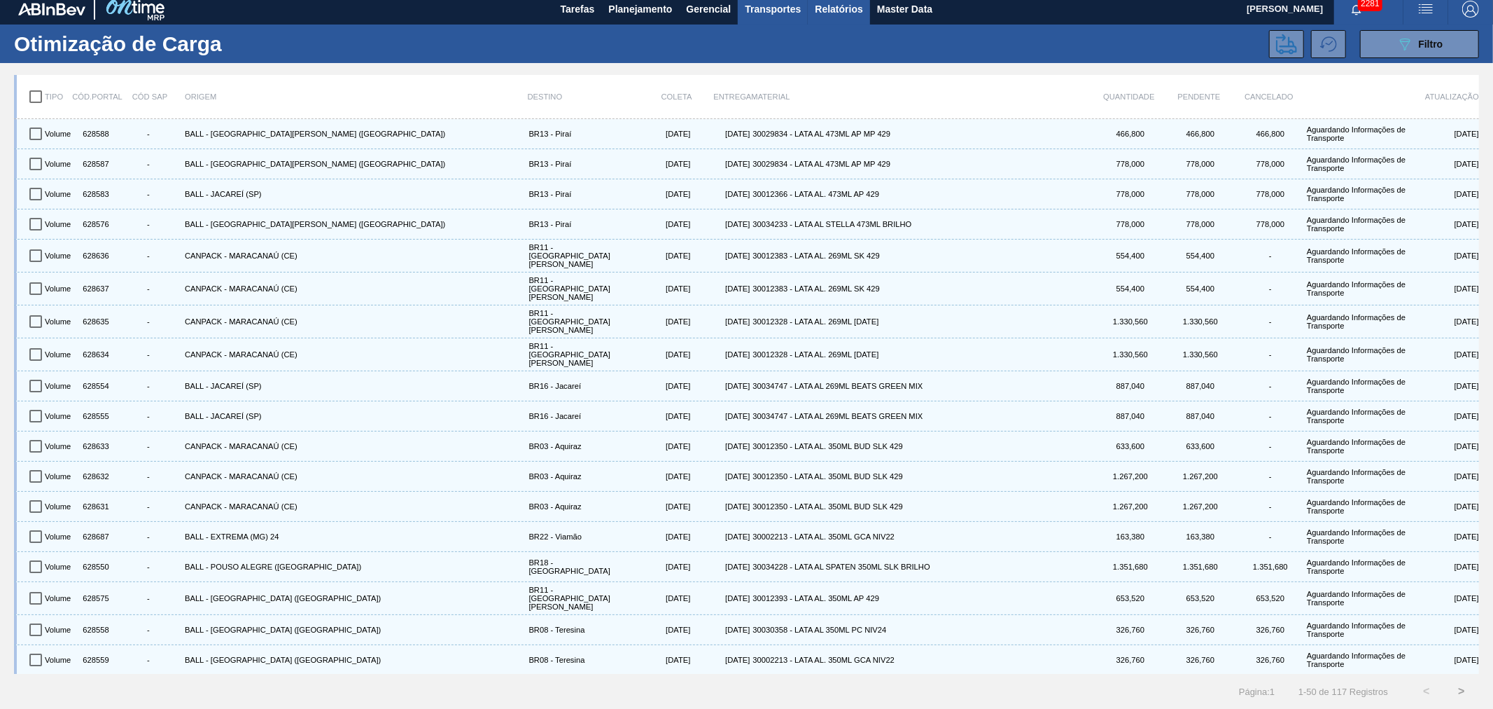
click at [851, 4] on span "Relatórios" at bounding box center [839, 9] width 48 height 17
